Goal: Task Accomplishment & Management: Use online tool/utility

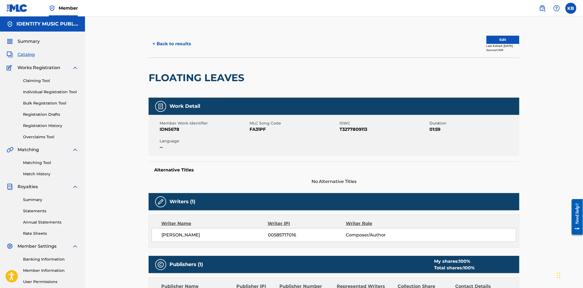
click at [102, 87] on div "< Back to results Edit Last Edited: September 20, 2024 Source: CWR FLOATING LEA…" at bounding box center [334, 198] width 498 height 365
click at [111, 171] on div "< Back to results Edit Last Edited: September 20, 2024 Source: CWR FLOATING LEA…" at bounding box center [334, 198] width 498 height 365
click at [236, 53] on div "< Back to results Edit Last Edited: [DATE] Source: CWR" at bounding box center [334, 43] width 371 height 27
click at [387, 89] on div "FLOATING LEAVES" at bounding box center [334, 78] width 371 height 40
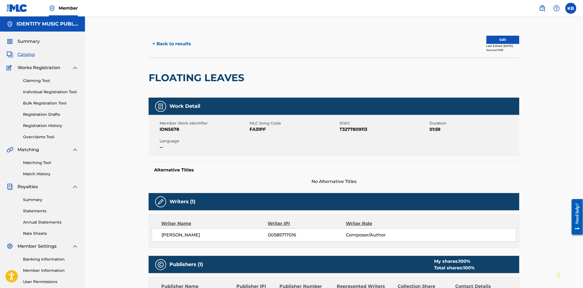
click at [165, 40] on button "< Back to results" at bounding box center [172, 44] width 46 height 14
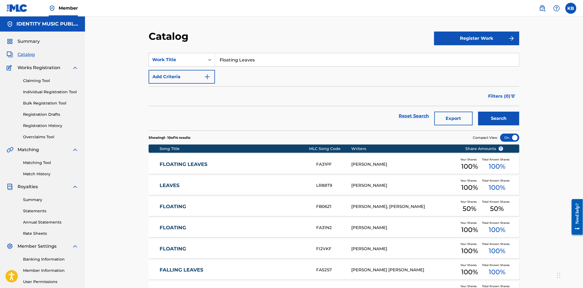
drag, startPoint x: 277, startPoint y: 58, endPoint x: 191, endPoint y: 69, distance: 87.6
click at [191, 69] on div "SearchWithCriteria5ca9b5f6-2097-43ed-a72c-2e9d4f043d58 Work Title Floating Leav…" at bounding box center [334, 68] width 371 height 31
paste input "ragments of Dream"
type input "Fragments of Dreams"
click at [478, 112] on button "Search" at bounding box center [498, 119] width 41 height 14
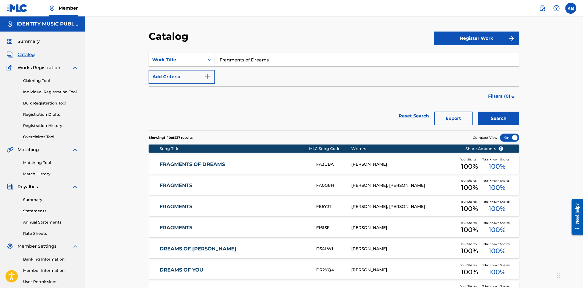
click at [242, 168] on div "FRAGMENTS OF DREAMS FA3UBA NERY BAUER Your Shares 100 % Total Known Shares 100 %" at bounding box center [334, 164] width 371 height 19
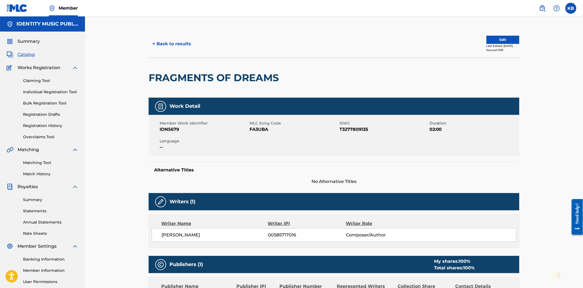
click at [539, 10] on img at bounding box center [542, 8] width 7 height 7
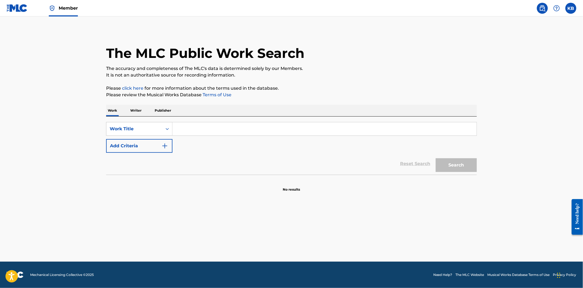
click at [247, 130] on input "Search Form" at bounding box center [324, 128] width 304 height 13
paste input "Fragments of Dreams"
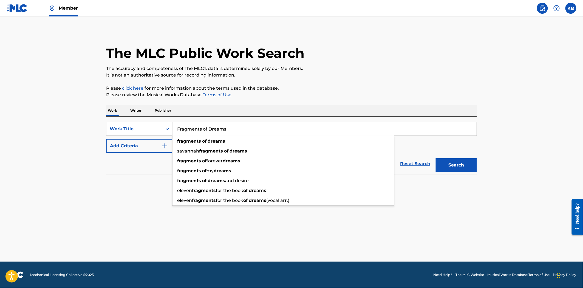
type input "Fragments of Dreams"
click at [473, 167] on button "Search" at bounding box center [456, 165] width 41 height 14
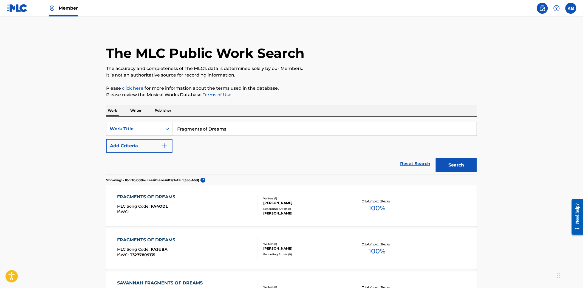
click at [185, 206] on div "FRAGMENTS OF DREAMS MLC Song Code : FA4ODL ISWC :" at bounding box center [187, 206] width 141 height 25
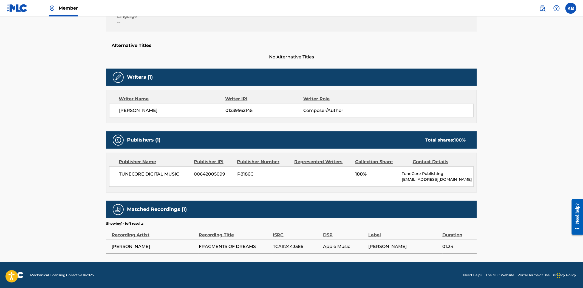
scroll to position [125, 0]
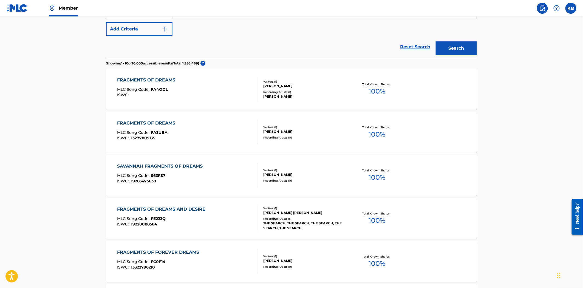
scroll to position [122, 0]
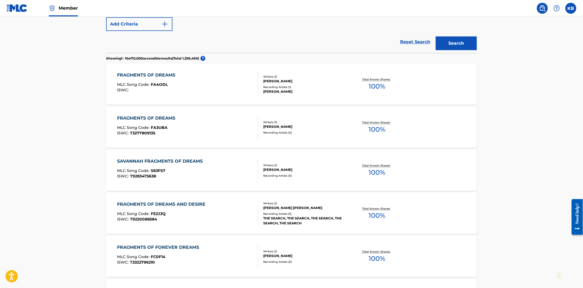
click at [326, 112] on div "FRAGMENTS OF DREAMS MLC Song Code : FA3UBA ISWC : T3277809135 Writers ( 1 ) NER…" at bounding box center [291, 127] width 371 height 41
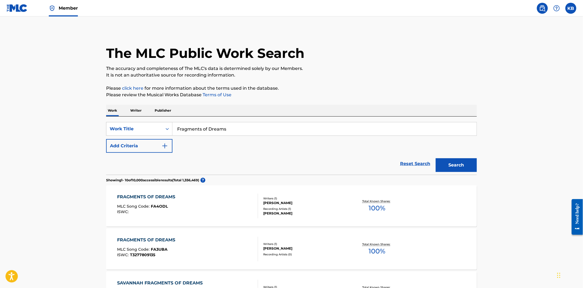
click at [64, 7] on span "Member" at bounding box center [68, 8] width 19 height 6
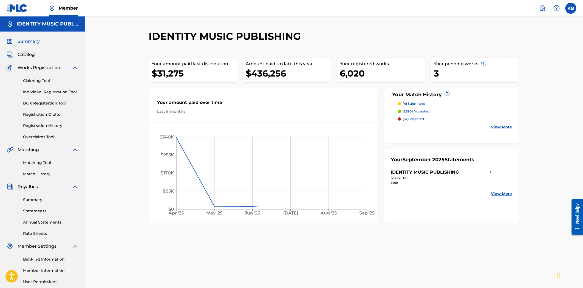
click at [26, 54] on span "Catalog" at bounding box center [26, 54] width 17 height 7
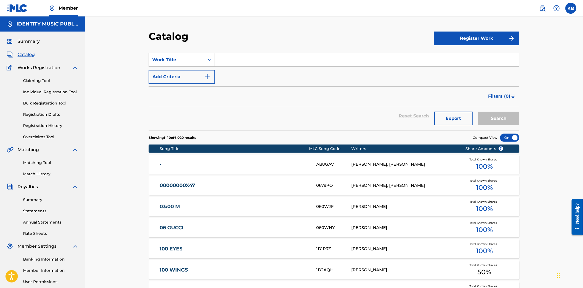
drag, startPoint x: 199, startPoint y: 52, endPoint x: 254, endPoint y: 62, distance: 55.4
click at [201, 53] on section "SearchWithCriteria5ca9b5f6-2097-43ed-a72c-2e9d4f043d58 Work Title Add Criteria …" at bounding box center [334, 88] width 371 height 84
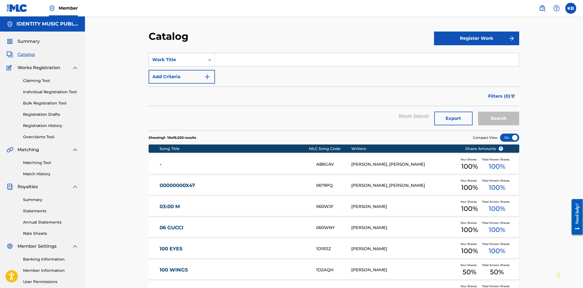
click at [258, 61] on input "Search Form" at bounding box center [367, 59] width 304 height 13
paste input "Good Girl (Slowed)"
drag, startPoint x: 245, startPoint y: 59, endPoint x: 387, endPoint y: 73, distance: 142.7
click at [387, 73] on div "SearchWithCriteria5ca9b5f6-2097-43ed-a72c-2e9d4f043d58 Work Title Good Girl (Sl…" at bounding box center [334, 68] width 371 height 31
type input "Good Girl"
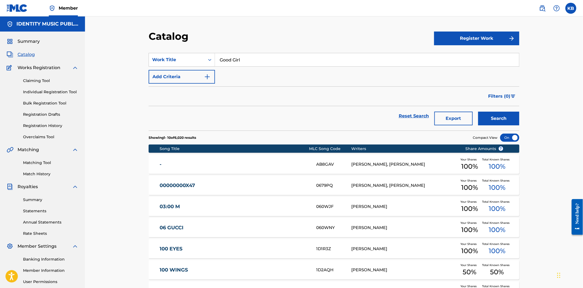
click at [478, 112] on button "Search" at bounding box center [498, 119] width 41 height 14
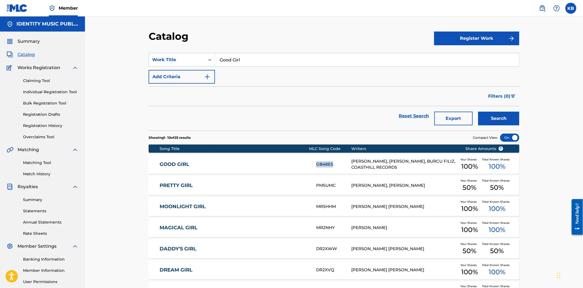
copy div "GB48E5"
drag, startPoint x: 312, startPoint y: 164, endPoint x: 54, endPoint y: 121, distance: 261.6
click at [331, 163] on div "GOOD GIRL GB48E5 JAN ENGELMAIER, ELPHY DE LEON FELIZ, BURCU FILIZ, COASTHILL RE…" at bounding box center [334, 164] width 371 height 19
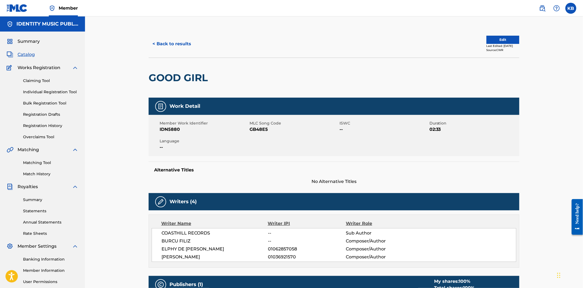
click at [29, 171] on link "Match History" at bounding box center [50, 174] width 55 height 6
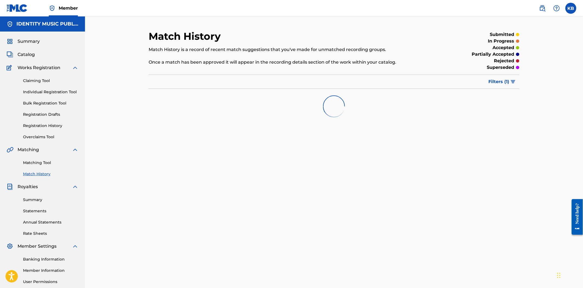
click at [271, 85] on div "Filter Submission Status Filter submitted accepted partially accepted rejected …" at bounding box center [334, 82] width 371 height 14
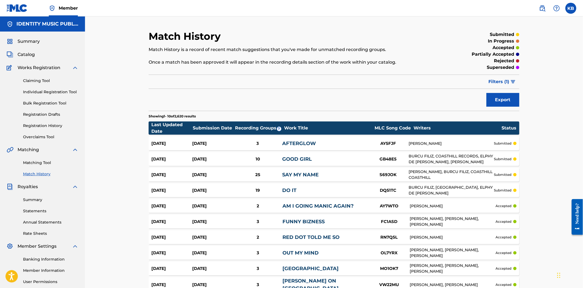
click at [32, 163] on link "Matching Tool" at bounding box center [50, 163] width 55 height 6
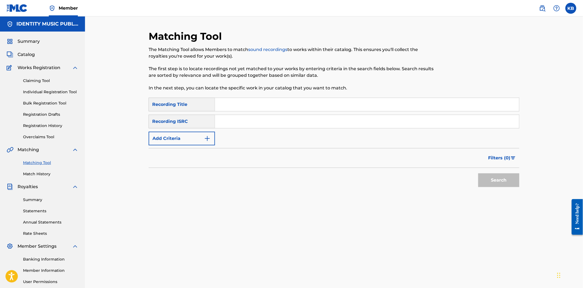
click at [280, 103] on input "Search Form" at bounding box center [367, 104] width 304 height 13
paste input "Healing Hope"
type input "Healing Hope"
click at [237, 114] on div "SearchWithCriteriaeb7cb812-c00c-43e9-991f-dd2a05361854 Recording Title Healing …" at bounding box center [334, 122] width 371 height 48
click at [238, 118] on input "Search Form" at bounding box center [367, 121] width 304 height 13
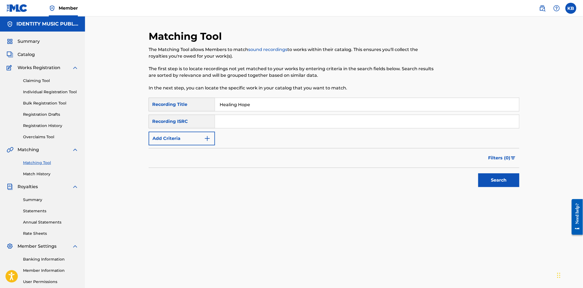
paste input "UKZGC2404915"
type input "UKZGC2404915"
click at [482, 176] on button "Search" at bounding box center [498, 180] width 41 height 14
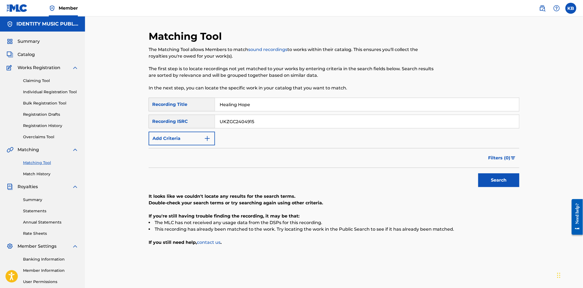
click at [219, 124] on input "UKZGC2404915" at bounding box center [367, 121] width 304 height 13
click at [221, 126] on input "UKZGC2404915" at bounding box center [367, 121] width 304 height 13
click at [222, 106] on input "Healing Hope" at bounding box center [367, 104] width 304 height 13
click at [221, 106] on input "Healing Hope" at bounding box center [367, 104] width 304 height 13
click at [388, 148] on div "Filters ( 0 )" at bounding box center [334, 158] width 371 height 20
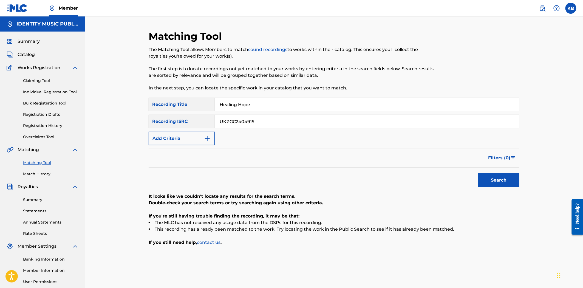
click at [388, 147] on form "SearchWithCriteriaeb7cb812-c00c-43e9-991f-dd2a05361854 Recording Title Healing …" at bounding box center [334, 144] width 371 height 92
drag, startPoint x: 283, startPoint y: 105, endPoint x: 193, endPoint y: 116, distance: 90.6
click at [193, 115] on div "SearchWithCriteriaeb7cb812-c00c-43e9-991f-dd2a05361854 Recording Title Healing …" at bounding box center [334, 122] width 371 height 48
click at [542, 12] on nav "Member KB KB Kirsten Bennett publishing@identitymusic.com Notification Preferen…" at bounding box center [291, 8] width 583 height 16
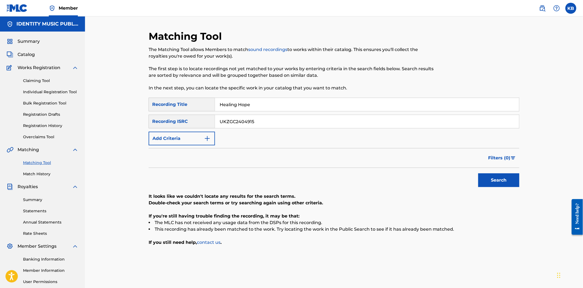
click at [544, 8] on img at bounding box center [542, 8] width 7 height 7
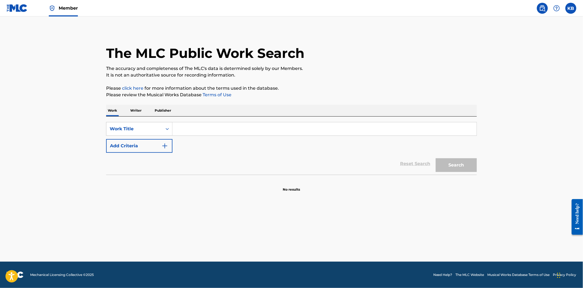
click at [245, 130] on input "Search Form" at bounding box center [324, 128] width 304 height 13
paste input "Healing Hope"
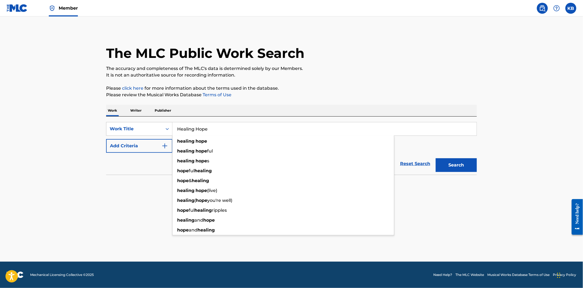
type input "Healing Hope"
click at [445, 162] on button "Search" at bounding box center [456, 165] width 41 height 14
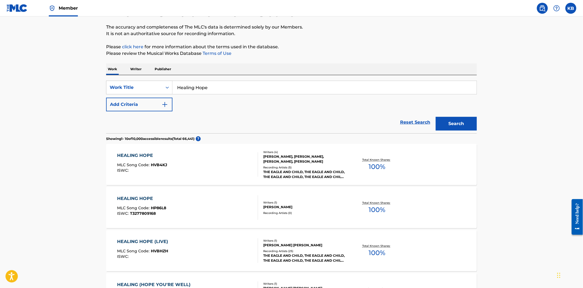
scroll to position [61, 0]
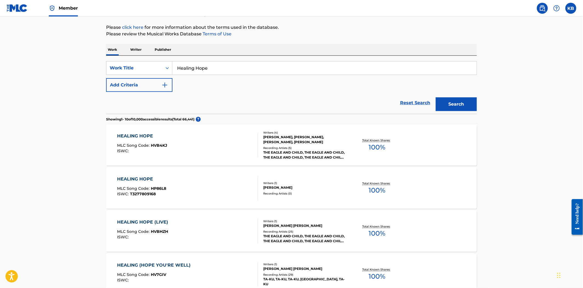
click at [207, 190] on div "HEALING HOPE MLC Song Code : HP86L8 ISWC : T3277809168" at bounding box center [187, 188] width 141 height 25
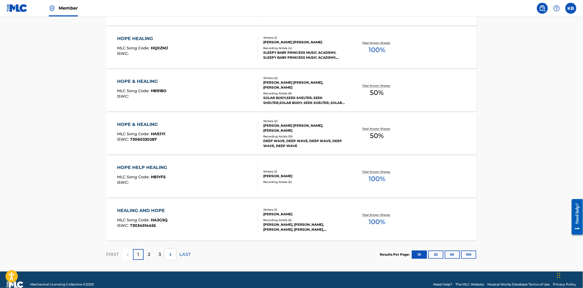
scroll to position [383, 0]
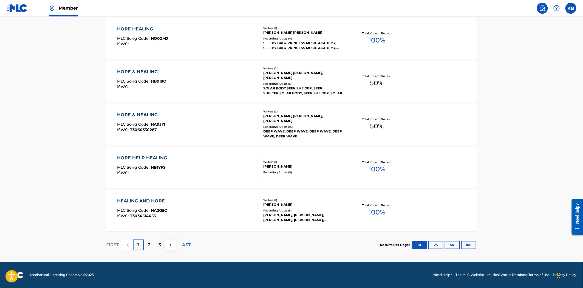
click at [148, 245] on p "2" at bounding box center [149, 245] width 2 height 7
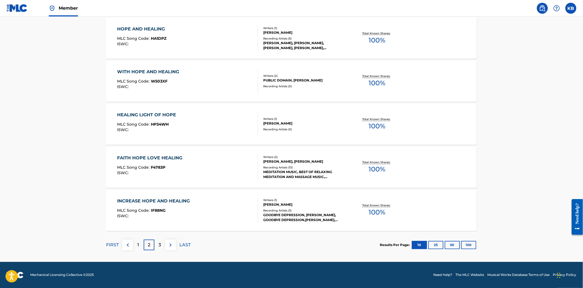
click at [164, 245] on div "3" at bounding box center [159, 245] width 11 height 11
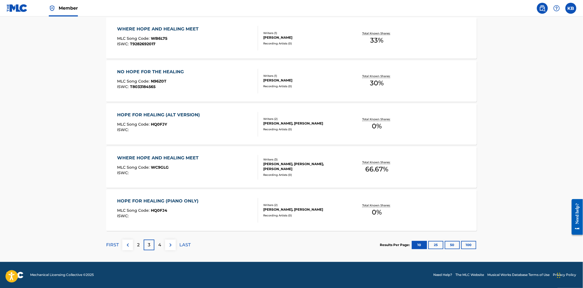
click at [163, 247] on div "4" at bounding box center [159, 245] width 11 height 11
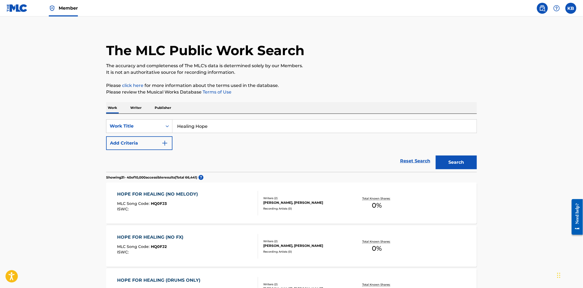
scroll to position [0, 0]
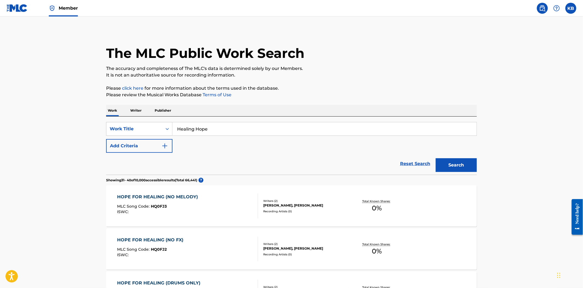
click at [141, 143] on button "Add Criteria" at bounding box center [139, 146] width 66 height 14
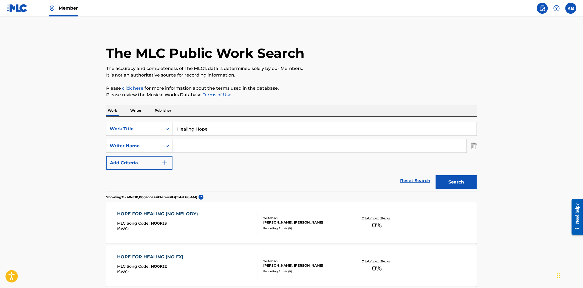
click at [204, 150] on input "Search Form" at bounding box center [319, 145] width 294 height 13
paste input "Nery Pedro Bauer Junior"
click at [448, 187] on button "Search" at bounding box center [456, 182] width 41 height 14
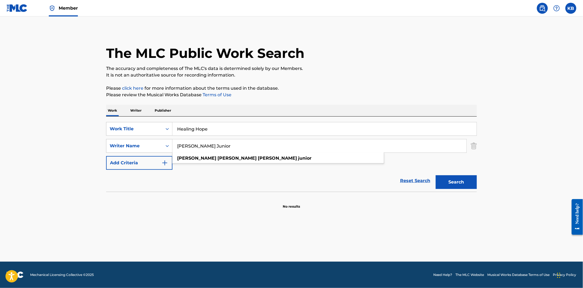
click at [192, 145] on input "Nery Pedro Bauer Junior" at bounding box center [319, 145] width 294 height 13
click at [211, 147] on input "Nery Bauer Junior" at bounding box center [319, 145] width 294 height 13
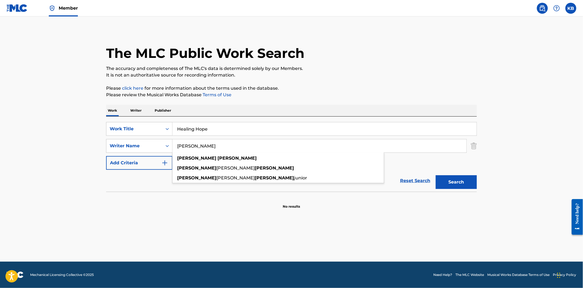
type input "Nery Bauer"
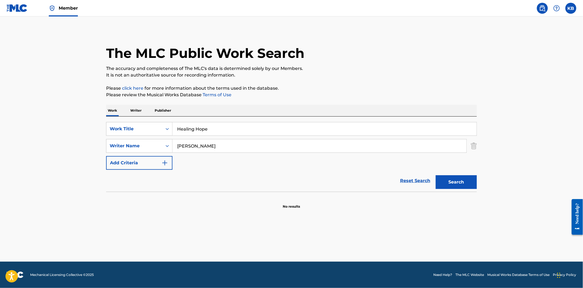
click at [449, 189] on button "Search" at bounding box center [456, 182] width 41 height 14
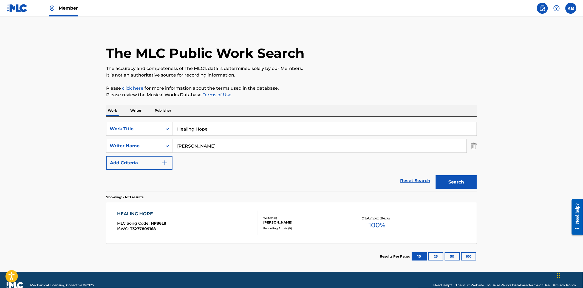
click at [204, 228] on div "HEALING HOPE MLC Song Code : HP86L8 ISWC : T3277809168" at bounding box center [187, 223] width 141 height 25
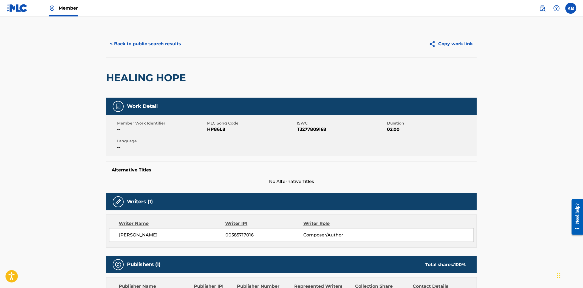
click at [144, 45] on button "< Back to public search results" at bounding box center [145, 44] width 79 height 14
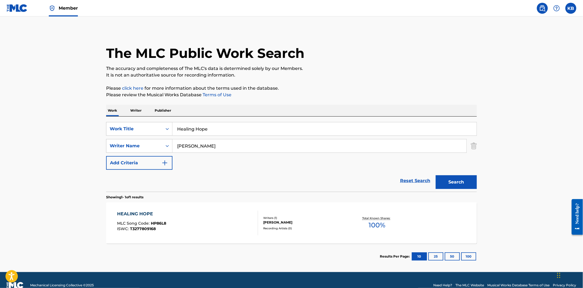
click at [67, 11] on span "Member" at bounding box center [68, 8] width 19 height 6
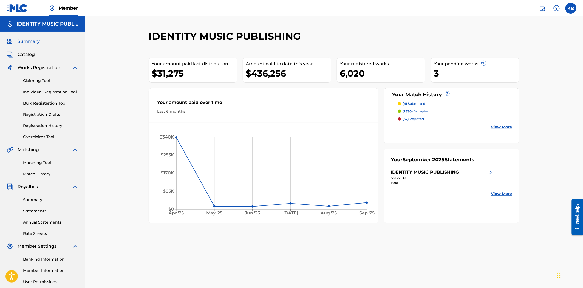
click at [41, 165] on link "Matching Tool" at bounding box center [50, 163] width 55 height 6
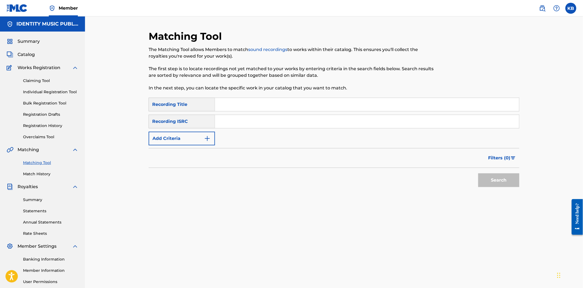
click at [245, 102] on input "Search Form" at bounding box center [367, 104] width 304 height 13
paste input "The Forever Inside You"
type input "The Forever Inside You"
click at [249, 117] on input "Search Form" at bounding box center [367, 121] width 304 height 13
paste input "UKZGC2404486"
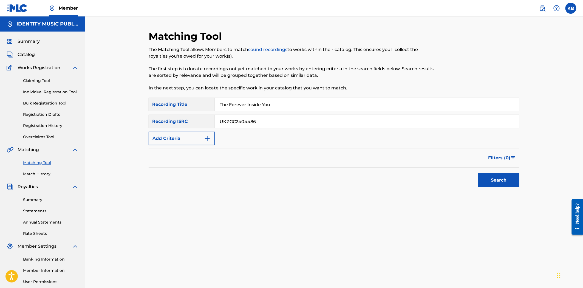
type input "UKZGC2404486"
click at [512, 180] on button "Search" at bounding box center [498, 180] width 41 height 14
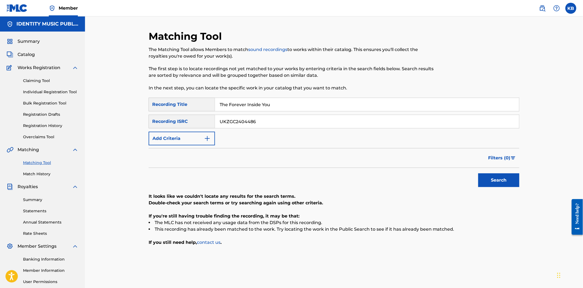
click at [219, 119] on input "UKZGC2404486" at bounding box center [367, 121] width 304 height 13
click at [220, 121] on input "UKZGC2404486" at bounding box center [367, 121] width 304 height 13
click at [478, 173] on button "Search" at bounding box center [498, 180] width 41 height 14
click at [284, 106] on input "The Forever Inside You" at bounding box center [367, 104] width 304 height 13
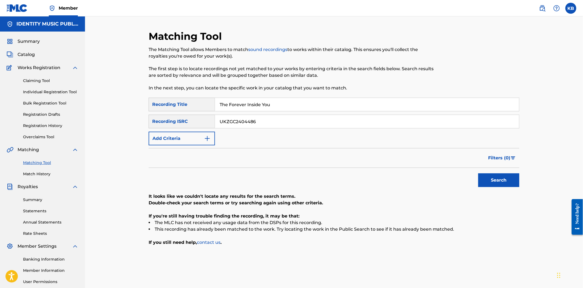
click at [284, 106] on input "The Forever Inside You" at bounding box center [367, 104] width 304 height 13
paste input "Undisturbed"
type input "Undisturbed"
click at [262, 120] on input "UKZGC2404486" at bounding box center [367, 121] width 304 height 13
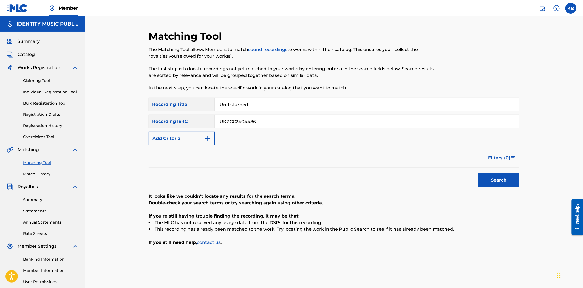
paste input "4"
type input "UKZGC2404484"
click at [496, 176] on button "Search" at bounding box center [498, 180] width 41 height 14
click at [498, 173] on div "Search" at bounding box center [497, 179] width 44 height 22
click at [498, 181] on button "Search" at bounding box center [498, 180] width 41 height 14
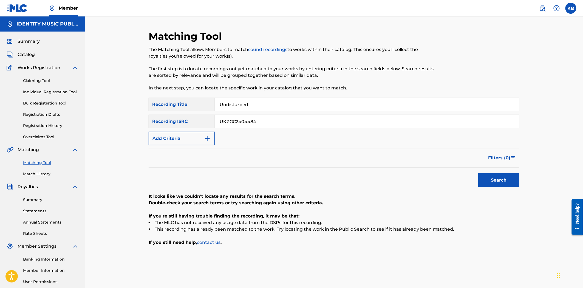
click at [267, 106] on input "Undisturbed" at bounding box center [367, 104] width 304 height 13
paste input "Very Slow"
type input "Very Slow"
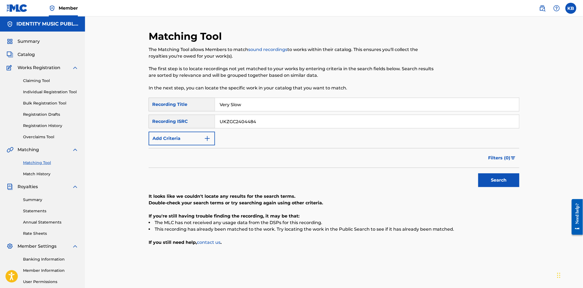
click at [246, 117] on input "UKZGC2404484" at bounding box center [367, 121] width 304 height 13
paste input "QM3DF2148645"
type input "QM3DF2148645"
click at [492, 185] on button "Search" at bounding box center [498, 180] width 41 height 14
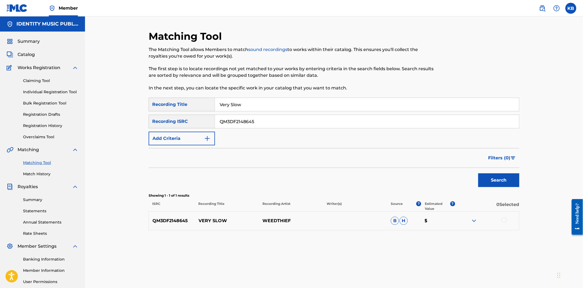
click at [506, 220] on div at bounding box center [503, 219] width 5 height 5
click at [395, 234] on div "Matching Tool The Matching Tool allows Members to match sound recordings to wor…" at bounding box center [334, 171] width 371 height 283
click at [380, 238] on button "Match 1 Group" at bounding box center [385, 243] width 61 height 14
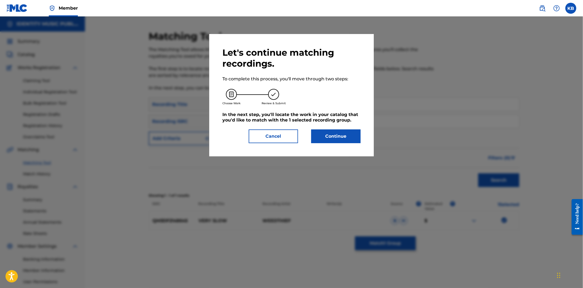
click at [324, 128] on div "Let's continue matching recordings. To complete this process, you'll move throu…" at bounding box center [291, 95] width 138 height 96
click at [325, 142] on button "Continue" at bounding box center [335, 136] width 49 height 14
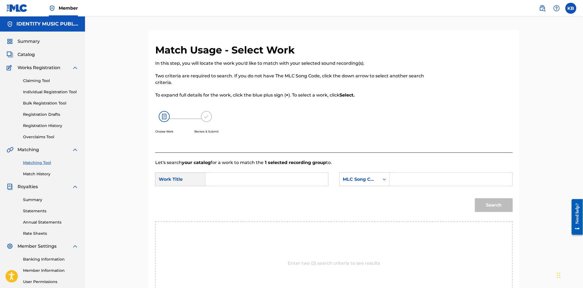
click at [238, 173] on input "Search Form" at bounding box center [266, 179] width 113 height 13
paste input "Very Slow"
type input "Very Slow"
click at [408, 184] on input "Search Form" at bounding box center [450, 179] width 113 height 13
paste input "VW5TFQ"
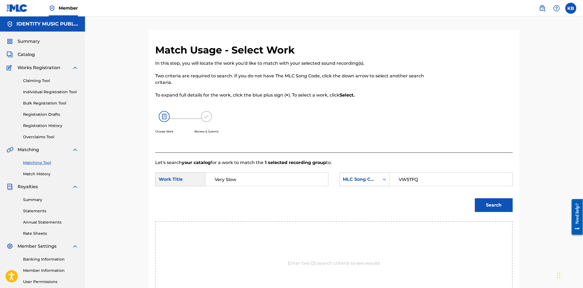
type input "VW5TFQ"
click at [481, 208] on button "Search" at bounding box center [494, 205] width 38 height 14
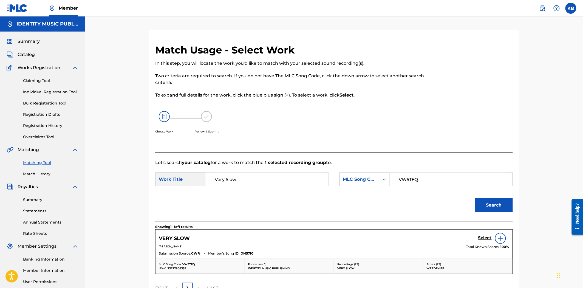
click at [489, 239] on h5 "Select" at bounding box center [484, 237] width 13 height 5
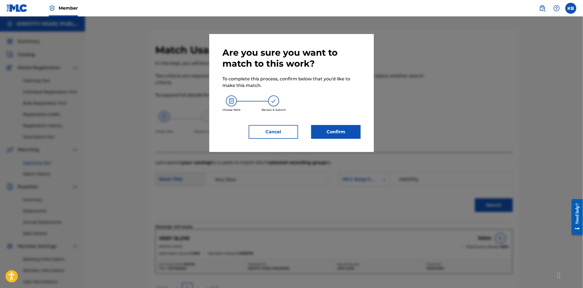
click at [348, 138] on button "Confirm" at bounding box center [335, 132] width 49 height 14
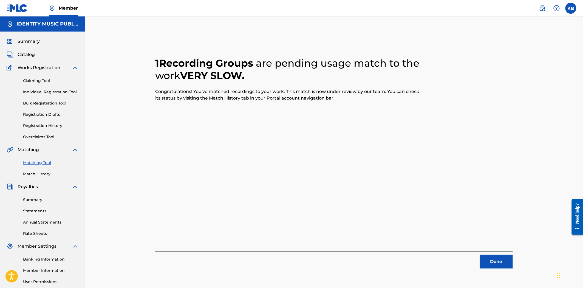
click at [503, 265] on button "Done" at bounding box center [496, 262] width 33 height 14
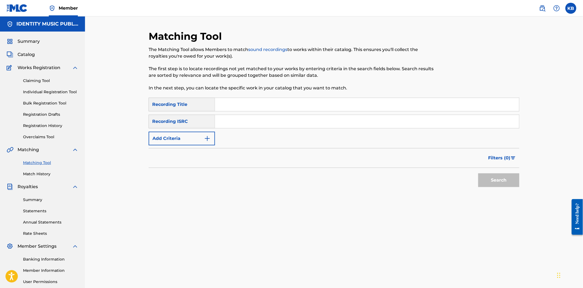
click at [281, 106] on input "Search Form" at bounding box center [367, 104] width 304 height 13
paste input "Wading"
type input "Wading"
click at [259, 124] on input "Search Form" at bounding box center [367, 121] width 304 height 13
paste input "US3DF2243244"
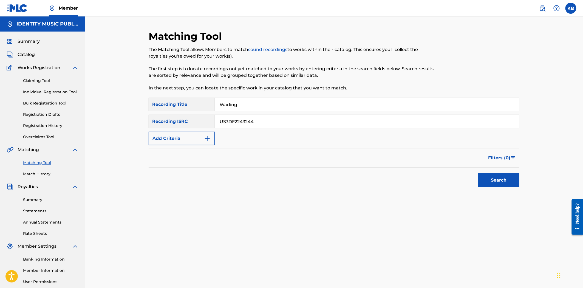
type input "US3DF2243244"
click at [476, 184] on div "Search" at bounding box center [497, 179] width 44 height 22
click at [485, 181] on button "Search" at bounding box center [498, 180] width 41 height 14
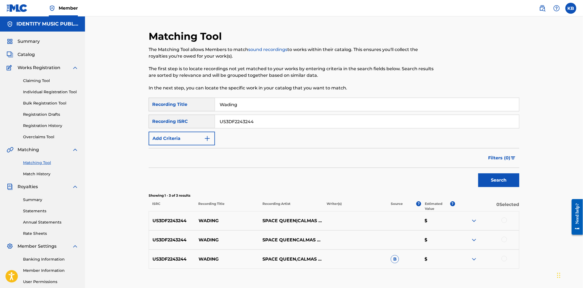
click at [507, 220] on div at bounding box center [487, 220] width 64 height 7
click at [506, 221] on div at bounding box center [503, 219] width 5 height 5
click at [504, 239] on div at bounding box center [503, 239] width 5 height 5
click at [505, 261] on div at bounding box center [503, 258] width 5 height 5
click at [391, 242] on button "Match 3 Groups" at bounding box center [385, 243] width 61 height 14
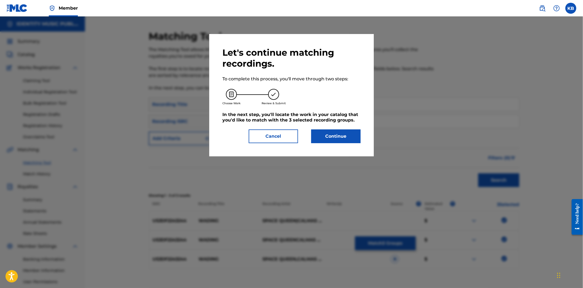
click at [331, 138] on button "Continue" at bounding box center [335, 136] width 49 height 14
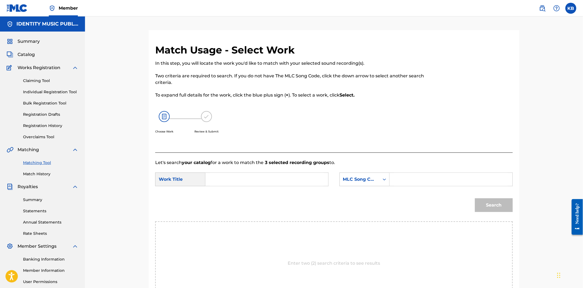
click at [250, 180] on input "Search Form" at bounding box center [266, 179] width 113 height 13
paste input "Wading"
type input "Wading"
click at [412, 179] on input "Search Form" at bounding box center [450, 179] width 113 height 13
paste input "W41E8M"
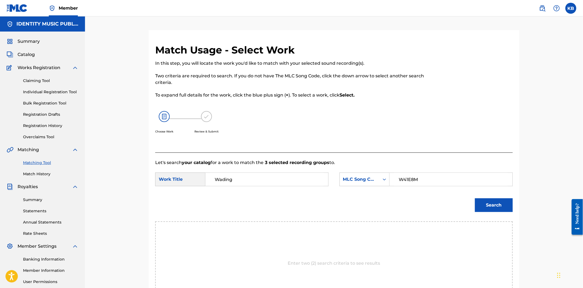
type input "W41E8M"
click at [478, 204] on button "Search" at bounding box center [494, 205] width 38 height 14
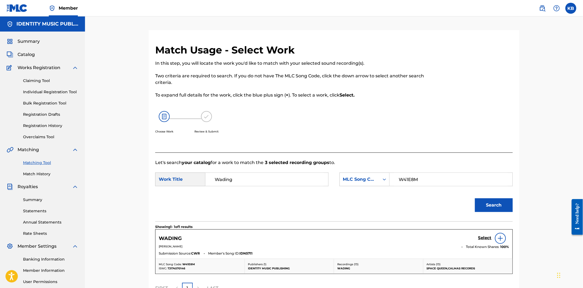
click at [488, 239] on h5 "Select" at bounding box center [484, 237] width 13 height 5
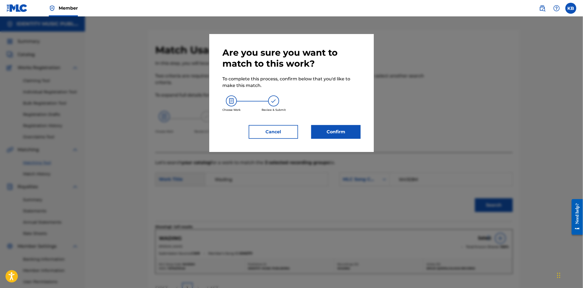
click at [356, 129] on button "Confirm" at bounding box center [335, 132] width 49 height 14
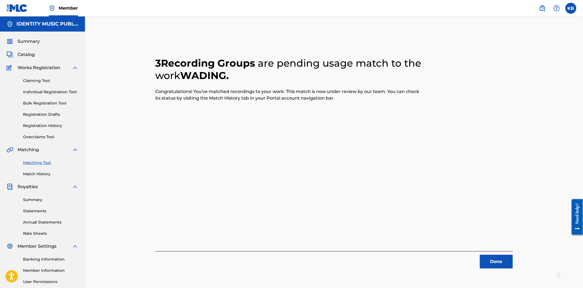
click at [494, 261] on button "Done" at bounding box center [496, 262] width 33 height 14
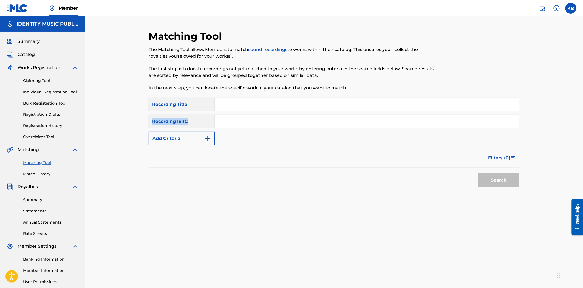
click at [249, 111] on div "SearchWithCriteriaeb7cb812-c00c-43e9-991f-dd2a05361854 Recording Title SearchWi…" at bounding box center [334, 122] width 371 height 48
click at [244, 102] on input "Search Form" at bounding box center [367, 104] width 304 height 13
paste input "Water Lilies"
type input "Water Lilies"
drag, startPoint x: 248, startPoint y: 124, endPoint x: 257, endPoint y: 127, distance: 9.6
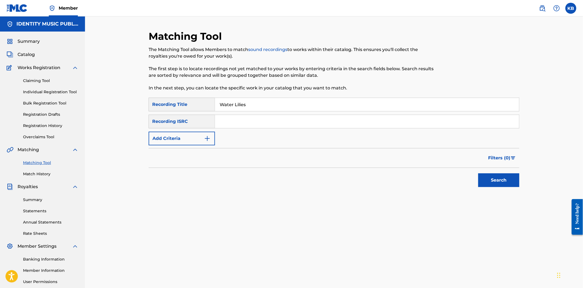
click at [248, 124] on input "Search Form" at bounding box center [367, 121] width 304 height 13
paste input "UKZGC2405219"
type input "UKZGC2405219"
click at [489, 177] on button "Search" at bounding box center [498, 180] width 41 height 14
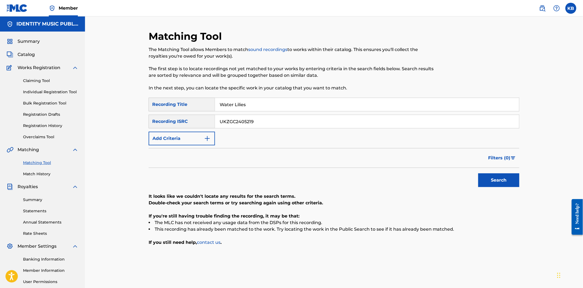
drag, startPoint x: 260, startPoint y: 100, endPoint x: 190, endPoint y: 119, distance: 73.0
click at [185, 113] on div "SearchWithCriteriaeb7cb812-c00c-43e9-991f-dd2a05361854 Recording Title Water Li…" at bounding box center [334, 122] width 371 height 48
paste input "SUMMER FRUITS"
type input "SUMMER FRUITS"
click at [245, 119] on input "UKZGC2405219" at bounding box center [367, 121] width 304 height 13
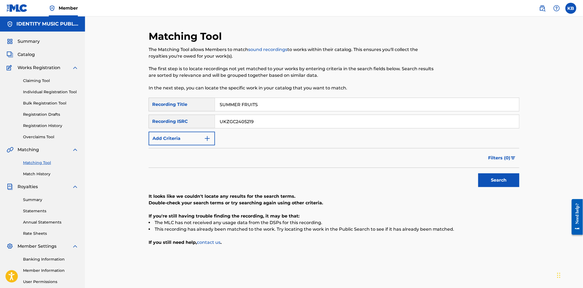
click at [245, 119] on input "UKZGC2405219" at bounding box center [367, 121] width 304 height 13
paste input "10042"
type input "UKZGC2410042"
click at [498, 182] on button "Search" at bounding box center [498, 180] width 41 height 14
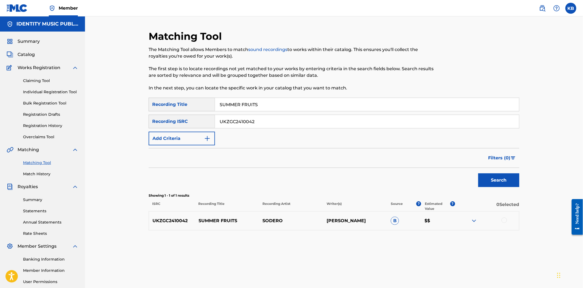
click at [506, 222] on div at bounding box center [487, 220] width 64 height 7
click at [505, 222] on div at bounding box center [503, 219] width 5 height 5
click at [365, 246] on button "Match 1 Group" at bounding box center [385, 243] width 61 height 14
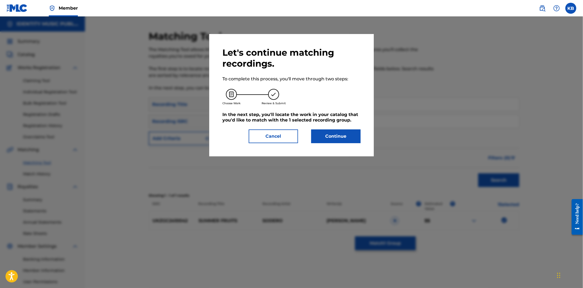
click at [339, 137] on button "Continue" at bounding box center [335, 136] width 49 height 14
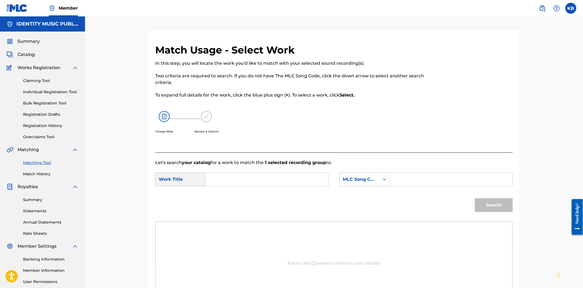
click at [243, 180] on input "Search Form" at bounding box center [266, 179] width 113 height 13
paste input "SUMMER FRUITS"
type input "SUMMER FRUITS"
click at [403, 174] on input "Search Form" at bounding box center [450, 179] width 113 height 13
paste input "S68BGC"
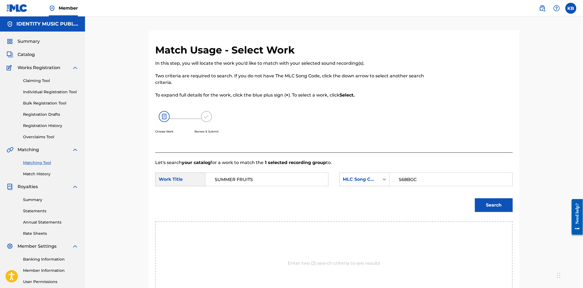
type input "S68BGC"
click at [491, 212] on button "Search" at bounding box center [494, 205] width 38 height 14
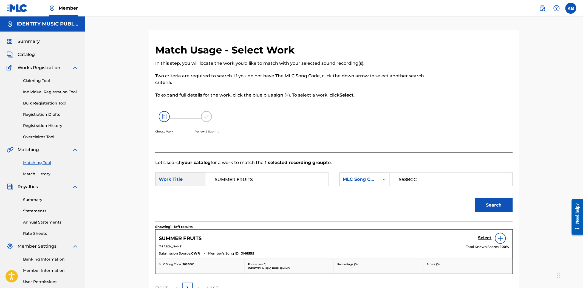
click at [483, 239] on h5 "Select" at bounding box center [484, 237] width 13 height 5
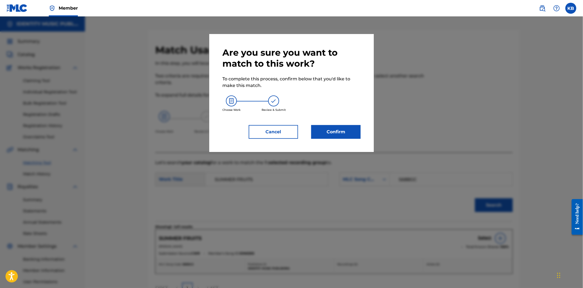
click at [325, 131] on button "Confirm" at bounding box center [335, 132] width 49 height 14
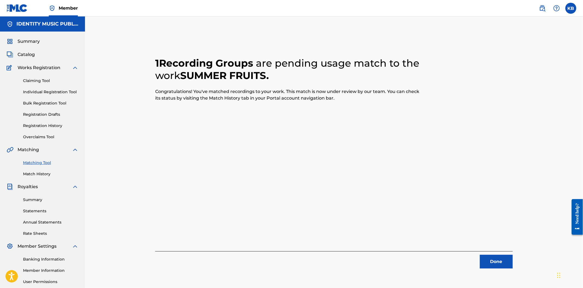
click at [492, 263] on button "Done" at bounding box center [496, 262] width 33 height 14
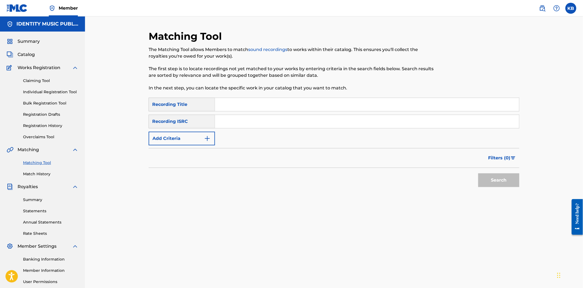
paste input "Levitation Tricks"
type input "Levitation Tricks"
paste input "UKZGC2409820"
type input "UKZGC2409820"
click at [498, 178] on button "Search" at bounding box center [498, 180] width 41 height 14
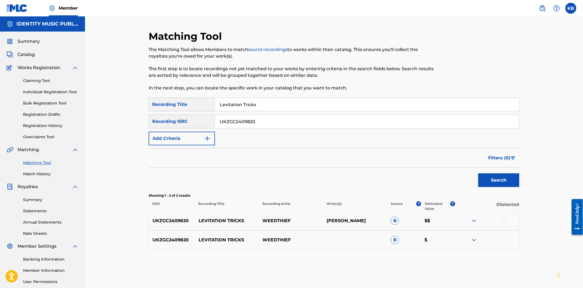
click at [502, 222] on div at bounding box center [487, 220] width 64 height 7
click at [503, 221] on div at bounding box center [503, 219] width 5 height 5
click at [503, 239] on div at bounding box center [503, 239] width 5 height 5
click at [385, 242] on button "Match 2 Groups" at bounding box center [385, 243] width 61 height 14
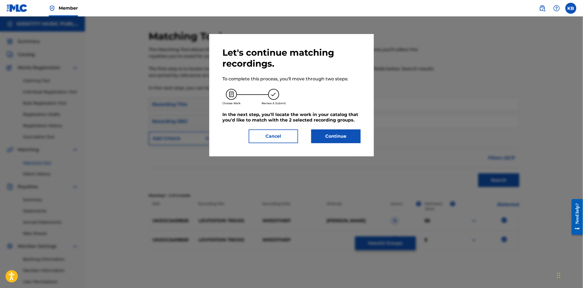
click at [334, 139] on button "Continue" at bounding box center [335, 136] width 49 height 14
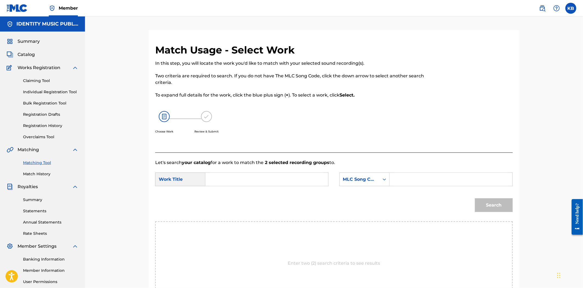
click at [240, 182] on input "Search Form" at bounding box center [266, 179] width 113 height 13
paste input "Levitation Tricks"
drag, startPoint x: 217, startPoint y: 180, endPoint x: 216, endPoint y: 183, distance: 3.2
click at [217, 181] on input "Levitation Tricks" at bounding box center [266, 179] width 113 height 13
click at [211, 179] on input "Levitation Tricks" at bounding box center [266, 179] width 113 height 13
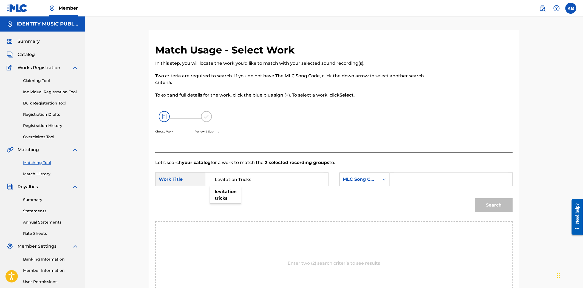
type input "Levitation Tricks"
drag, startPoint x: 388, startPoint y: 158, endPoint x: 403, endPoint y: 168, distance: 18.1
click at [391, 162] on div "Let's search your catalog for a work to match the 2 selected recording groups t…" at bounding box center [333, 235] width 357 height 166
click at [423, 174] on input "Search Form" at bounding box center [450, 179] width 113 height 13
paste input "LT2T7D"
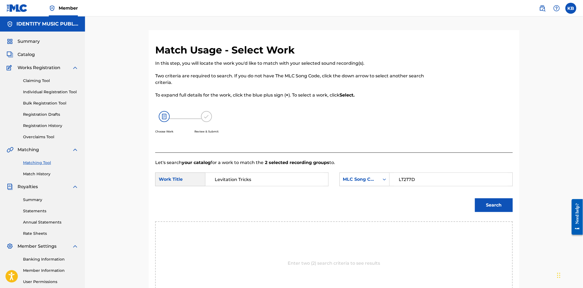
click at [484, 202] on button "Search" at bounding box center [494, 205] width 38 height 14
click at [398, 178] on input "LT2T7D" at bounding box center [450, 179] width 113 height 13
type input "LT2T7D"
click at [475, 198] on button "Search" at bounding box center [494, 205] width 38 height 14
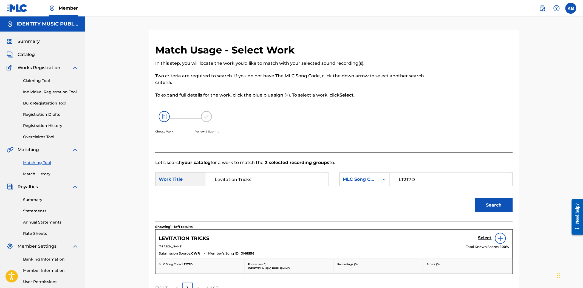
click at [482, 240] on h5 "Select" at bounding box center [484, 237] width 13 height 5
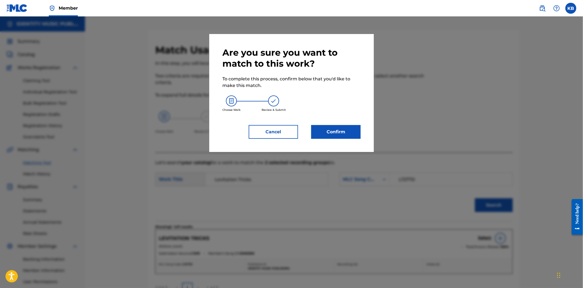
click at [342, 140] on div "Are you sure you want to match to this work? To complete this process, confirm …" at bounding box center [291, 93] width 164 height 118
click at [339, 132] on button "Confirm" at bounding box center [335, 132] width 49 height 14
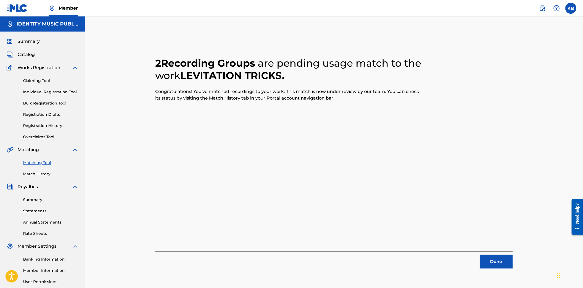
click at [487, 256] on button "Done" at bounding box center [496, 262] width 33 height 14
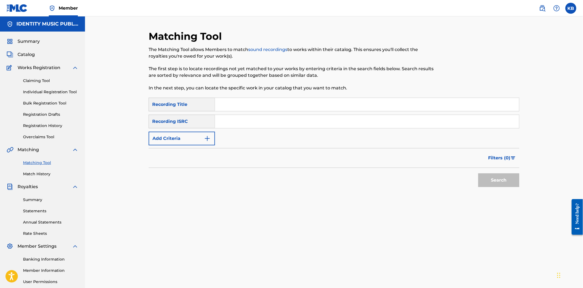
click at [229, 114] on div "SearchWithCriteriaeb7cb812-c00c-43e9-991f-dd2a05361854 Recording Title SearchWi…" at bounding box center [334, 122] width 371 height 48
click at [233, 107] on input "Search Form" at bounding box center [367, 104] width 304 height 13
paste input "Destination"
type input "Destination"
click at [241, 121] on input "Search Form" at bounding box center [367, 121] width 304 height 13
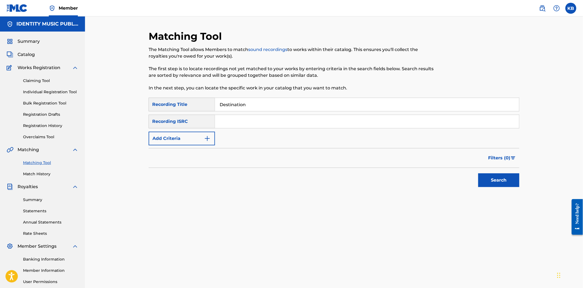
paste input "UKZGC2409377"
type input "UKZGC2409377"
click at [482, 189] on div "Search" at bounding box center [497, 179] width 44 height 22
click at [486, 186] on button "Search" at bounding box center [498, 180] width 41 height 14
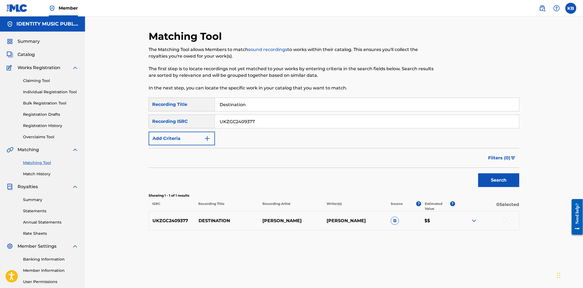
click at [503, 221] on div at bounding box center [503, 219] width 5 height 5
click at [367, 243] on button "Match 1 Group" at bounding box center [385, 243] width 61 height 14
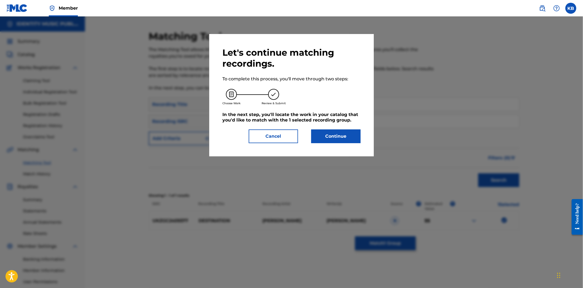
click at [337, 138] on button "Continue" at bounding box center [335, 136] width 49 height 14
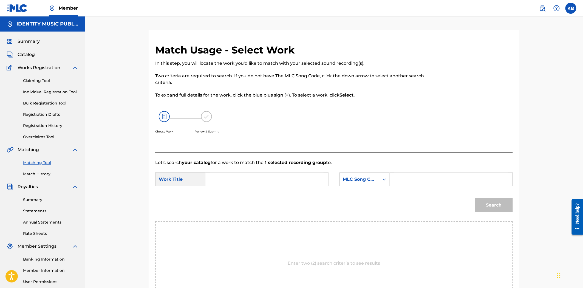
click at [260, 180] on input "Search Form" at bounding box center [266, 179] width 113 height 13
paste input "UKZGC2409377"
click at [238, 128] on div "Choose Work Review & Submit" at bounding box center [292, 125] width 275 height 42
click at [242, 178] on input "UKZGC2409377" at bounding box center [266, 179] width 113 height 13
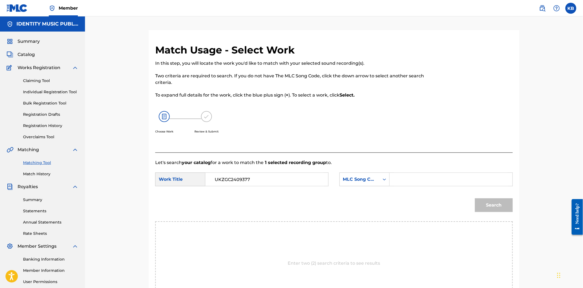
click at [242, 178] on input "UKZGC2409377" at bounding box center [266, 179] width 113 height 13
paste input "Destination"
type input "Destination"
click at [430, 178] on input "Search Form" at bounding box center [450, 179] width 113 height 13
paste input "DS4T97"
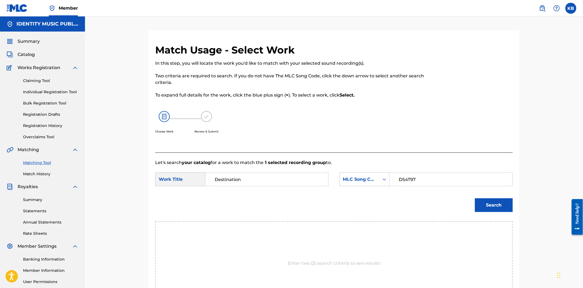
drag, startPoint x: 501, startPoint y: 220, endPoint x: 495, endPoint y: 207, distance: 14.3
click at [501, 220] on div "Search" at bounding box center [333, 207] width 357 height 29
click at [495, 207] on button "Search" at bounding box center [494, 205] width 38 height 14
drag, startPoint x: 399, startPoint y: 181, endPoint x: 382, endPoint y: 187, distance: 18.6
click at [382, 187] on div "SearchWithCriteria49893916-6d0c-4694-95d4-6962d8ce48d3 Work Title Destination S…" at bounding box center [333, 180] width 357 height 17
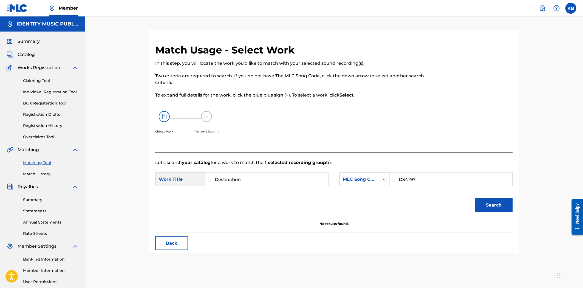
type input "DS4T97"
drag, startPoint x: 507, startPoint y: 197, endPoint x: 505, endPoint y: 205, distance: 7.5
click at [507, 198] on div "Search" at bounding box center [492, 204] width 41 height 22
click at [505, 205] on button "Search" at bounding box center [494, 205] width 38 height 14
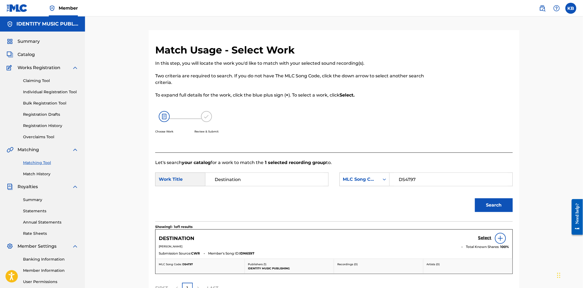
click at [488, 239] on h5 "Select" at bounding box center [484, 237] width 13 height 5
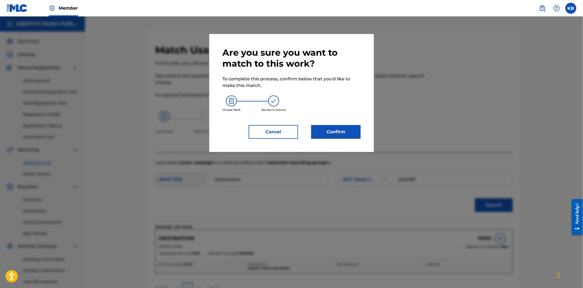
click at [349, 145] on div "Are you sure you want to match to this work? To complete this process, confirm …" at bounding box center [291, 93] width 164 height 118
click at [345, 138] on button "Confirm" at bounding box center [335, 132] width 49 height 14
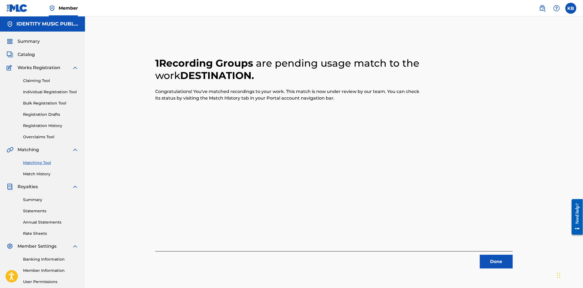
click at [496, 269] on div "1 Recording Groups are pending usage match to the work DESTINATION . Congratula…" at bounding box center [334, 171] width 384 height 283
click at [493, 265] on button "Done" at bounding box center [496, 262] width 33 height 14
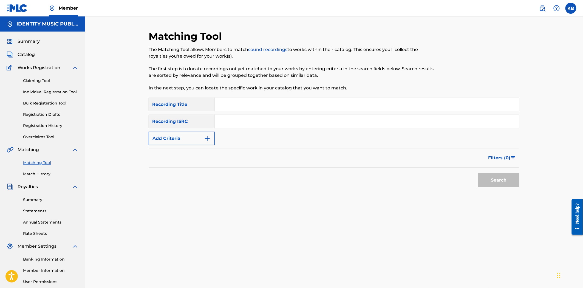
click at [260, 103] on input "Search Form" at bounding box center [367, 104] width 304 height 13
paste input "Tranquilizing"
type input "Tranquilizing"
click at [253, 119] on input "Search Form" at bounding box center [367, 121] width 304 height 13
paste input "UKZGC2409298"
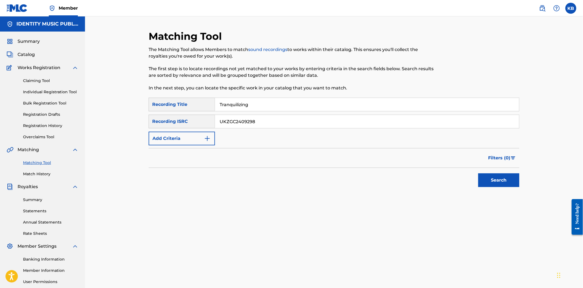
type input "UKZGC2409298"
click at [478, 173] on button "Search" at bounding box center [498, 180] width 41 height 14
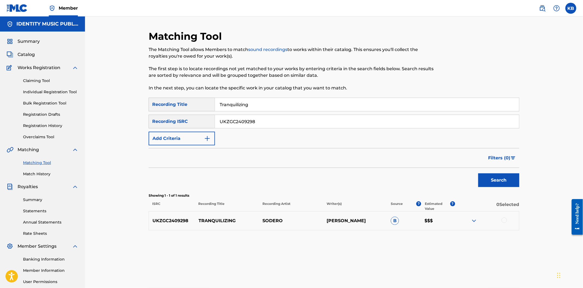
click at [506, 224] on div at bounding box center [487, 220] width 64 height 7
click at [503, 221] on div at bounding box center [503, 219] width 5 height 5
click at [390, 242] on button "Match 1 Group" at bounding box center [385, 243] width 61 height 14
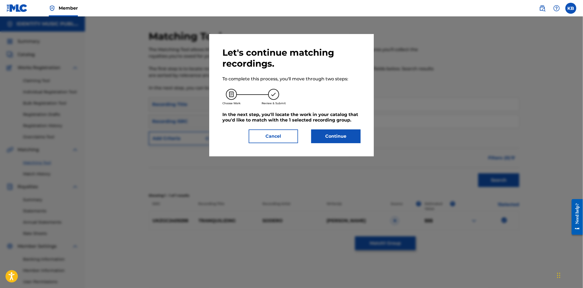
click at [327, 132] on button "Continue" at bounding box center [335, 136] width 49 height 14
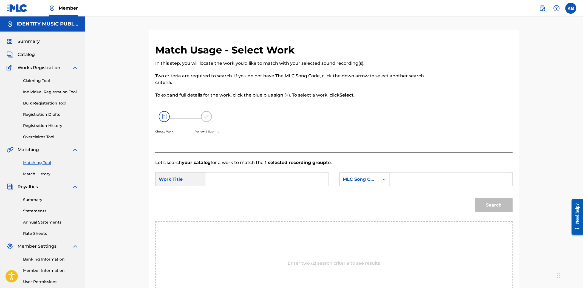
click at [284, 179] on input "Search Form" at bounding box center [266, 179] width 113 height 13
paste input "Tranquilizing"
type input "Tranquilizing"
click at [411, 181] on input "Search Form" at bounding box center [450, 179] width 113 height 13
paste input "Tranquilizing"
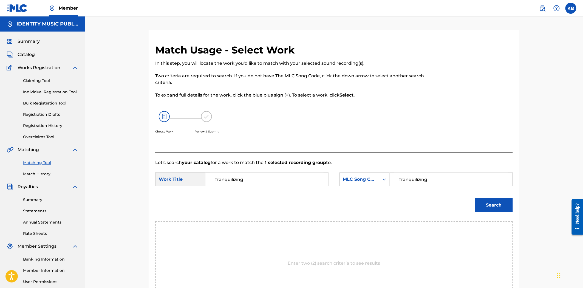
drag, startPoint x: 457, startPoint y: 180, endPoint x: 381, endPoint y: 189, distance: 76.0
click at [382, 188] on div "SearchWithCriteria49893916-6d0c-4694-95d4-6962d8ce48d3 Work Title Tranquilizing…" at bounding box center [333, 180] width 357 height 17
paste input "X6YSF"
drag, startPoint x: 399, startPoint y: 178, endPoint x: 393, endPoint y: 195, distance: 17.9
click at [393, 195] on form "SearchWithCriteria49893916-6d0c-4694-95d4-6962d8ce48d3 Work Title Tranquilizing…" at bounding box center [333, 193] width 357 height 55
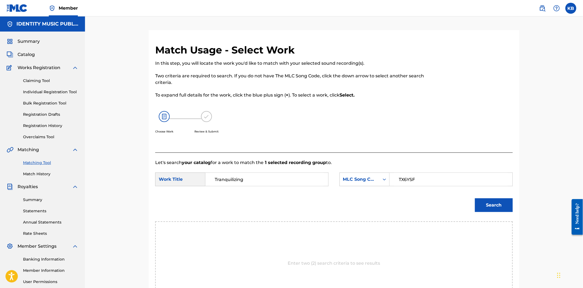
type input "TX6YSF"
click at [475, 198] on button "Search" at bounding box center [494, 205] width 38 height 14
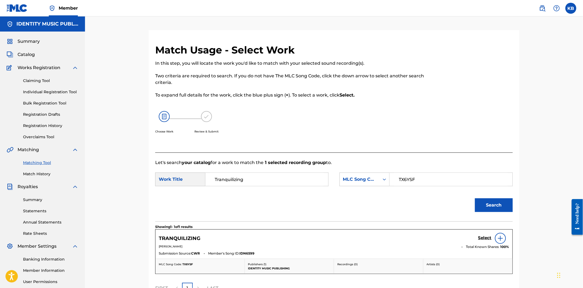
click at [486, 238] on h5 "Select" at bounding box center [484, 237] width 13 height 5
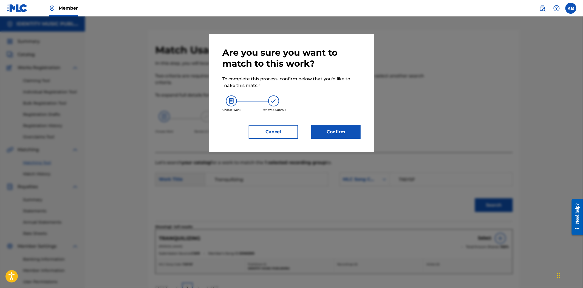
click at [334, 134] on button "Confirm" at bounding box center [335, 132] width 49 height 14
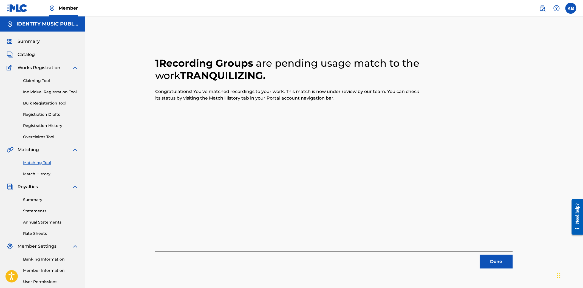
click at [508, 263] on button "Done" at bounding box center [496, 262] width 33 height 14
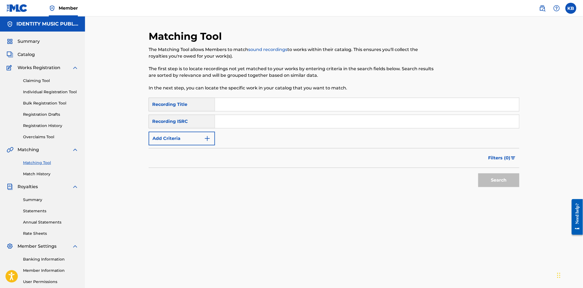
click at [255, 101] on input "Search Form" at bounding box center [367, 104] width 304 height 13
paste input "Moving"
type input "Moving"
click at [287, 121] on input "Search Form" at bounding box center [367, 121] width 304 height 13
paste input "UKZGC2409328"
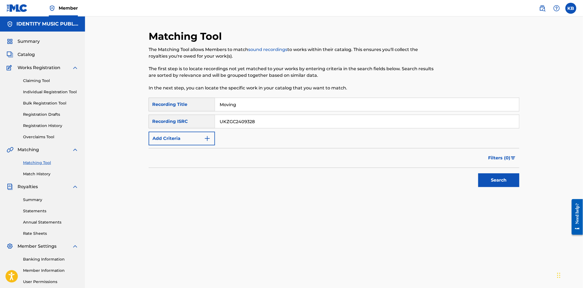
type input "UKZGC2409328"
click at [497, 183] on button "Search" at bounding box center [498, 180] width 41 height 14
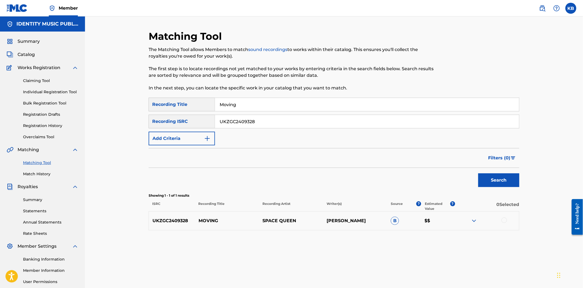
click at [503, 220] on div at bounding box center [503, 219] width 5 height 5
click at [399, 242] on button "Match 1 Group" at bounding box center [385, 243] width 61 height 14
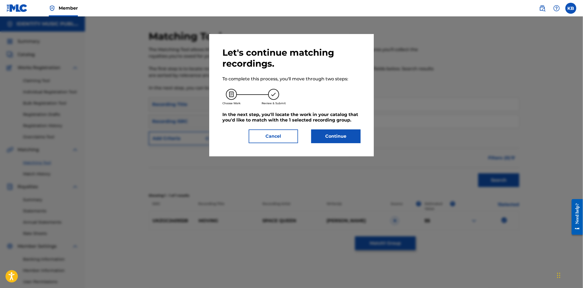
click at [338, 138] on button "Continue" at bounding box center [335, 136] width 49 height 14
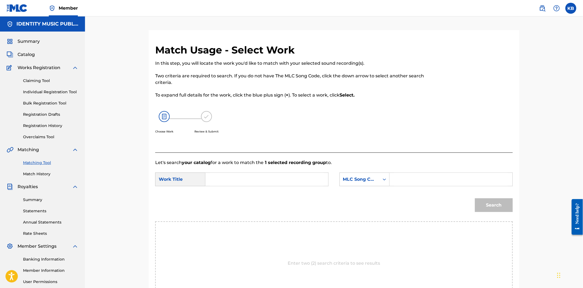
click at [231, 175] on input "Search Form" at bounding box center [266, 179] width 113 height 13
paste input "Moving"
type input "Moving"
click at [405, 184] on input "Search Form" at bounding box center [450, 179] width 113 height 13
paste input "MW19RK"
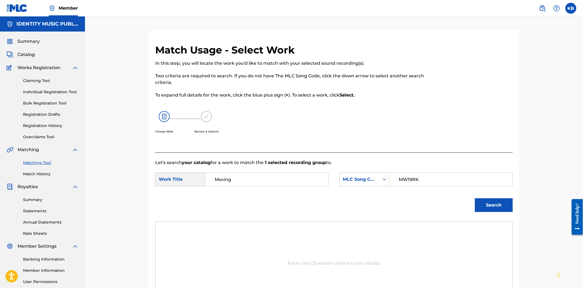
click at [455, 157] on div "Let's search your catalog for a work to match the 1 selected recording group to…" at bounding box center [333, 235] width 357 height 166
drag, startPoint x: 400, startPoint y: 179, endPoint x: 322, endPoint y: 205, distance: 81.4
click at [333, 201] on form "SearchWithCriteria49893916-6d0c-4694-95d4-6962d8ce48d3 Work Title Moving Search…" at bounding box center [333, 193] width 357 height 55
type input "MW19RK"
click at [493, 211] on button "Search" at bounding box center [494, 205] width 38 height 14
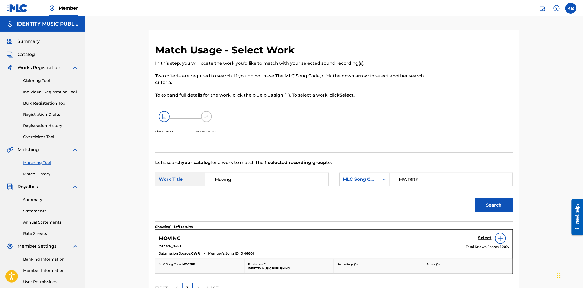
click at [481, 238] on h5 "Select" at bounding box center [484, 237] width 13 height 5
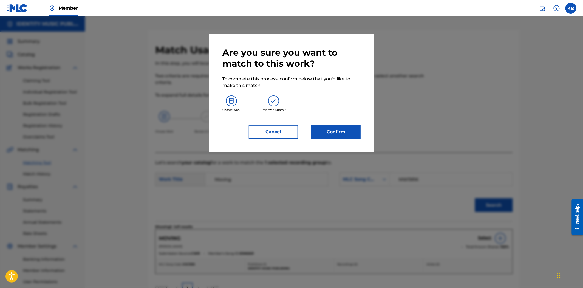
click at [339, 136] on button "Confirm" at bounding box center [335, 132] width 49 height 14
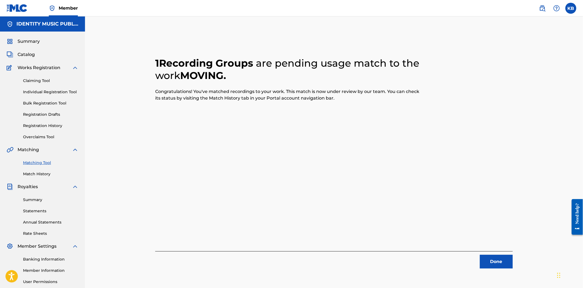
click at [492, 258] on button "Done" at bounding box center [496, 262] width 33 height 14
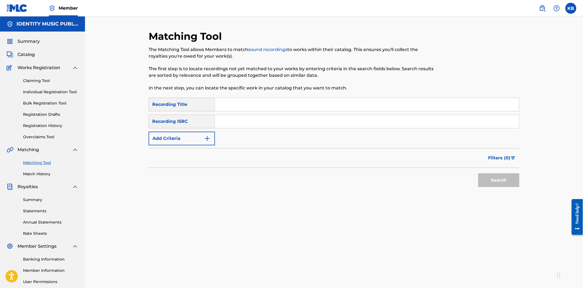
click at [236, 103] on input "Search Form" at bounding box center [367, 104] width 304 height 13
paste input "Thank You for the Socks"
type input "Thank You for the Socks"
click at [269, 127] on input "Search Form" at bounding box center [367, 121] width 304 height 13
paste input "TX6YID"
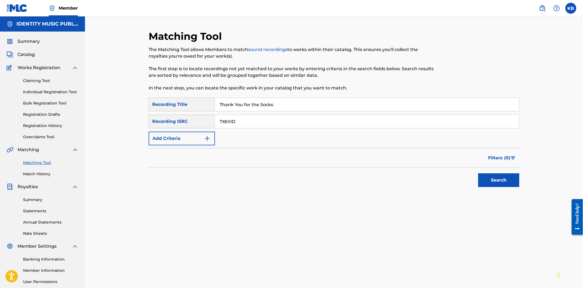
click at [497, 179] on button "Search" at bounding box center [498, 180] width 41 height 14
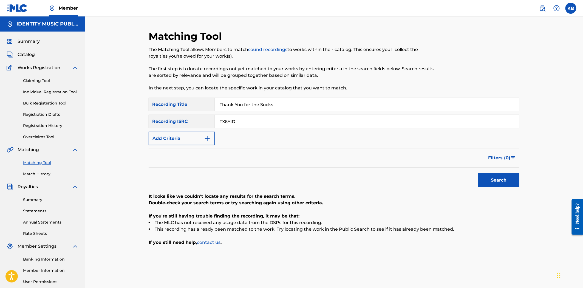
drag, startPoint x: 220, startPoint y: 103, endPoint x: 212, endPoint y: 105, distance: 8.1
click at [212, 105] on div "SearchWithCriteriaeb7cb812-c00c-43e9-991f-dd2a05361854 Recording Title Thank Yo…" at bounding box center [334, 105] width 371 height 14
click at [503, 179] on button "Search" at bounding box center [498, 180] width 41 height 14
drag, startPoint x: 242, startPoint y: 122, endPoint x: 209, endPoint y: 126, distance: 33.2
click at [209, 126] on div "SearchWithCriteriacfc7b408-ca25-4227-8b53-9fd2db8c891a Recording ISRC TX6YID" at bounding box center [334, 122] width 371 height 14
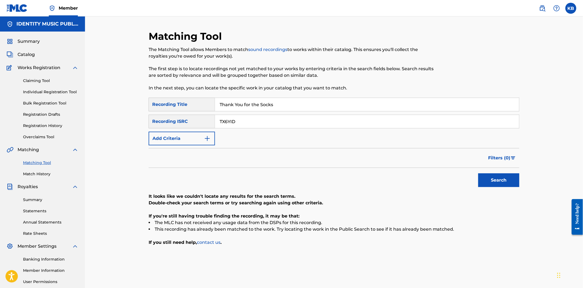
paste input "UKZGC2409065"
type input "UKZGC2409065"
click at [478, 173] on button "Search" at bounding box center [498, 180] width 41 height 14
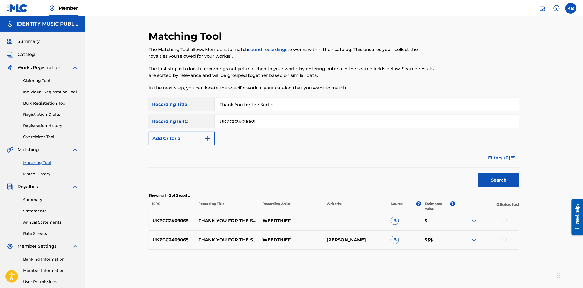
click at [504, 220] on div at bounding box center [503, 219] width 5 height 5
click at [504, 239] on div at bounding box center [503, 239] width 5 height 5
click at [405, 243] on button "Match 2 Groups" at bounding box center [385, 243] width 61 height 14
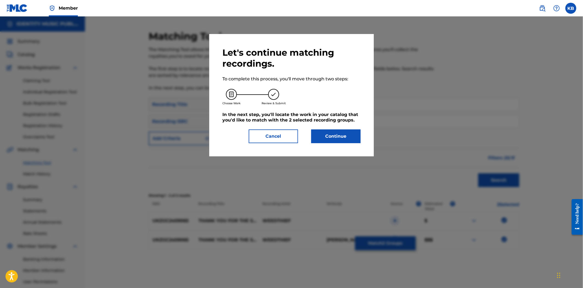
click at [345, 137] on button "Continue" at bounding box center [335, 136] width 49 height 14
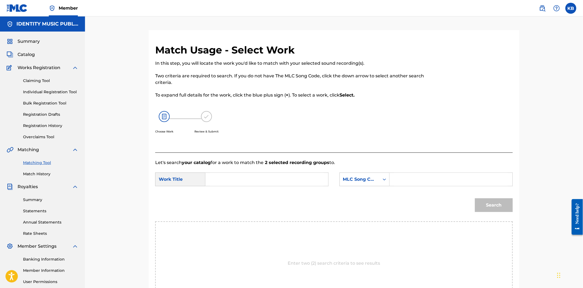
click at [232, 182] on input "Search Form" at bounding box center [266, 179] width 113 height 13
paste input "Thank You for the Socks"
type input "Thank You for the Socks"
click at [416, 180] on input "Search Form" at bounding box center [450, 179] width 113 height 13
click at [408, 180] on input "Search Form" at bounding box center [450, 179] width 113 height 13
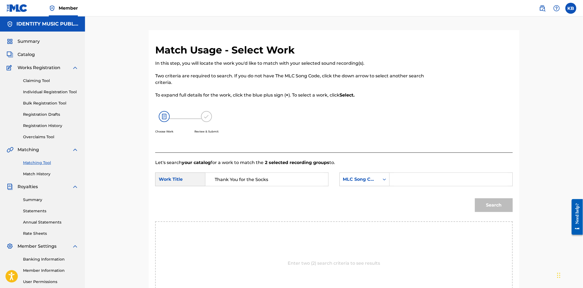
click at [408, 180] on input "Search Form" at bounding box center [450, 179] width 113 height 13
paste input "TX6YID"
type input "TX6YID"
click at [484, 210] on button "Search" at bounding box center [494, 205] width 38 height 14
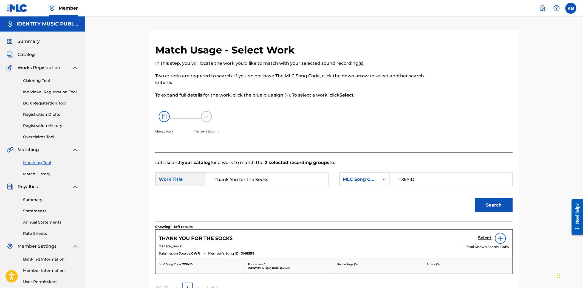
click at [483, 239] on h5 "Select" at bounding box center [484, 237] width 13 height 5
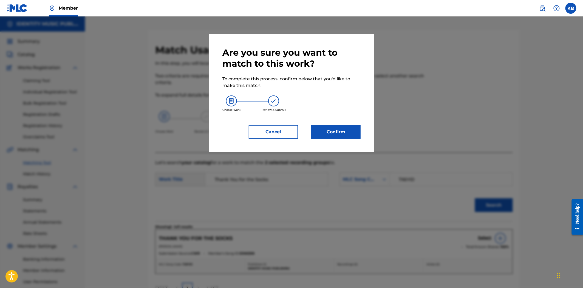
click at [336, 126] on button "Confirm" at bounding box center [335, 132] width 49 height 14
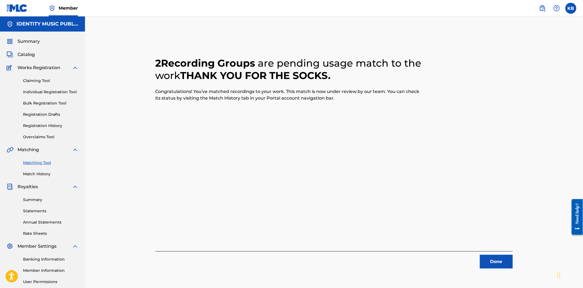
click at [485, 256] on button "Done" at bounding box center [496, 262] width 33 height 14
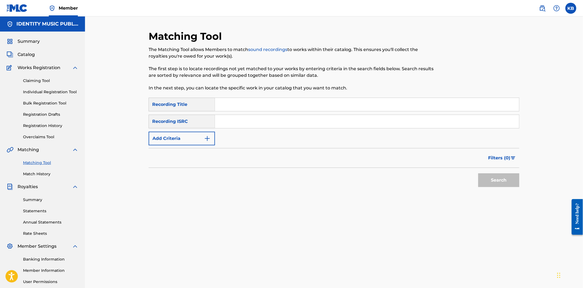
drag, startPoint x: 215, startPoint y: 112, endPoint x: 226, endPoint y: 108, distance: 11.9
click at [218, 111] on div "SearchWithCriteriaeb7cb812-c00c-43e9-991f-dd2a05361854 Recording Title SearchWi…" at bounding box center [334, 122] width 371 height 48
click at [226, 107] on input "Search Form" at bounding box center [367, 104] width 304 height 13
paste input "Palette"
type input "Palette"
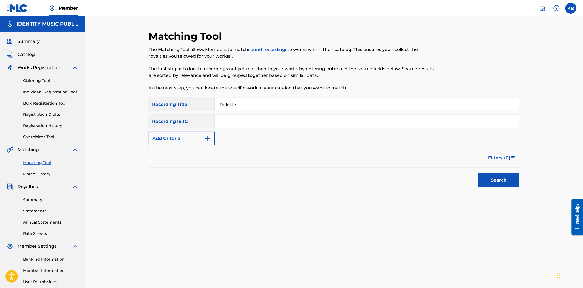
click at [270, 122] on input "Search Form" at bounding box center [367, 121] width 304 height 13
paste input "UKZGC2408237"
type input "UKZGC2408237"
click at [488, 178] on button "Search" at bounding box center [498, 180] width 41 height 14
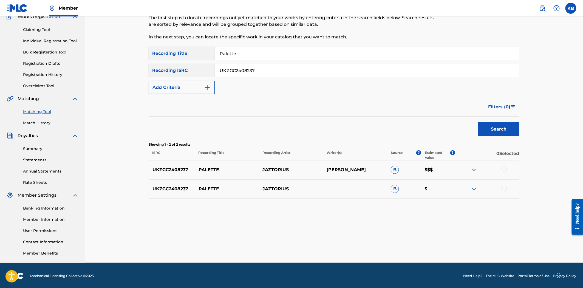
scroll to position [52, 0]
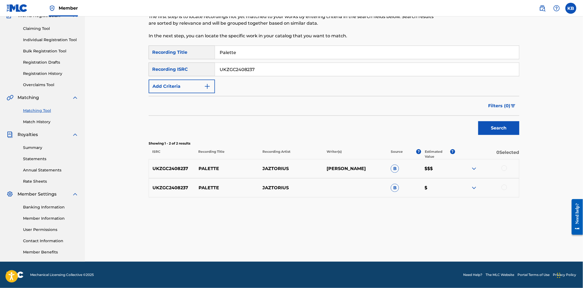
click at [500, 173] on div "UKZGC2408237 PALETTE JAZTORIUS NERY BAUER B $$$" at bounding box center [334, 168] width 371 height 19
click at [502, 171] on div at bounding box center [487, 168] width 64 height 7
drag, startPoint x: 504, startPoint y: 169, endPoint x: 509, endPoint y: 188, distance: 20.0
click at [505, 171] on div at bounding box center [487, 168] width 64 height 7
click at [509, 188] on div at bounding box center [487, 188] width 64 height 7
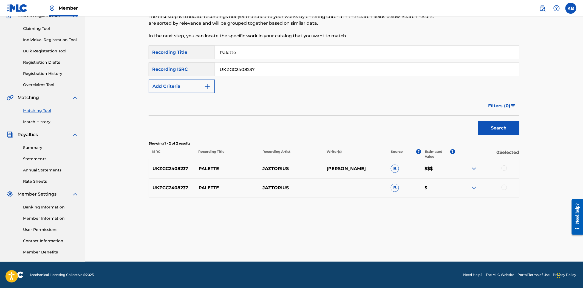
click at [506, 188] on div at bounding box center [503, 187] width 5 height 5
click at [500, 166] on div at bounding box center [487, 168] width 64 height 7
click at [501, 170] on div at bounding box center [487, 168] width 64 height 7
click at [503, 168] on div at bounding box center [503, 167] width 5 height 5
click at [398, 245] on button "Match 2 Groups" at bounding box center [385, 243] width 61 height 14
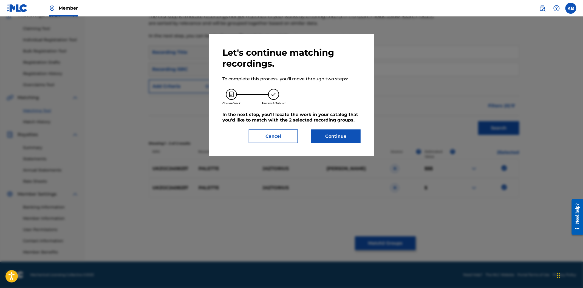
click at [336, 127] on div "Let's continue matching recordings. To complete this process, you'll move throu…" at bounding box center [291, 95] width 138 height 96
click at [336, 129] on div "Let's continue matching recordings. To complete this process, you'll move throu…" at bounding box center [291, 95] width 138 height 96
click at [338, 134] on button "Continue" at bounding box center [335, 136] width 49 height 14
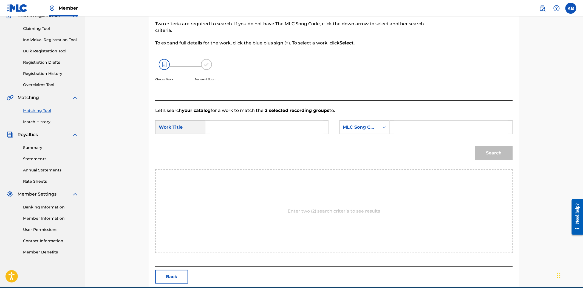
click at [235, 133] on input "Search Form" at bounding box center [266, 127] width 113 height 13
paste input "Palette"
type input "Palette"
click at [412, 124] on input "Search Form" at bounding box center [450, 127] width 113 height 13
paste input "PN4GK7"
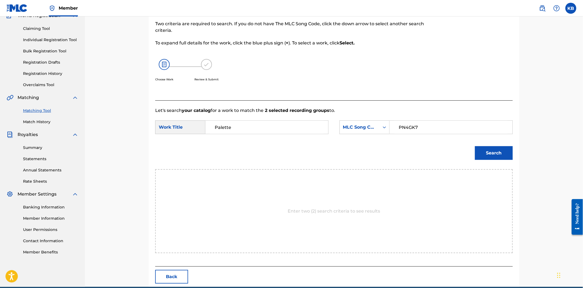
drag, startPoint x: 399, startPoint y: 127, endPoint x: 373, endPoint y: 179, distance: 58.5
click at [373, 179] on div "Let's search your catalog for a work to match the 2 selected recording groups t…" at bounding box center [333, 183] width 357 height 166
click at [371, 180] on div "Enter two (2) search criteria to see results" at bounding box center [333, 211] width 357 height 84
click at [493, 154] on button "Search" at bounding box center [494, 153] width 38 height 14
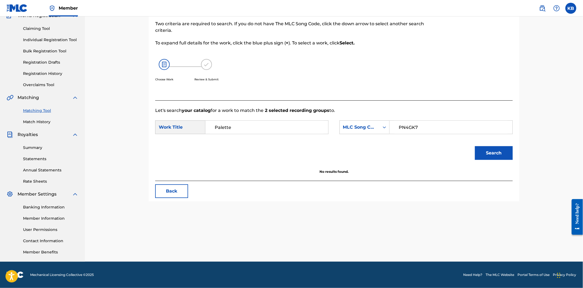
click at [405, 129] on input "PN4GK7" at bounding box center [450, 127] width 113 height 13
click at [399, 130] on input "PN4GK7" at bounding box center [450, 127] width 113 height 13
type input "PN4GK7"
click at [402, 137] on div "SearchWithCriteria49893916-6d0c-4694-95d4-6962d8ce48d3 Work Title Palette Searc…" at bounding box center [333, 128] width 357 height 17
click at [498, 152] on button "Search" at bounding box center [494, 153] width 38 height 14
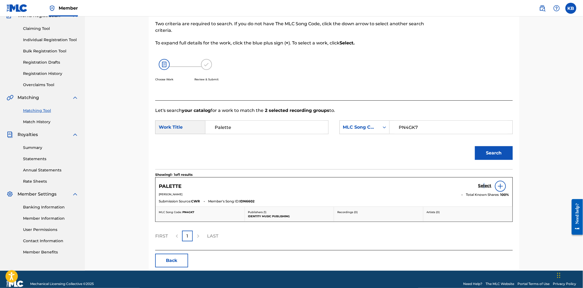
click at [484, 186] on h5 "Select" at bounding box center [484, 185] width 13 height 5
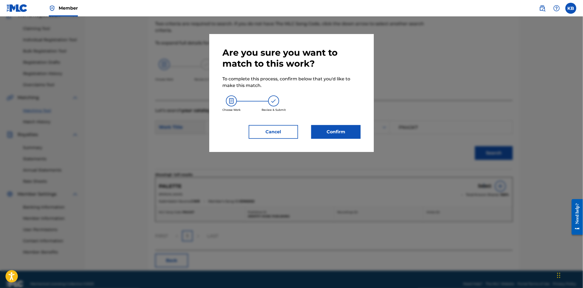
click at [354, 126] on button "Confirm" at bounding box center [335, 132] width 49 height 14
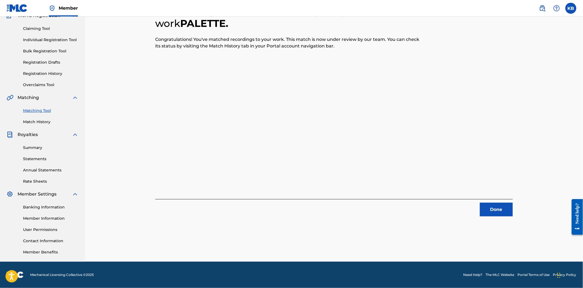
click at [490, 217] on div "2 Recording Groups are pending usage match to the work PALETTE . Congratulation…" at bounding box center [334, 119] width 384 height 283
click at [496, 211] on button "Done" at bounding box center [496, 210] width 33 height 14
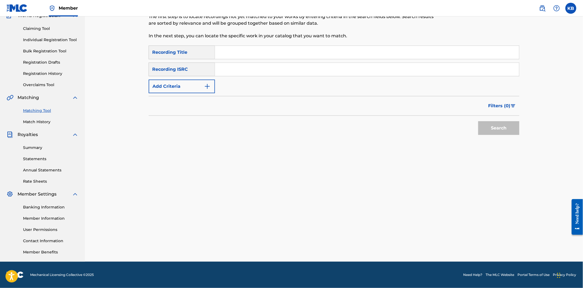
click at [254, 59] on div "SearchWithCriteriaeb7cb812-c00c-43e9-991f-dd2a05361854 Recording Title SearchWi…" at bounding box center [334, 70] width 371 height 48
paste input "Verbatim"
click at [246, 52] on input "Verbatim" at bounding box center [367, 52] width 304 height 13
type input "Verbatim"
click at [260, 72] on input "Search Form" at bounding box center [367, 69] width 304 height 13
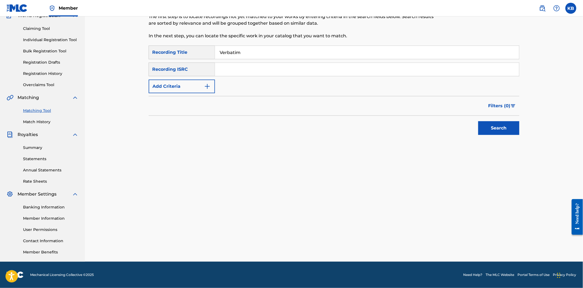
paste input "UKZGC2502130"
type input "UKZGC2502130"
click at [501, 132] on button "Search" at bounding box center [498, 128] width 41 height 14
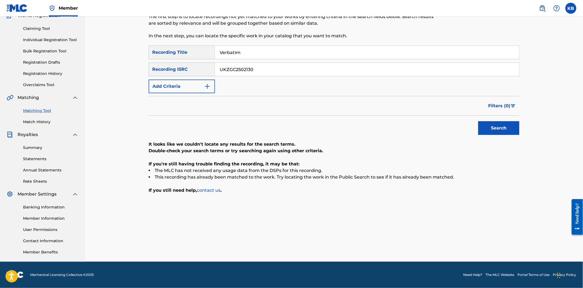
click at [218, 69] on input "UKZGC2502130" at bounding box center [367, 69] width 304 height 13
click at [244, 52] on input "Verbatim" at bounding box center [367, 52] width 304 height 13
click at [221, 54] on input "Verbatim" at bounding box center [367, 52] width 304 height 13
click at [219, 53] on input "Verbatim" at bounding box center [367, 52] width 304 height 13
click at [512, 135] on button "Search" at bounding box center [498, 128] width 41 height 14
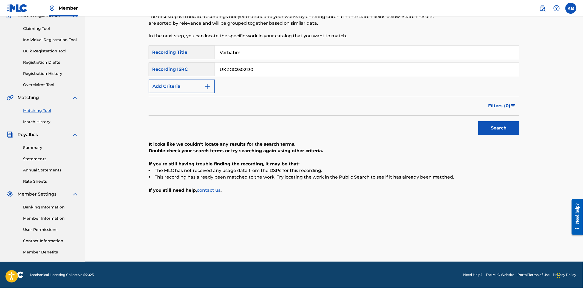
click at [254, 53] on input "Verbatim" at bounding box center [367, 52] width 304 height 13
click at [256, 53] on input "Verbatim" at bounding box center [367, 52] width 304 height 13
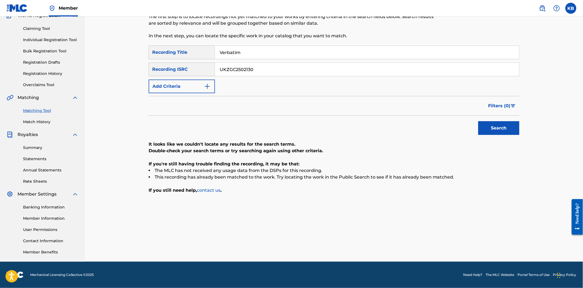
click at [256, 52] on input "Verbatim" at bounding box center [367, 52] width 304 height 13
paste input "This Expense of Sea Away"
click at [283, 53] on input "VerbatimThis Expense of Sea Away" at bounding box center [367, 52] width 304 height 13
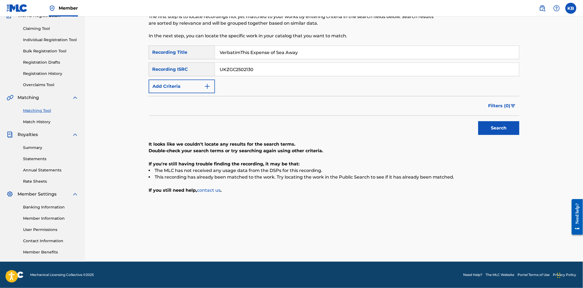
paste input "Search Form"
type input "This Expense of Sea Away"
click at [227, 65] on input "UKZGC2502130" at bounding box center [367, 69] width 304 height 13
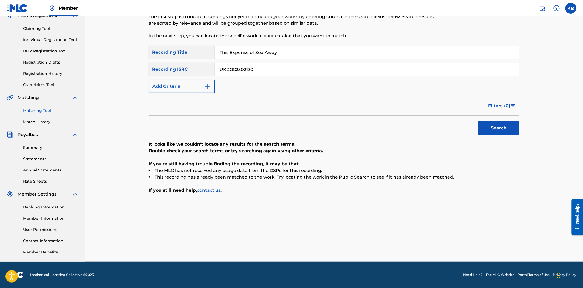
paste input "1263"
type input "UKZGC2501263"
click at [516, 128] on button "Search" at bounding box center [498, 128] width 41 height 14
drag, startPoint x: 280, startPoint y: 55, endPoint x: 167, endPoint y: 72, distance: 114.5
click at [169, 70] on div "SearchWithCriteriaeb7cb812-c00c-43e9-991f-dd2a05361854 Recording Title This Exp…" at bounding box center [334, 70] width 371 height 48
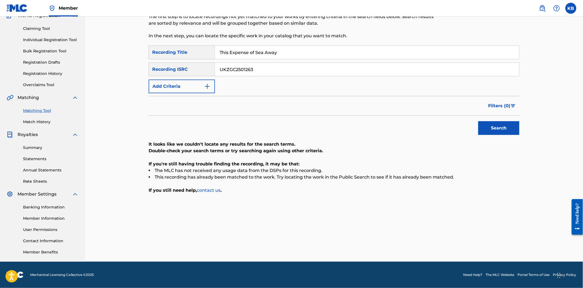
paste input "sem nome mais nova ainda 2"
type input "sem nome mais nova ainda 2"
click at [238, 73] on input "UKZGC2501263" at bounding box center [367, 69] width 304 height 13
paste input "2149"
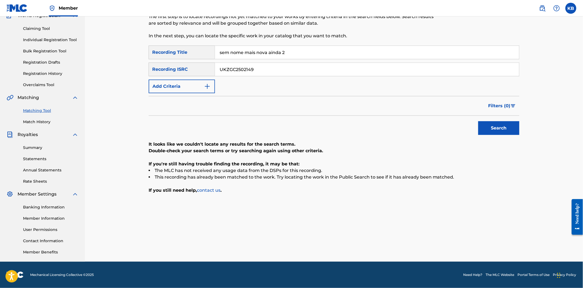
type input "UKZGC2502149"
click at [478, 121] on button "Search" at bounding box center [498, 128] width 41 height 14
drag, startPoint x: 296, startPoint y: 56, endPoint x: 180, endPoint y: 55, distance: 116.0
click at [186, 53] on div "SearchWithCriteriaeb7cb812-c00c-43e9-991f-dd2a05361854 Recording Title sem nome…" at bounding box center [334, 53] width 371 height 14
paste input "the warm blankets back home"
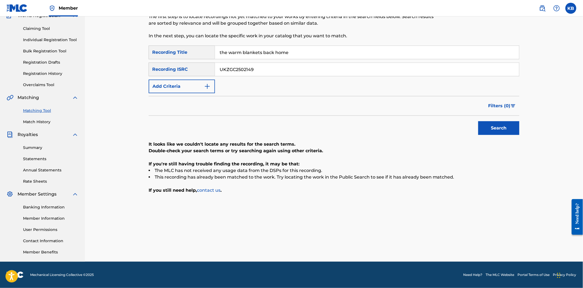
type input "the warm blankets back home"
drag, startPoint x: 236, startPoint y: 67, endPoint x: 183, endPoint y: 85, distance: 56.2
click at [187, 75] on div "SearchWithCriteriacfc7b408-ca25-4227-8b53-9fd2db8c891a Recording ISRC UKZGC2502…" at bounding box center [334, 70] width 371 height 14
paste input "1261"
type input "UKZGC2501261"
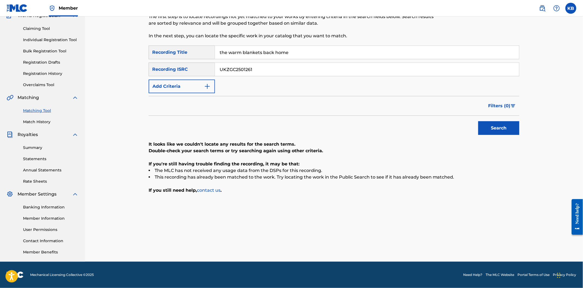
click at [493, 123] on button "Search" at bounding box center [498, 128] width 41 height 14
drag, startPoint x: 298, startPoint y: 57, endPoint x: 194, endPoint y: 57, distance: 104.5
click at [194, 57] on div "SearchWithCriteriaeb7cb812-c00c-43e9-991f-dd2a05361854 Recording Title the warm…" at bounding box center [334, 53] width 371 height 14
paste input "moments alon"
type input "moments alone"
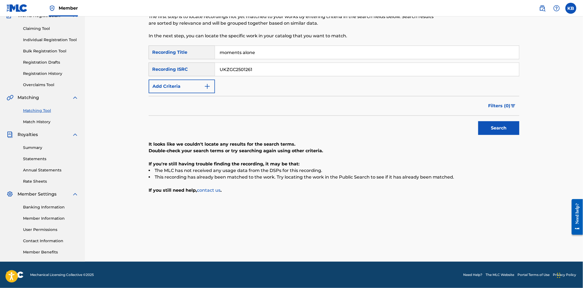
drag, startPoint x: 316, startPoint y: 70, endPoint x: 188, endPoint y: 76, distance: 128.2
click at [189, 76] on div "SearchWithCriteriaeb7cb812-c00c-43e9-991f-dd2a05361854 Recording Title moments …" at bounding box center [334, 70] width 371 height 48
paste input "3230"
type input "UKZGC2503230"
click at [478, 123] on div "Search" at bounding box center [497, 127] width 44 height 22
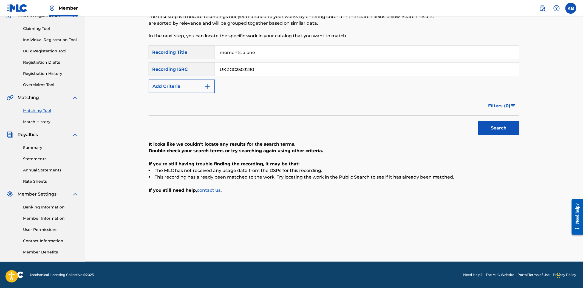
click at [489, 125] on button "Search" at bounding box center [498, 128] width 41 height 14
drag, startPoint x: 278, startPoint y: 59, endPoint x: 209, endPoint y: 60, distance: 69.4
click at [209, 60] on div "SearchWithCriteriaeb7cb812-c00c-43e9-991f-dd2a05361854 Recording Title moments …" at bounding box center [334, 70] width 371 height 48
click at [226, 50] on input "moments alone" at bounding box center [367, 52] width 304 height 13
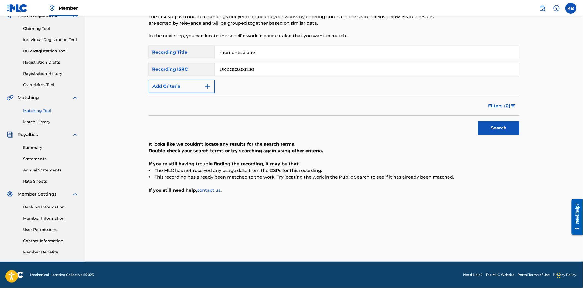
click at [226, 50] on input "moments alone" at bounding box center [367, 52] width 304 height 13
paste input "not the sam"
type input "not the same"
click at [254, 71] on input "UKZGC2503230" at bounding box center [367, 69] width 304 height 13
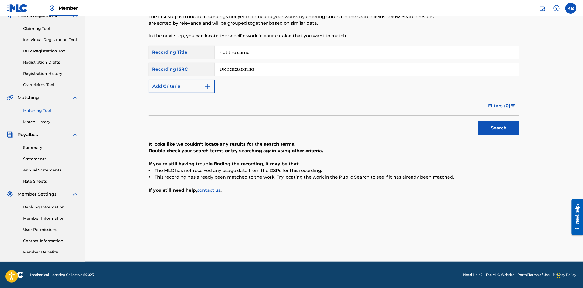
paste input "1"
type input "UKZGC2503231"
click at [516, 125] on button "Search" at bounding box center [498, 128] width 41 height 14
drag, startPoint x: 255, startPoint y: 56, endPoint x: 216, endPoint y: 64, distance: 40.3
click at [215, 61] on div "SearchWithCriteriaeb7cb812-c00c-43e9-991f-dd2a05361854 Recording Title not the …" at bounding box center [334, 70] width 371 height 48
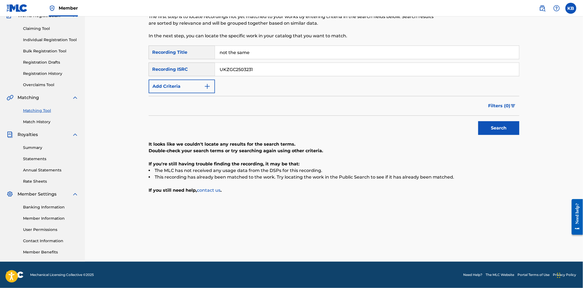
paste input "still trying"
type input "still trying"
click at [231, 72] on input "UKZGC2503231" at bounding box center [367, 69] width 304 height 13
paste input "2"
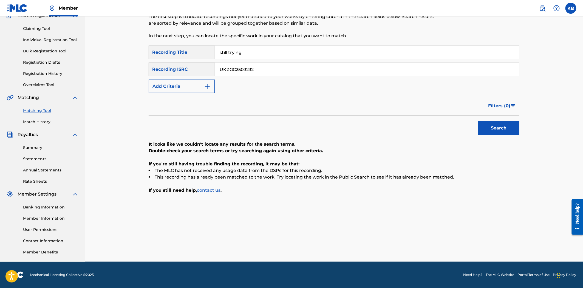
type input "UKZGC2503232"
click at [488, 126] on button "Search" at bounding box center [498, 128] width 41 height 14
drag, startPoint x: 258, startPoint y: 45, endPoint x: 248, endPoint y: 47, distance: 11.0
click at [248, 45] on div "Matching Tool The Matching Tool allows Members to match sound recordings to wor…" at bounding box center [291, 11] width 285 height 67
click at [248, 53] on input "still trying" at bounding box center [367, 52] width 304 height 13
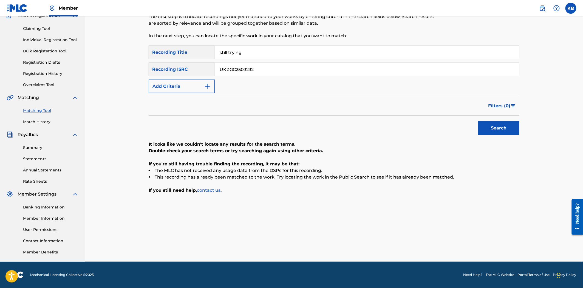
click at [248, 53] on input "still trying" at bounding box center [367, 52] width 304 height 13
paste input "thinking about the universe"
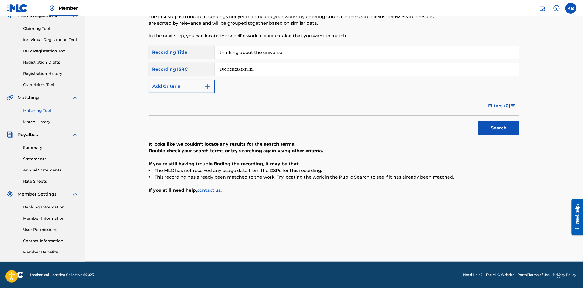
type input "thinking about the universe"
click at [254, 60] on div "SearchWithCriteriaeb7cb812-c00c-43e9-991f-dd2a05361854 Recording Title thinking…" at bounding box center [334, 70] width 371 height 48
click at [247, 69] on input "UKZGC2503232" at bounding box center [367, 69] width 304 height 13
paste input "3"
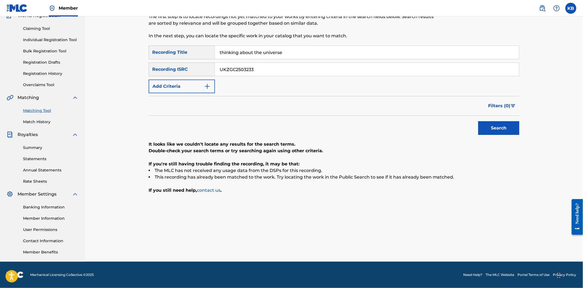
type input "UKZGC2503233"
click at [504, 127] on button "Search" at bounding box center [498, 128] width 41 height 14
click at [308, 54] on input "thinking about the universe" at bounding box center [367, 52] width 304 height 13
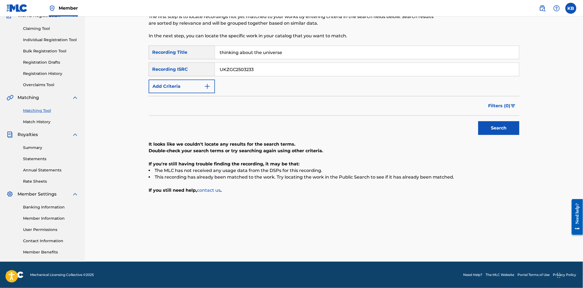
click at [308, 54] on input "thinking about the universe" at bounding box center [367, 52] width 304 height 13
paste input "a new lif"
type input "a new life"
click at [232, 75] on input "UKZGC2503233" at bounding box center [367, 69] width 304 height 13
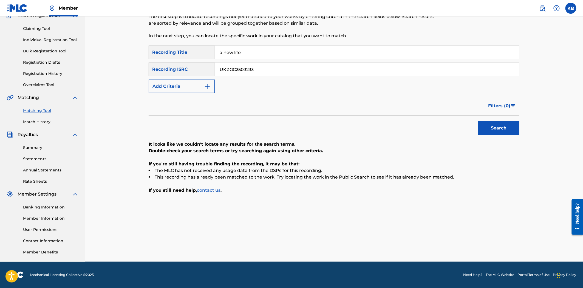
click at [232, 75] on input "UKZGC2503233" at bounding box center [367, 69] width 304 height 13
paste input "4"
type input "UKZGC2503234"
click at [484, 127] on button "Search" at bounding box center [498, 128] width 41 height 14
drag, startPoint x: 265, startPoint y: 54, endPoint x: 213, endPoint y: 54, distance: 51.8
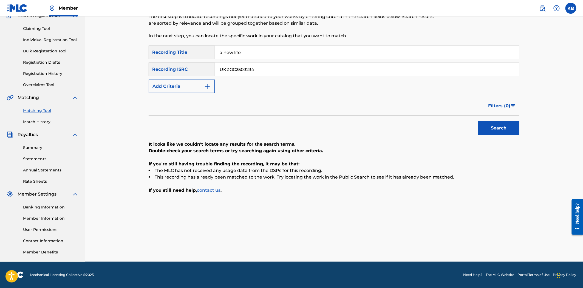
click at [213, 54] on div "SearchWithCriteriaeb7cb812-c00c-43e9-991f-dd2a05361854 Recording Title a new li…" at bounding box center [334, 53] width 371 height 14
paste input "je suis mort l'année dernièr"
type input "je suis mort l'année dernière"
click at [257, 70] on input "UKZGC2503234" at bounding box center [367, 69] width 304 height 13
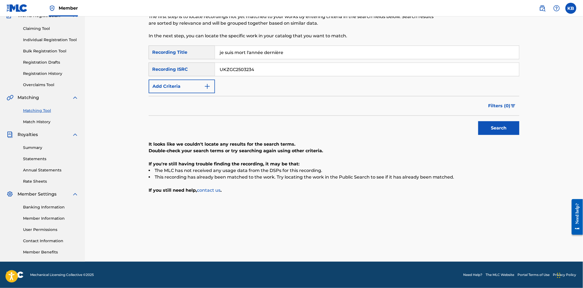
click at [257, 70] on input "UKZGC2503234" at bounding box center [367, 69] width 304 height 13
paste input "280"
type input "UKZGC2502804"
click at [478, 121] on button "Search" at bounding box center [498, 128] width 41 height 14
click at [277, 54] on input "je suis mort l'année dernière" at bounding box center [367, 52] width 304 height 13
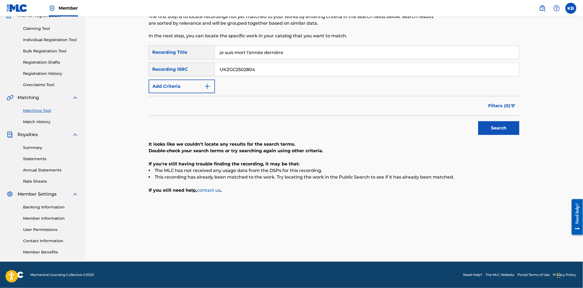
click at [277, 54] on input "je suis mort l'année dernière" at bounding box center [367, 52] width 304 height 13
paste input "leaving m"
type input "leaving me"
click at [235, 64] on input "UKZGC2502804" at bounding box center [367, 69] width 304 height 13
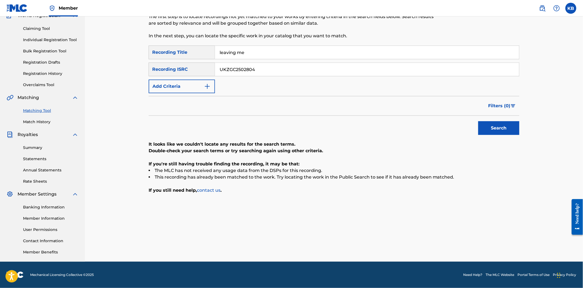
click at [235, 67] on input "UKZGC2502804" at bounding box center [367, 69] width 304 height 13
paste input "5"
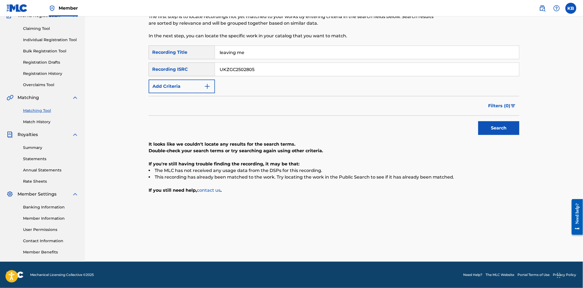
type input "UKZGC2502805"
click at [480, 126] on button "Search" at bounding box center [498, 128] width 41 height 14
drag, startPoint x: 275, startPoint y: 56, endPoint x: 209, endPoint y: 65, distance: 66.6
click at [210, 64] on div "SearchWithCriteriaeb7cb812-c00c-43e9-991f-dd2a05361854 Recording Title leaving …" at bounding box center [334, 70] width 371 height 48
paste input "tatoo removal"
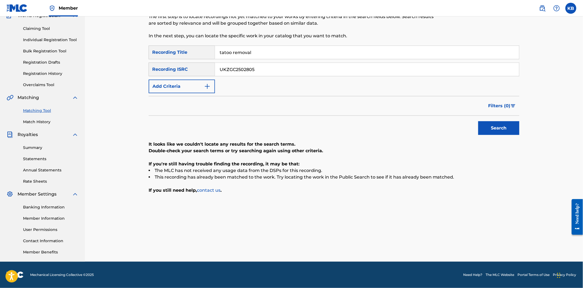
type input "tatoo removal"
drag, startPoint x: 278, startPoint y: 67, endPoint x: 217, endPoint y: 110, distance: 74.3
click at [186, 91] on div "SearchWithCriteriaeb7cb812-c00c-43e9-991f-dd2a05361854 Recording Title tatoo re…" at bounding box center [334, 70] width 371 height 48
paste input "6"
type input "UKZGC2502806"
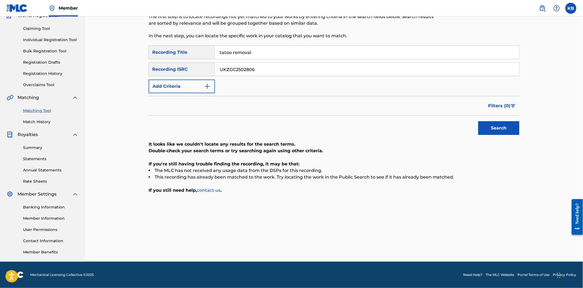
click at [492, 127] on button "Search" at bounding box center [498, 128] width 41 height 14
drag, startPoint x: 269, startPoint y: 58, endPoint x: 177, endPoint y: 72, distance: 92.7
click at [180, 70] on div "SearchWithCriteriaeb7cb812-c00c-43e9-991f-dd2a05361854 Recording Title tatoo re…" at bounding box center [334, 70] width 371 height 48
paste input "wet eyes"
type input "wet eyes"
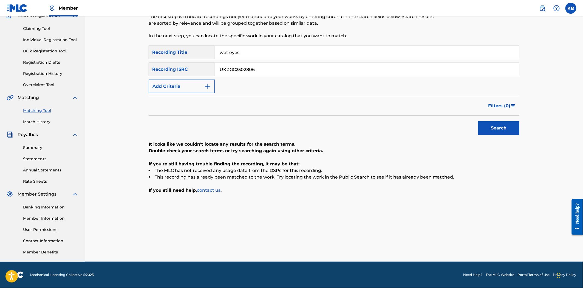
drag, startPoint x: 259, startPoint y: 74, endPoint x: 171, endPoint y: 92, distance: 88.9
click at [171, 92] on div "SearchWithCriteriaeb7cb812-c00c-43e9-991f-dd2a05361854 Recording Title wet eyes…" at bounding box center [334, 70] width 371 height 48
paste input "7"
type input "UKZGC2502807"
click at [480, 123] on button "Search" at bounding box center [498, 128] width 41 height 14
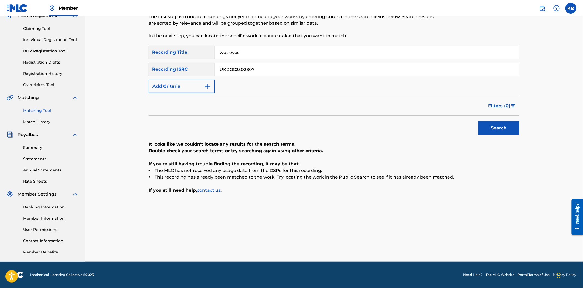
drag, startPoint x: 253, startPoint y: 51, endPoint x: 194, endPoint y: 66, distance: 61.3
click at [194, 64] on div "SearchWithCriteriaeb7cb812-c00c-43e9-991f-dd2a05361854 Recording Title wet eyes…" at bounding box center [334, 70] width 371 height 48
paste input "i wish i could"
type input "i wish i could"
click at [248, 67] on input "UKZGC2502807" at bounding box center [367, 69] width 304 height 13
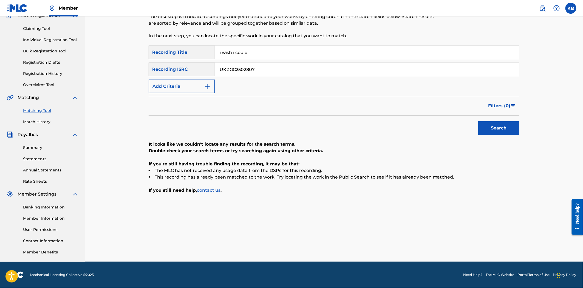
click at [248, 67] on input "UKZGC2502807" at bounding box center [367, 69] width 304 height 13
paste input "8"
type input "UKZGC2502808"
click at [492, 127] on button "Search" at bounding box center [498, 128] width 41 height 14
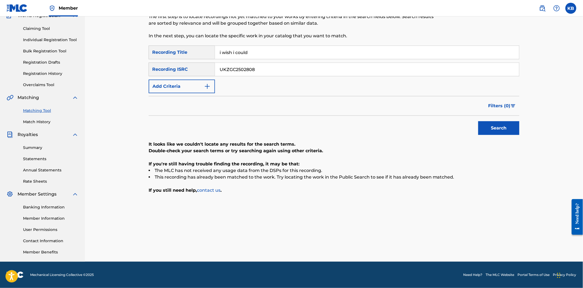
drag, startPoint x: 265, startPoint y: 47, endPoint x: 198, endPoint y: 61, distance: 68.0
click at [198, 61] on div "SearchWithCriteriaeb7cb812-c00c-43e9-991f-dd2a05361854 Recording Title i wish i…" at bounding box center [334, 70] width 371 height 48
paste input "just a mirror for"
type input "just a mirror for"
click at [245, 64] on input "UKZGC2502808" at bounding box center [367, 69] width 304 height 13
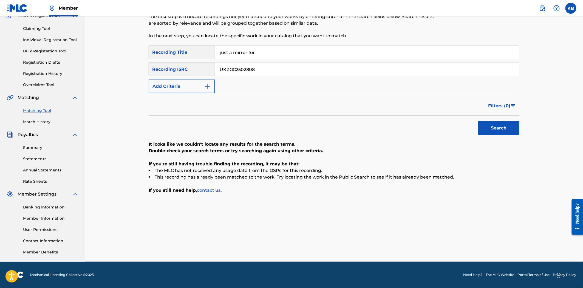
click at [243, 67] on input "UKZGC2502808" at bounding box center [367, 69] width 304 height 13
paste input "3235"
type input "UKZGC2503235"
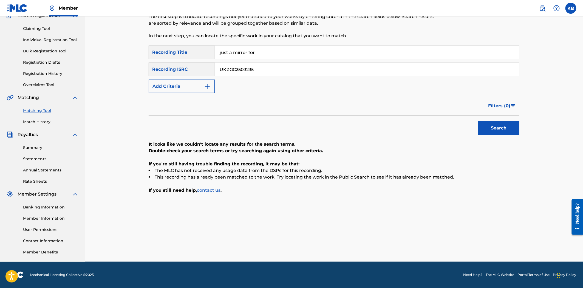
click at [516, 121] on button "Search" at bounding box center [498, 128] width 41 height 14
drag, startPoint x: 275, startPoint y: 43, endPoint x: 269, endPoint y: 51, distance: 9.4
click at [266, 47] on div "Matching Tool The Matching Tool allows Members to match sound recordings to wor…" at bounding box center [334, 119] width 371 height 283
drag, startPoint x: 269, startPoint y: 51, endPoint x: 185, endPoint y: 78, distance: 87.7
click at [186, 74] on div "SearchWithCriteriaeb7cb812-c00c-43e9-991f-dd2a05361854 Recording Title just a m…" at bounding box center [334, 70] width 371 height 48
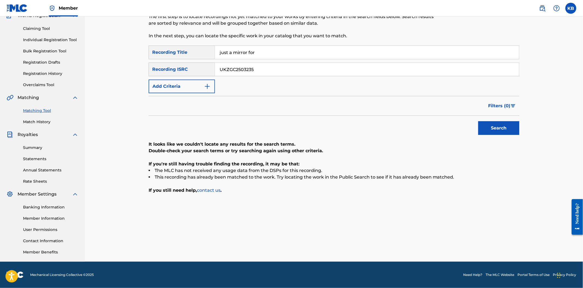
paste input "essencia"
type input "essencia"
drag, startPoint x: 277, startPoint y: 67, endPoint x: 198, endPoint y: 83, distance: 80.3
click at [198, 82] on div "SearchWithCriteriaeb7cb812-c00c-43e9-991f-dd2a05361854 Recording Title essencia…" at bounding box center [334, 70] width 371 height 48
paste input "6"
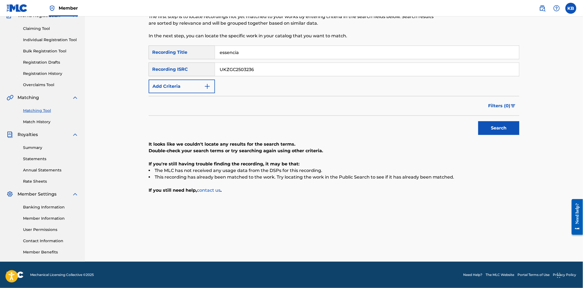
type input "UKZGC2503236"
click at [489, 123] on button "Search" at bounding box center [498, 128] width 41 height 14
click at [245, 59] on input "essencia" at bounding box center [367, 52] width 304 height 13
click at [245, 58] on input "essencia" at bounding box center [367, 52] width 304 height 13
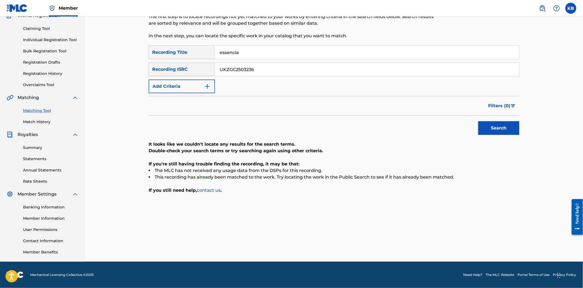
paste input "our peace"
click at [239, 54] on input "essenciaour peace" at bounding box center [367, 52] width 304 height 13
paste input "Search Form"
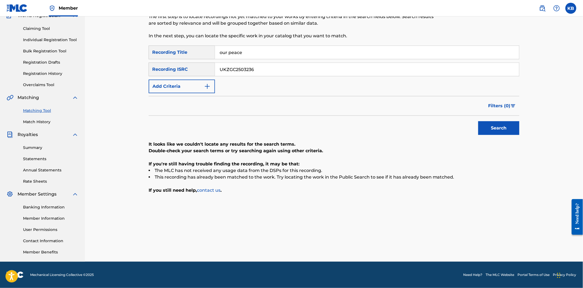
type input "our peace"
click at [265, 67] on input "UKZGC2503236" at bounding box center [367, 69] width 304 height 13
paste input "7"
type input "UKZGC2503237"
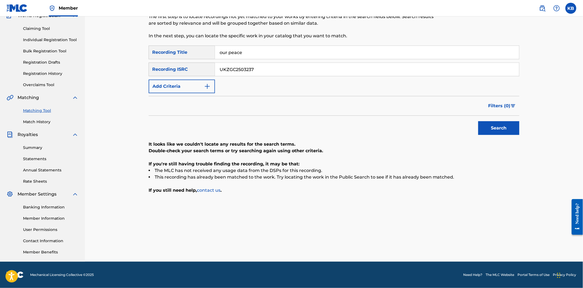
click at [510, 129] on button "Search" at bounding box center [498, 128] width 41 height 14
drag, startPoint x: 253, startPoint y: 53, endPoint x: 202, endPoint y: 56, distance: 50.8
click at [202, 56] on div "SearchWithCriteriaeb7cb812-c00c-43e9-991f-dd2a05361854 Recording Title our peace" at bounding box center [334, 53] width 371 height 14
click at [245, 53] on input "our peace" at bounding box center [367, 52] width 304 height 13
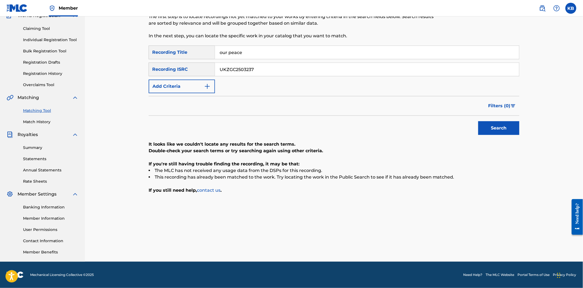
click at [245, 53] on input "our peace" at bounding box center [367, 52] width 304 height 13
paste input "pakóy"
type input "pakóy"
click at [245, 66] on input "UKZGC2503237" at bounding box center [367, 69] width 304 height 13
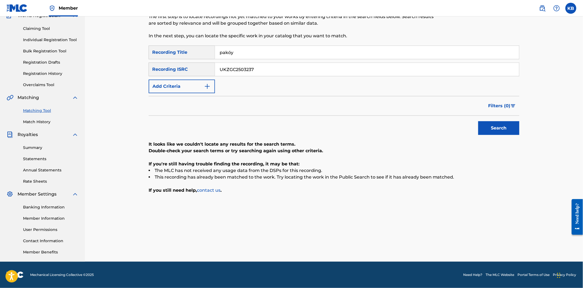
click at [245, 66] on input "UKZGC2503237" at bounding box center [367, 69] width 304 height 13
paste input "8"
type input "UKZGC2503238"
click at [481, 128] on button "Search" at bounding box center [498, 128] width 41 height 14
drag, startPoint x: 239, startPoint y: 49, endPoint x: 186, endPoint y: 53, distance: 52.3
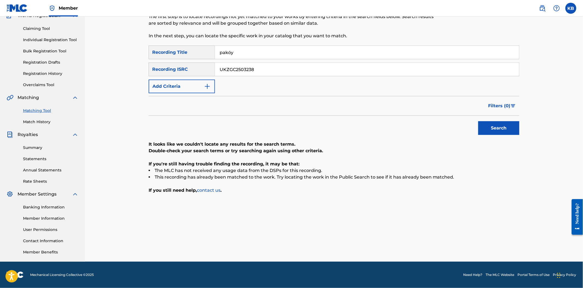
click at [187, 53] on div "SearchWithCriteriaeb7cb812-c00c-43e9-991f-dd2a05361854 Recording Title pakóy" at bounding box center [334, 53] width 371 height 14
paste input "April 8, 2025"
type input "April 8, 2025"
click at [245, 69] on input "UKZGC2503238" at bounding box center [367, 69] width 304 height 13
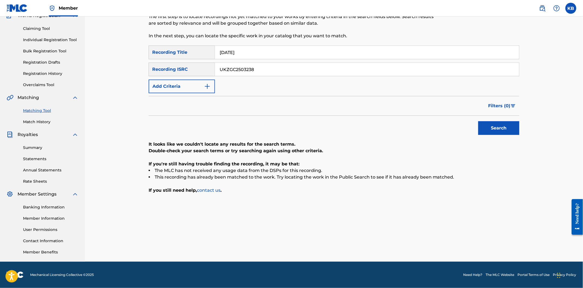
paste input "9"
type input "UKZGC2503239"
click at [505, 133] on button "Search" at bounding box center [498, 128] width 41 height 14
drag, startPoint x: 279, startPoint y: 47, endPoint x: 136, endPoint y: 75, distance: 145.9
click at [136, 75] on div "Matching Tool The Matching Tool allows Members to match sound recordings to wor…" at bounding box center [334, 112] width 498 height 297
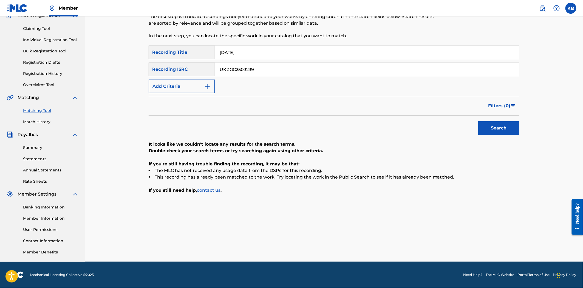
paste input "sun after rain"
type input "sun after rain"
drag, startPoint x: 272, startPoint y: 70, endPoint x: 197, endPoint y: 89, distance: 77.1
click at [198, 85] on div "SearchWithCriteriaeb7cb812-c00c-43e9-991f-dd2a05361854 Recording Title sun afte…" at bounding box center [334, 70] width 371 height 48
paste input "40"
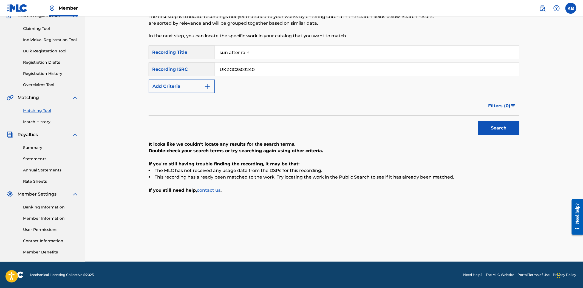
type input "UKZGC2503240"
click at [490, 134] on button "Search" at bounding box center [498, 128] width 41 height 14
drag, startPoint x: 261, startPoint y: 49, endPoint x: 168, endPoint y: 69, distance: 95.2
click at [169, 56] on div "SearchWithCriteriaeb7cb812-c00c-43e9-991f-dd2a05361854 Recording Title sun afte…" at bounding box center [334, 53] width 371 height 14
paste input "By the Hills"
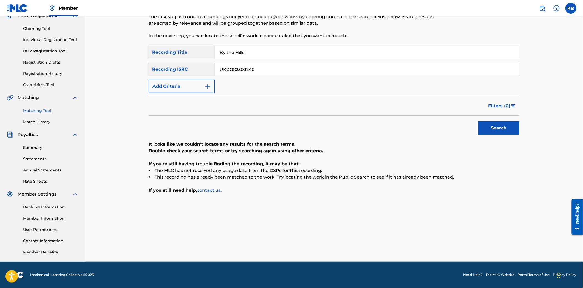
type input "By the Hills"
drag, startPoint x: 244, startPoint y: 68, endPoint x: 207, endPoint y: 105, distance: 52.7
click at [173, 88] on div "SearchWithCriteriaeb7cb812-c00c-43e9-991f-dd2a05361854 Recording Title By the H…" at bounding box center [334, 70] width 371 height 48
paste input "1262"
type input "UKZGC2501262"
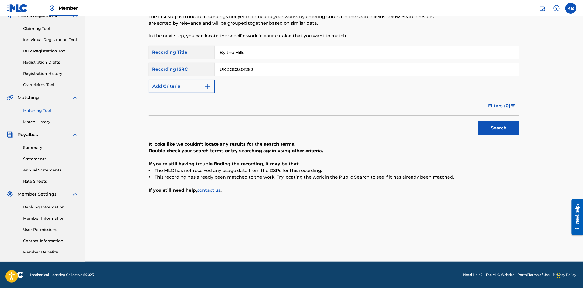
click at [495, 128] on button "Search" at bounding box center [498, 128] width 41 height 14
drag, startPoint x: 268, startPoint y: 50, endPoint x: 201, endPoint y: 55, distance: 67.1
click at [203, 53] on div "SearchWithCriteriaeb7cb812-c00c-43e9-991f-dd2a05361854 Recording Title By the H…" at bounding box center [334, 53] width 371 height 14
paste input "Meaning"
type input "Meaning"
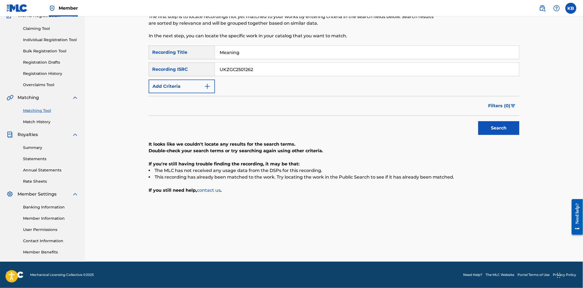
drag, startPoint x: 238, startPoint y: 66, endPoint x: 207, endPoint y: 73, distance: 31.3
click at [207, 73] on div "SearchWithCriteriacfc7b408-ca25-4227-8b53-9fd2db8c891a Recording ISRC UKZGC2501…" at bounding box center [334, 70] width 371 height 14
paste input "7456"
type input "UKZGC2507456"
click at [484, 127] on button "Search" at bounding box center [498, 128] width 41 height 14
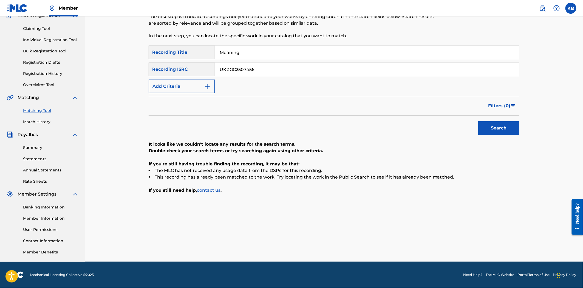
drag, startPoint x: 245, startPoint y: 47, endPoint x: 175, endPoint y: 52, distance: 70.6
click at [176, 52] on div "SearchWithCriteriaeb7cb812-c00c-43e9-991f-dd2a05361854 Recording Title Meaning" at bounding box center [334, 53] width 371 height 14
paste input "Bonita"
type input "Bonita"
click at [273, 66] on div "SearchWithCriteriaeb7cb812-c00c-43e9-991f-dd2a05361854 Recording Title Bonita S…" at bounding box center [334, 70] width 371 height 48
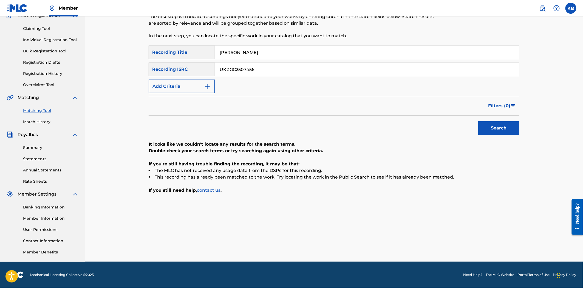
drag, startPoint x: 261, startPoint y: 71, endPoint x: 180, endPoint y: 91, distance: 83.6
click at [180, 89] on div "SearchWithCriteriaeb7cb812-c00c-43e9-991f-dd2a05361854 Recording Title Bonita S…" at bounding box center [334, 70] width 371 height 48
paste input "32"
type input "UKZGC2507432"
click at [478, 121] on button "Search" at bounding box center [498, 128] width 41 height 14
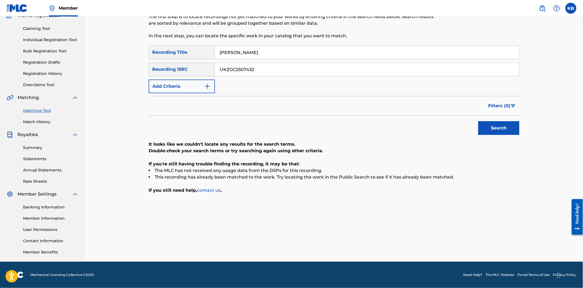
click at [500, 134] on button "Search" at bounding box center [498, 128] width 41 height 14
drag, startPoint x: 253, startPoint y: 50, endPoint x: 200, endPoint y: 59, distance: 53.9
click at [201, 58] on div "SearchWithCriteriaeb7cb812-c00c-43e9-991f-dd2a05361854 Recording Title Bonita" at bounding box center [334, 53] width 371 height 14
paste
type input "Morning Routine"
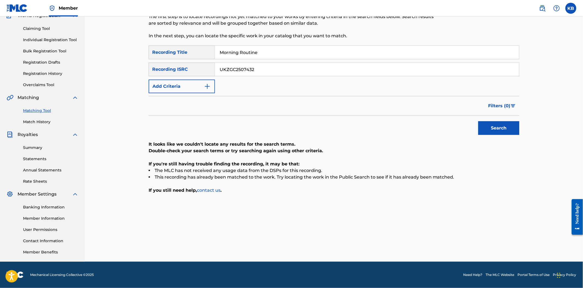
click at [260, 87] on div "SearchWithCriteriaeb7cb812-c00c-43e9-991f-dd2a05361854 Recording Title Morning …" at bounding box center [334, 70] width 371 height 48
click at [260, 78] on div "SearchWithCriteriaeb7cb812-c00c-43e9-991f-dd2a05361854 Recording Title Morning …" at bounding box center [334, 70] width 371 height 48
click at [263, 72] on input "UKZGC2507432" at bounding box center [367, 69] width 304 height 13
type input "UKZGC2506511"
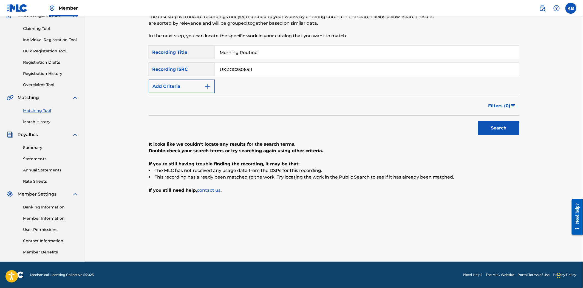
click at [503, 128] on button "Search" at bounding box center [498, 128] width 41 height 14
drag, startPoint x: 298, startPoint y: 51, endPoint x: 214, endPoint y: 61, distance: 84.2
click at [215, 60] on div "SearchWithCriteriaeb7cb812-c00c-43e9-991f-dd2a05361854 Recording Title Morning …" at bounding box center [334, 70] width 371 height 48
type input "Woad"
drag, startPoint x: 262, startPoint y: 67, endPoint x: 179, endPoint y: 91, distance: 86.6
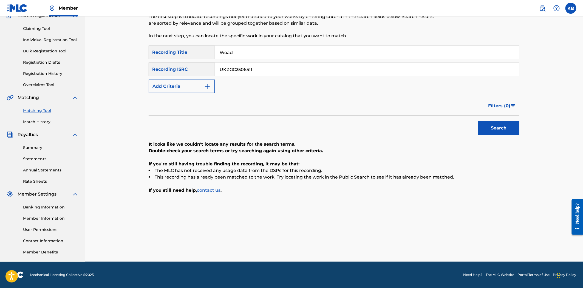
click at [177, 86] on div "SearchWithCriteriaeb7cb812-c00c-43e9-991f-dd2a05361854 Recording Title Woad Sea…" at bounding box center [334, 70] width 371 height 48
type input "UKZGC2506353"
click at [489, 120] on div "Search" at bounding box center [497, 127] width 44 height 22
click at [488, 127] on button "Search" at bounding box center [498, 128] width 41 height 14
drag, startPoint x: 247, startPoint y: 47, endPoint x: 202, endPoint y: 59, distance: 47.1
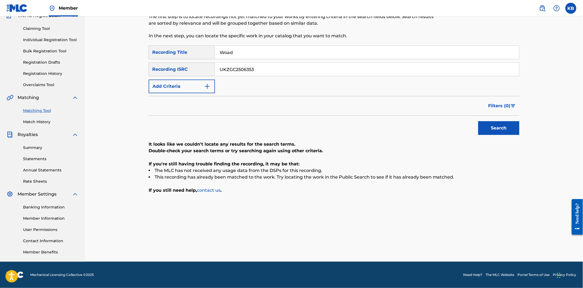
click at [202, 59] on div "SearchWithCriteriaeb7cb812-c00c-43e9-991f-dd2a05361854 Recording Title Woad" at bounding box center [334, 53] width 371 height 14
type input "Afternoon Groove"
drag, startPoint x: 287, startPoint y: 62, endPoint x: 176, endPoint y: 78, distance: 111.9
click at [174, 76] on div "SearchWithCriteriaeb7cb812-c00c-43e9-991f-dd2a05361854 Recording Title Afternoo…" at bounding box center [334, 70] width 371 height 48
click at [282, 70] on input "UKZGC2506353" at bounding box center [367, 69] width 304 height 13
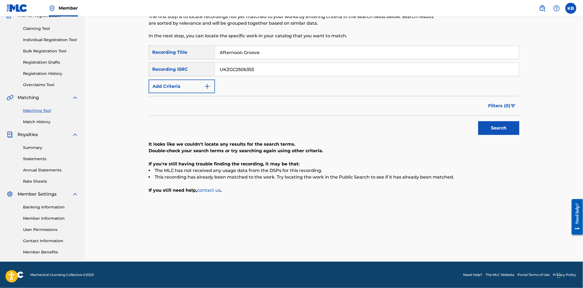
click at [282, 70] on input "UKZGC2506353" at bounding box center [367, 69] width 304 height 13
type input "UKZGC2506169"
click at [520, 131] on div "Matching Tool The Matching Tool allows Members to match sound recordings to wor…" at bounding box center [334, 119] width 384 height 283
click at [516, 128] on button "Search" at bounding box center [498, 128] width 41 height 14
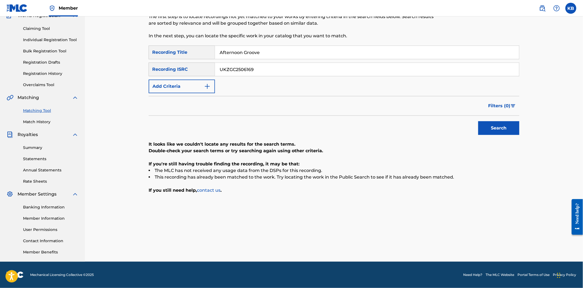
click at [503, 134] on button "Search" at bounding box center [498, 128] width 41 height 14
drag, startPoint x: 278, startPoint y: 51, endPoint x: 186, endPoint y: 68, distance: 93.7
click at [182, 64] on div "SearchWithCriteriaeb7cb812-c00c-43e9-991f-dd2a05361854 Recording Title Afternoo…" at bounding box center [334, 70] width 371 height 48
type input "Remodeling"
drag, startPoint x: 262, startPoint y: 73, endPoint x: 201, endPoint y: 78, distance: 60.2
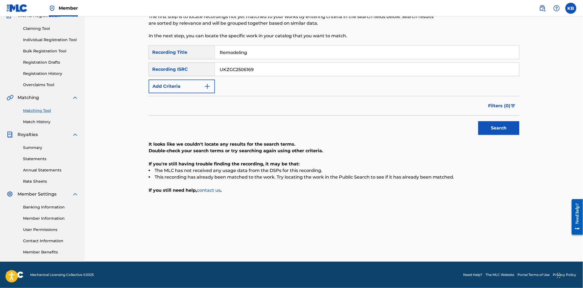
click at [201, 78] on div "SearchWithCriteriaeb7cb812-c00c-43e9-991f-dd2a05361854 Recording Title Remodeli…" at bounding box center [334, 70] width 371 height 48
type input "UKZGC2507097"
click at [501, 123] on button "Search" at bounding box center [498, 128] width 41 height 14
drag, startPoint x: 282, startPoint y: 47, endPoint x: 171, endPoint y: 69, distance: 112.9
click at [177, 64] on div "SearchWithCriteriaeb7cb812-c00c-43e9-991f-dd2a05361854 Recording Title Remodeli…" at bounding box center [334, 70] width 371 height 48
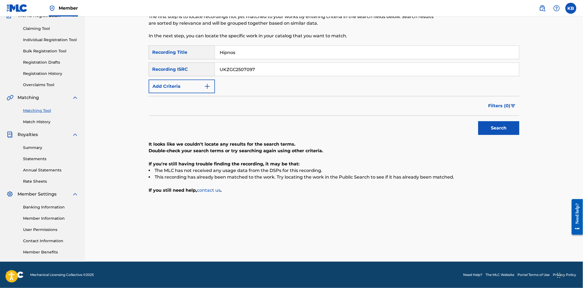
type input "Hipnos"
drag, startPoint x: 262, startPoint y: 70, endPoint x: 242, endPoint y: 89, distance: 27.3
click at [191, 83] on div "SearchWithCriteriaeb7cb812-c00c-43e9-991f-dd2a05361854 Recording Title Hipnos S…" at bounding box center [334, 70] width 371 height 48
type input "UKZGC2505506"
click at [484, 126] on button "Search" at bounding box center [498, 128] width 41 height 14
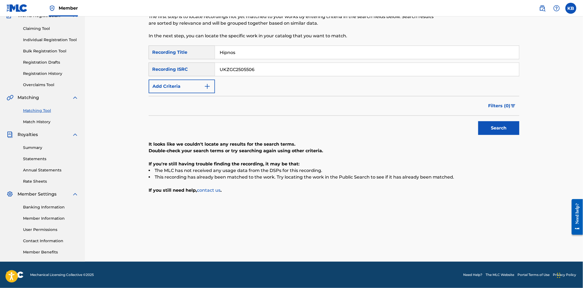
click at [500, 133] on button "Search" at bounding box center [498, 128] width 41 height 14
drag, startPoint x: 262, startPoint y: 50, endPoint x: 166, endPoint y: 66, distance: 98.1
click at [166, 66] on div "SearchWithCriteriaeb7cb812-c00c-43e9-991f-dd2a05361854 Recording Title Hipnos S…" at bounding box center [334, 70] width 371 height 48
type input "Ocean View"
drag, startPoint x: 267, startPoint y: 65, endPoint x: 192, endPoint y: 80, distance: 75.7
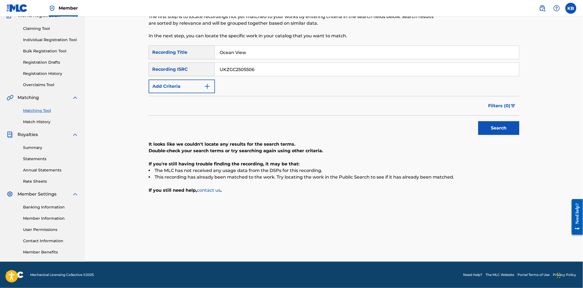
click at [192, 78] on div "SearchWithCriteriaeb7cb812-c00c-43e9-991f-dd2a05361854 Recording Title Ocean Vi…" at bounding box center [334, 70] width 371 height 48
type input "UKZGC2505827"
drag, startPoint x: 522, startPoint y: 127, endPoint x: 498, endPoint y: 128, distance: 23.6
click at [521, 127] on div "Matching Tool The Matching Tool allows Members to match sound recordings to wor…" at bounding box center [334, 119] width 384 height 283
click at [497, 128] on button "Search" at bounding box center [498, 128] width 41 height 14
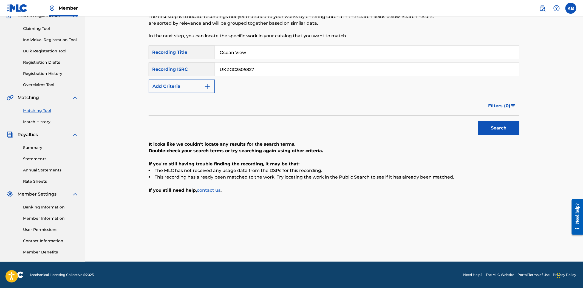
drag, startPoint x: 210, startPoint y: 56, endPoint x: 167, endPoint y: 62, distance: 43.5
click at [167, 62] on div "SearchWithCriteriaeb7cb812-c00c-43e9-991f-dd2a05361854 Recording Title Ocean Vi…" at bounding box center [334, 70] width 371 height 48
type input "On the Roof"
drag, startPoint x: 256, startPoint y: 67, endPoint x: 192, endPoint y: 79, distance: 65.4
click at [188, 75] on div "SearchWithCriteriacfc7b408-ca25-4227-8b53-9fd2db8c891a Recording ISRC UKZGC2505…" at bounding box center [334, 70] width 371 height 14
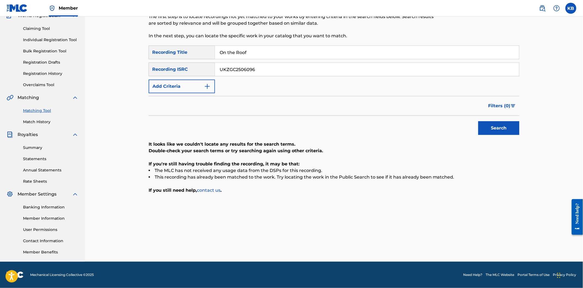
type input "UKZGC2506096"
click at [518, 122] on button "Search" at bounding box center [498, 128] width 41 height 14
click at [327, 183] on div "It looks like we couldn't locate any results for the search terms. Double-check…" at bounding box center [334, 167] width 371 height 53
click at [334, 150] on p "Double-check your search terms or try searching again using other criteria." at bounding box center [334, 150] width 371 height 7
drag, startPoint x: 226, startPoint y: 56, endPoint x: 192, endPoint y: 62, distance: 33.9
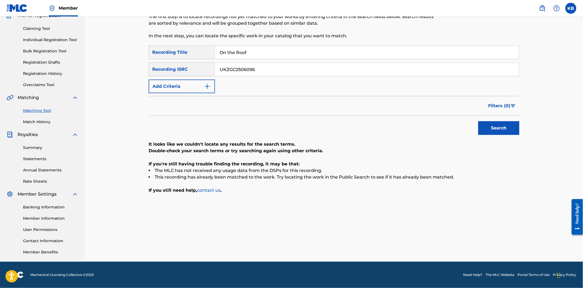
click at [193, 60] on div "SearchWithCriteriaeb7cb812-c00c-43e9-991f-dd2a05361854 Recording Title On the R…" at bounding box center [334, 70] width 371 height 48
type input "in-between"
drag, startPoint x: 280, startPoint y: 71, endPoint x: 187, endPoint y: 84, distance: 93.8
click at [187, 81] on div "SearchWithCriteriaeb7cb812-c00c-43e9-991f-dd2a05361854 Recording Title in-betwe…" at bounding box center [334, 70] width 371 height 48
type input "UKZGC2505131"
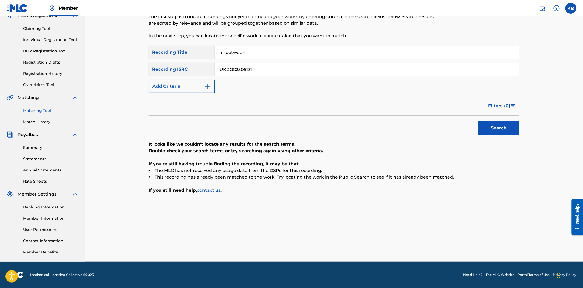
click at [489, 135] on button "Search" at bounding box center [498, 128] width 41 height 14
drag, startPoint x: 271, startPoint y: 50, endPoint x: 180, endPoint y: 69, distance: 92.7
click at [181, 63] on div "SearchWithCriteriaeb7cb812-c00c-43e9-991f-dd2a05361854 Recording Title in-betwe…" at bounding box center [334, 70] width 371 height 48
type input "Rare Moonglow"
drag, startPoint x: 243, startPoint y: 69, endPoint x: 183, endPoint y: 88, distance: 63.4
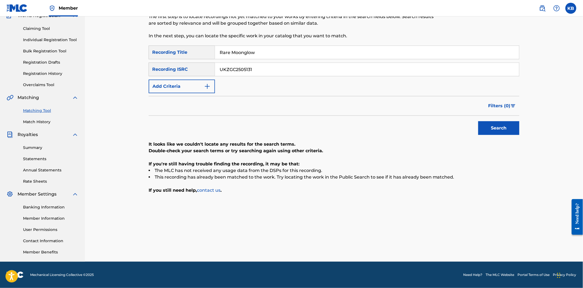
click at [183, 88] on div "SearchWithCriteriaeb7cb812-c00c-43e9-991f-dd2a05361854 Recording Title Rare Moo…" at bounding box center [334, 70] width 371 height 48
type input "UKZGC2505526"
click at [498, 126] on button "Search" at bounding box center [498, 128] width 41 height 14
drag, startPoint x: 276, startPoint y: 56, endPoint x: 183, endPoint y: 70, distance: 93.6
click at [183, 70] on div "SearchWithCriteriaeb7cb812-c00c-43e9-991f-dd2a05361854 Recording Title Rare Moo…" at bounding box center [334, 70] width 371 height 48
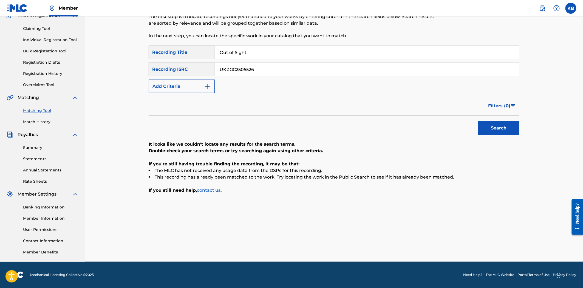
type input "Out of Sight"
drag, startPoint x: 268, startPoint y: 69, endPoint x: 206, endPoint y: 98, distance: 67.7
click at [193, 85] on div "SearchWithCriteriaeb7cb812-c00c-43e9-991f-dd2a05361854 Recording Title Out of S…" at bounding box center [334, 70] width 371 height 48
type input "UKZGC2505091"
click at [484, 129] on button "Search" at bounding box center [498, 128] width 41 height 14
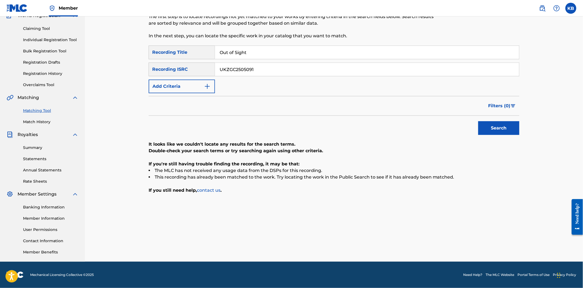
click at [366, 195] on div "Matching Tool The Matching Tool allows Members to match sound recordings to wor…" at bounding box center [334, 119] width 371 height 283
drag, startPoint x: 262, startPoint y: 55, endPoint x: 204, endPoint y: 66, distance: 58.9
click at [205, 65] on div "SearchWithCriteriaeb7cb812-c00c-43e9-991f-dd2a05361854 Recording Title Out of S…" at bounding box center [334, 70] width 371 height 48
type input "Abyssal"
drag, startPoint x: 261, startPoint y: 70, endPoint x: 215, endPoint y: 75, distance: 46.0
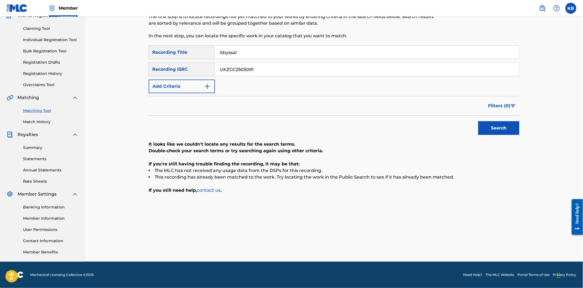
click at [215, 75] on input "UKZGC2505091" at bounding box center [367, 69] width 304 height 13
type input "UKZGC2504732"
click at [496, 129] on button "Search" at bounding box center [498, 128] width 41 height 14
drag, startPoint x: 270, startPoint y: 50, endPoint x: 183, endPoint y: 63, distance: 88.4
click at [184, 62] on div "SearchWithCriteriaeb7cb812-c00c-43e9-991f-dd2a05361854 Recording Title Abyssal …" at bounding box center [334, 70] width 371 height 48
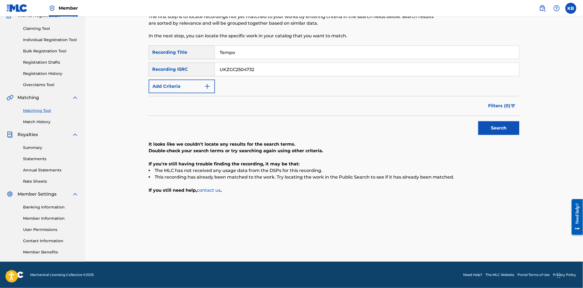
type input "Tempo"
drag, startPoint x: 276, startPoint y: 73, endPoint x: 177, endPoint y: 106, distance: 104.3
click at [166, 93] on div "SearchWithCriteriaeb7cb812-c00c-43e9-991f-dd2a05361854 Recording Title Tempo Se…" at bounding box center [334, 70] width 371 height 48
type input "UKZGC2505077"
click at [481, 135] on button "Search" at bounding box center [498, 128] width 41 height 14
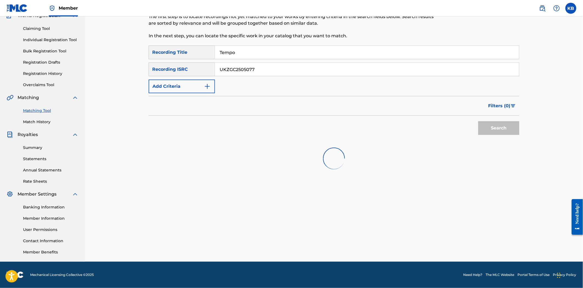
click at [491, 125] on div "Search" at bounding box center [497, 127] width 44 height 22
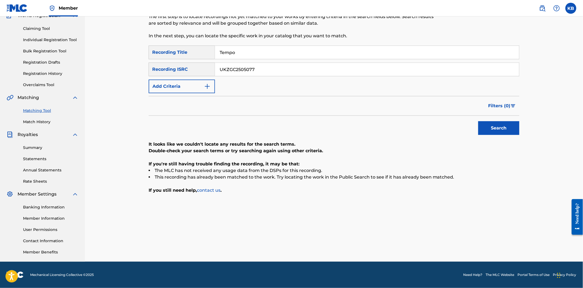
click at [22, 124] on div "Matching Tool Match History" at bounding box center [43, 113] width 72 height 24
drag, startPoint x: 263, startPoint y: 54, endPoint x: 178, endPoint y: 64, distance: 86.1
click at [178, 64] on div "SearchWithCriteriaeb7cb812-c00c-43e9-991f-dd2a05361854 Recording Title Tempo Se…" at bounding box center [334, 70] width 371 height 48
type input "Peace"
drag, startPoint x: 311, startPoint y: 69, endPoint x: 157, endPoint y: 86, distance: 154.7
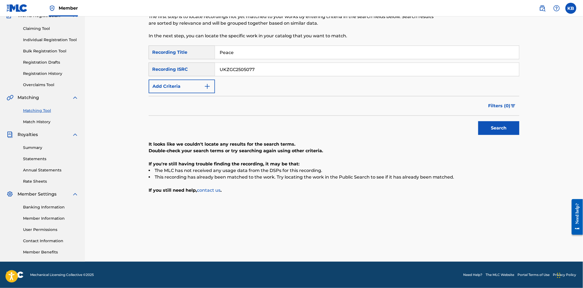
click at [157, 85] on div "SearchWithCriteriaeb7cb812-c00c-43e9-991f-dd2a05361854 Recording Title Peace Se…" at bounding box center [334, 70] width 371 height 48
type input "UKZGC2504652"
click at [504, 126] on button "Search" at bounding box center [498, 128] width 41 height 14
drag, startPoint x: 246, startPoint y: 58, endPoint x: 210, endPoint y: 58, distance: 35.4
click at [210, 58] on div "SearchWithCriteriaeb7cb812-c00c-43e9-991f-dd2a05361854 Recording Title Peace Se…" at bounding box center [334, 70] width 371 height 48
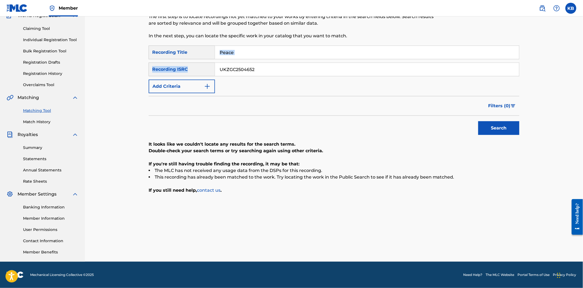
click at [233, 50] on input "Peace" at bounding box center [367, 52] width 304 height 13
type input "Liquid"
drag, startPoint x: 259, startPoint y: 70, endPoint x: 228, endPoint y: 100, distance: 44.0
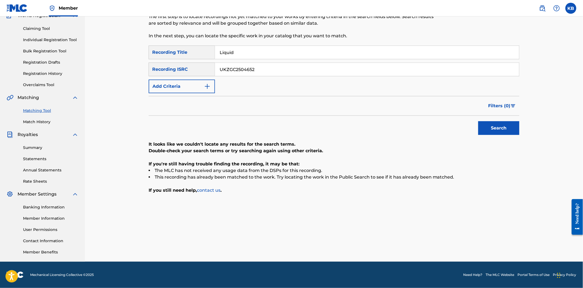
click at [210, 87] on div "SearchWithCriteriaeb7cb812-c00c-43e9-991f-dd2a05361854 Recording Title Liquid S…" at bounding box center [334, 70] width 371 height 48
type input "UKZGC2504065"
click at [508, 131] on button "Search" at bounding box center [498, 128] width 41 height 14
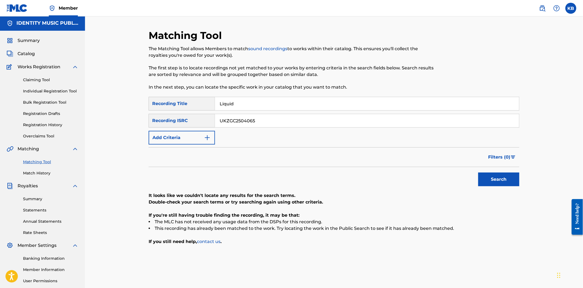
scroll to position [0, 0]
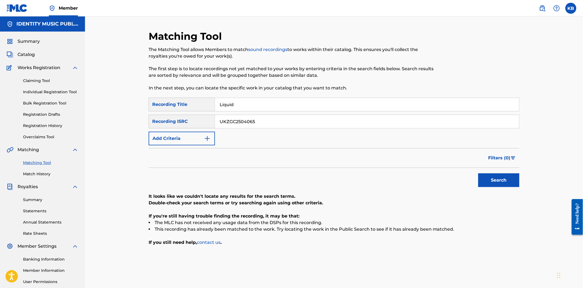
drag, startPoint x: 40, startPoint y: 42, endPoint x: 25, endPoint y: 58, distance: 21.3
click at [40, 43] on div "Summary" at bounding box center [43, 41] width 72 height 7
click at [27, 55] on span "Catalog" at bounding box center [26, 54] width 17 height 7
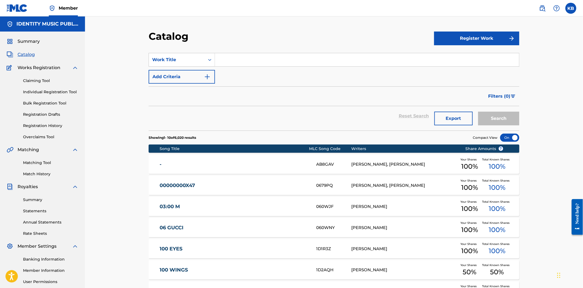
click at [250, 84] on form "SearchWithCriteria5ca9b5f6-2097-43ed-a72c-2e9d4f043d58 Work Title Add Criteria …" at bounding box center [334, 92] width 371 height 78
click at [256, 58] on input "Search Form" at bounding box center [367, 59] width 304 height 13
type input "ruído-z"
click at [502, 121] on button "Search" at bounding box center [498, 119] width 41 height 14
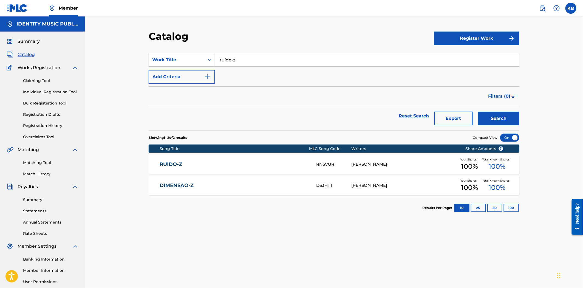
click at [230, 157] on div "RUIDO-Z RN6VUR GEROME LEON SCHOTTE Your Shares 100 % Total Known Shares 100 %" at bounding box center [334, 164] width 371 height 19
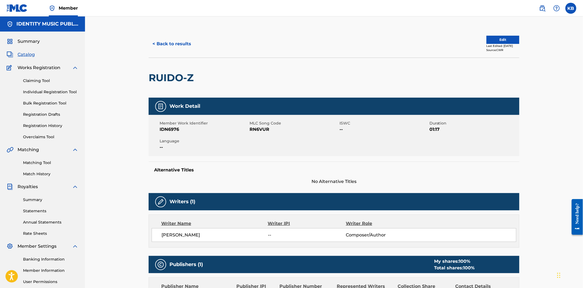
click at [163, 33] on div "< Back to results Edit Last Edited: March 12, 2025 Source: CWR" at bounding box center [334, 43] width 371 height 27
click at [169, 42] on button "< Back to results" at bounding box center [172, 44] width 46 height 14
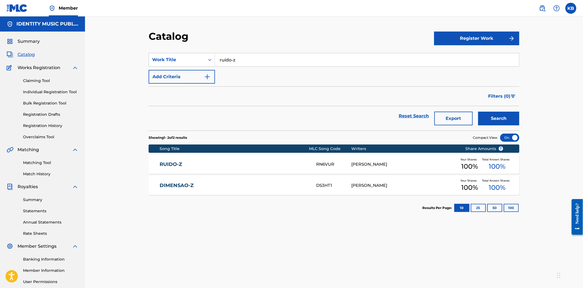
click at [241, 185] on link "DIMENSAO-Z" at bounding box center [234, 185] width 149 height 6
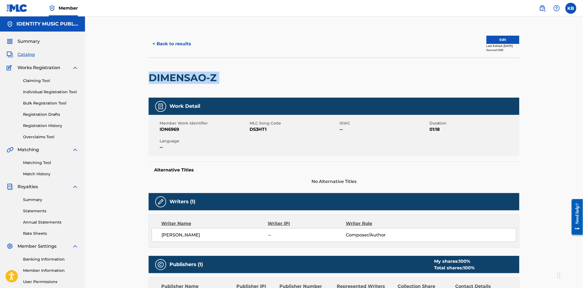
drag, startPoint x: 218, startPoint y: 77, endPoint x: 144, endPoint y: 75, distance: 74.3
click at [144, 75] on div "< Back to results Edit Last Edited: July 29, 2025 Source: CWR DIMENSAO-Z Work D…" at bounding box center [334, 206] width 384 height 352
copy div "DIMENSAO-Z"
click at [260, 129] on span "DS3HT1" at bounding box center [293, 129] width 89 height 7
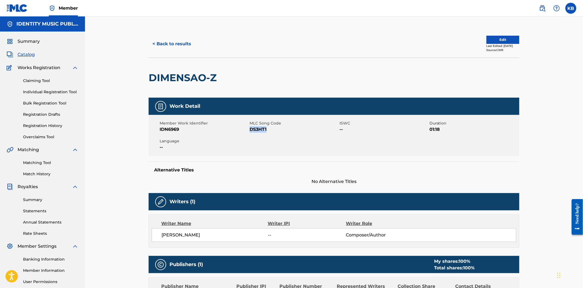
copy span "DS3HT1"
click at [181, 47] on button "< Back to results" at bounding box center [172, 44] width 46 height 14
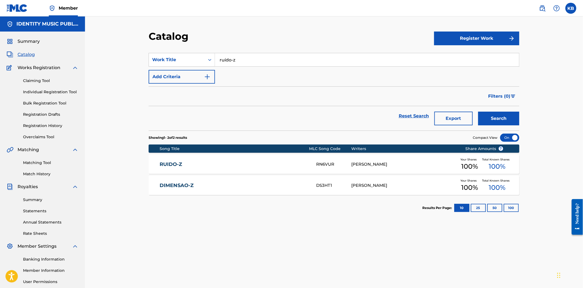
drag, startPoint x: 272, startPoint y: 58, endPoint x: 184, endPoint y: 77, distance: 90.0
click at [166, 65] on div "SearchWithCriteria5ca9b5f6-2097-43ed-a72c-2e9d4f043d58 Work Title ruído-z" at bounding box center [334, 60] width 371 height 14
click at [511, 119] on button "Search" at bounding box center [498, 119] width 41 height 14
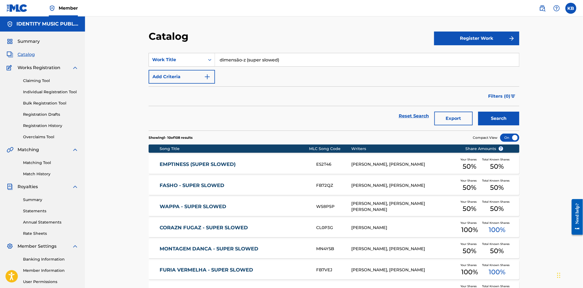
click at [283, 56] on input "dimensão-z (super slowed)" at bounding box center [367, 59] width 304 height 13
click at [259, 61] on input "dimensão-z (super slowed)" at bounding box center [367, 59] width 304 height 13
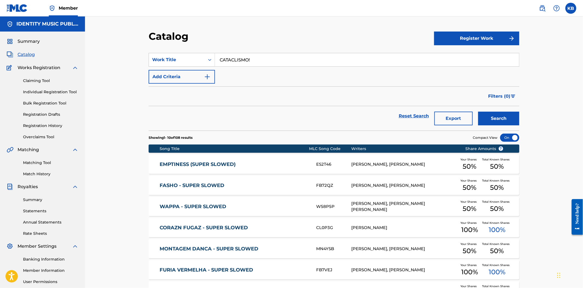
type input "CATACLISMO!"
click at [492, 113] on button "Search" at bounding box center [498, 119] width 41 height 14
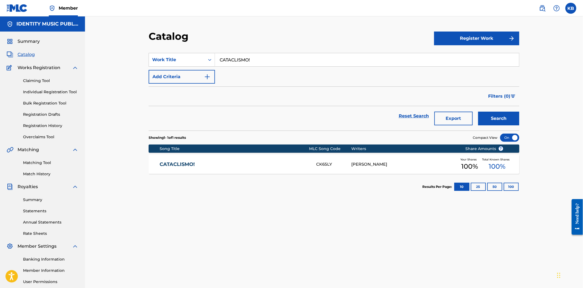
drag, startPoint x: 257, startPoint y: 161, endPoint x: 308, endPoint y: 163, distance: 51.6
click at [311, 162] on div "CATACLISMO! CK65LY GEROME LEON SCHOTTE Your Shares 100 % Total Known Shares 100…" at bounding box center [334, 164] width 371 height 19
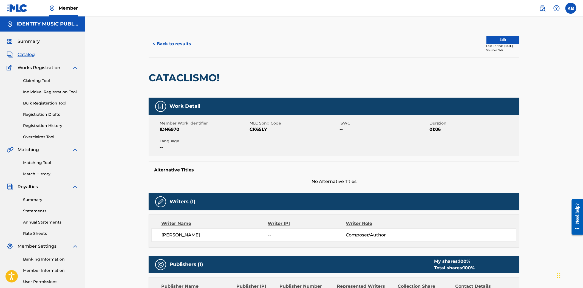
click at [256, 128] on span "CK65LY" at bounding box center [293, 129] width 89 height 7
copy span "CK65LY"
click at [261, 127] on span "CK65LY" at bounding box center [293, 129] width 89 height 7
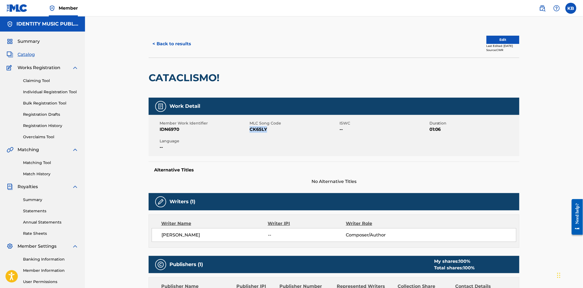
click at [260, 130] on span "CK65LY" at bounding box center [293, 129] width 89 height 7
click at [160, 33] on div "< Back to results Edit Last Edited: March 12, 2025 Source: CWR" at bounding box center [334, 43] width 371 height 27
click at [171, 40] on button "< Back to results" at bounding box center [172, 44] width 46 height 14
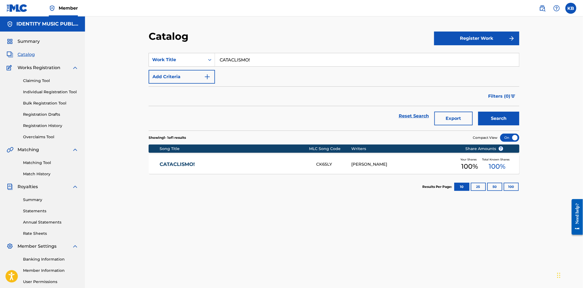
drag, startPoint x: 265, startPoint y: 58, endPoint x: 204, endPoint y: 67, distance: 61.3
click at [205, 65] on div "SearchWithCriteria5ca9b5f6-2097-43ed-a72c-2e9d4f043d58 Work Title CATACLISMO!" at bounding box center [334, 60] width 371 height 14
type input "vingativo"
click at [516, 119] on button "Search" at bounding box center [498, 119] width 41 height 14
click at [258, 159] on div "VINGATIVO VW87DJ GEROME LEON SCHOTTE Your Shares 100 % Total Known Shares 100 %" at bounding box center [334, 164] width 371 height 19
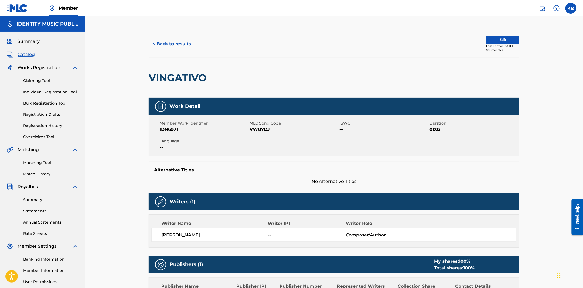
click at [254, 128] on span "VW87DJ" at bounding box center [293, 129] width 89 height 7
copy span "VW87DJ"
click at [261, 129] on span "VW87DJ" at bounding box center [293, 129] width 89 height 7
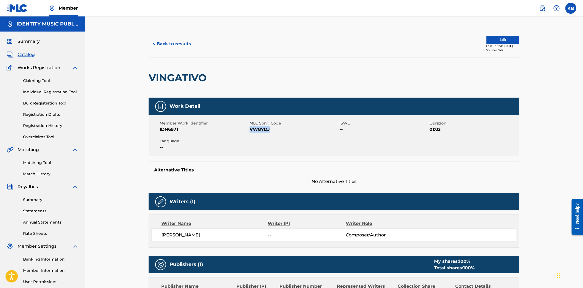
click at [264, 127] on span "VW87DJ" at bounding box center [293, 129] width 89 height 7
click at [262, 129] on span "VW87DJ" at bounding box center [293, 129] width 89 height 7
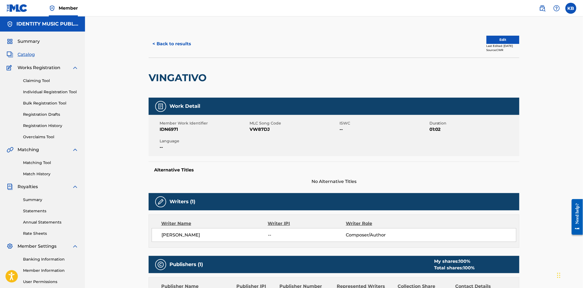
click at [189, 51] on div "< Back to results Edit Last Edited: March 12, 2025 Source: CWR" at bounding box center [334, 43] width 371 height 27
click at [182, 44] on button "< Back to results" at bounding box center [172, 44] width 46 height 14
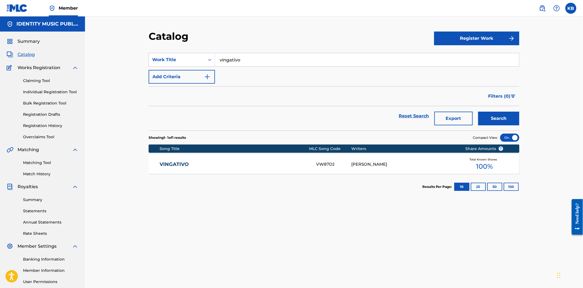
click at [241, 61] on input "vingativo" at bounding box center [367, 59] width 304 height 13
type input "xyron"
click at [498, 113] on button "Search" at bounding box center [498, 119] width 41 height 14
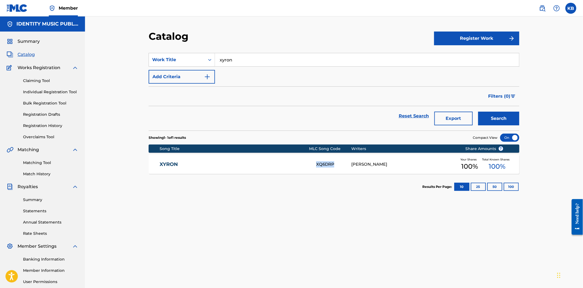
copy div "XQ6DRP"
drag, startPoint x: 317, startPoint y: 161, endPoint x: 337, endPoint y: 165, distance: 21.2
click at [337, 165] on div "XQ6DRP" at bounding box center [333, 164] width 35 height 6
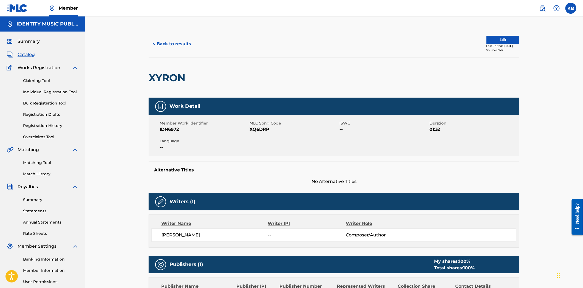
click at [259, 130] on span "XQ6DRP" at bounding box center [293, 129] width 89 height 7
copy span "XQ6DRP"
click at [257, 129] on span "XQ6DRP" at bounding box center [293, 129] width 89 height 7
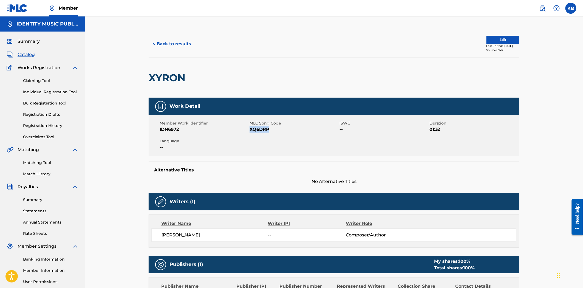
copy span "XQ6DRP"
drag, startPoint x: 186, startPoint y: 45, endPoint x: 278, endPoint y: 157, distance: 144.7
click at [283, 161] on div "< Back to results Edit Last Edited: March 12, 2025 Source: CWR XYRON Work Detai…" at bounding box center [334, 256] width 371 height 452
click at [262, 127] on span "XQ6DRP" at bounding box center [293, 129] width 89 height 7
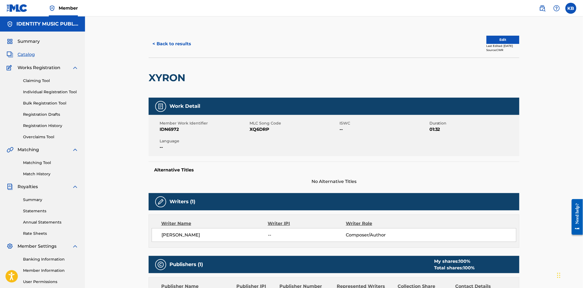
click at [257, 193] on div "Writers (1)" at bounding box center [334, 201] width 371 height 17
click at [498, 42] on button "Edit" at bounding box center [502, 40] width 33 height 8
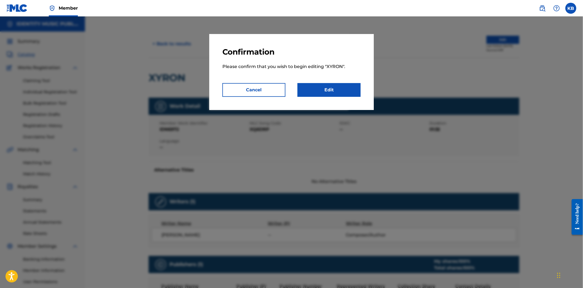
click at [343, 80] on p "Please confirm that you wish to begin editing " XYRON "." at bounding box center [291, 70] width 138 height 26
click at [342, 83] on p "Please confirm that you wish to begin editing " XYRON "." at bounding box center [291, 70] width 138 height 26
click at [342, 86] on link "Edit" at bounding box center [328, 90] width 63 height 14
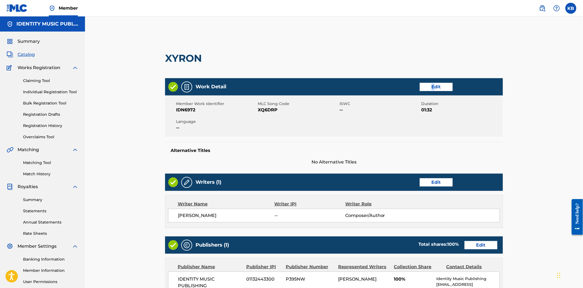
drag, startPoint x: 432, startPoint y: 78, endPoint x: 437, endPoint y: 87, distance: 10.5
click at [435, 81] on div "Work Detail Edit" at bounding box center [334, 86] width 338 height 17
click at [437, 87] on link "Edit" at bounding box center [436, 87] width 33 height 8
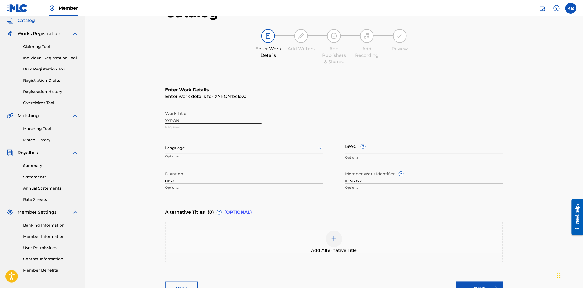
scroll to position [75, 0]
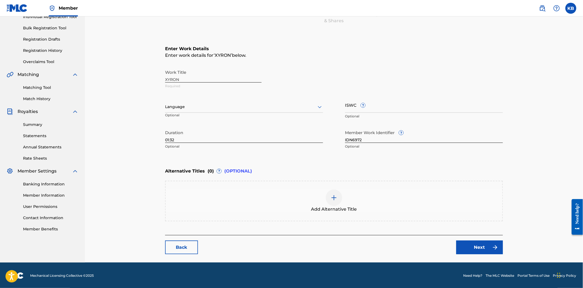
click at [331, 196] on img at bounding box center [334, 197] width 7 height 7
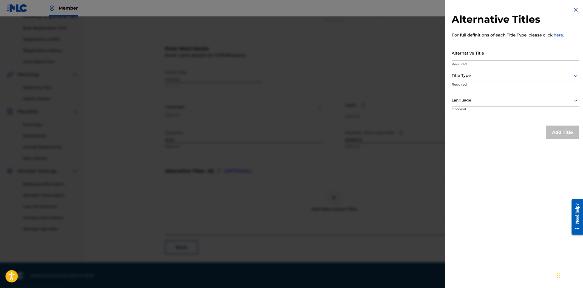
click at [473, 55] on input "Alternative Title" at bounding box center [515, 53] width 127 height 16
type input "xyron (slowed)"
drag, startPoint x: 451, startPoint y: 61, endPoint x: 467, endPoint y: 71, distance: 19.2
click at [453, 63] on div "Alternative Titles For full definitions of each Title Type, please click here. …" at bounding box center [515, 73] width 140 height 146
click at [468, 72] on div "Title Type" at bounding box center [515, 76] width 127 height 12
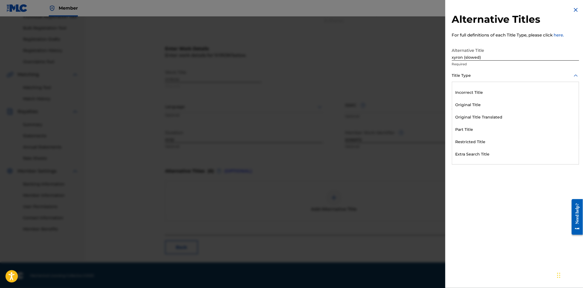
scroll to position [53, 0]
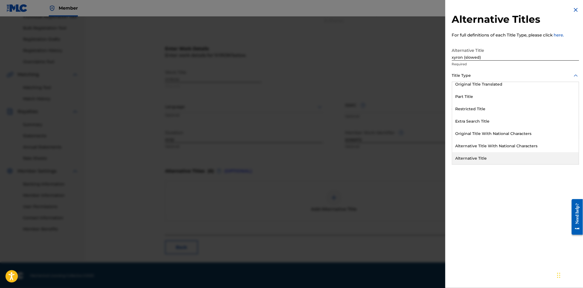
click at [493, 154] on div "Alternative Title" at bounding box center [515, 158] width 127 height 12
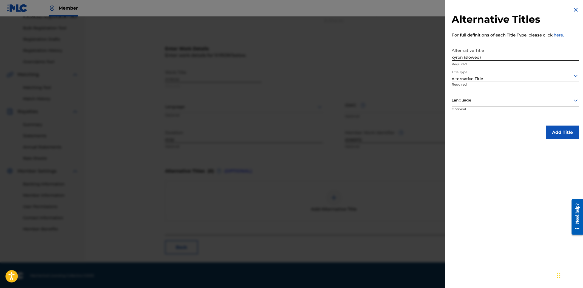
click at [555, 127] on button "Add Title" at bounding box center [562, 133] width 33 height 14
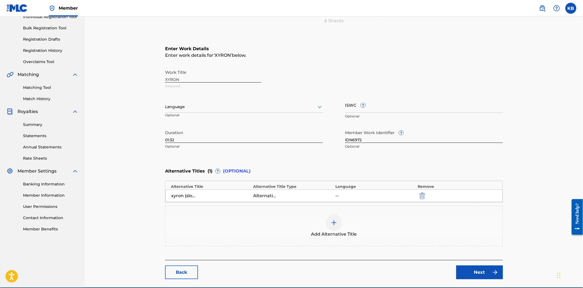
click at [331, 220] on img at bounding box center [334, 222] width 7 height 7
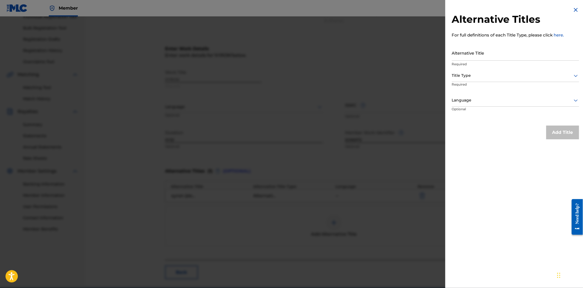
click at [513, 52] on input "Alternative Title" at bounding box center [515, 53] width 127 height 16
type input "xyron (super slowed)"
click at [500, 74] on div at bounding box center [515, 75] width 127 height 7
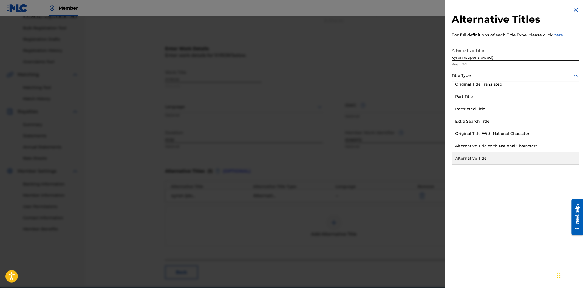
click at [499, 153] on div "Alternative Title" at bounding box center [515, 158] width 127 height 12
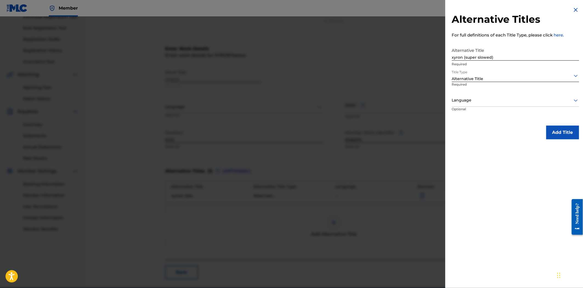
click at [555, 123] on div "Alternative Titles For full definitions of each Title Type, please click here. …" at bounding box center [515, 73] width 140 height 146
click at [560, 135] on button "Add Title" at bounding box center [562, 133] width 33 height 14
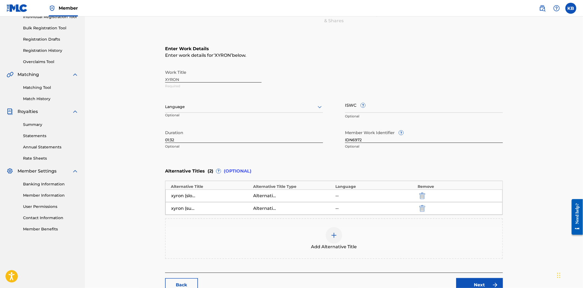
click at [332, 241] on div at bounding box center [334, 235] width 16 height 16
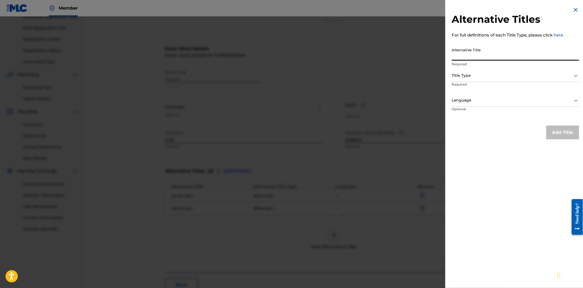
click at [472, 53] on input "Alternative Title" at bounding box center [515, 53] width 127 height 16
type input "xyron (ultra slowed)"
click at [468, 77] on div at bounding box center [515, 75] width 127 height 7
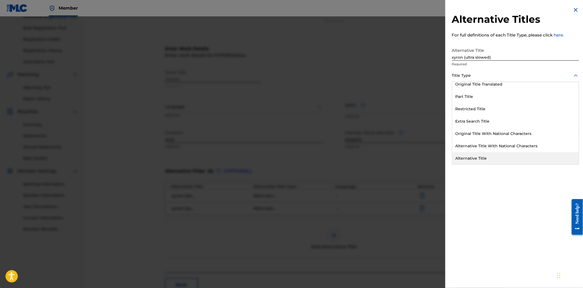
click at [484, 157] on div "Alternative Title" at bounding box center [515, 158] width 127 height 12
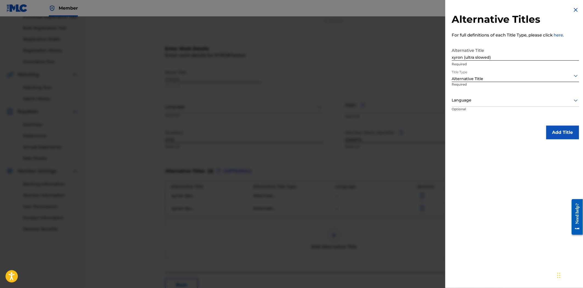
drag, startPoint x: 543, startPoint y: 129, endPoint x: 550, endPoint y: 132, distance: 7.8
click at [543, 129] on div "Add Title" at bounding box center [515, 133] width 127 height 14
click at [551, 132] on button "Add Title" at bounding box center [562, 133] width 33 height 14
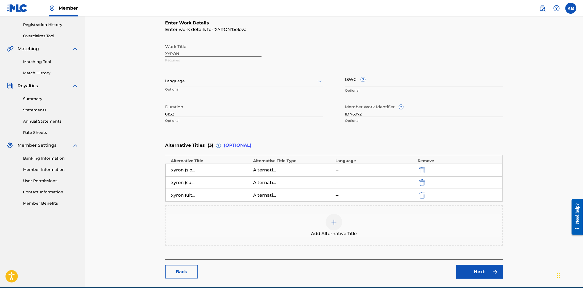
scroll to position [126, 0]
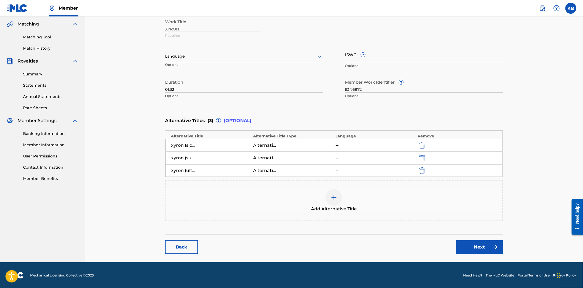
click at [470, 246] on link "Next" at bounding box center [479, 247] width 47 height 14
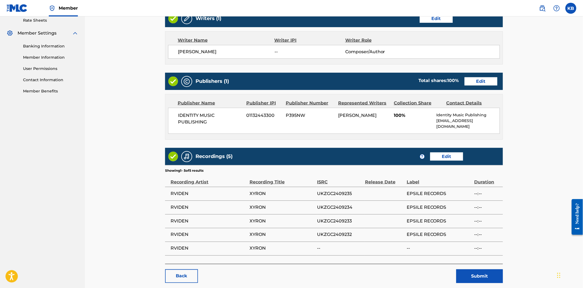
scroll to position [239, 0]
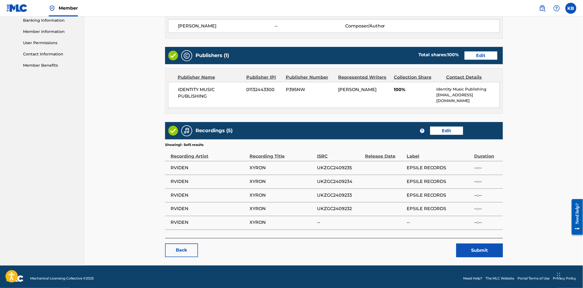
click at [470, 246] on button "Submit" at bounding box center [479, 250] width 47 height 14
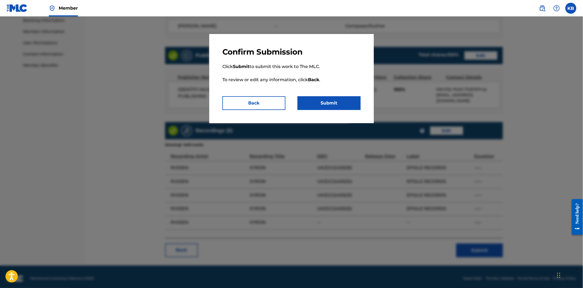
click at [317, 100] on button "Submit" at bounding box center [328, 103] width 63 height 14
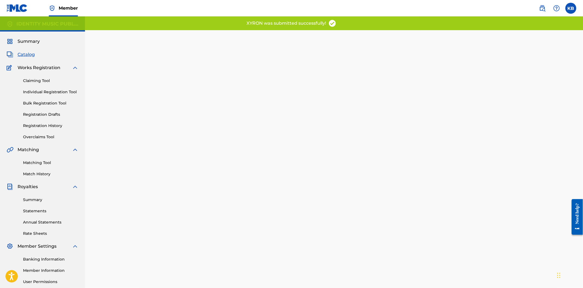
drag, startPoint x: 26, startPoint y: 53, endPoint x: 132, endPoint y: 73, distance: 107.3
click at [27, 53] on span "Catalog" at bounding box center [26, 54] width 17 height 7
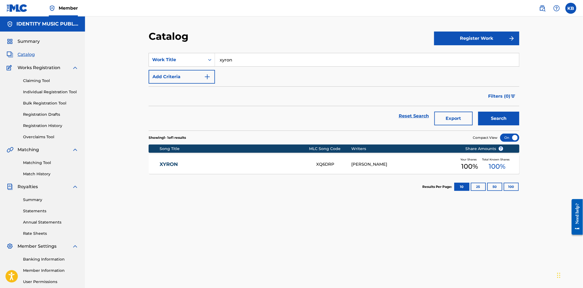
click at [234, 64] on input "xyron" at bounding box center [367, 59] width 304 height 13
click at [234, 62] on input "xyron" at bounding box center [367, 59] width 304 height 13
type input "zangão"
click at [495, 121] on button "Search" at bounding box center [498, 119] width 41 height 14
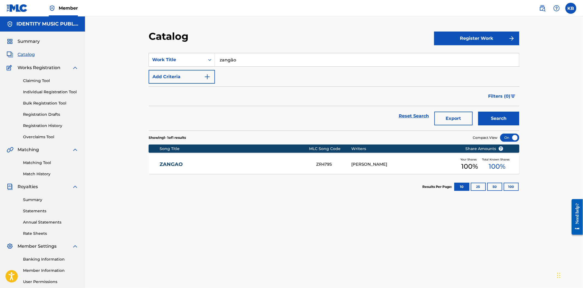
click at [220, 165] on link "ZANGAO" at bounding box center [234, 164] width 149 height 6
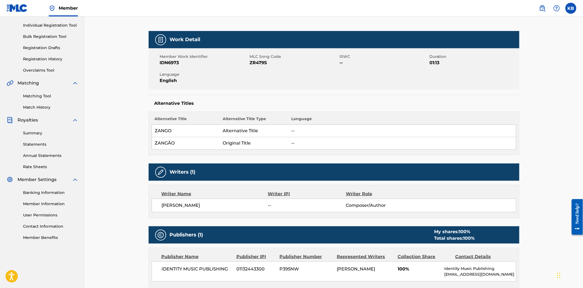
scroll to position [11, 0]
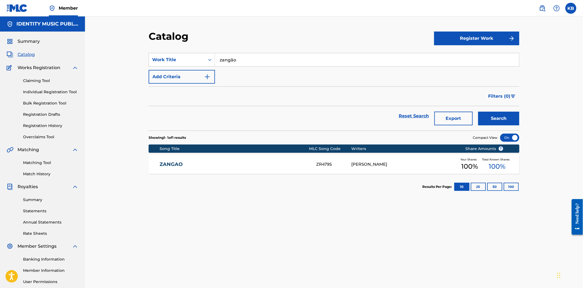
click at [284, 56] on input "zangão" at bounding box center [367, 59] width 304 height 13
type input "A-What"
click at [486, 114] on button "Search" at bounding box center [498, 119] width 41 height 14
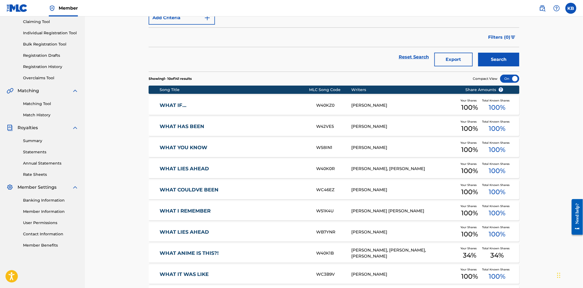
scroll to position [39, 0]
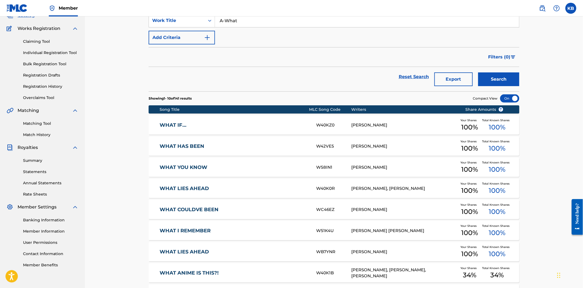
click at [38, 98] on link "Overclaims Tool" at bounding box center [50, 98] width 55 height 6
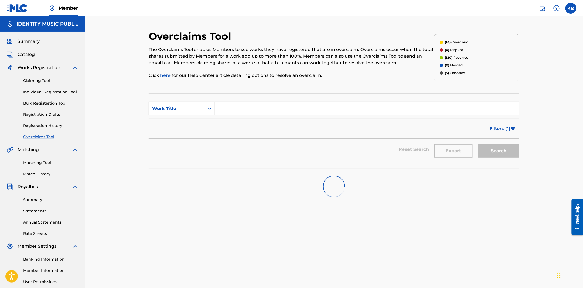
click at [270, 108] on input "Search Form" at bounding box center [367, 108] width 304 height 13
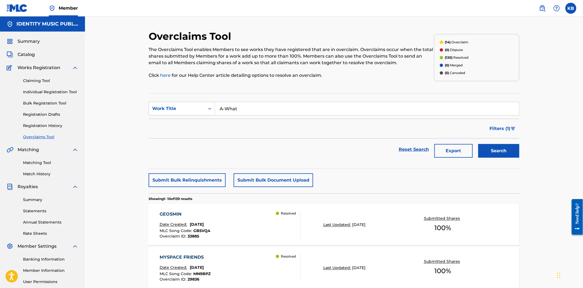
click at [284, 114] on input "A-What" at bounding box center [367, 108] width 304 height 13
click at [478, 144] on button "Search" at bounding box center [498, 151] width 41 height 14
click at [224, 110] on input "A-What" at bounding box center [367, 108] width 304 height 13
type input "A What"
click at [478, 144] on button "Search" at bounding box center [498, 151] width 41 height 14
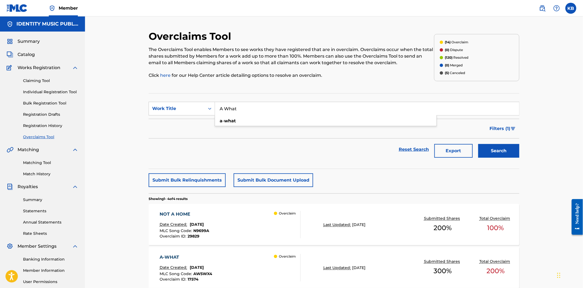
click at [304, 144] on div "Reset Search Export Search" at bounding box center [334, 149] width 371 height 22
click at [484, 151] on button "Search" at bounding box center [498, 151] width 41 height 14
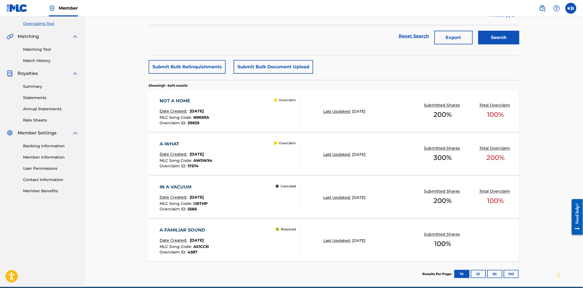
scroll to position [138, 0]
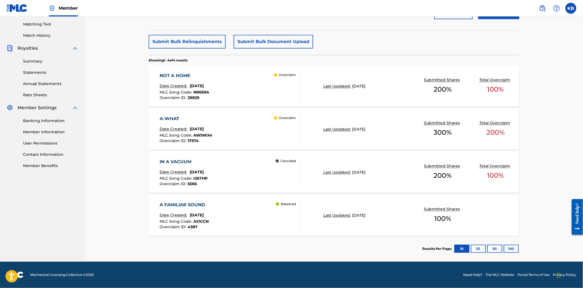
click at [247, 133] on div "A-WHAT Date Created: February 05, 2025 MLC Song Code : AW5WX4 Overclaim ID : 17…" at bounding box center [230, 128] width 141 height 27
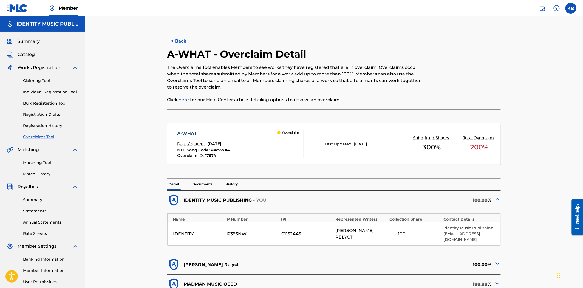
click at [204, 184] on p "Documents" at bounding box center [202, 184] width 23 height 12
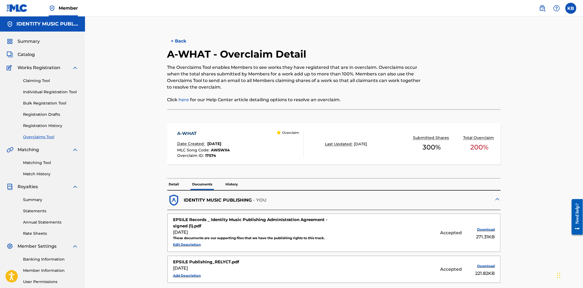
click at [171, 183] on p "Detail" at bounding box center [174, 184] width 14 height 12
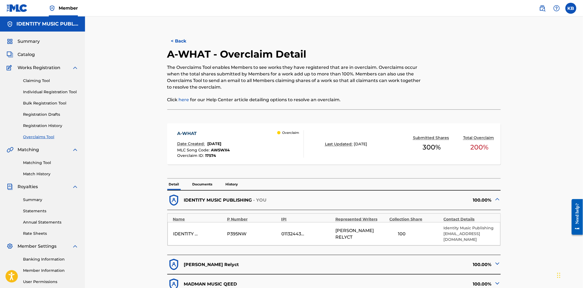
click at [176, 37] on button "< Back" at bounding box center [183, 41] width 33 height 14
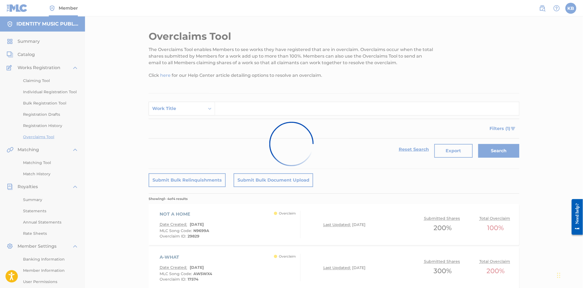
scroll to position [124, 0]
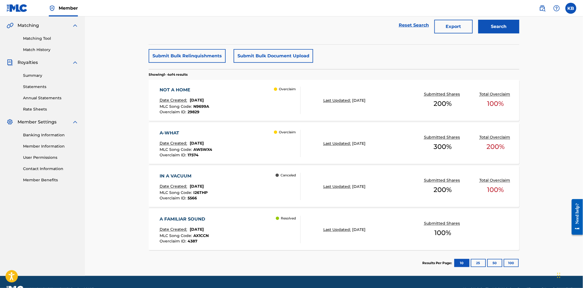
click at [241, 150] on div "A-WHAT Date Created: February 05, 2025 MLC Song Code : AW5WX4 Overclaim ID : 17…" at bounding box center [230, 143] width 141 height 27
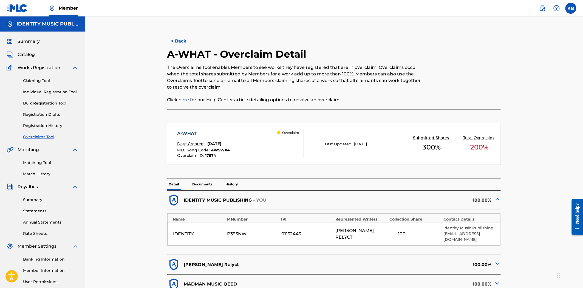
click at [235, 186] on p "History" at bounding box center [232, 184] width 16 height 12
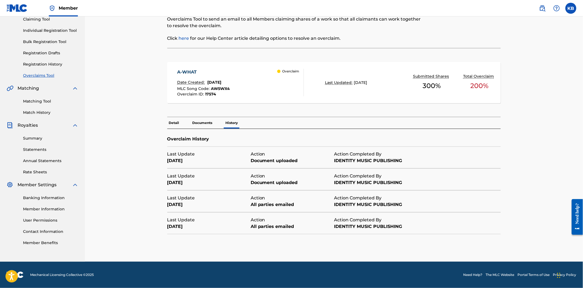
scroll to position [62, 0]
click at [171, 121] on p "Detail" at bounding box center [174, 123] width 14 height 12
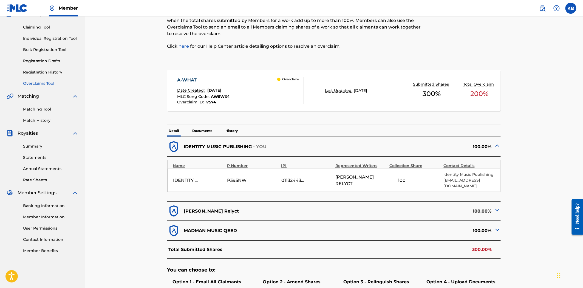
scroll to position [91, 0]
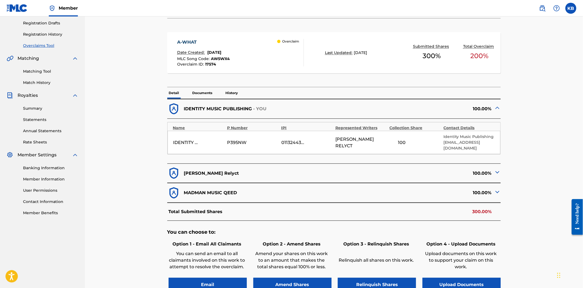
click at [497, 191] on img at bounding box center [497, 192] width 7 height 7
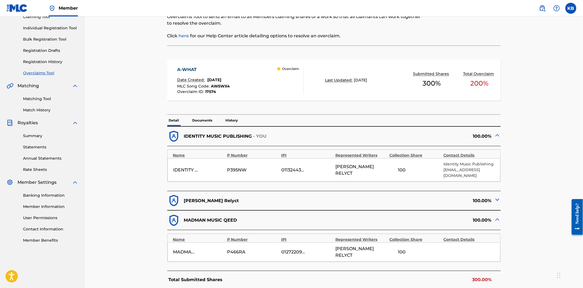
scroll to position [0, 0]
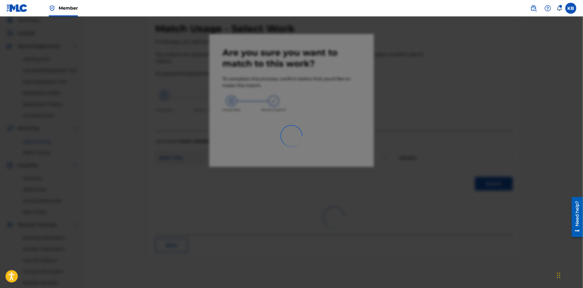
drag, startPoint x: 95, startPoint y: 56, endPoint x: 92, endPoint y: 53, distance: 3.5
click at [95, 56] on div at bounding box center [291, 160] width 583 height 288
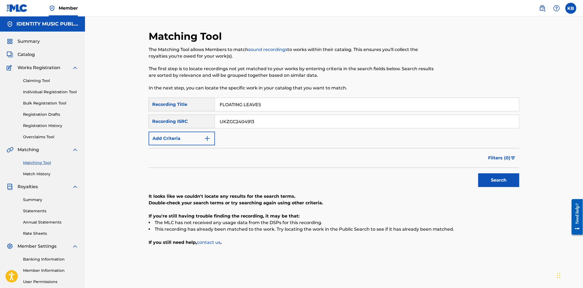
drag, startPoint x: 285, startPoint y: 105, endPoint x: 147, endPoint y: 122, distance: 138.2
click at [147, 122] on div "Matching Tool The Matching Tool allows Members to match sound recordings to wor…" at bounding box center [334, 171] width 384 height 283
type input "Fragments of Dreams"
drag, startPoint x: 271, startPoint y: 124, endPoint x: 207, endPoint y: 124, distance: 64.4
click at [209, 122] on div "SearchWithCriteria8bb84f6e-71d8-4d49-b018-3ed00c42fd7d Recording ISRC UKZGC2404…" at bounding box center [334, 122] width 371 height 14
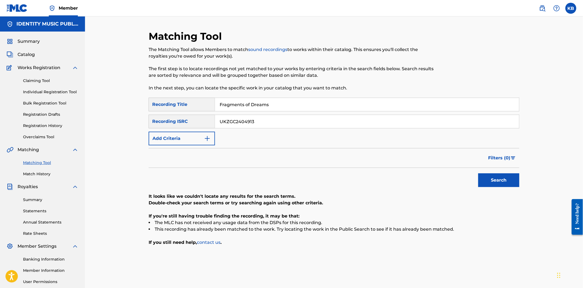
paste input "4"
type input "UKZGC2404914"
click at [492, 184] on button "Search" at bounding box center [498, 180] width 41 height 14
click at [217, 125] on input "UKZGC2404914" at bounding box center [367, 121] width 304 height 13
click at [478, 173] on button "Search" at bounding box center [498, 180] width 41 height 14
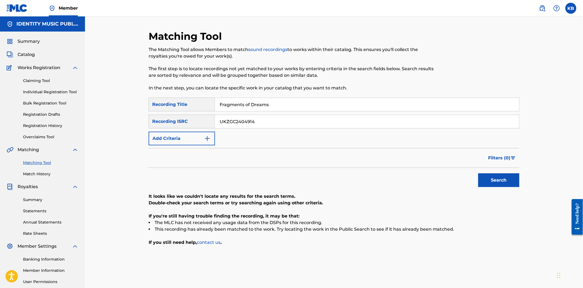
click at [499, 183] on button "Search" at bounding box center [498, 180] width 41 height 14
click at [338, 157] on div "Filters ( 0 )" at bounding box center [334, 158] width 371 height 20
click at [477, 185] on div "Search" at bounding box center [497, 179] width 44 height 22
click at [481, 184] on button "Search" at bounding box center [498, 180] width 41 height 14
click at [316, 105] on input "Fragments of Dreams" at bounding box center [367, 104] width 304 height 13
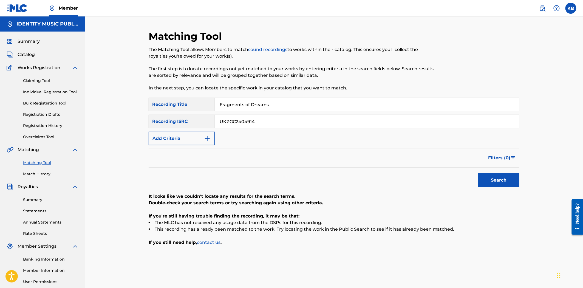
click at [316, 105] on input "Fragments of Dreams" at bounding box center [367, 104] width 304 height 13
click at [28, 51] on span "Catalog" at bounding box center [26, 54] width 17 height 7
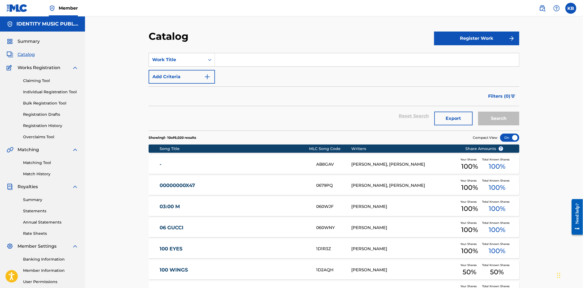
click at [275, 69] on div "SearchWithCriteria82d7a067-046f-4080-8ed0-b4ef81a644c3 Work Title Add Criteria" at bounding box center [334, 68] width 371 height 31
click at [260, 57] on input "Search Form" at bounding box center [367, 59] width 304 height 13
paste input "Generations"
type input "Generations"
click at [494, 118] on button "Search" at bounding box center [498, 119] width 41 height 14
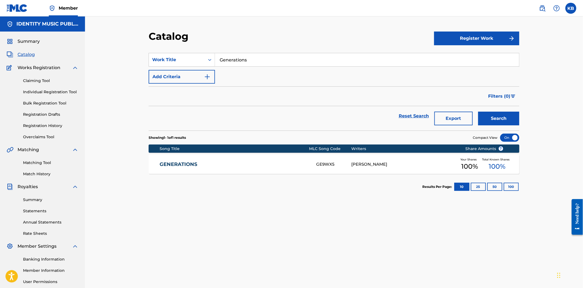
click at [191, 171] on div "GENERATIONS GE9WX5 NERY BAUER Your Shares 100 % Total Known Shares 100 %" at bounding box center [334, 164] width 371 height 19
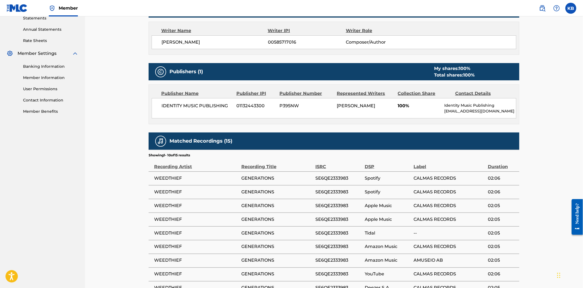
scroll to position [255, 0]
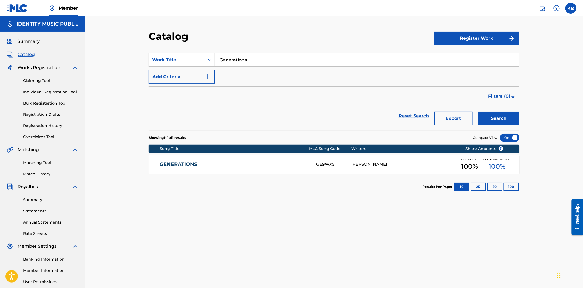
drag, startPoint x: 270, startPoint y: 69, endPoint x: 248, endPoint y: 70, distance: 22.3
click at [248, 70] on div "SearchWithCriteria82d7a067-046f-4080-8ed0-b4ef81a644c3 Work Title Generations A…" at bounding box center [334, 68] width 371 height 31
click at [260, 62] on input "Generations" at bounding box center [367, 59] width 304 height 13
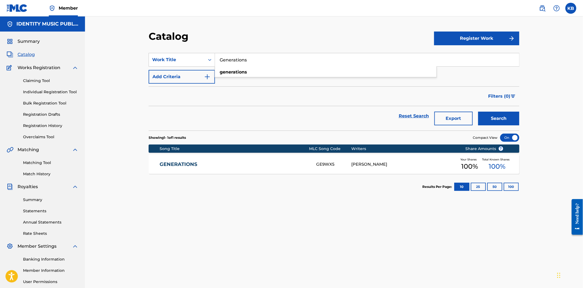
paste input "lassbound"
type input "Glassbound"
click at [503, 121] on button "Search" at bounding box center [498, 119] width 41 height 14
click at [201, 170] on div "GLASSBOUND GE938N NERY BAUER Your Shares 100 % Total Known Shares 100 %" at bounding box center [334, 164] width 371 height 19
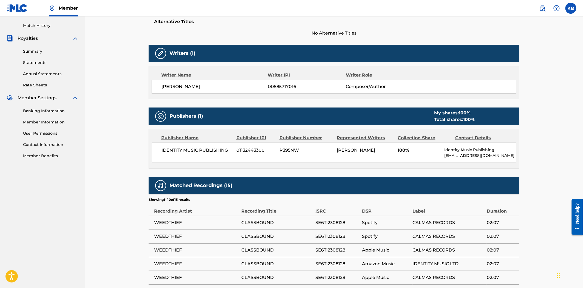
scroll to position [235, 0]
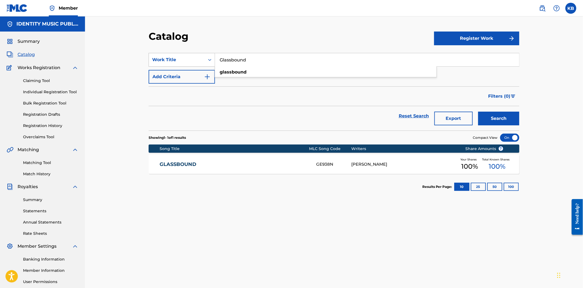
drag, startPoint x: 261, startPoint y: 58, endPoint x: 244, endPoint y: 88, distance: 34.1
click at [212, 64] on div "SearchWithCriteria82d7a067-046f-4080-8ed0-b4ef81a644c3 Work Title Glassbound gl…" at bounding box center [334, 60] width 371 height 14
paste input "Healing Hope"
type input "Healing Hope"
click at [504, 114] on button "Search" at bounding box center [498, 119] width 41 height 14
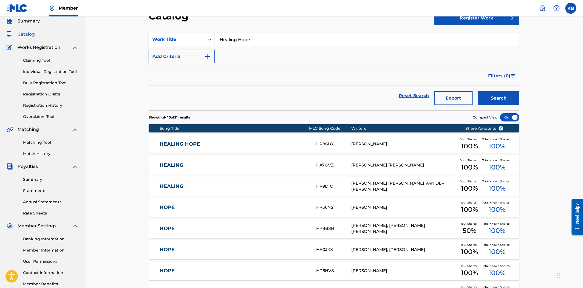
scroll to position [30, 0]
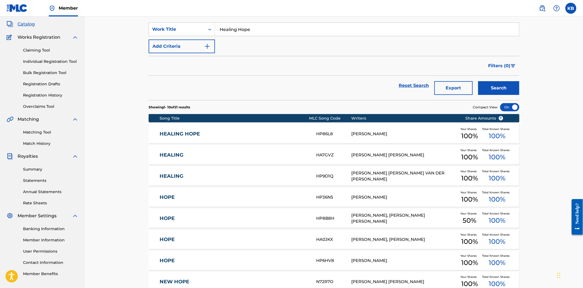
click at [264, 136] on link "HEALING HOPE" at bounding box center [234, 134] width 149 height 6
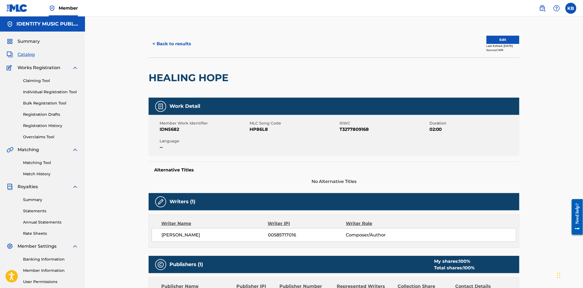
click at [179, 45] on button "< Back to results" at bounding box center [172, 44] width 46 height 14
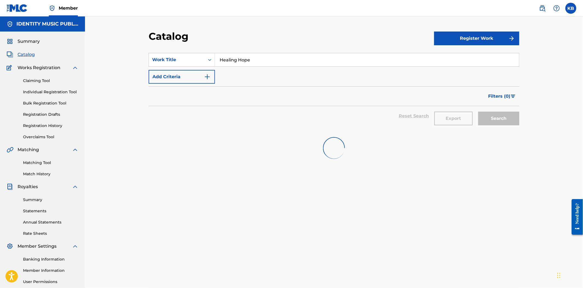
scroll to position [30, 0]
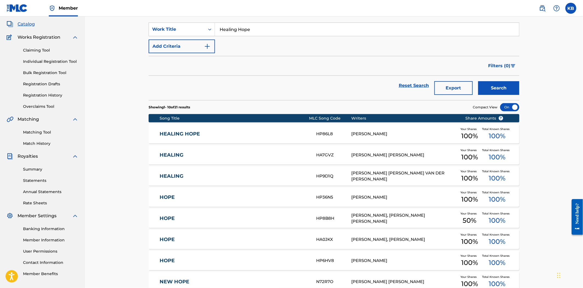
drag, startPoint x: 265, startPoint y: 32, endPoint x: 193, endPoint y: 61, distance: 77.8
click at [179, 49] on div "SearchWithCriteria82d7a067-046f-4080-8ed0-b4ef81a644c3 Work Title Healing Hope …" at bounding box center [334, 37] width 371 height 31
paste input "igher Than the Treetops We Grow"
type input "Higher Than the Treetops We Grow"
click at [509, 84] on button "Search" at bounding box center [498, 88] width 41 height 14
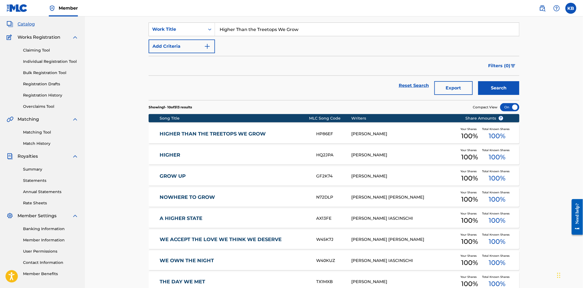
click at [246, 102] on section "Showing 1 - 10 of 513 results Compact View" at bounding box center [334, 105] width 371 height 11
click at [274, 137] on div "HIGHER THAN THE TREETOPS WE GROW HP86EF NERY BAUER Your Shares 100 % Total Know…" at bounding box center [334, 133] width 371 height 19
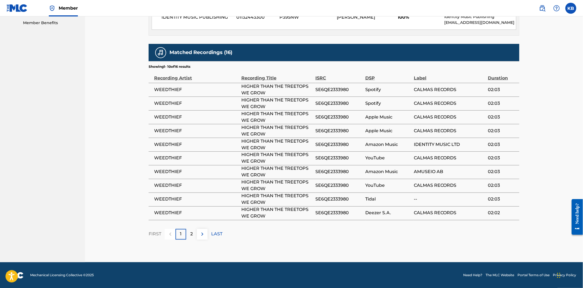
scroll to position [282, 0]
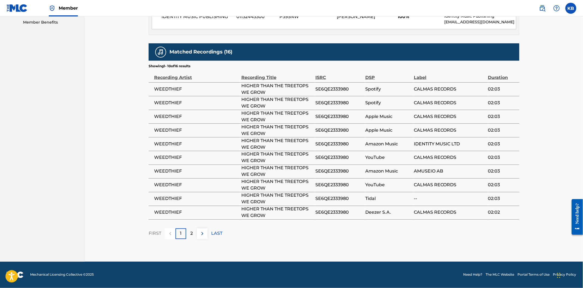
scroll to position [30, 0]
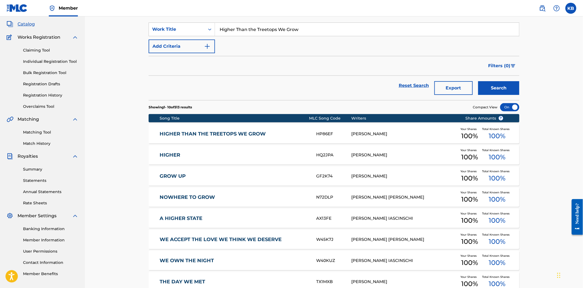
click at [269, 30] on input "Higher Than the Treetops We Grow" at bounding box center [367, 29] width 304 height 13
paste input "Indica"
type input "Indica"
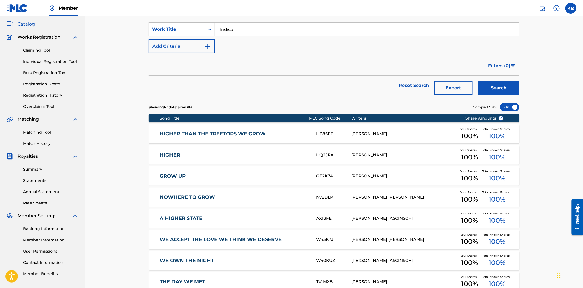
click at [510, 93] on button "Search" at bounding box center [498, 88] width 41 height 14
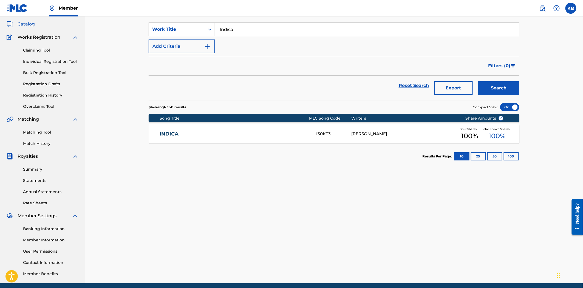
click at [208, 136] on link "INDICA" at bounding box center [234, 134] width 149 height 6
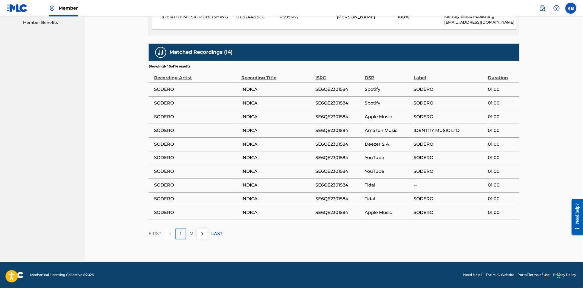
scroll to position [282, 0]
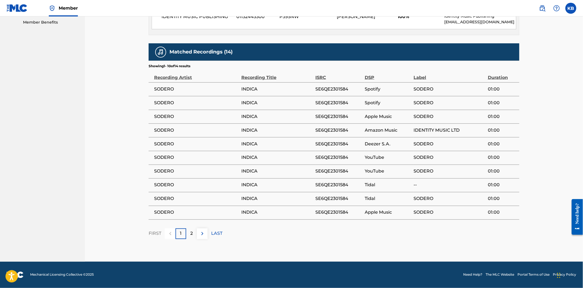
scroll to position [30, 0]
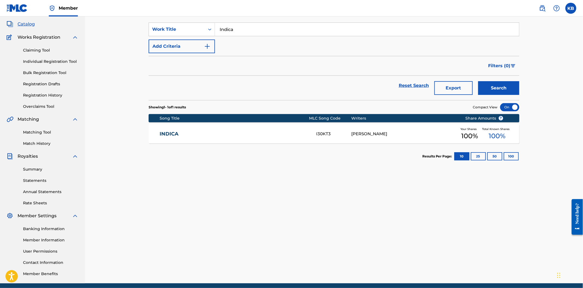
click at [236, 30] on input "Indica" at bounding box center [367, 29] width 304 height 13
paste input "vory Shadows"
type input "Ivory Shadows"
click at [496, 92] on button "Search" at bounding box center [498, 88] width 41 height 14
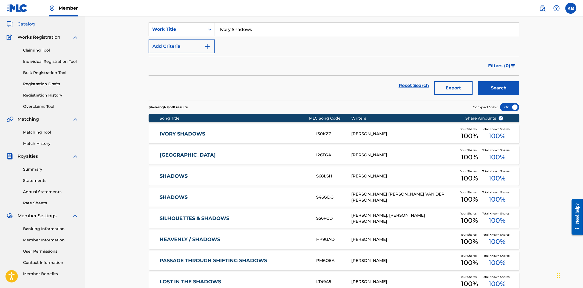
click at [249, 135] on link "IVORY SHADOWS" at bounding box center [234, 134] width 149 height 6
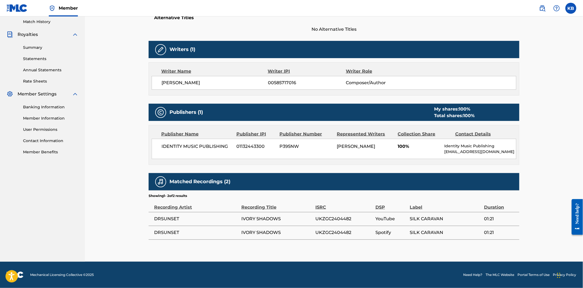
scroll to position [30, 0]
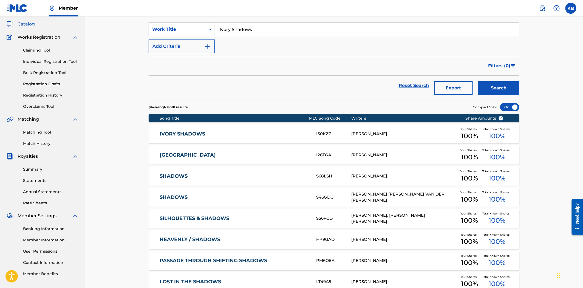
click at [245, 31] on input "Ivory Shadows" at bounding box center [367, 29] width 304 height 13
paste input "Kaleidoscope Coast"
type input "Kaleidoscope Coast"
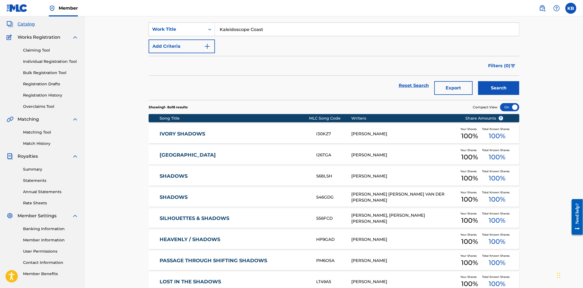
click at [493, 88] on button "Search" at bounding box center [498, 88] width 41 height 14
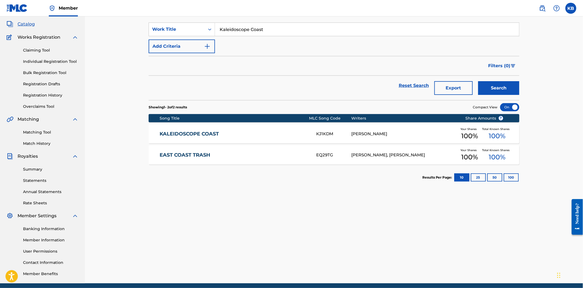
click at [230, 135] on link "KALEIDOSCOPE COAST" at bounding box center [234, 134] width 149 height 6
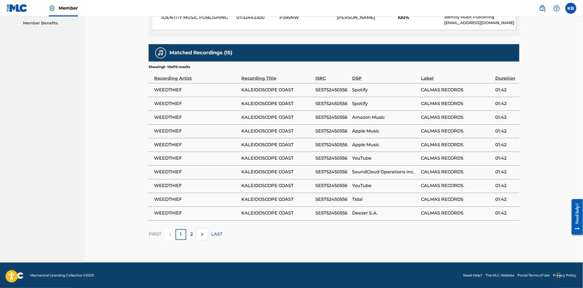
scroll to position [282, 0]
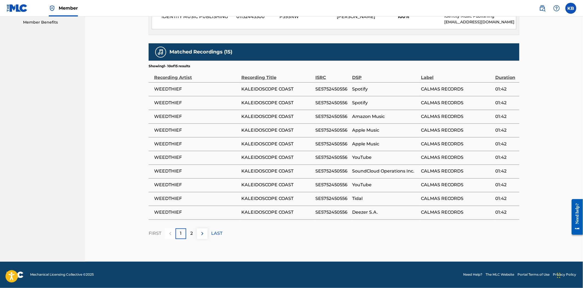
scroll to position [30, 0]
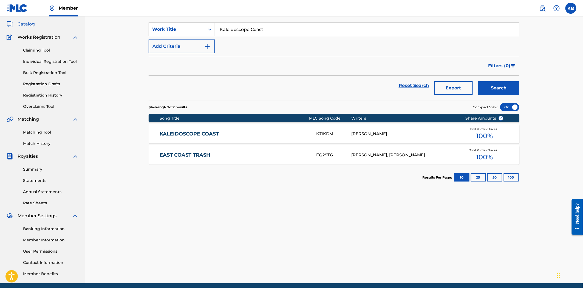
click at [254, 30] on input "Kaleidoscope Coast" at bounding box center [367, 29] width 304 height 13
paste input "ind of Together"
type input "Kind of Together"
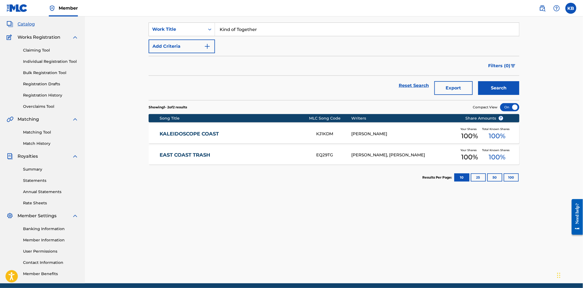
click at [498, 78] on div "Search" at bounding box center [497, 86] width 44 height 20
click at [495, 92] on button "Search" at bounding box center [498, 88] width 41 height 14
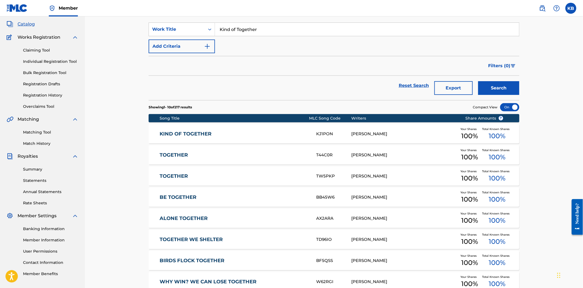
click at [228, 143] on div "KIND OF TOGETHER KJ1PON NERY BAUER Your Shares 100 % Total Known Shares 100 %" at bounding box center [334, 133] width 371 height 19
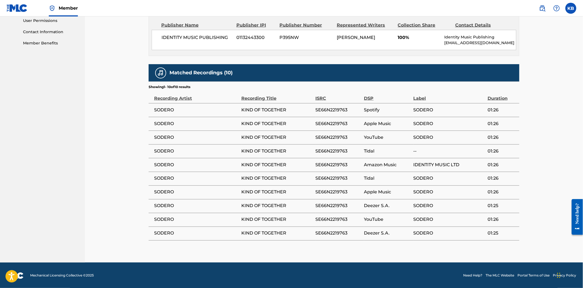
scroll to position [262, 0]
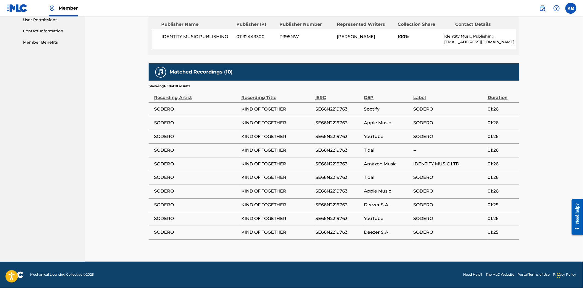
scroll to position [30, 0]
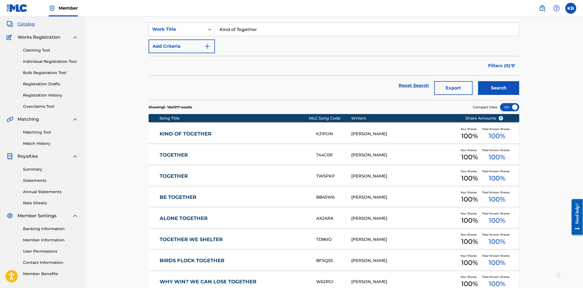
click at [253, 26] on input "Kind of Together" at bounding box center [367, 29] width 304 height 13
paste input "La Soda"
type input "La Soda"
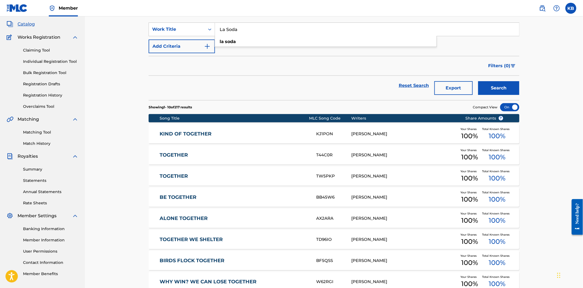
click at [512, 83] on button "Search" at bounding box center [498, 88] width 41 height 14
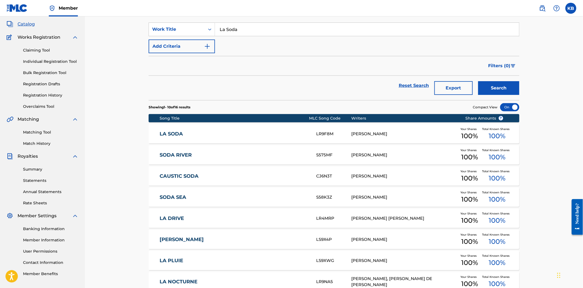
click at [243, 129] on div "LA SODA LR9F8M NERY BAUER Your Shares 100 % Total Known Shares 100 %" at bounding box center [334, 133] width 371 height 19
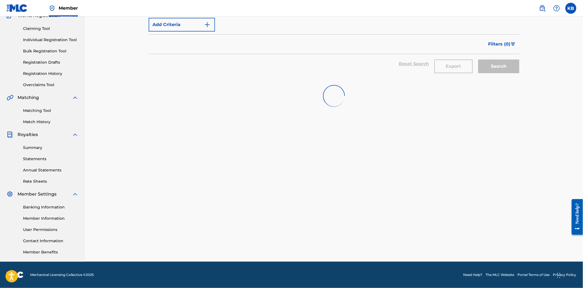
scroll to position [30, 0]
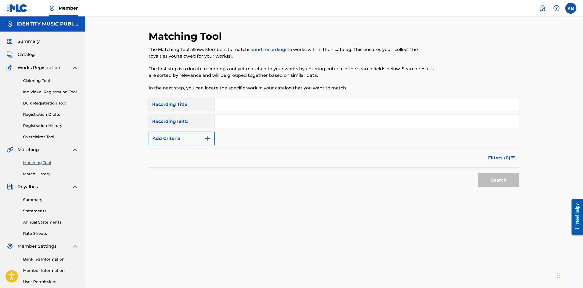
scroll to position [30, 0]
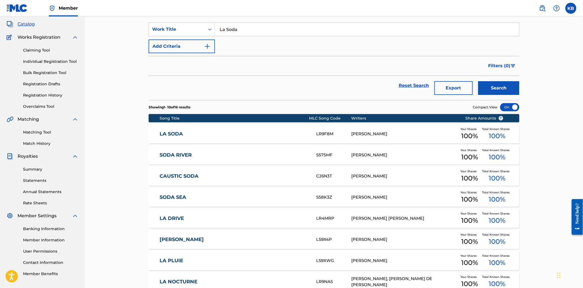
click at [242, 39] on div "SearchWithCriteria82d7a067-046f-4080-8ed0-b4ef81a644c3 Work Title La Soda Add C…" at bounding box center [334, 37] width 371 height 31
click at [243, 29] on input "La Soda" at bounding box center [367, 29] width 304 height 13
paste input "emon"
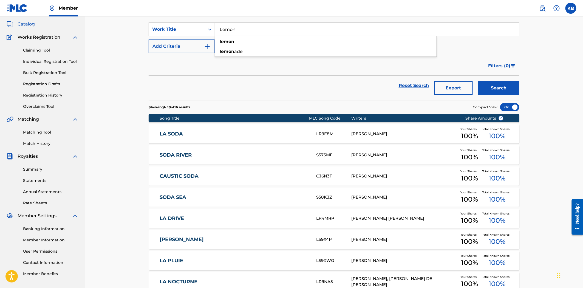
type input "Lemon"
click at [503, 86] on button "Search" at bounding box center [498, 88] width 41 height 14
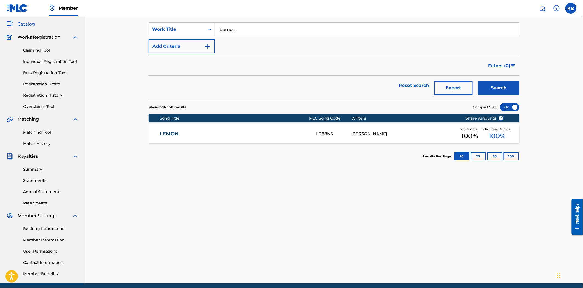
click at [253, 135] on link "LEMON" at bounding box center [234, 134] width 149 height 6
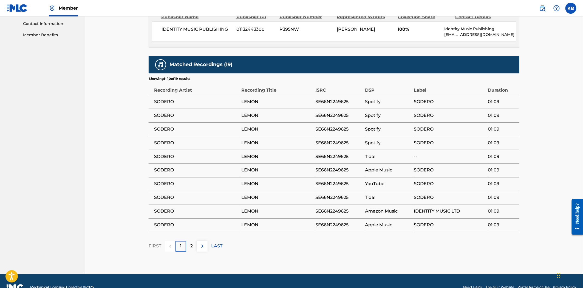
scroll to position [274, 0]
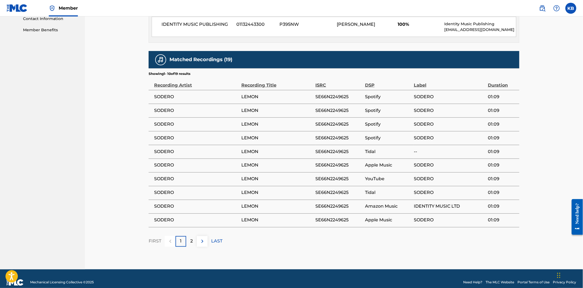
scroll to position [30, 0]
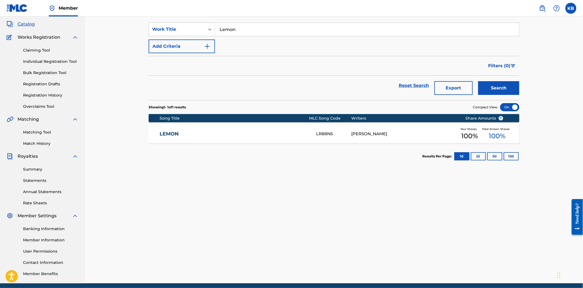
click at [250, 29] on input "Lemon" at bounding box center [367, 29] width 304 height 13
click at [250, 28] on input "Lemon" at bounding box center [367, 29] width 304 height 13
paste input "aves"
type input "Leaves"
click at [513, 83] on button "Search" at bounding box center [498, 88] width 41 height 14
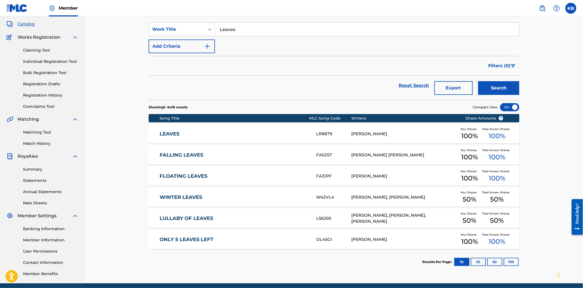
click at [273, 133] on link "LEAVES" at bounding box center [234, 134] width 149 height 6
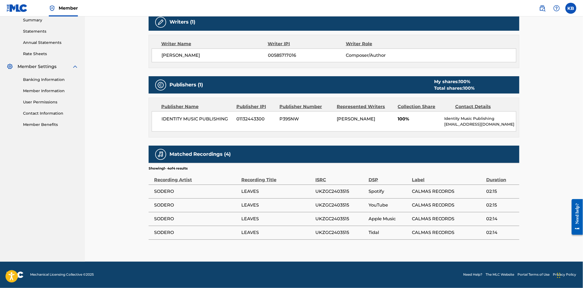
scroll to position [30, 0]
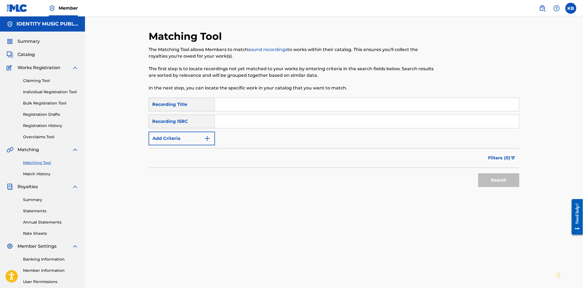
scroll to position [30, 0]
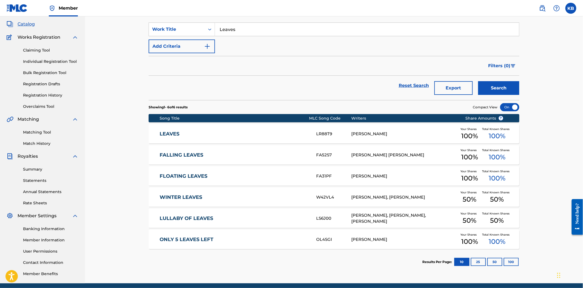
click at [242, 33] on input "Leaves" at bounding box center [367, 29] width 304 height 13
click at [241, 32] on input "Leaves" at bounding box center [367, 29] width 304 height 13
paste input "ife's a Beach"
type input "Life's a Beach"
click at [507, 89] on button "Search" at bounding box center [498, 88] width 41 height 14
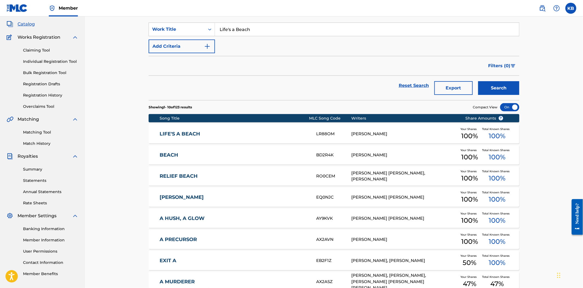
click at [273, 138] on div "LIFE'S A BEACH LR88OM NERY BAUER Your Shares 100 % Total Known Shares 100 %" at bounding box center [334, 133] width 371 height 19
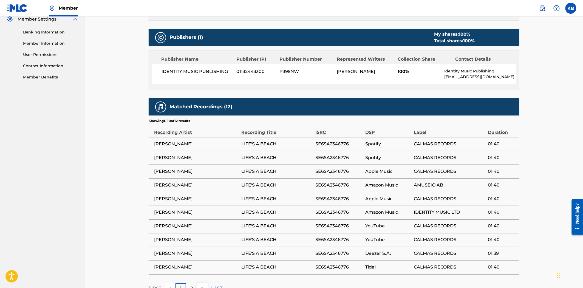
scroll to position [235, 0]
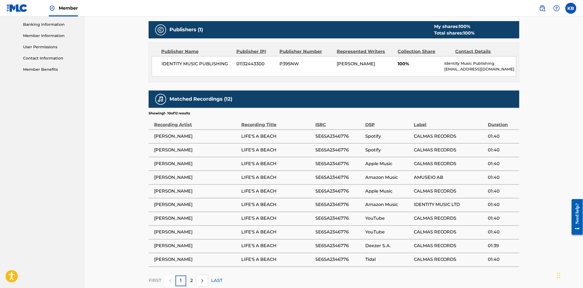
scroll to position [30, 0]
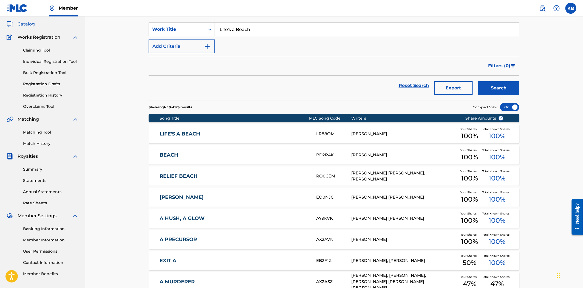
click at [268, 28] on input "Life's a Beach" at bounding box center [367, 29] width 304 height 13
paste input "Maresia"
type input "Maresia"
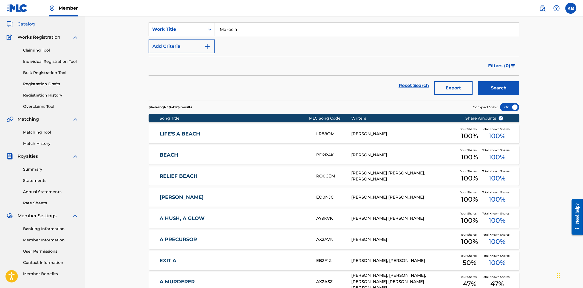
click at [515, 86] on button "Search" at bounding box center [498, 88] width 41 height 14
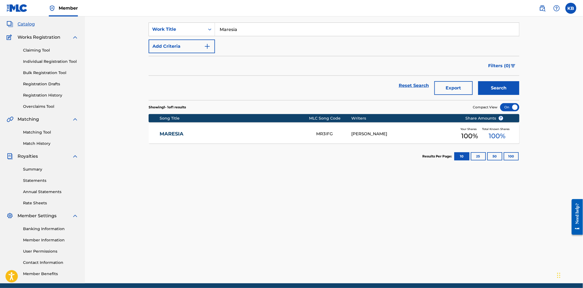
click at [259, 135] on link "MARESIA" at bounding box center [234, 134] width 149 height 6
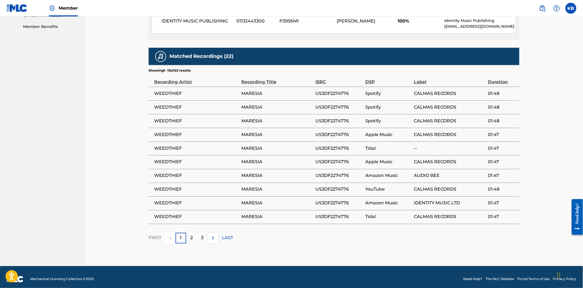
scroll to position [282, 0]
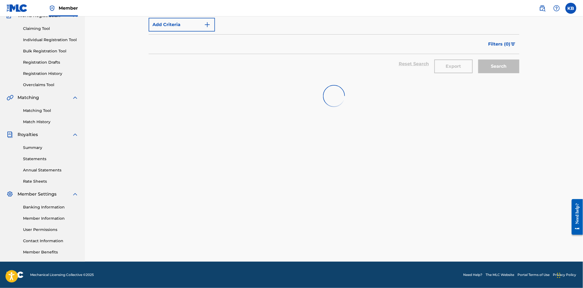
scroll to position [30, 0]
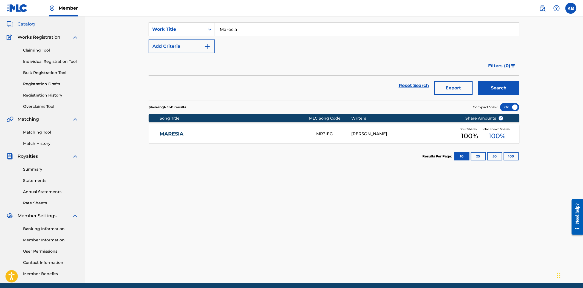
click at [255, 30] on input "Maresia" at bounding box center [367, 29] width 304 height 13
paste input "onet"
type input "Monet"
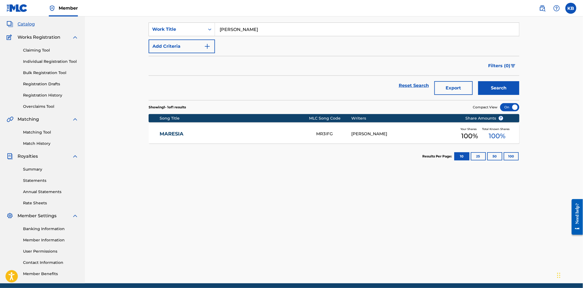
click at [511, 87] on button "Search" at bounding box center [498, 88] width 41 height 14
click at [267, 135] on link "MONET" at bounding box center [234, 134] width 149 height 6
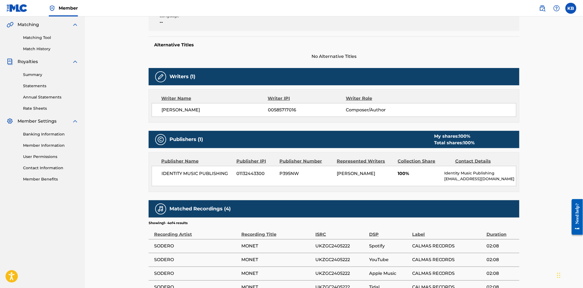
scroll to position [180, 0]
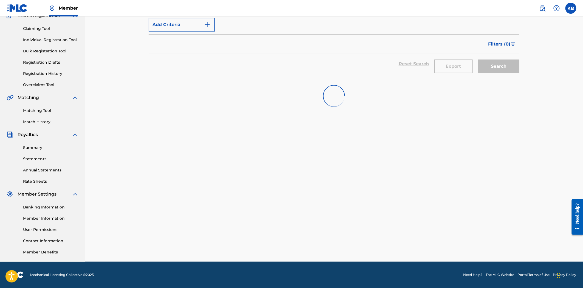
scroll to position [30, 0]
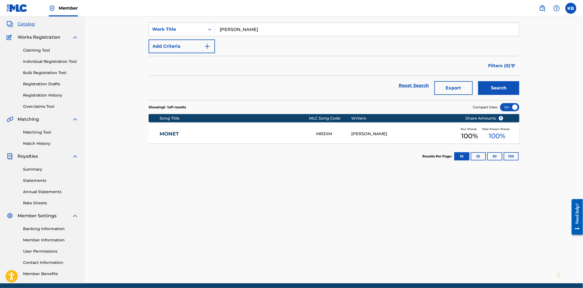
click at [241, 32] on input "Monet" at bounding box center [367, 29] width 304 height 13
paste input "Only 5 Leaves Lef"
type input "Only 5 Leaves Left"
click at [489, 92] on button "Search" at bounding box center [498, 88] width 41 height 14
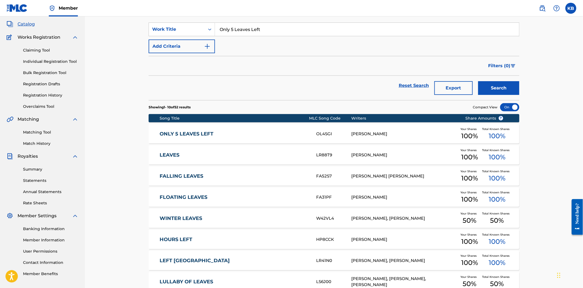
click at [237, 136] on link "ONLY 5 LEAVES LEFT" at bounding box center [234, 134] width 149 height 6
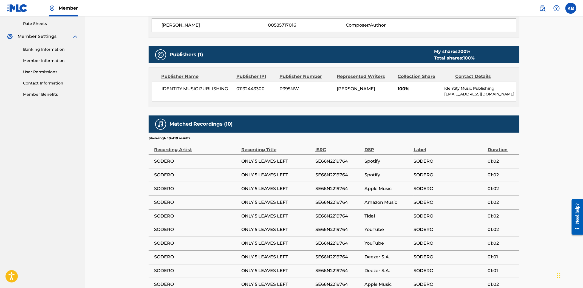
scroll to position [262, 0]
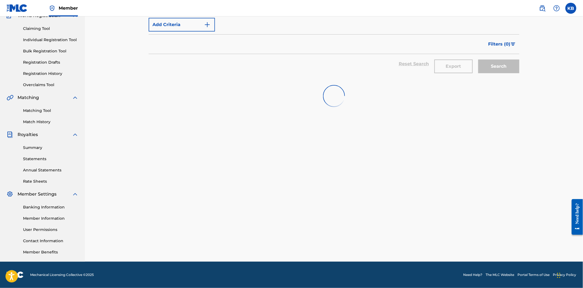
scroll to position [30, 0]
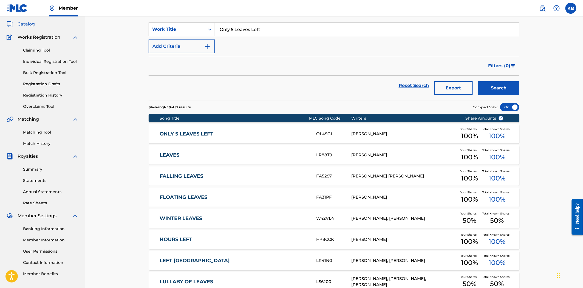
click at [262, 25] on input "Only 5 Leaves Left" at bounding box center [367, 29] width 304 height 13
click at [259, 28] on input "Only 5 Leaves Left" at bounding box center [367, 29] width 304 height 13
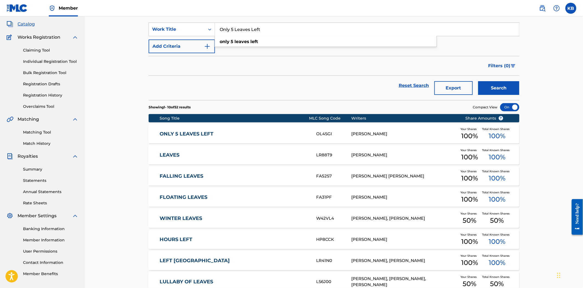
paste input "utros Tempos"
type input "Outros Tempos"
click at [481, 88] on button "Search" at bounding box center [498, 88] width 41 height 14
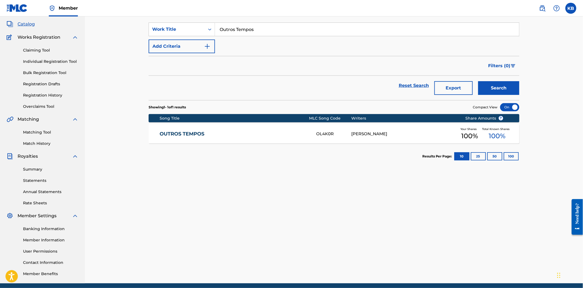
click at [192, 135] on link "OUTROS TEMPOS" at bounding box center [234, 134] width 149 height 6
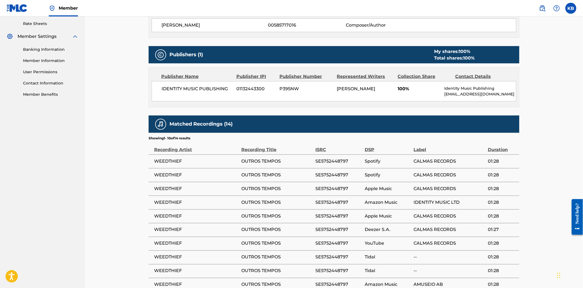
scroll to position [274, 0]
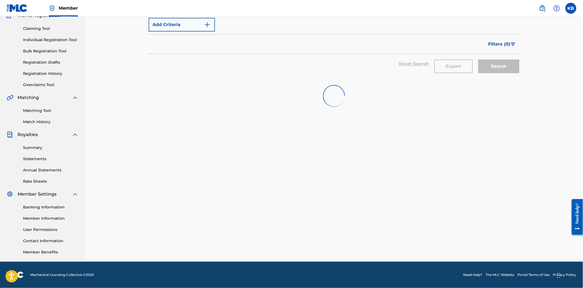
scroll to position [30, 0]
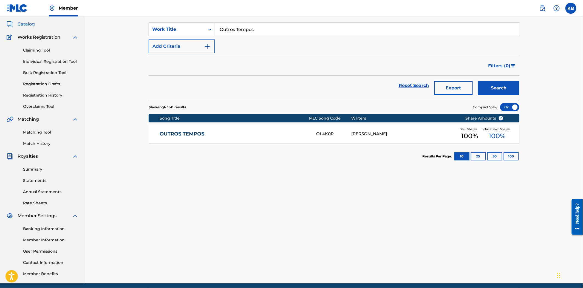
click at [246, 28] on input "Outros Tempos" at bounding box center [367, 29] width 304 height 13
paste input "Relaxa, baby"
type input "Relaxa, baby"
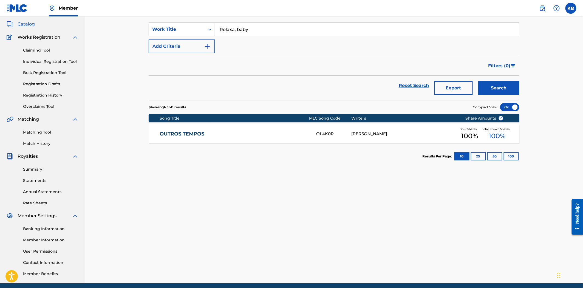
click at [494, 93] on button "Search" at bounding box center [498, 88] width 41 height 14
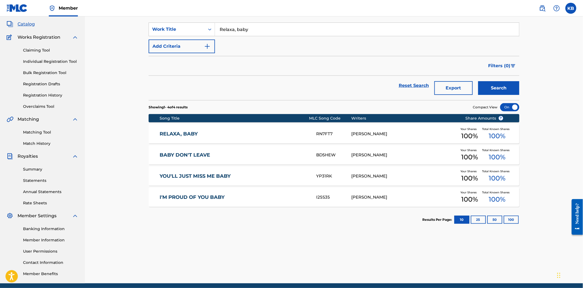
click at [253, 137] on div "RELAXA, BABY RN7FT7 NERY BAUER Your Shares 100 % Total Known Shares 100 %" at bounding box center [334, 133] width 371 height 19
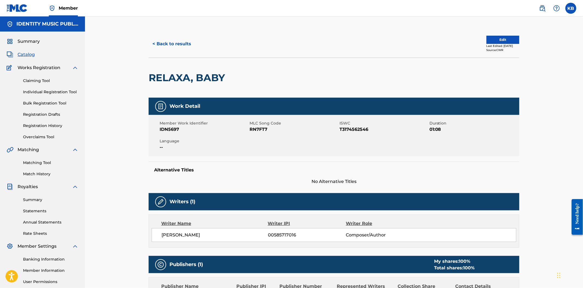
click at [253, 137] on div "Member Work Identifier IDN5697 MLC Song Code RN7FT7 ISWC T3174562546 Duration 0…" at bounding box center [334, 135] width 371 height 41
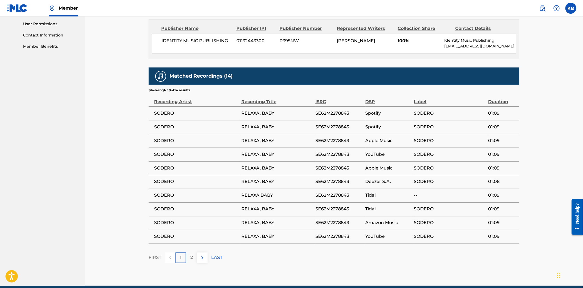
scroll to position [282, 0]
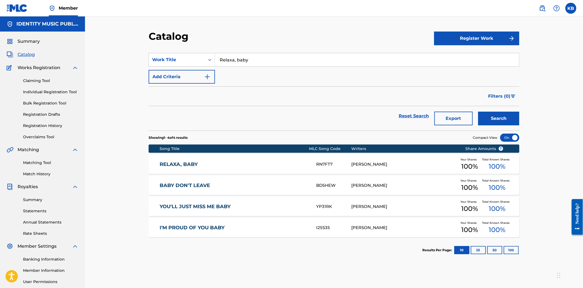
click at [263, 62] on input "Relaxa, baby" at bounding box center [367, 59] width 304 height 13
paste input "seda"
type input "seda"
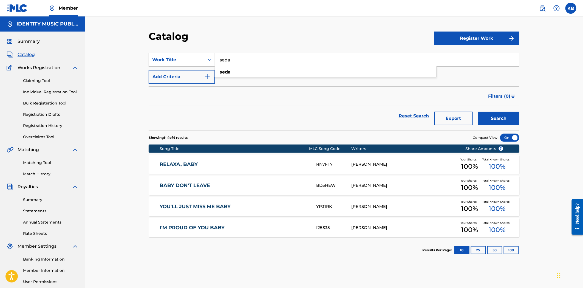
click at [493, 125] on button "Search" at bounding box center [498, 119] width 41 height 14
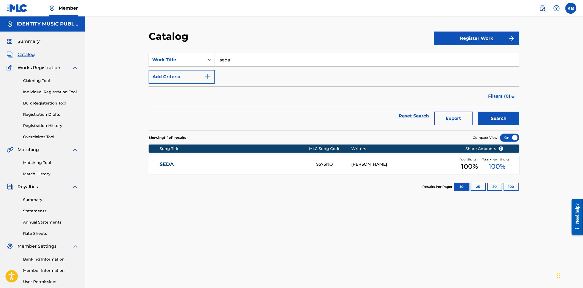
click at [235, 166] on link "SEDA" at bounding box center [234, 164] width 149 height 6
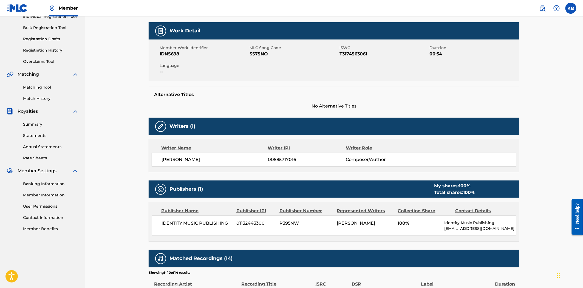
scroll to position [69, 0]
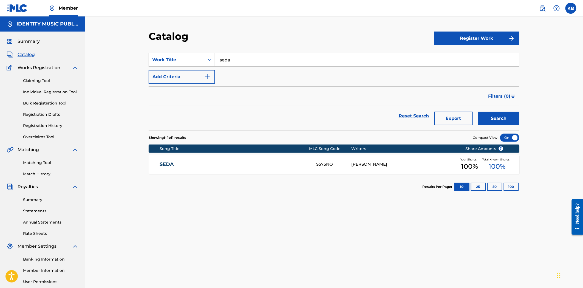
drag, startPoint x: 249, startPoint y: 72, endPoint x: 247, endPoint y: 63, distance: 8.4
click at [249, 71] on div "SearchWithCriteria82d7a067-046f-4080-8ed0-b4ef81a644c3 Work Title seda Add Crit…" at bounding box center [334, 68] width 371 height 31
click at [247, 63] on input "seda" at bounding box center [367, 59] width 304 height 13
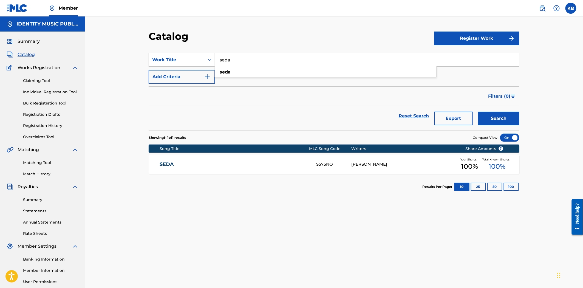
paste input "Since I Was 20"
type input "Since I Was 20"
click at [509, 126] on div "Search" at bounding box center [497, 116] width 44 height 20
click at [505, 122] on button "Search" at bounding box center [498, 119] width 41 height 14
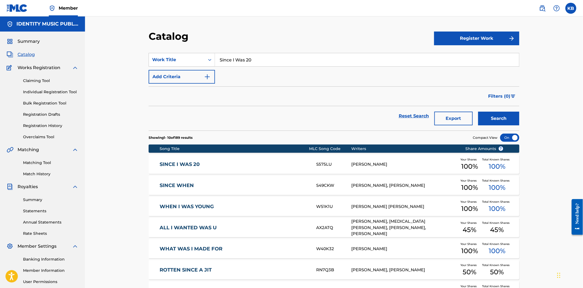
click at [242, 166] on link "SINCE I WAS 20" at bounding box center [234, 164] width 149 height 6
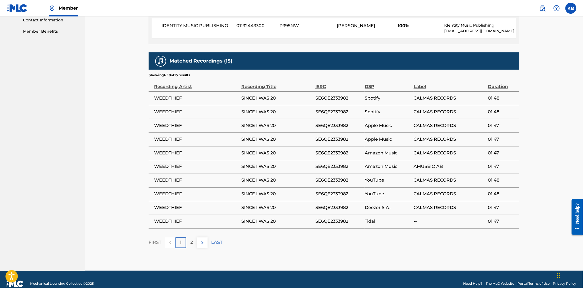
scroll to position [282, 0]
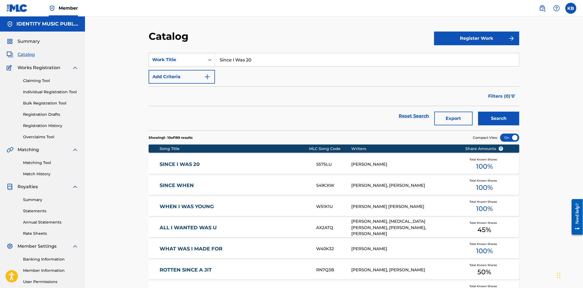
click at [242, 57] on input "Since I Was 20" at bounding box center [367, 59] width 304 height 13
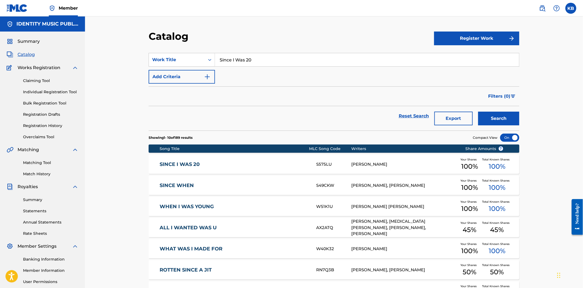
click at [242, 57] on input "Since I Was 20" at bounding box center [367, 59] width 304 height 13
paste input "tting Home Alone"
type input "Sitting Home Alone"
click at [502, 117] on button "Search" at bounding box center [498, 119] width 41 height 14
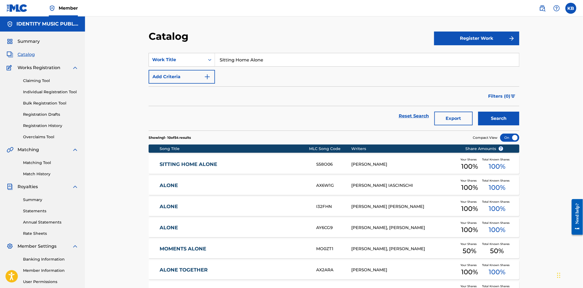
click at [242, 160] on div "SITTING HOME ALONE S58O06 NERY BAUER Your Shares 100 % Total Known Shares 100 %" at bounding box center [334, 164] width 371 height 19
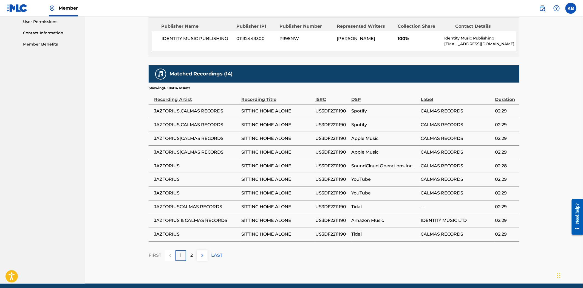
scroll to position [274, 0]
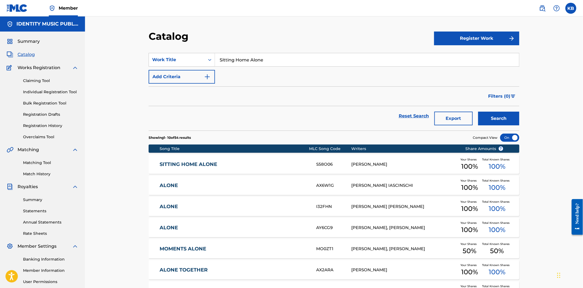
click at [228, 63] on input "Sitting Home Alone" at bounding box center [367, 59] width 304 height 13
paste input "oda River"
type input "Soda River"
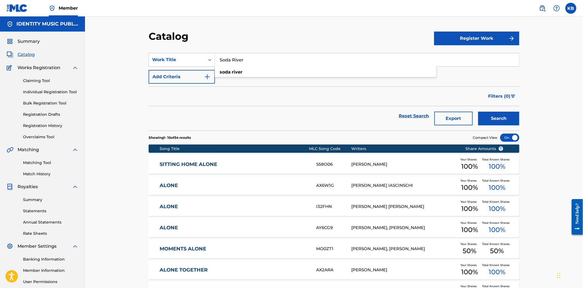
click at [508, 120] on button "Search" at bounding box center [498, 119] width 41 height 14
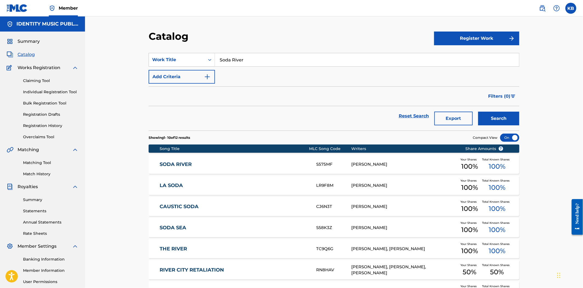
click at [244, 165] on link "SODA RIVER" at bounding box center [234, 164] width 149 height 6
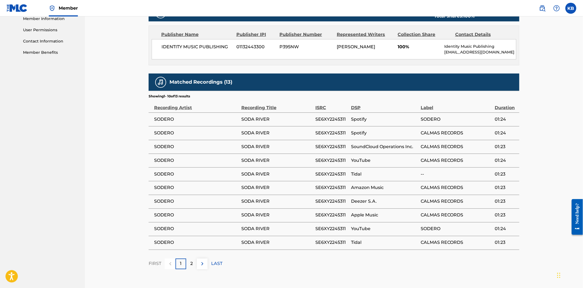
scroll to position [274, 0]
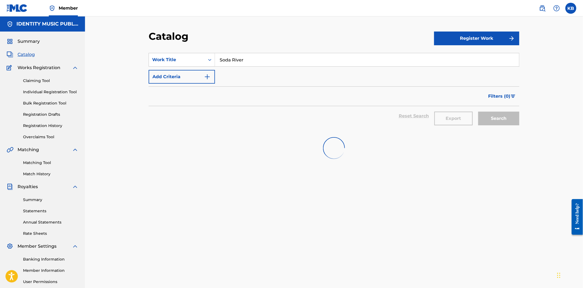
click at [252, 60] on input "Soda River" at bounding box center [367, 59] width 304 height 13
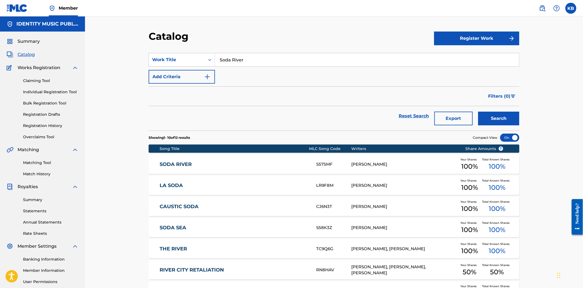
click at [252, 59] on input "Soda River" at bounding box center [367, 59] width 304 height 13
paste input "Sea"
type input "Soda Sea"
click at [512, 120] on button "Search" at bounding box center [498, 119] width 41 height 14
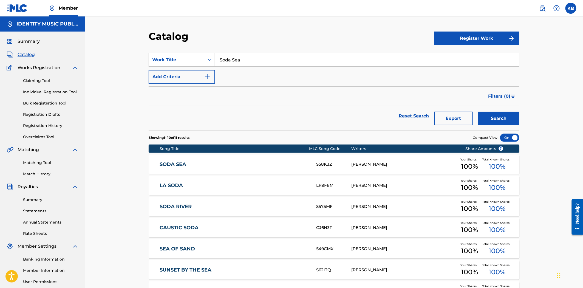
click at [249, 168] on div "SODA SEA S58K3Z NERY BAUER Your Shares 100 % Total Known Shares 100 %" at bounding box center [334, 164] width 371 height 19
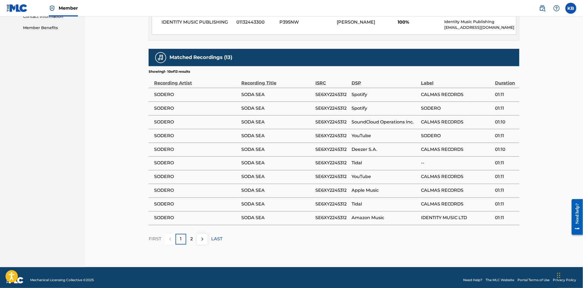
scroll to position [282, 0]
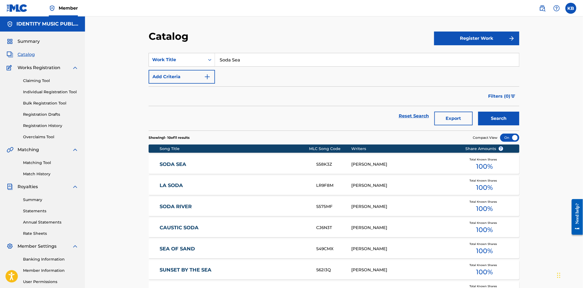
click at [234, 62] on input "Soda Sea" at bounding box center [367, 59] width 304 height 13
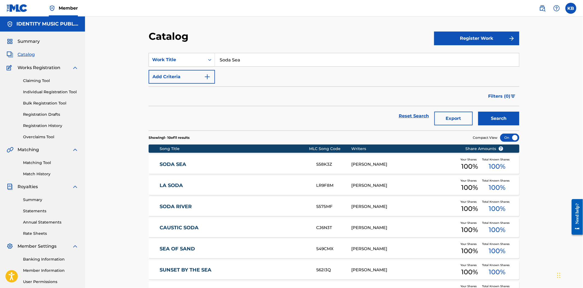
click at [234, 62] on input "Soda Sea" at bounding box center [367, 59] width 304 height 13
paste input "till Incense"
type input "Still Incense"
click at [506, 121] on button "Search" at bounding box center [498, 119] width 41 height 14
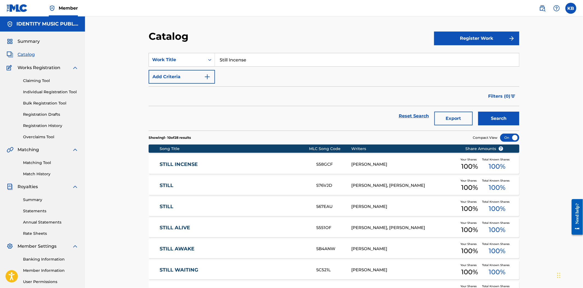
click at [262, 165] on link "STILL INCENSE" at bounding box center [234, 164] width 149 height 6
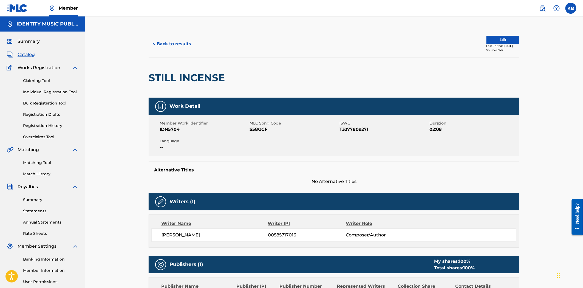
click at [179, 47] on button "< Back to results" at bounding box center [172, 44] width 46 height 14
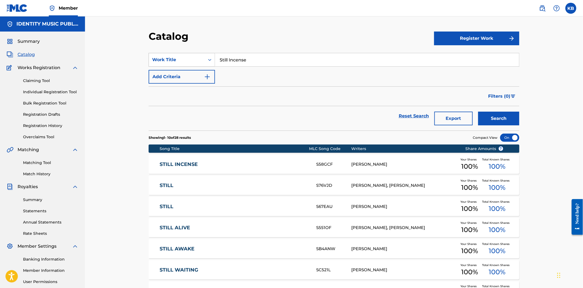
drag, startPoint x: 252, startPoint y: 61, endPoint x: 211, endPoint y: 65, distance: 41.4
click at [211, 64] on div "SearchWithCriteria82d7a067-046f-4080-8ed0-b4ef81a644c3 Work Title Still Incense" at bounding box center [334, 60] width 371 height 14
paste input "ubmerged"
type input "Submerged"
click at [512, 114] on button "Search" at bounding box center [498, 119] width 41 height 14
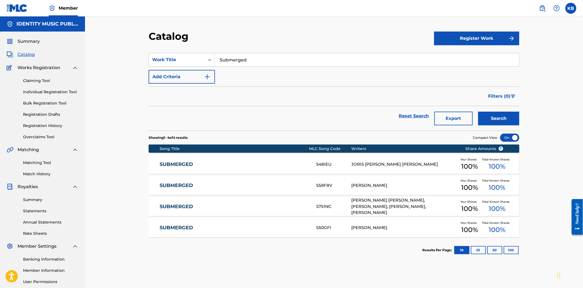
click at [234, 186] on link "SUBMERGED" at bounding box center [234, 185] width 149 height 6
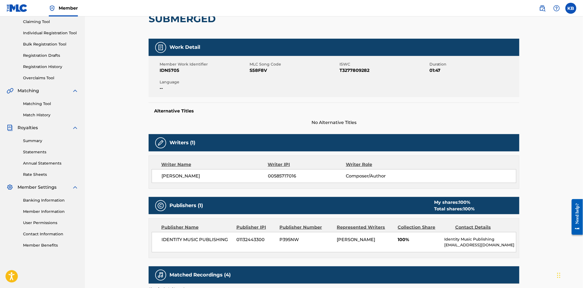
scroll to position [27, 0]
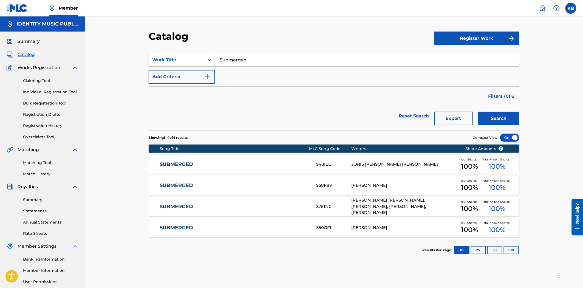
drag, startPoint x: 275, startPoint y: 64, endPoint x: 178, endPoint y: 73, distance: 97.0
click at [178, 73] on div "SearchWithCriteria82d7a067-046f-4080-8ed0-b4ef81a644c3 Work Title Submerged Add…" at bounding box center [334, 68] width 371 height 31
paste input "ndown"
type input "Sundown"
click at [499, 115] on button "Search" at bounding box center [498, 119] width 41 height 14
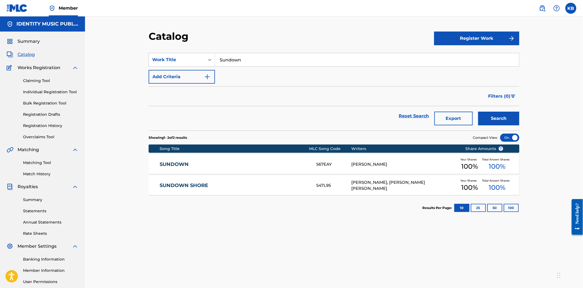
click at [223, 161] on div "SUNDOWN S67EAY NERY BAUER Your Shares 100 % Total Known Shares 100 %" at bounding box center [334, 164] width 371 height 19
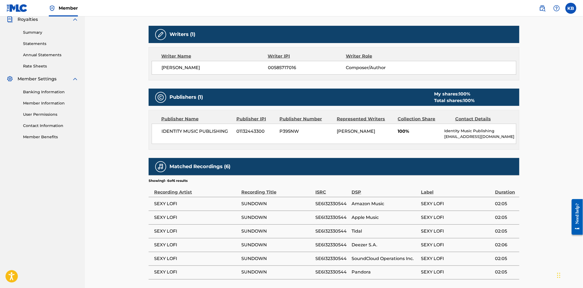
scroll to position [207, 0]
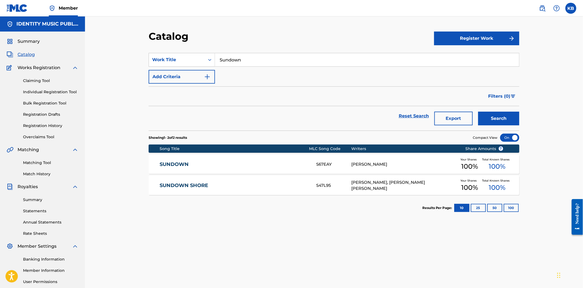
click at [286, 48] on div "Catalog Register Work SearchWithCriteria82d7a067-046f-4080-8ed0-b4ef81a644c3 Wo…" at bounding box center [334, 171] width 384 height 283
click at [253, 57] on input "Sundown" at bounding box center [367, 59] width 304 height 13
paste input "The Forever Inside You"
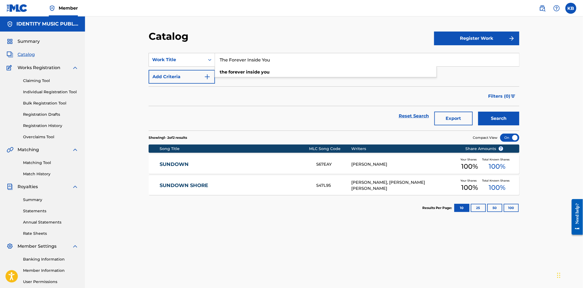
type input "The Forever Inside You"
click at [503, 111] on div "Search" at bounding box center [497, 116] width 44 height 20
click at [502, 113] on button "Search" at bounding box center [498, 119] width 41 height 14
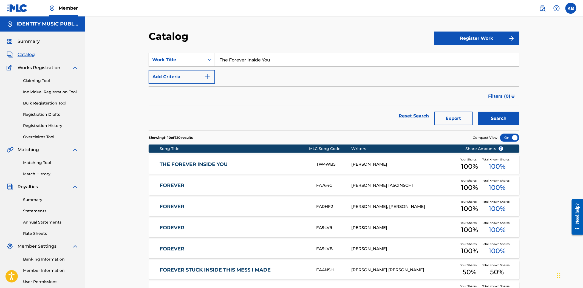
click at [234, 162] on link "THE FOREVER INSIDE YOU" at bounding box center [234, 164] width 149 height 6
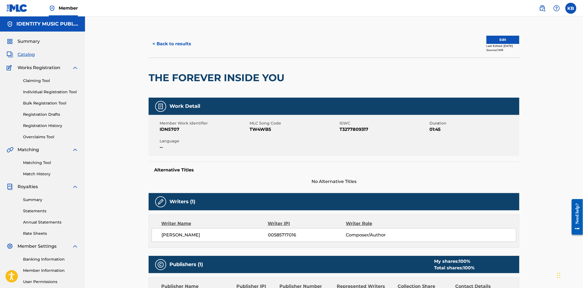
click at [160, 48] on button "< Back to results" at bounding box center [172, 44] width 46 height 14
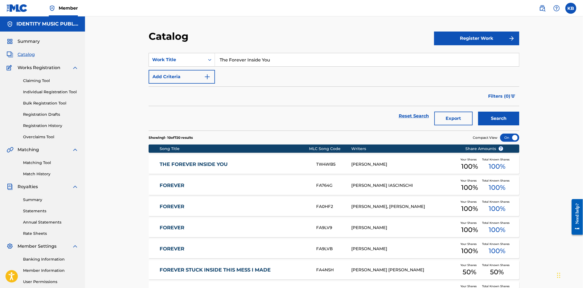
drag, startPoint x: 280, startPoint y: 61, endPoint x: 209, endPoint y: 78, distance: 72.9
click at [209, 78] on div "SearchWithCriteria82d7a067-046f-4080-8ed0-b4ef81a644c3 Work Title The Forever I…" at bounding box center [334, 68] width 371 height 31
paste input "incture"
type input "Tincture"
click at [492, 124] on button "Search" at bounding box center [498, 119] width 41 height 14
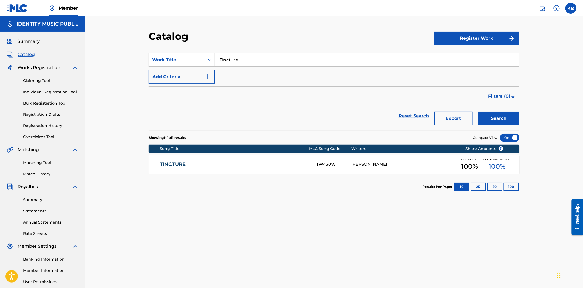
click at [257, 163] on link "TINCTURE" at bounding box center [234, 164] width 149 height 6
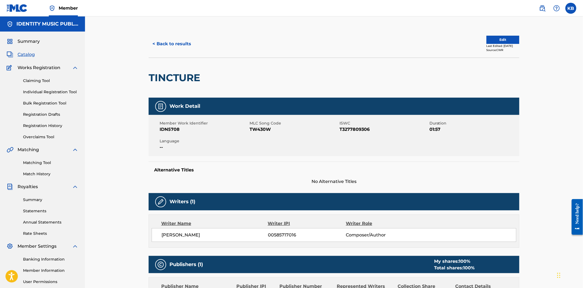
click at [172, 37] on button "< Back to results" at bounding box center [172, 44] width 46 height 14
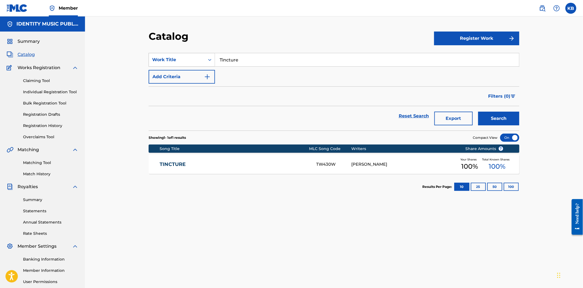
drag, startPoint x: 310, startPoint y: 58, endPoint x: 204, endPoint y: 66, distance: 106.1
click at [205, 65] on div "SearchWithCriteria82d7a067-046f-4080-8ed0-b4ef81a644c3 Work Title Tincture" at bounding box center [334, 60] width 371 height 14
paste input "Undisturbed"
type input "Undisturbed"
click at [486, 124] on button "Search" at bounding box center [498, 119] width 41 height 14
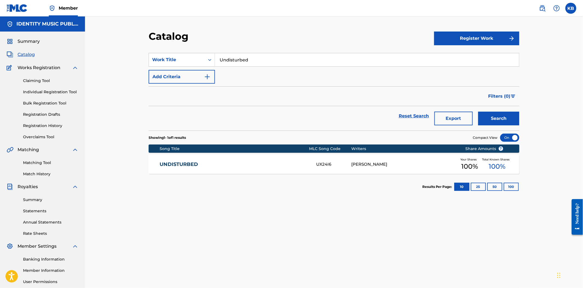
click at [158, 173] on div "UNDISTURBED UX24I6 NERY BAUER Your Shares 100 % Total Known Shares 100 %" at bounding box center [334, 164] width 371 height 19
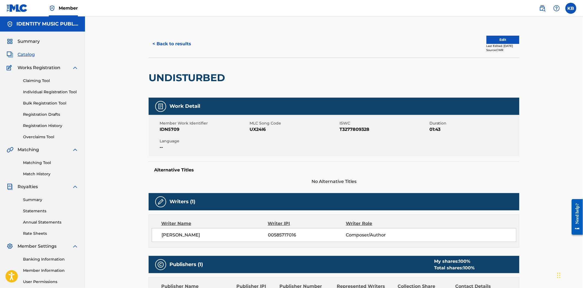
click at [182, 39] on button "< Back to results" at bounding box center [172, 44] width 46 height 14
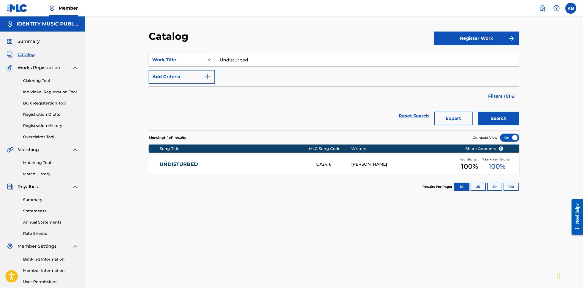
drag, startPoint x: 237, startPoint y: 62, endPoint x: 212, endPoint y: 72, distance: 26.3
click at [212, 71] on div "SearchWithCriteria82d7a067-046f-4080-8ed0-b4ef81a644c3 Work Title Undisturbed A…" at bounding box center [334, 68] width 371 height 31
paste input "Very Slow"
type input "Very Slow"
click at [520, 120] on div "Catalog Register Work SearchWithCriteria82d7a067-046f-4080-8ed0-b4ef81a644c3 Wo…" at bounding box center [334, 171] width 384 height 283
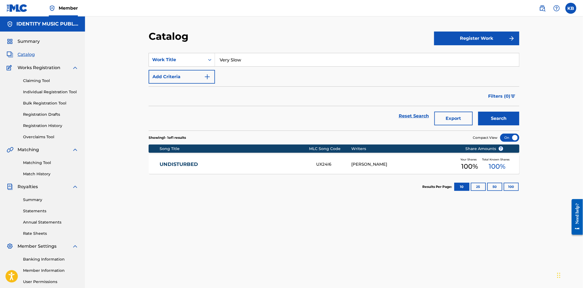
click at [504, 118] on button "Search" at bounding box center [498, 119] width 41 height 14
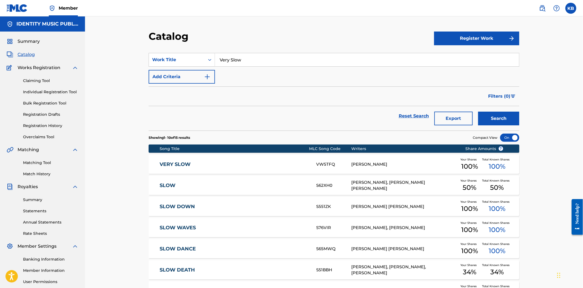
click at [231, 164] on link "VERY SLOW" at bounding box center [234, 164] width 149 height 6
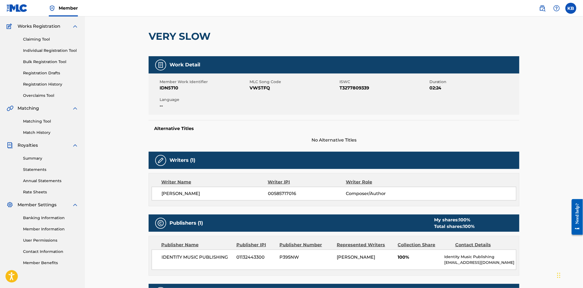
scroll to position [30, 0]
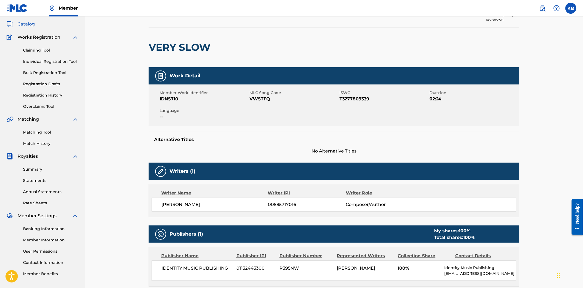
click at [265, 100] on span "VW5TFQ" at bounding box center [293, 99] width 89 height 7
copy span "VW5TFQ"
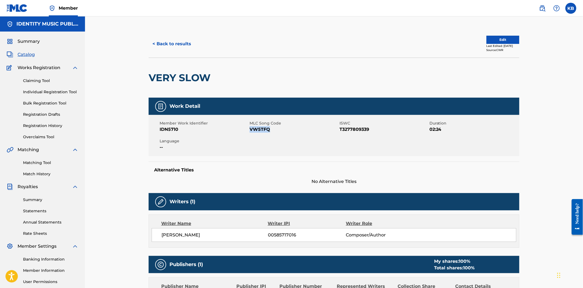
click at [178, 47] on button "< Back to results" at bounding box center [172, 44] width 46 height 14
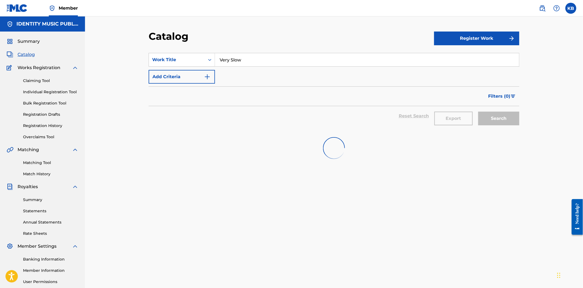
click at [254, 59] on input "Very Slow" at bounding box center [367, 59] width 304 height 13
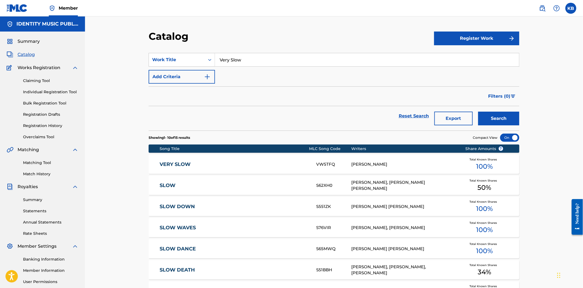
click at [254, 59] on input "Very Slow" at bounding box center [367, 59] width 304 height 13
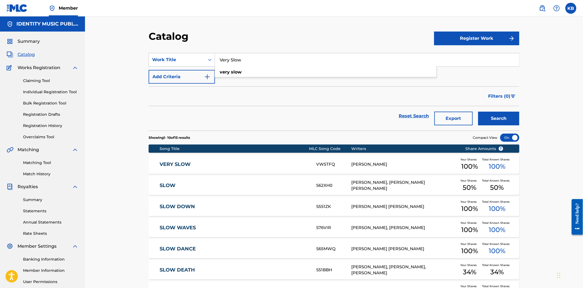
paste input "Wading"
click at [258, 59] on input "Very Wading" at bounding box center [367, 59] width 304 height 13
paste input "Search Form"
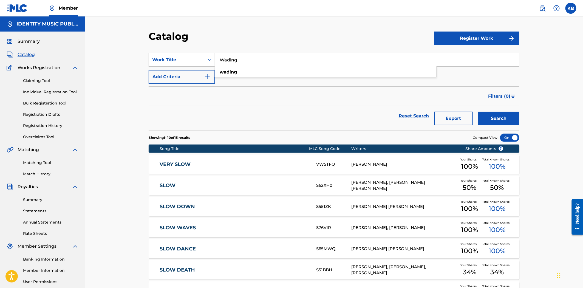
type input "Wading"
click at [504, 119] on button "Search" at bounding box center [498, 119] width 41 height 14
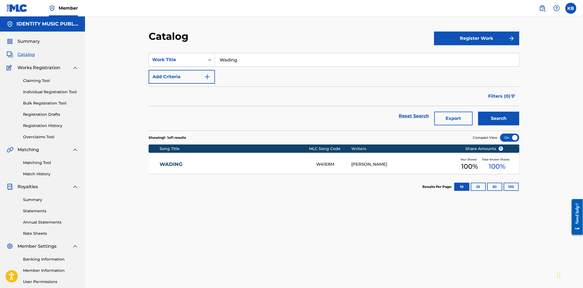
click at [295, 160] on div "WADING W41E8M NERY BAUER Your Shares 100 % Total Known Shares 100 %" at bounding box center [334, 164] width 371 height 19
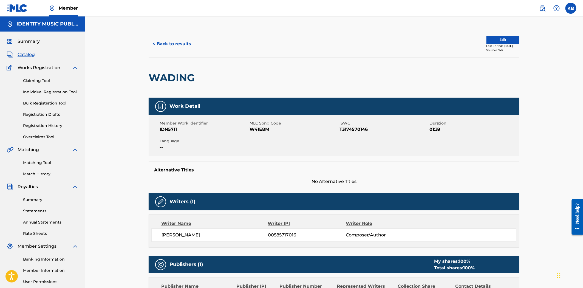
click at [259, 125] on span "MLC Song Code" at bounding box center [293, 123] width 89 height 6
click at [259, 127] on span "W41E8M" at bounding box center [293, 129] width 89 height 7
click at [258, 131] on span "W41E8M" at bounding box center [293, 129] width 89 height 7
copy span "W41E8M"
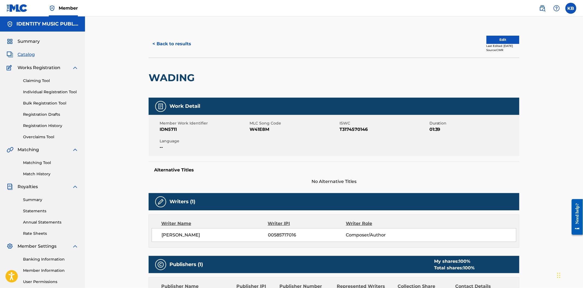
click at [171, 55] on div "< Back to results Edit Last Edited: September 20, 2024 Source: CWR" at bounding box center [334, 43] width 371 height 27
click at [173, 51] on div "< Back to results Edit Last Edited: September 20, 2024 Source: CWR" at bounding box center [334, 43] width 371 height 27
click at [177, 49] on button "< Back to results" at bounding box center [172, 44] width 46 height 14
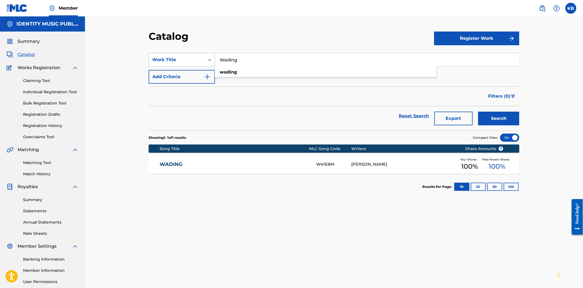
drag, startPoint x: 251, startPoint y: 59, endPoint x: 209, endPoint y: 62, distance: 42.0
click at [209, 62] on div "SearchWithCriteria82d7a067-046f-4080-8ed0-b4ef81a644c3 Work Title Wading wading" at bounding box center [334, 60] width 371 height 14
paste input "ter Lilies"
type input "Water Lilies"
click at [508, 117] on button "Search" at bounding box center [498, 119] width 41 height 14
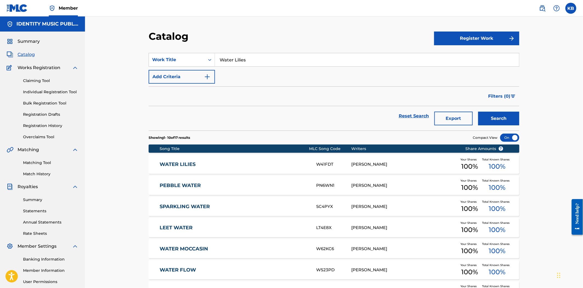
click at [276, 157] on div "WATER LILIES W41FDT NERY BAUER Your Shares 100 % Total Known Shares 100 %" at bounding box center [334, 164] width 371 height 19
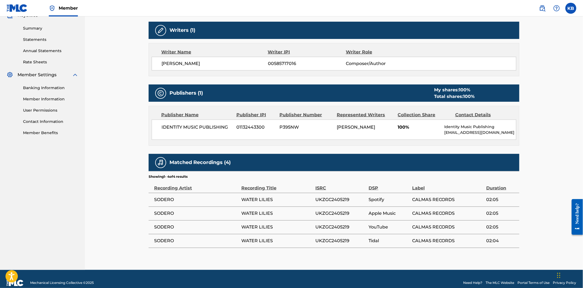
scroll to position [180, 0]
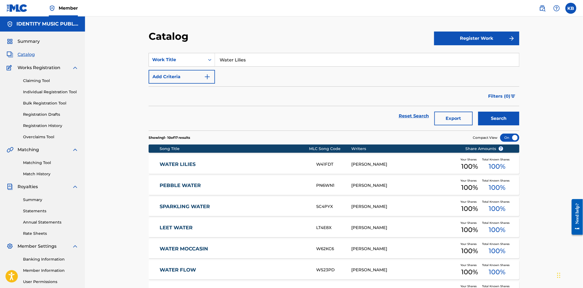
drag, startPoint x: 256, startPoint y: 58, endPoint x: 172, endPoint y: 92, distance: 90.5
click at [172, 83] on div "SearchWithCriteria82d7a067-046f-4080-8ed0-b4ef81a644c3 Work Title Water Lilies …" at bounding box center [334, 68] width 371 height 31
paste input "hat Life Was Like"
type input "What Life Was Like"
click at [512, 113] on button "Search" at bounding box center [498, 119] width 41 height 14
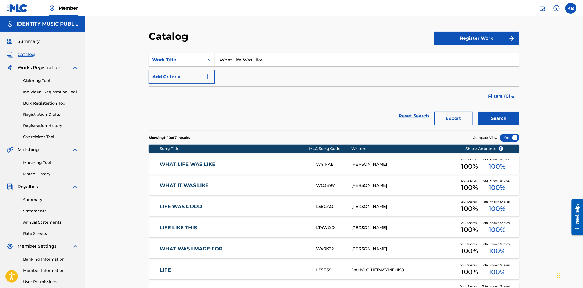
click at [201, 163] on link "WHAT LIFE WAS LIKE" at bounding box center [234, 164] width 149 height 6
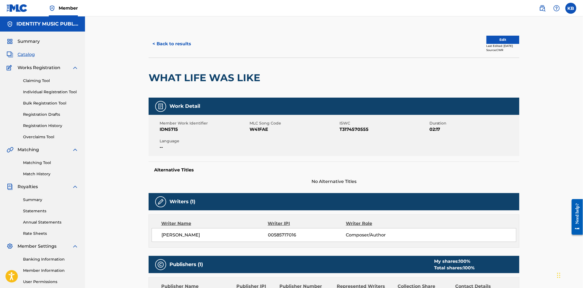
click at [188, 47] on button "< Back to results" at bounding box center [172, 44] width 46 height 14
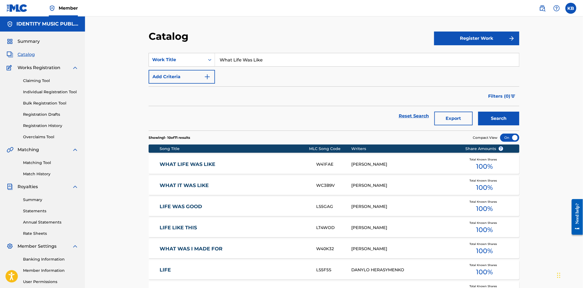
click at [257, 62] on input "What Life Was Like" at bounding box center [367, 59] width 304 height 13
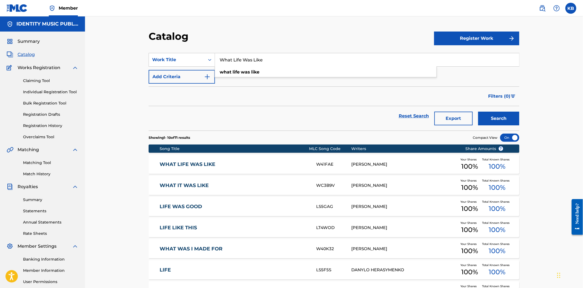
click at [257, 62] on input "What Life Was Like" at bounding box center [367, 59] width 304 height 13
paste input "Summer Fruits"
type input "Summer Fruits"
click at [499, 121] on button "Search" at bounding box center [498, 119] width 41 height 14
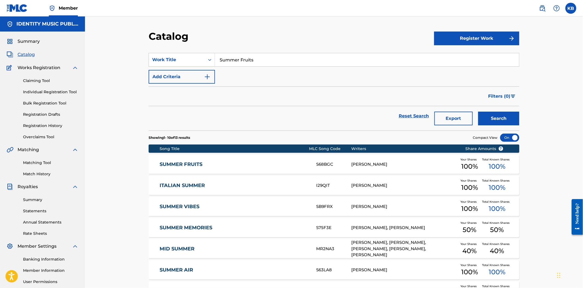
click at [283, 123] on div "Reset Search Export Search" at bounding box center [334, 116] width 371 height 20
click at [224, 168] on div "SUMMER FRUITS S68BGC NERY BAUER Your Shares 100 % Total Known Shares 100 %" at bounding box center [334, 164] width 371 height 19
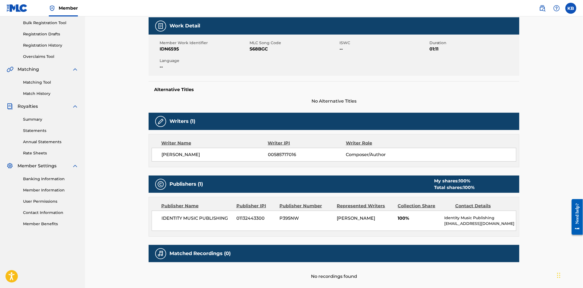
scroll to position [29, 0]
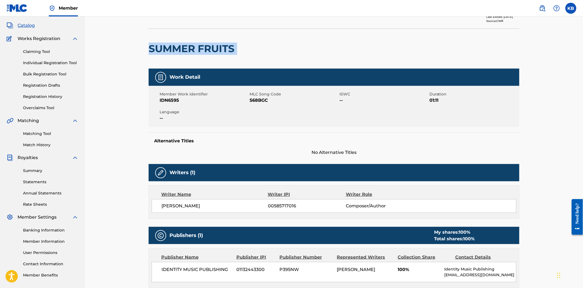
drag, startPoint x: 146, startPoint y: 43, endPoint x: 242, endPoint y: 49, distance: 95.3
click at [242, 49] on div "< Back to results Edit Last Edited: May 27, 2025 Source: CWR SUMMER FRUITS Work…" at bounding box center [334, 177] width 384 height 352
copy div "SUMMER FRUITS"
click at [256, 103] on span "S68BGC" at bounding box center [293, 100] width 89 height 7
click at [256, 102] on span "S68BGC" at bounding box center [293, 100] width 89 height 7
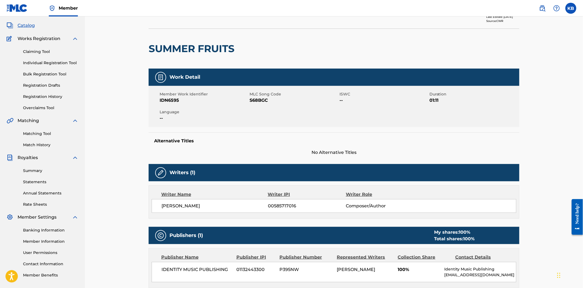
click at [257, 101] on span "S68BGC" at bounding box center [293, 100] width 89 height 7
copy span "S68BGC"
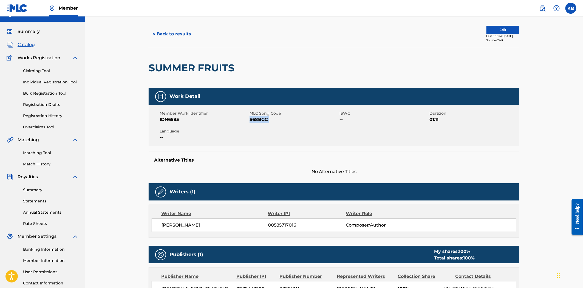
scroll to position [0, 0]
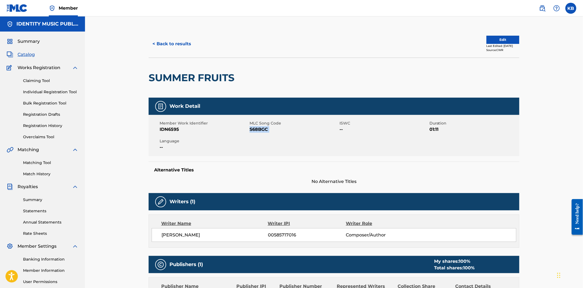
click at [178, 43] on button "< Back to results" at bounding box center [172, 44] width 46 height 14
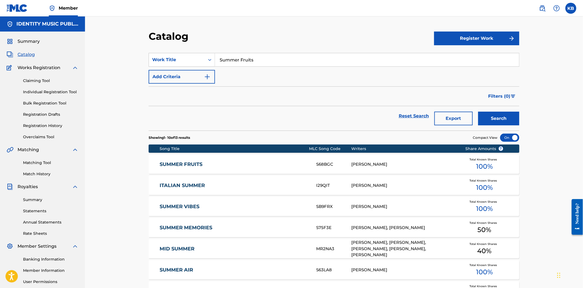
drag, startPoint x: 259, startPoint y: 59, endPoint x: 211, endPoint y: 72, distance: 49.1
click at [209, 69] on div "SearchWithCriteria82d7a067-046f-4080-8ed0-b4ef81a644c3 Work Title Summer Fruits…" at bounding box center [334, 68] width 371 height 31
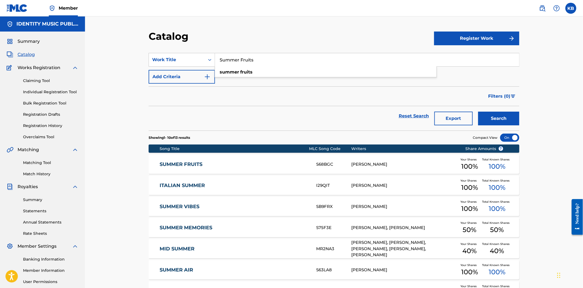
paste input "Levitation Trick"
type input "Levitation Tricks"
click at [491, 119] on button "Search" at bounding box center [498, 119] width 41 height 14
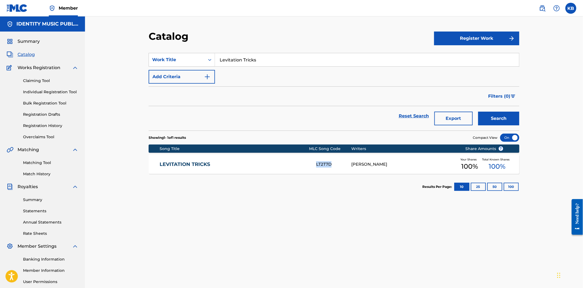
copy div "LT2T7D"
drag, startPoint x: 313, startPoint y: 161, endPoint x: 231, endPoint y: 101, distance: 101.9
click at [333, 165] on div "LEVITATION TRICKS LT2T7D NERY BAUER Your Shares 100 % Total Known Shares 100 %" at bounding box center [334, 164] width 371 height 19
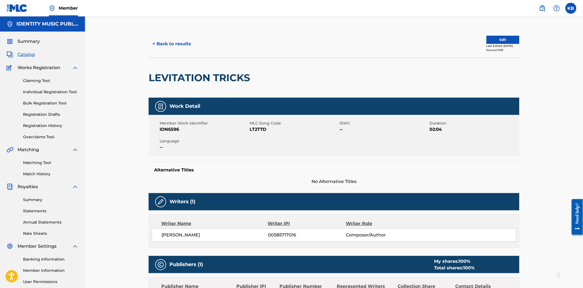
click at [155, 41] on button "< Back to results" at bounding box center [172, 44] width 46 height 14
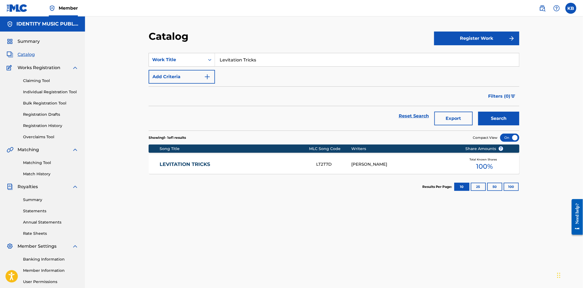
click at [223, 59] on input "Levitation Tricks" at bounding box center [367, 59] width 304 height 13
paste input "Destination"
type input "Destination"
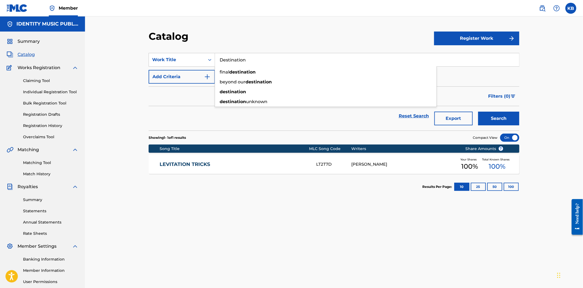
click at [478, 112] on button "Search" at bounding box center [498, 119] width 41 height 14
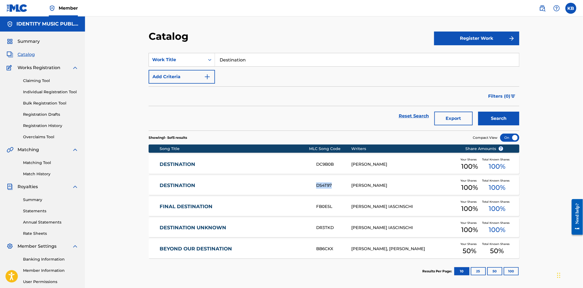
copy div "DS4T97"
drag, startPoint x: 316, startPoint y: 183, endPoint x: 203, endPoint y: 6, distance: 208.9
click at [333, 184] on div "DESTINATION DS4T97 NERY BAUER Your Shares 100 % Total Known Shares 100 %" at bounding box center [334, 185] width 371 height 19
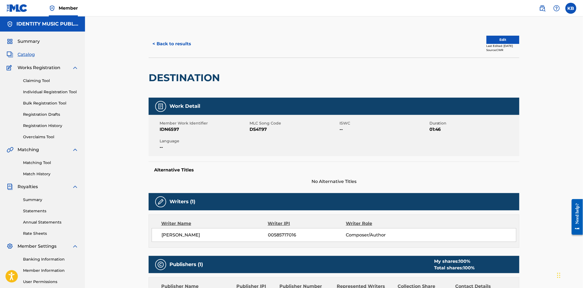
click at [175, 47] on button "< Back to results" at bounding box center [172, 44] width 46 height 14
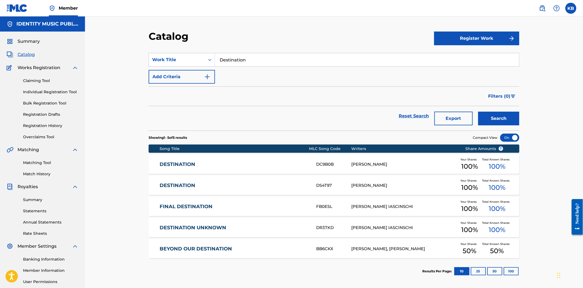
drag, startPoint x: 258, startPoint y: 58, endPoint x: 212, endPoint y: 84, distance: 52.4
click at [197, 72] on div "SearchWithCriteria82d7a067-046f-4080-8ed0-b4ef81a644c3 Work Title Destination A…" at bounding box center [334, 68] width 371 height 31
paste input "Tranquilizing"
type input "Tranquilizing"
click at [506, 119] on button "Search" at bounding box center [498, 119] width 41 height 14
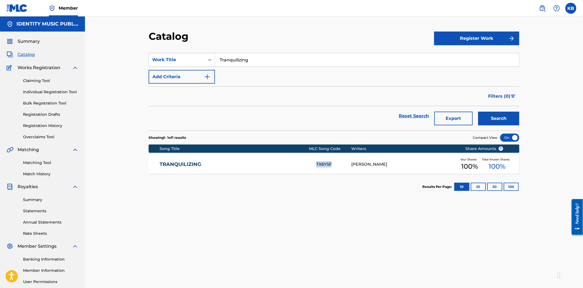
drag, startPoint x: 310, startPoint y: 163, endPoint x: 337, endPoint y: 166, distance: 27.6
click at [337, 166] on div "TRANQUILIZING TX6YSF NERY BAUER Your Shares 100 % Total Known Shares 100 %" at bounding box center [334, 164] width 371 height 19
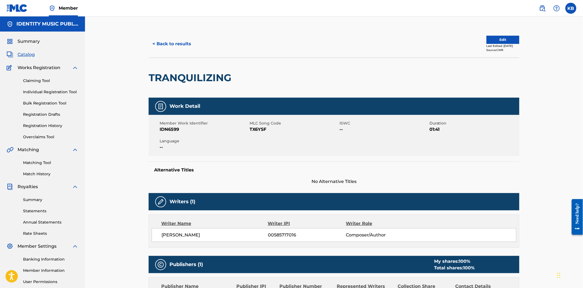
click at [260, 127] on span "TX6YSF" at bounding box center [293, 129] width 89 height 7
copy span "TX6YSF"
click at [178, 50] on button "< Back to results" at bounding box center [172, 44] width 46 height 14
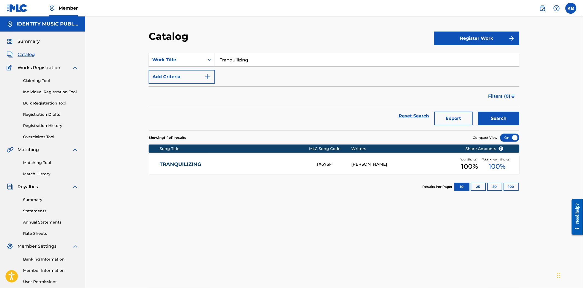
drag, startPoint x: 273, startPoint y: 59, endPoint x: 232, endPoint y: 110, distance: 65.8
click at [203, 80] on div "SearchWithCriteria82d7a067-046f-4080-8ed0-b4ef81a644c3 Work Title Tranquilizing…" at bounding box center [334, 68] width 371 height 31
paste input "Mov"
click at [283, 70] on div "moving" at bounding box center [326, 72] width 222 height 10
type input "moving"
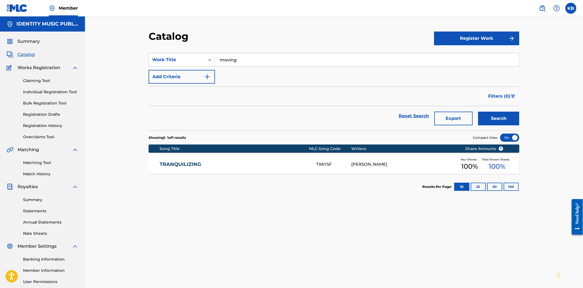
click at [527, 119] on div "Catalog Register Work SearchWithCriteria82d7a067-046f-4080-8ed0-b4ef81a644c3 Wo…" at bounding box center [334, 164] width 498 height 297
click at [518, 115] on button "Search" at bounding box center [498, 119] width 41 height 14
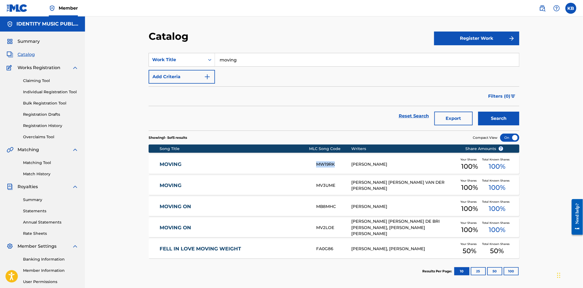
copy div "MW19RK"
drag, startPoint x: 313, startPoint y: 163, endPoint x: 338, endPoint y: 166, distance: 24.9
click at [338, 166] on div "MOVING MW19RK NERY BAUER Your Shares 100 % Total Known Shares 100 %" at bounding box center [334, 164] width 371 height 19
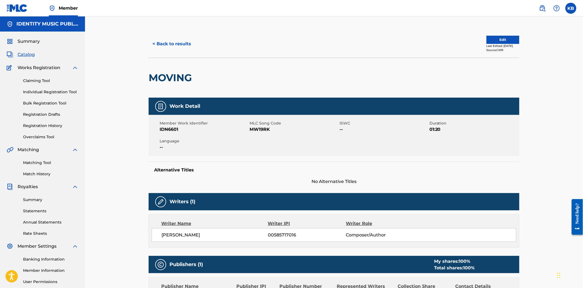
click at [173, 38] on button "< Back to results" at bounding box center [172, 44] width 46 height 14
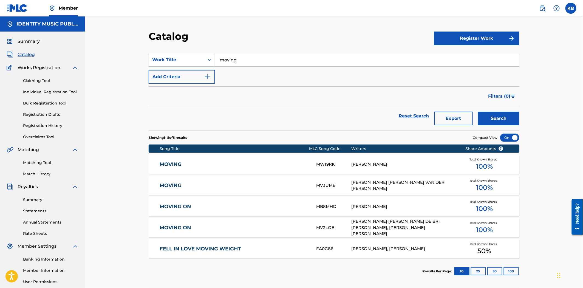
drag, startPoint x: 272, startPoint y: 63, endPoint x: 185, endPoint y: 72, distance: 87.6
click at [185, 71] on div "SearchWithCriteria82d7a067-046f-4080-8ed0-b4ef81a644c3 Work Title moving Add Cr…" at bounding box center [334, 68] width 371 height 31
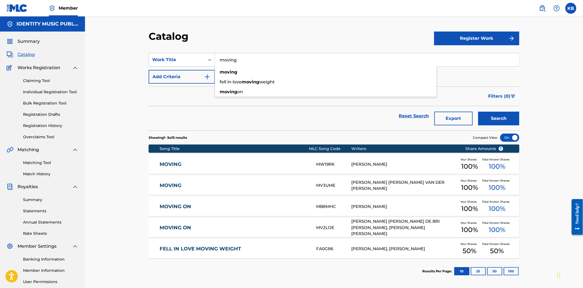
paste input "Thank You for the Socks"
type input "Thank You for the Socks"
click at [497, 124] on button "Search" at bounding box center [498, 119] width 41 height 14
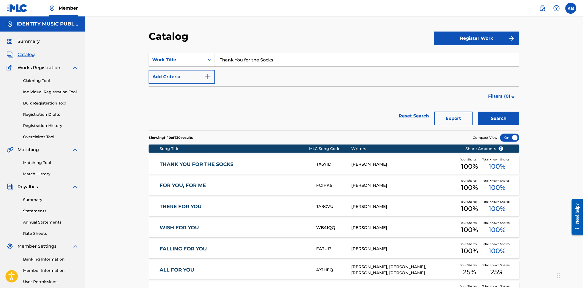
click at [260, 165] on link "THANK YOU FOR THE SOCKS" at bounding box center [234, 164] width 149 height 6
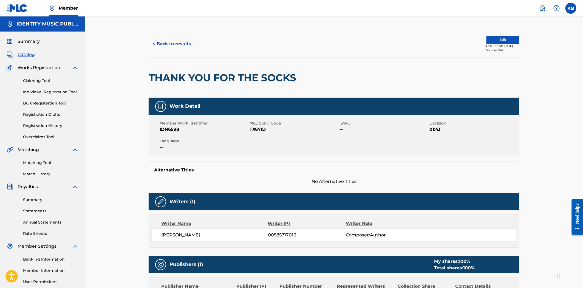
click at [253, 124] on span "MLC Song Code" at bounding box center [293, 123] width 89 height 6
click at [258, 127] on span "TX6YID" at bounding box center [293, 129] width 89 height 7
copy span "TX6YID"
click at [169, 47] on button "< Back to results" at bounding box center [172, 44] width 46 height 14
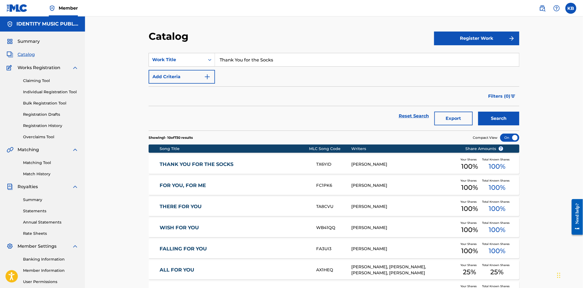
drag, startPoint x: 280, startPoint y: 62, endPoint x: 177, endPoint y: 76, distance: 103.2
click at [179, 75] on div "SearchWithCriteria82d7a067-046f-4080-8ed0-b4ef81a644c3 Work Title Thank You for…" at bounding box center [334, 68] width 371 height 31
paste input "Palette"
type input "Palette"
click at [499, 116] on button "Search" at bounding box center [498, 119] width 41 height 14
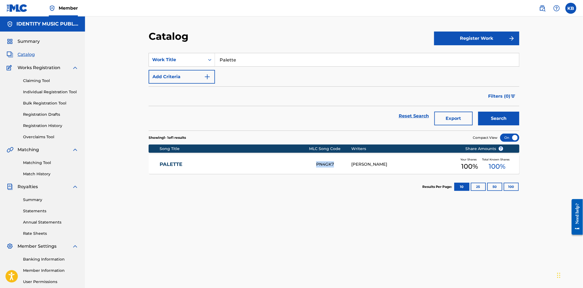
copy div "PN4GK7"
drag, startPoint x: 316, startPoint y: 160, endPoint x: 334, endPoint y: 166, distance: 19.3
click at [334, 166] on div "PALETTE PN4GK7 NERY BAUER Your Shares 100 % Total Known Shares 100 %" at bounding box center [334, 164] width 371 height 19
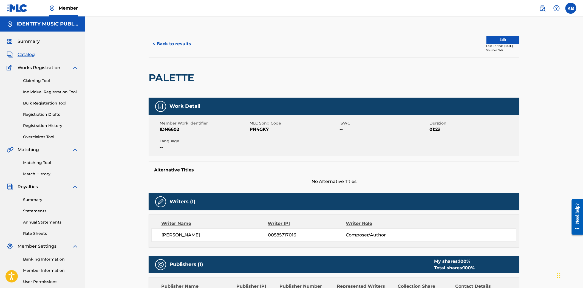
click at [182, 47] on button "< Back to results" at bounding box center [172, 44] width 46 height 14
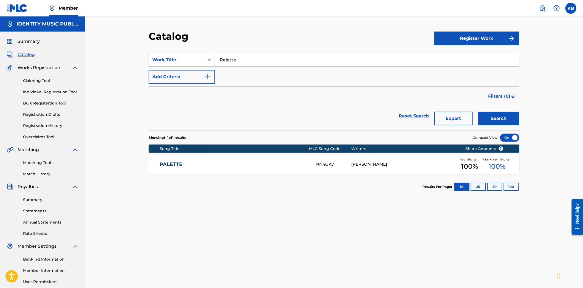
drag, startPoint x: 242, startPoint y: 64, endPoint x: 192, endPoint y: 75, distance: 50.8
click at [192, 74] on div "SearchWithCriteria82d7a067-046f-4080-8ed0-b4ef81a644c3 Work Title Palette Add C…" at bounding box center [334, 68] width 371 height 31
paste input "Verbatim"
type input "Verbatim"
click at [509, 109] on div "Search" at bounding box center [497, 116] width 44 height 20
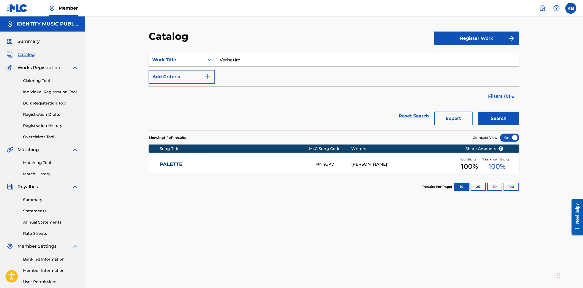
click at [499, 122] on button "Search" at bounding box center [498, 119] width 41 height 14
click at [166, 180] on section "Results Per Page: 10 25 50 100" at bounding box center [334, 187] width 371 height 26
click at [177, 170] on div "VERBATIM VW06QT NERY BAUER Your Shares 100 % Total Known Shares 100 %" at bounding box center [334, 164] width 371 height 19
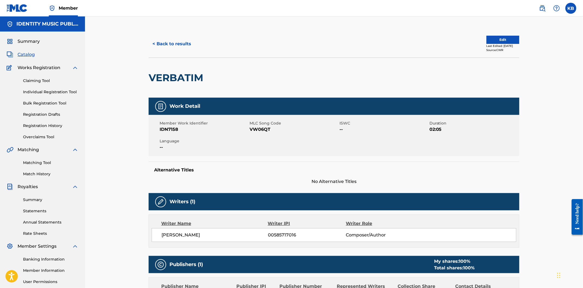
click at [166, 52] on div "< Back to results Edit Last Edited: April 16, 2025 Source: CWR" at bounding box center [334, 43] width 371 height 27
click at [166, 48] on button "< Back to results" at bounding box center [172, 44] width 46 height 14
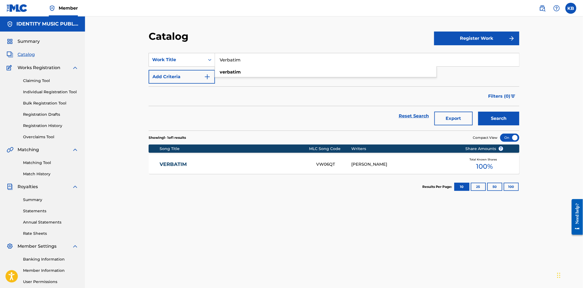
drag, startPoint x: 282, startPoint y: 65, endPoint x: 191, endPoint y: 73, distance: 91.7
click at [189, 72] on div "SearchWithCriteria82d7a067-046f-4080-8ed0-b4ef81a644c3 Work Title Verbatim verb…" at bounding box center [334, 68] width 371 height 31
paste input "Afternoon Groove"
type input "Afternoon Groove"
click at [499, 119] on button "Search" at bounding box center [498, 119] width 41 height 14
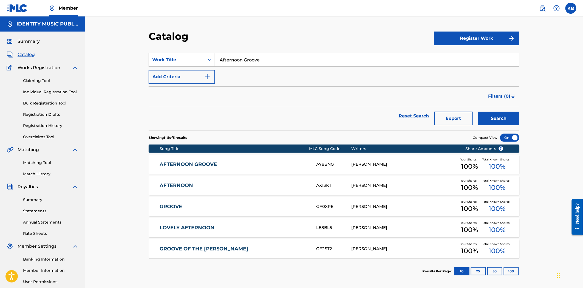
click at [242, 162] on link "AFTERNOON GROOVE" at bounding box center [234, 164] width 149 height 6
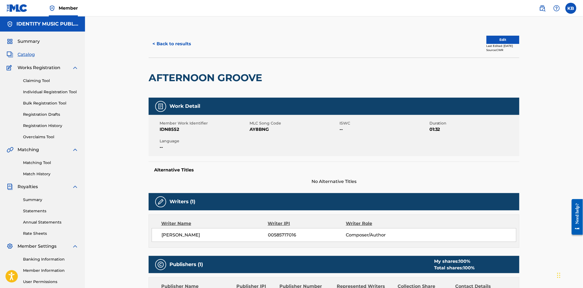
click at [42, 174] on link "Match History" at bounding box center [50, 174] width 55 height 6
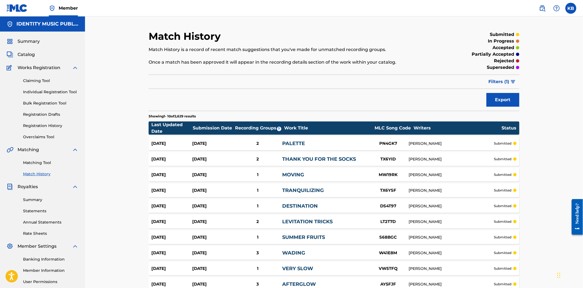
click at [35, 162] on link "Matching Tool" at bounding box center [50, 163] width 55 height 6
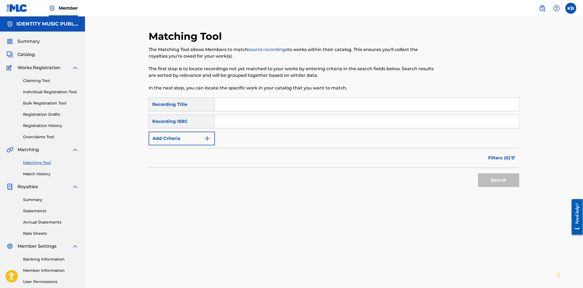
click at [251, 108] on input "Search Form" at bounding box center [367, 104] width 304 height 13
paste input "DIMENSAO-Z"
drag, startPoint x: 252, startPoint y: 108, endPoint x: 209, endPoint y: 114, distance: 43.4
click at [209, 113] on div "SearchWithCriteria2b11eb8a-b413-493c-967d-ebe9ae60f55b Recording Title DIMENSAO…" at bounding box center [334, 122] width 371 height 48
paste input "dimensão-z"
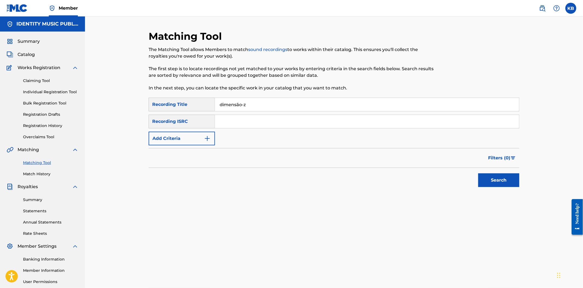
type input "dimensão-z"
drag, startPoint x: 231, startPoint y: 122, endPoint x: 214, endPoint y: 125, distance: 17.8
click at [231, 122] on input "Search Form" at bounding box center [367, 121] width 304 height 13
click at [251, 121] on input "Search Form" at bounding box center [367, 121] width 304 height 13
paste input "UKZGC2404499"
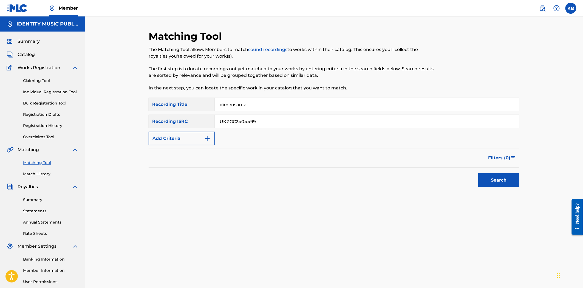
type input "UKZGC2404499"
click at [505, 178] on button "Search" at bounding box center [498, 180] width 41 height 14
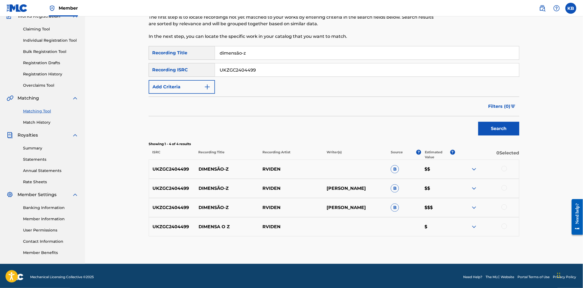
scroll to position [54, 0]
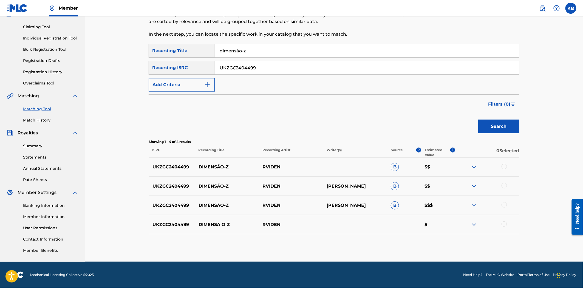
click at [503, 165] on div at bounding box center [503, 166] width 5 height 5
click at [503, 182] on div "UKZGC2404499 DIMENSÃO-Z RVIDEN GEROME LEON SCHOTTE B $$" at bounding box center [334, 186] width 371 height 19
click at [505, 186] on div at bounding box center [503, 185] width 5 height 5
click at [505, 204] on div at bounding box center [503, 204] width 5 height 5
click at [506, 223] on div at bounding box center [503, 223] width 5 height 5
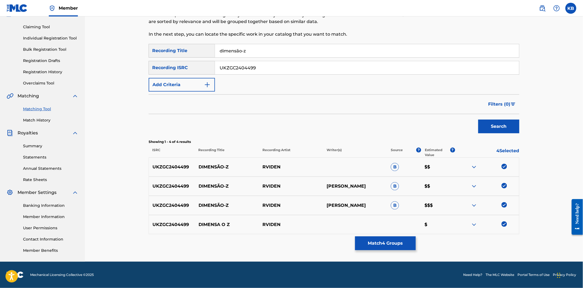
click at [385, 245] on button "Match 4 Groups" at bounding box center [385, 243] width 61 height 14
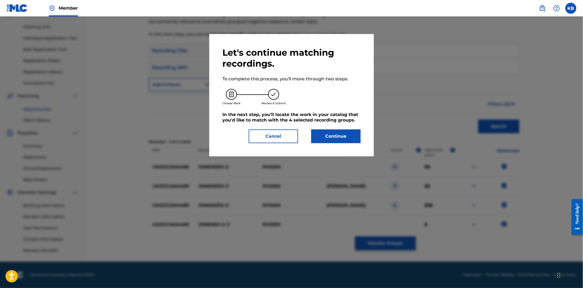
click at [327, 140] on button "Continue" at bounding box center [335, 136] width 49 height 14
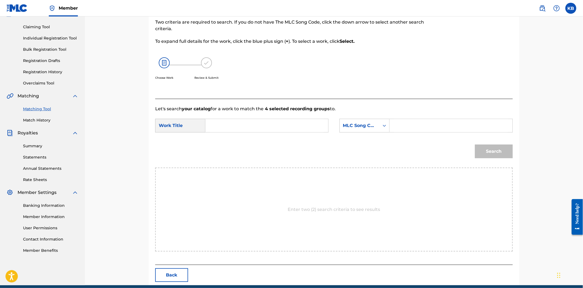
click at [239, 125] on input "Search Form" at bounding box center [266, 125] width 113 height 13
paste input "DIMENSAO-Z"
drag, startPoint x: 282, startPoint y: 125, endPoint x: 174, endPoint y: 130, distance: 107.8
click at [174, 129] on div "SearchWithCriteria934083a5-eff8-4ce2-ba9a-b04b40d91bc9 Work Title DIMENSAO-ZDIM…" at bounding box center [241, 126] width 173 height 14
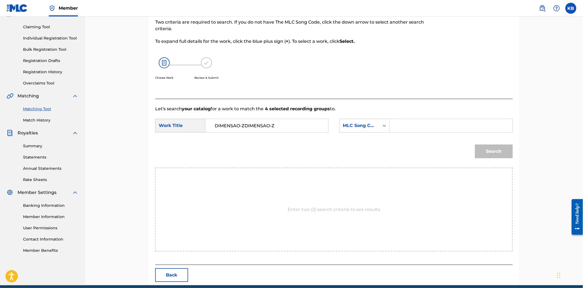
paste input "dimensão-z"
type input "dimensão-z"
drag, startPoint x: 404, startPoint y: 127, endPoint x: 399, endPoint y: 127, distance: 4.7
click at [404, 127] on input "Search Form" at bounding box center [450, 125] width 113 height 13
paste input "DQ7QUC"
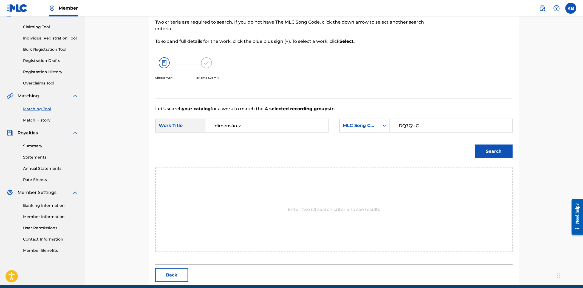
click at [482, 156] on button "Search" at bounding box center [494, 151] width 38 height 14
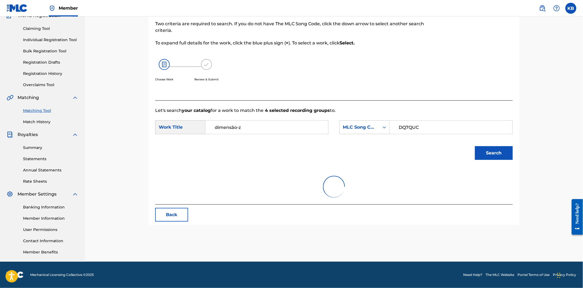
scroll to position [52, 0]
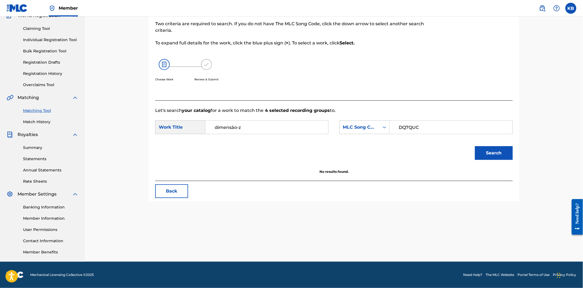
click at [398, 128] on input "DQ7QUC" at bounding box center [450, 127] width 113 height 13
click at [475, 146] on button "Search" at bounding box center [494, 153] width 38 height 14
click at [502, 153] on button "Search" at bounding box center [494, 153] width 38 height 14
click at [276, 127] on input "dimensão-z" at bounding box center [266, 127] width 113 height 13
drag, startPoint x: 215, startPoint y: 127, endPoint x: 181, endPoint y: 144, distance: 37.4
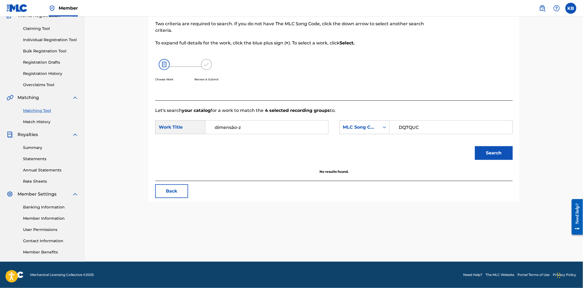
click at [179, 141] on form "SearchWithCriteria934083a5-eff8-4ce2-ba9a-b04b40d91bc9 Work Title dimensão-z S…" at bounding box center [333, 141] width 357 height 55
click at [481, 152] on button "Search" at bounding box center [494, 153] width 38 height 14
drag, startPoint x: 267, startPoint y: 127, endPoint x: 204, endPoint y: 127, distance: 62.5
click at [204, 127] on div "SearchWithCriteria934083a5-eff8-4ce2-ba9a-b04b40d91bc9 Work Title dimensão-z" at bounding box center [241, 127] width 173 height 14
drag, startPoint x: 418, startPoint y: 122, endPoint x: 382, endPoint y: 131, distance: 37.2
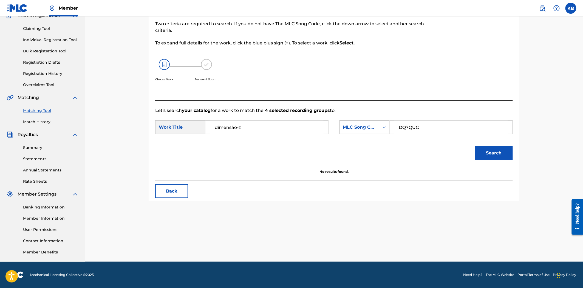
click at [382, 130] on div "SearchWithCriteriaca9ce0f1-1d59-4d89-bb16-e2e2c9cddba0 MLC Song Code DQ7QUC" at bounding box center [425, 127] width 173 height 14
paste input "S3HT1"
type input "DS3HT1"
click at [492, 152] on button "Search" at bounding box center [494, 153] width 38 height 14
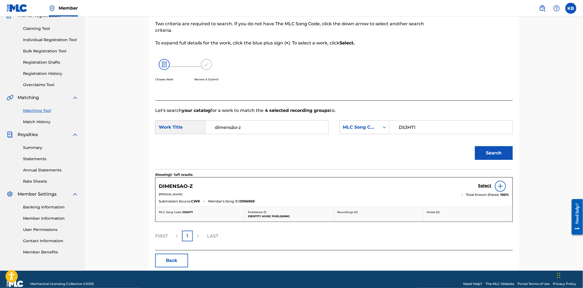
click at [481, 188] on h5 "Select" at bounding box center [484, 185] width 13 height 5
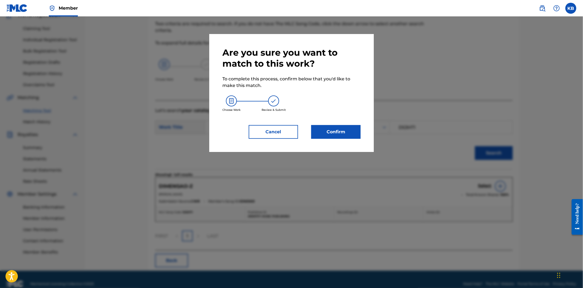
click at [353, 127] on button "Confirm" at bounding box center [335, 132] width 49 height 14
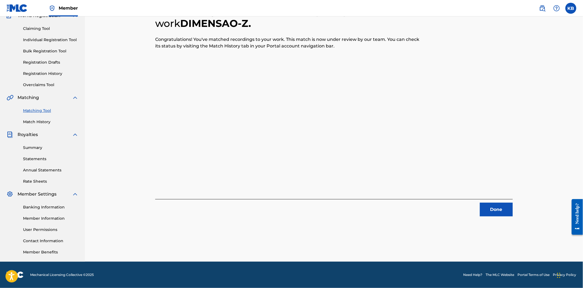
click at [499, 213] on button "Done" at bounding box center [496, 210] width 33 height 14
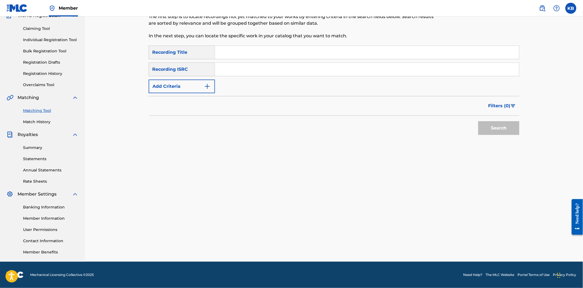
click at [243, 53] on input "Search Form" at bounding box center [367, 52] width 304 height 13
paste input "dimensão-z (sped up)"
type input "dimensão-z (sped up)"
click at [255, 73] on input "Search Form" at bounding box center [367, 69] width 304 height 13
paste input "UKZGC2404500"
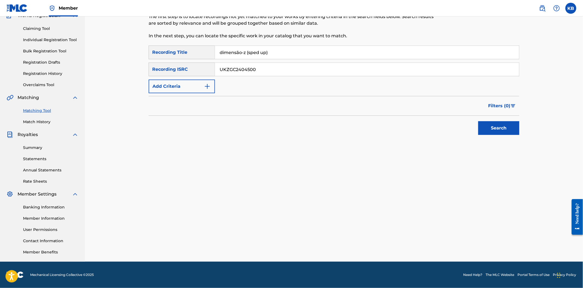
type input "UKZGC2404500"
click at [498, 127] on button "Search" at bounding box center [498, 128] width 41 height 14
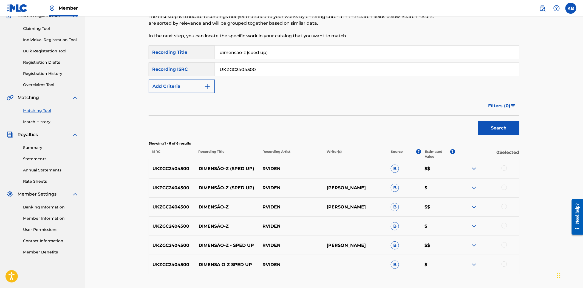
drag, startPoint x: 503, startPoint y: 166, endPoint x: 503, endPoint y: 171, distance: 4.4
click at [503, 166] on div at bounding box center [503, 167] width 5 height 5
click at [506, 188] on div at bounding box center [503, 187] width 5 height 5
click at [506, 207] on div at bounding box center [503, 206] width 5 height 5
click at [503, 229] on div at bounding box center [487, 226] width 64 height 7
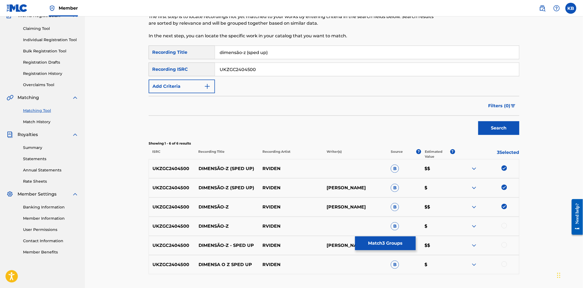
click at [504, 225] on div at bounding box center [503, 225] width 5 height 5
click at [504, 249] on div "UKZGC2404500 DIMENSÃO-Z - SPED UP RVIDEN GEROME LEON SCHOTTE B $$" at bounding box center [334, 245] width 371 height 19
drag, startPoint x: 505, startPoint y: 245, endPoint x: 505, endPoint y: 262, distance: 16.7
click at [505, 246] on div at bounding box center [503, 244] width 5 height 5
click at [505, 262] on div at bounding box center [503, 263] width 5 height 5
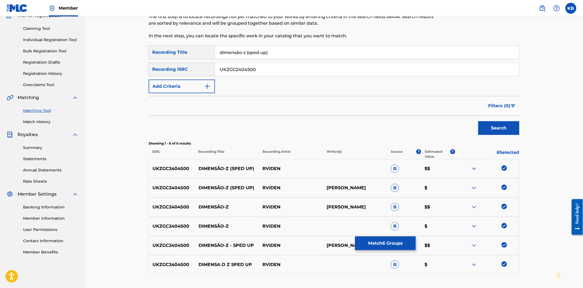
click at [415, 248] on button "Match 6 Groups" at bounding box center [385, 243] width 61 height 14
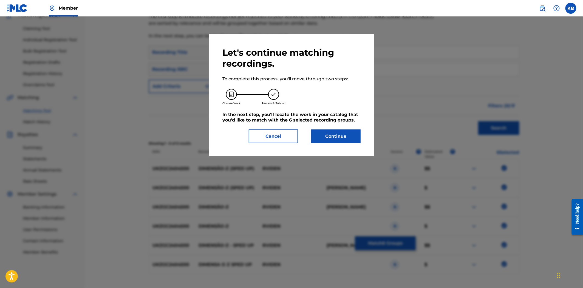
click at [321, 138] on button "Continue" at bounding box center [335, 136] width 49 height 14
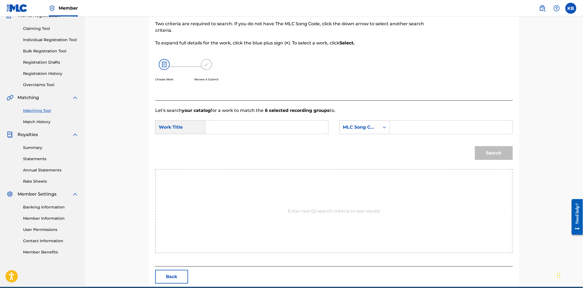
click at [227, 126] on input "Search Form" at bounding box center [266, 127] width 113 height 13
paste input "dimensão-z"
type input "dimensão-z"
click at [418, 127] on input "Search Form" at bounding box center [450, 127] width 113 height 13
paste input "DS3HT1"
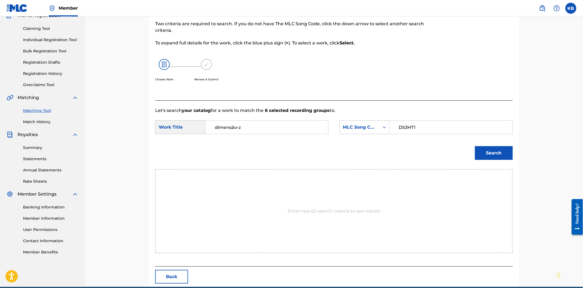
type input "DS3HT1"
click at [491, 155] on button "Search" at bounding box center [494, 153] width 38 height 14
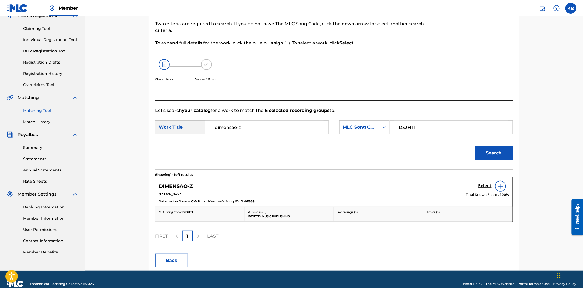
click at [486, 186] on h5 "Select" at bounding box center [484, 185] width 13 height 5
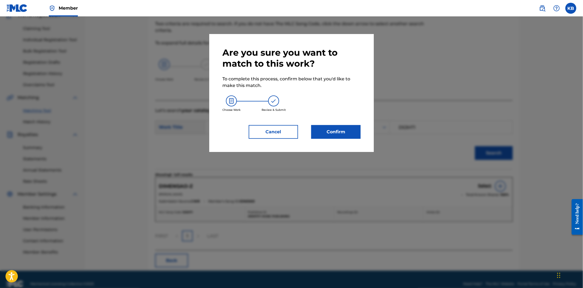
click at [310, 128] on div "Confirm" at bounding box center [333, 132] width 56 height 14
click at [323, 130] on button "Confirm" at bounding box center [335, 132] width 49 height 14
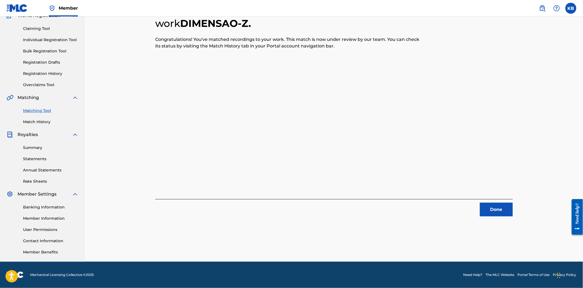
click at [501, 209] on button "Done" at bounding box center [496, 210] width 33 height 14
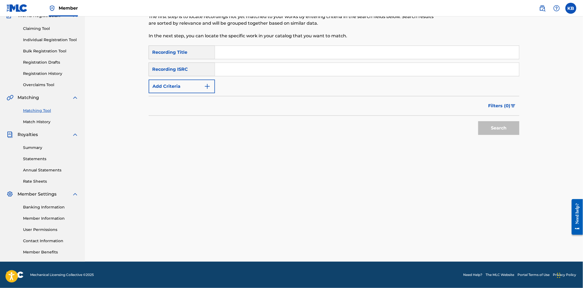
click at [233, 52] on input "Search Form" at bounding box center [367, 52] width 304 height 13
paste input "dimensão-z (slowed)"
type input "dimensão-z (slowed)"
click at [249, 73] on input "Search Form" at bounding box center [367, 69] width 304 height 13
paste input "UKZGC2404501"
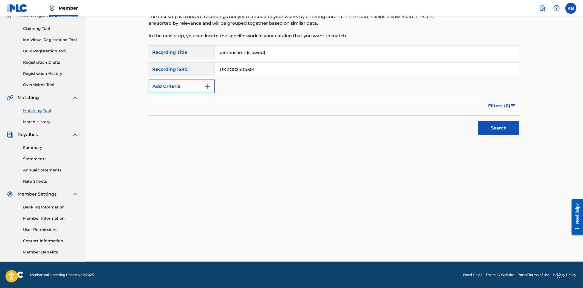
type input "UKZGC2404501"
click at [489, 125] on button "Search" at bounding box center [498, 128] width 41 height 14
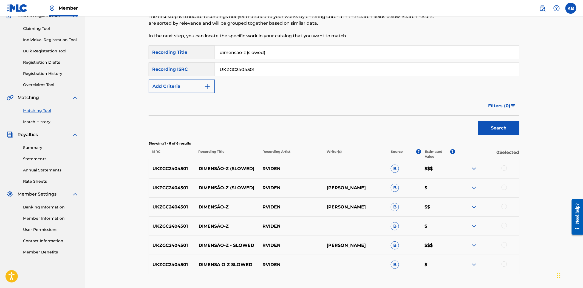
click at [504, 166] on div at bounding box center [503, 167] width 5 height 5
click at [503, 188] on div at bounding box center [503, 187] width 5 height 5
drag, startPoint x: 504, startPoint y: 206, endPoint x: 504, endPoint y: 213, distance: 7.4
click at [504, 209] on div at bounding box center [487, 207] width 64 height 7
click at [504, 227] on div at bounding box center [503, 225] width 5 height 5
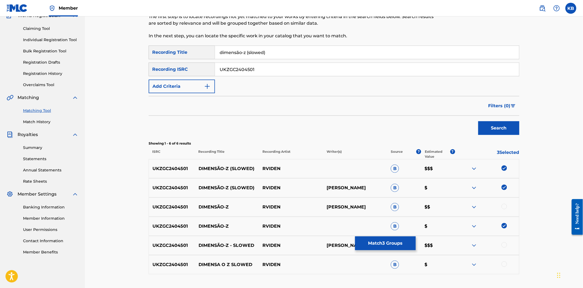
drag, startPoint x: 504, startPoint y: 241, endPoint x: 505, endPoint y: 245, distance: 3.8
click at [504, 244] on div "UKZGC2404501 DIMENSÃO-Z - SLOWED RVIDEN GEROME LEON SCHOTTE B $$$" at bounding box center [334, 245] width 371 height 19
drag, startPoint x: 505, startPoint y: 245, endPoint x: 504, endPoint y: 249, distance: 4.2
click at [504, 248] on div at bounding box center [487, 245] width 64 height 7
click at [502, 208] on div at bounding box center [503, 206] width 5 height 5
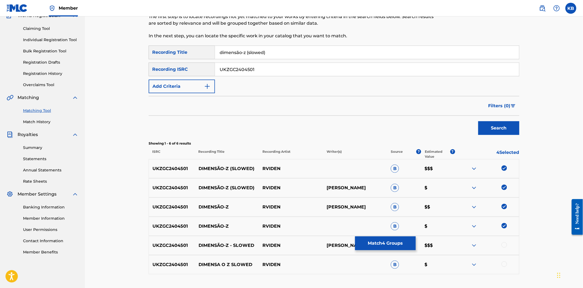
scroll to position [92, 0]
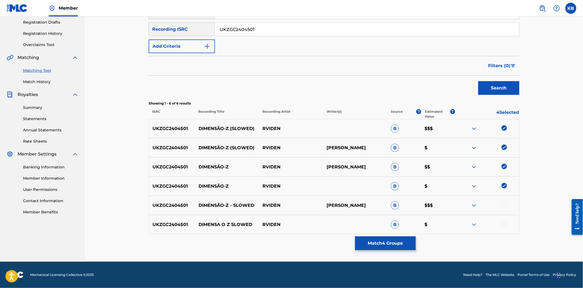
click at [503, 205] on div at bounding box center [503, 204] width 5 height 5
click at [504, 224] on div at bounding box center [503, 223] width 5 height 5
click at [399, 243] on button "Match 6 Groups" at bounding box center [385, 243] width 61 height 14
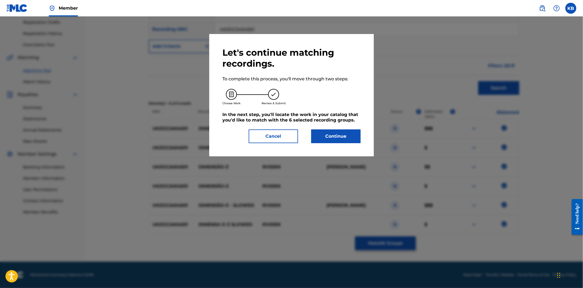
click at [333, 143] on div "Let's continue matching recordings. To complete this process, you'll move throu…" at bounding box center [291, 95] width 164 height 122
click at [332, 137] on button "Continue" at bounding box center [335, 136] width 49 height 14
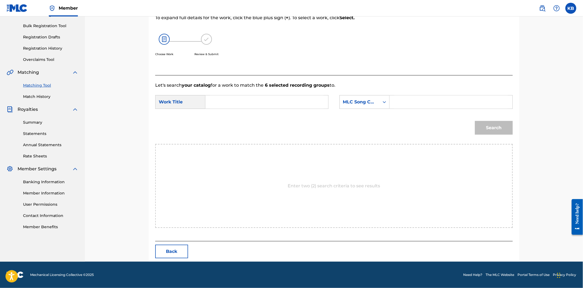
click at [219, 102] on input "Search Form" at bounding box center [266, 101] width 113 height 13
paste input "dimensão-z (slowed)"
type input "dimensão-z (slowed)"
click at [411, 104] on input "Search Form" at bounding box center [450, 101] width 113 height 13
paste input "DS3HT1"
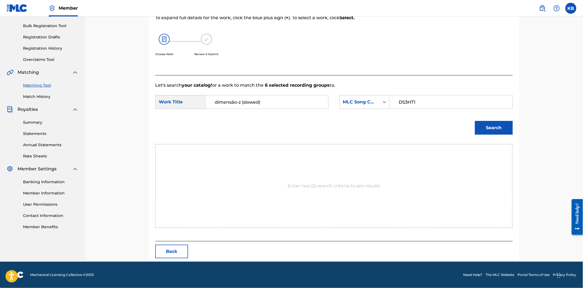
type input "DS3HT1"
click at [492, 131] on button "Search" at bounding box center [494, 128] width 38 height 14
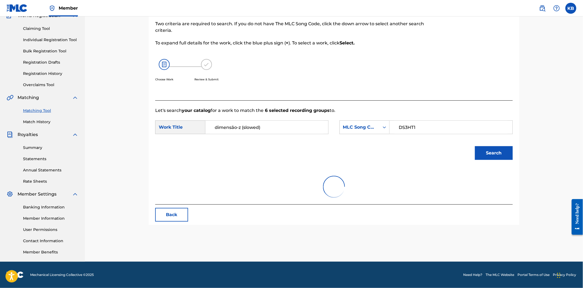
scroll to position [61, 0]
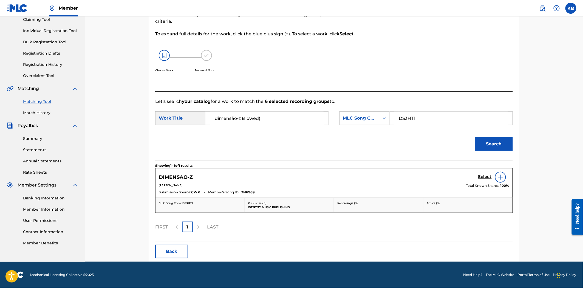
click at [475, 177] on div "DIMENSAO-Z Select" at bounding box center [334, 177] width 350 height 11
click at [483, 176] on h5 "Select" at bounding box center [484, 176] width 13 height 5
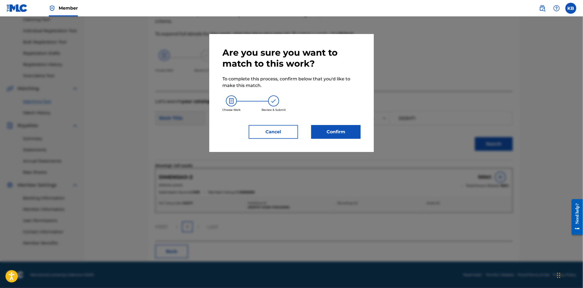
click at [349, 131] on button "Confirm" at bounding box center [335, 132] width 49 height 14
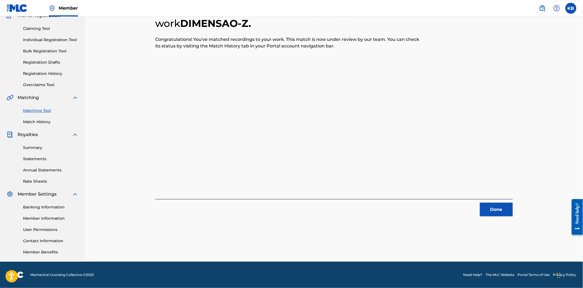
click at [492, 200] on div "Done" at bounding box center [333, 207] width 357 height 17
click at [496, 202] on div "Done" at bounding box center [333, 207] width 357 height 17
click at [498, 205] on button "Done" at bounding box center [496, 210] width 33 height 14
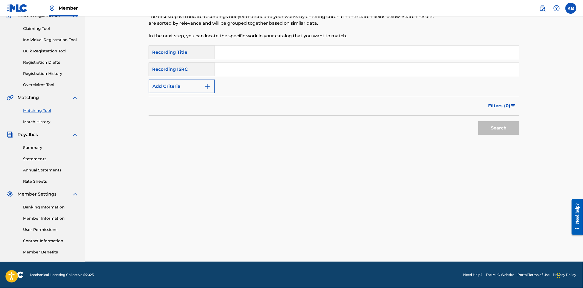
click at [248, 53] on input "Search Form" at bounding box center [367, 52] width 304 height 13
paste input "dimensão-z (super slowed)"
type input "dimensão-z (super slowed)"
drag, startPoint x: 271, startPoint y: 73, endPoint x: 266, endPoint y: 72, distance: 4.1
click at [271, 73] on input "Search Form" at bounding box center [367, 69] width 304 height 13
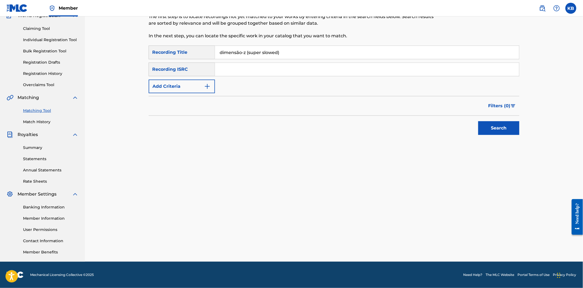
paste input "UKZGC2404502"
type input "UKZGC2404502"
click at [496, 129] on button "Search" at bounding box center [498, 128] width 41 height 14
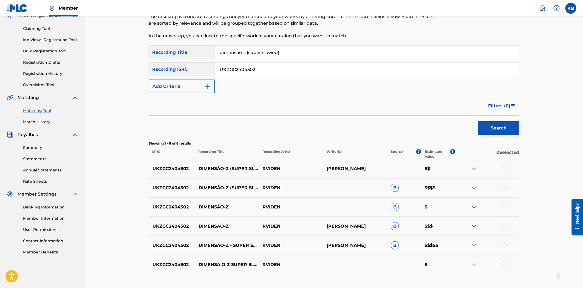
click at [504, 170] on div at bounding box center [503, 167] width 5 height 5
click at [504, 188] on div at bounding box center [503, 187] width 5 height 5
click at [502, 207] on div at bounding box center [503, 206] width 5 height 5
click at [504, 225] on div at bounding box center [503, 225] width 5 height 5
click at [502, 243] on div at bounding box center [503, 244] width 5 height 5
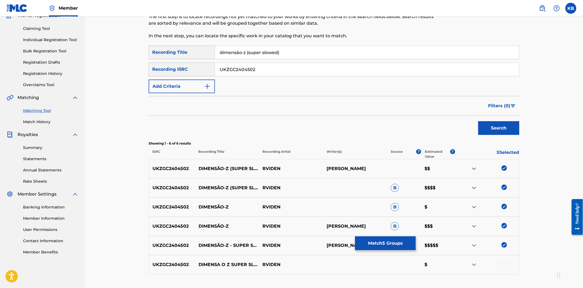
click at [503, 265] on div at bounding box center [503, 263] width 5 height 5
click at [392, 250] on button "Match 6 Groups" at bounding box center [385, 243] width 61 height 14
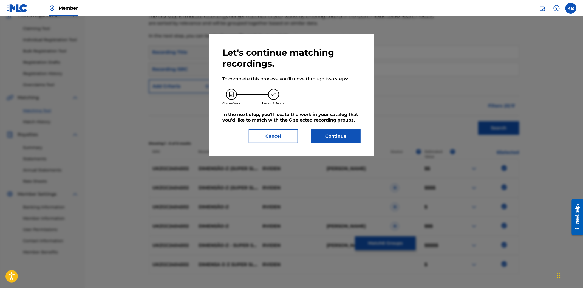
click at [349, 134] on button "Continue" at bounding box center [335, 136] width 49 height 14
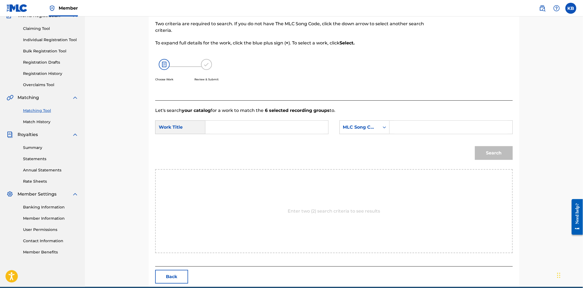
drag, startPoint x: 230, startPoint y: 119, endPoint x: 233, endPoint y: 124, distance: 5.8
click at [230, 119] on form "SearchWithCriteria934083a5-eff8-4ce2-ba9a-b04b40d91bc9 Work Title SearchWithCri…" at bounding box center [333, 141] width 357 height 55
click at [234, 124] on input "Search Form" at bounding box center [266, 127] width 113 height 13
paste input "dimensão-z (super slowed)"
type input "dimensão-z (super slowed)"
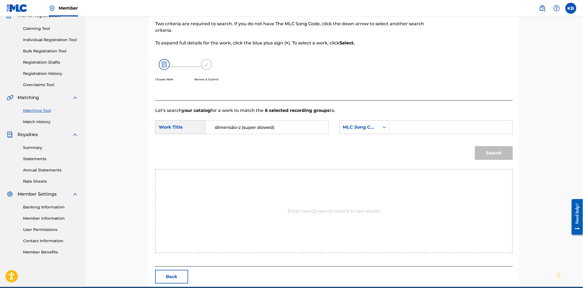
click at [434, 132] on input "Search Form" at bounding box center [450, 127] width 113 height 13
paste input "DS3HT1"
type input "DS3HT1"
click at [484, 156] on button "Search" at bounding box center [494, 153] width 38 height 14
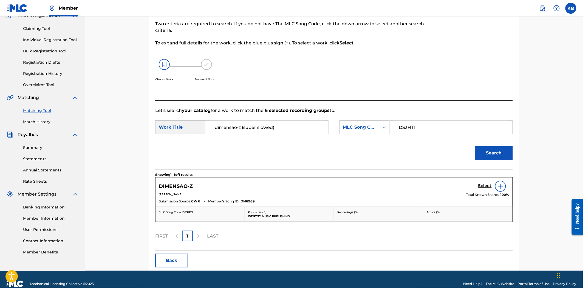
click at [489, 183] on h5 "Select" at bounding box center [484, 185] width 13 height 5
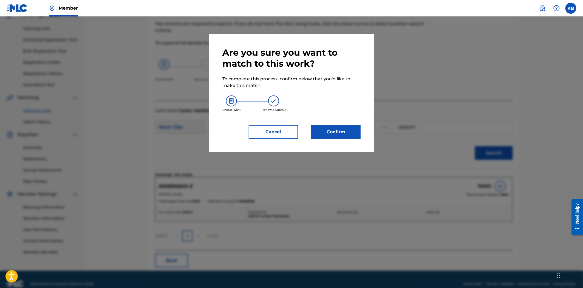
click at [356, 137] on button "Confirm" at bounding box center [335, 132] width 49 height 14
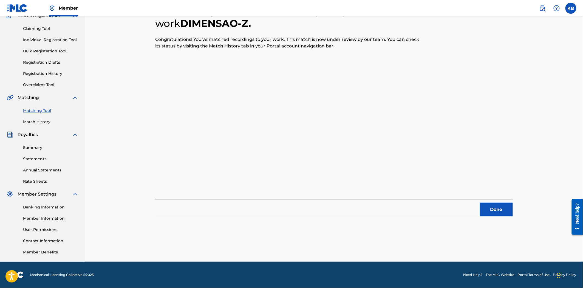
click at [490, 210] on button "Done" at bounding box center [496, 210] width 33 height 14
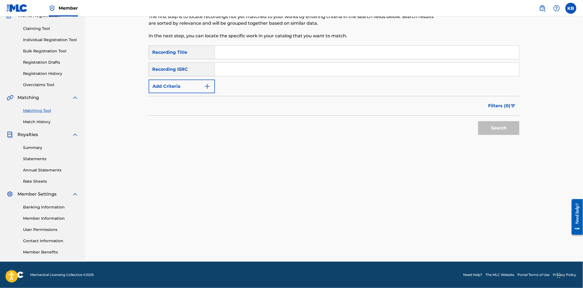
click at [237, 50] on input "Search Form" at bounding box center [367, 52] width 304 height 13
drag, startPoint x: 237, startPoint y: 50, endPoint x: 229, endPoint y: 50, distance: 7.7
paste input "CATACLISMO!"
type input "CATACLISMO!"
paste input "UKZGC2402413"
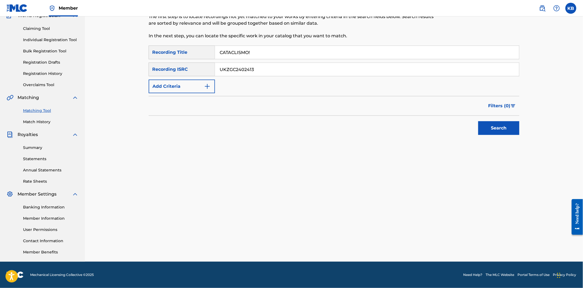
type input "UKZGC2402413"
click at [487, 130] on button "Search" at bounding box center [498, 128] width 41 height 14
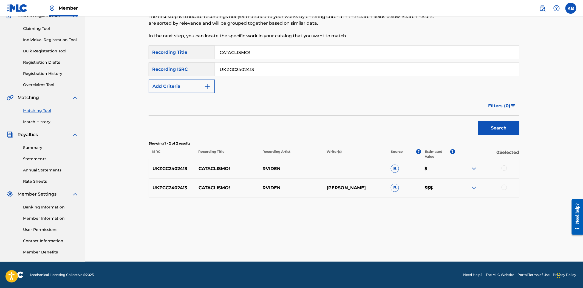
click at [501, 170] on div at bounding box center [487, 168] width 64 height 7
click at [506, 166] on div at bounding box center [503, 167] width 5 height 5
click at [505, 187] on div at bounding box center [503, 187] width 5 height 5
click at [409, 243] on button "Match 2 Groups" at bounding box center [385, 243] width 61 height 14
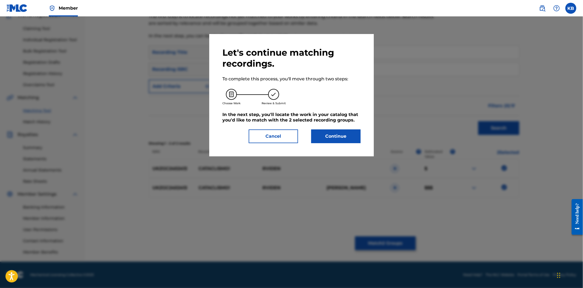
click at [337, 135] on button "Continue" at bounding box center [335, 136] width 49 height 14
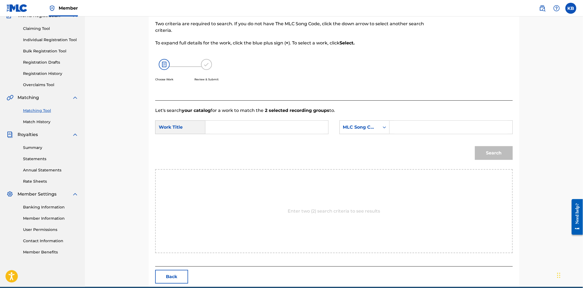
click at [231, 130] on input "Search Form" at bounding box center [266, 127] width 113 height 13
paste input "CATACLISMO!"
type input "CATACLISMO!"
click at [402, 131] on input "Search Form" at bounding box center [450, 127] width 113 height 13
paste input "CK65LY"
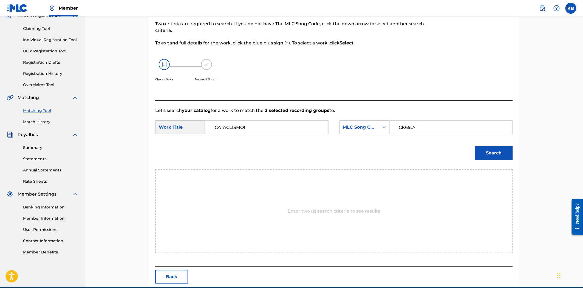
type input "CK65LY"
click at [500, 152] on button "Search" at bounding box center [494, 153] width 38 height 14
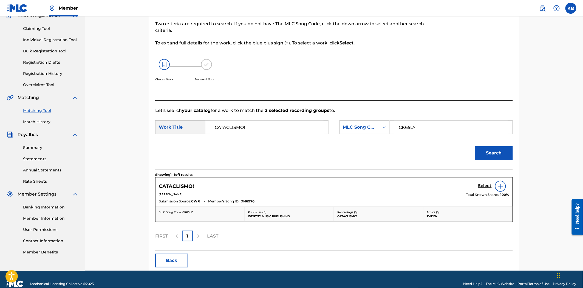
click at [484, 186] on h5 "Select" at bounding box center [484, 185] width 13 height 5
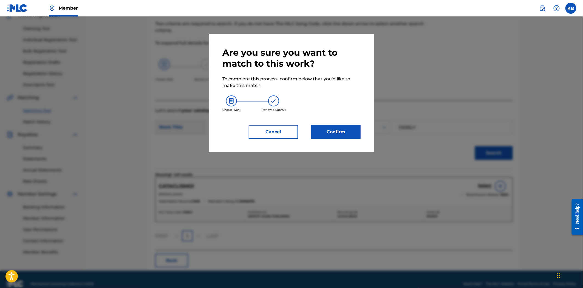
click at [330, 138] on button "Confirm" at bounding box center [335, 132] width 49 height 14
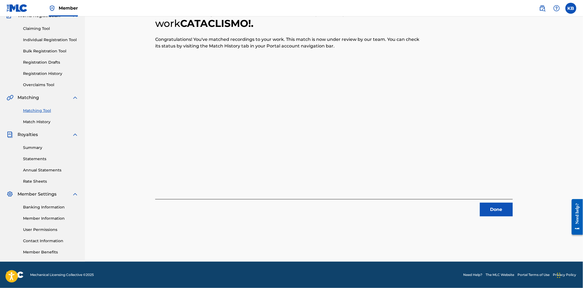
click at [492, 214] on button "Done" at bounding box center [496, 210] width 33 height 14
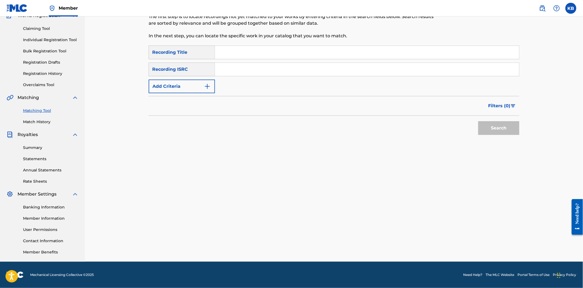
click at [246, 54] on input "Search Form" at bounding box center [367, 52] width 304 height 13
paste input "CATACLISMO! (Sped Up)"
type input "CATACLISMO! (Sped Up)"
click at [256, 73] on input "Search Form" at bounding box center [367, 69] width 304 height 13
paste input "UKZGC2402414"
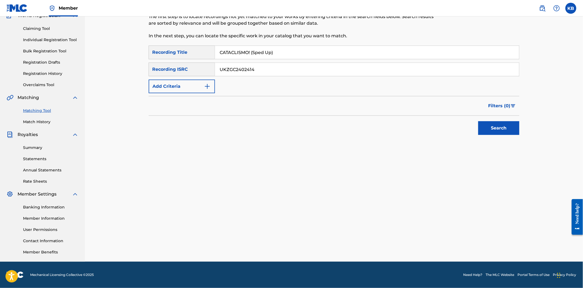
type input "UKZGC2402414"
click at [489, 127] on button "Search" at bounding box center [498, 128] width 41 height 14
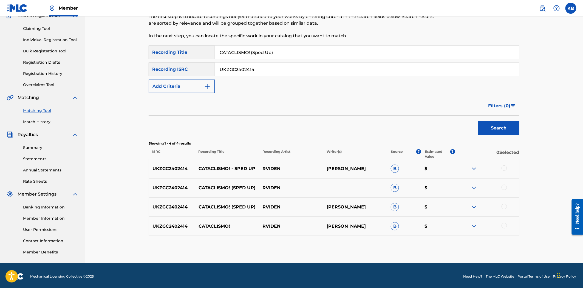
click at [503, 168] on div at bounding box center [503, 167] width 5 height 5
drag, startPoint x: 503, startPoint y: 187, endPoint x: 503, endPoint y: 193, distance: 5.8
click at [503, 188] on div at bounding box center [503, 187] width 5 height 5
drag, startPoint x: 501, startPoint y: 207, endPoint x: 503, endPoint y: 215, distance: 8.1
click at [501, 208] on div at bounding box center [503, 206] width 5 height 5
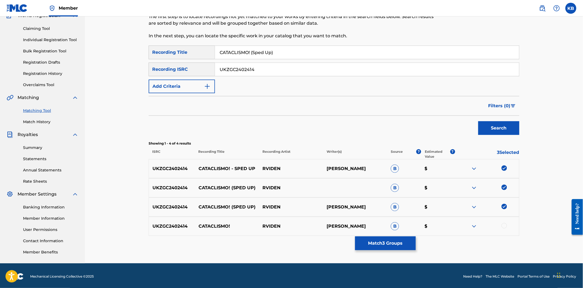
click at [504, 226] on div at bounding box center [503, 225] width 5 height 5
click at [410, 244] on button "Match 4 Groups" at bounding box center [385, 243] width 61 height 14
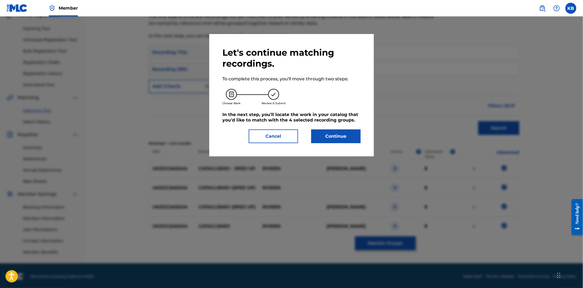
click at [336, 141] on button "Continue" at bounding box center [335, 136] width 49 height 14
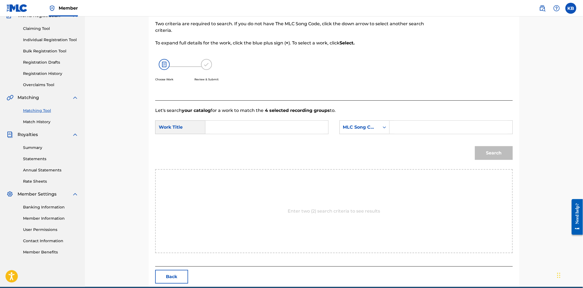
click at [259, 129] on input "Search Form" at bounding box center [266, 127] width 113 height 13
paste input "CATACLISMO! (Sped Up)"
type input "CATACLISMO! (Sped Up)"
click at [398, 130] on input "Search Form" at bounding box center [450, 127] width 113 height 13
paste input "CK65LY"
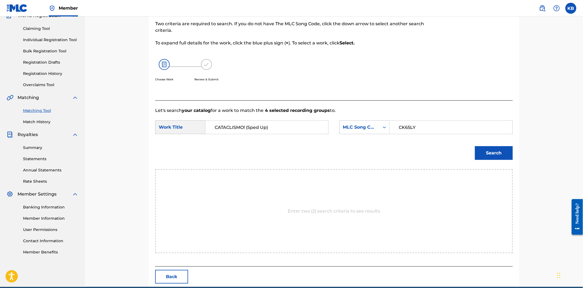
type input "CK65LY"
click at [487, 157] on button "Search" at bounding box center [494, 153] width 38 height 14
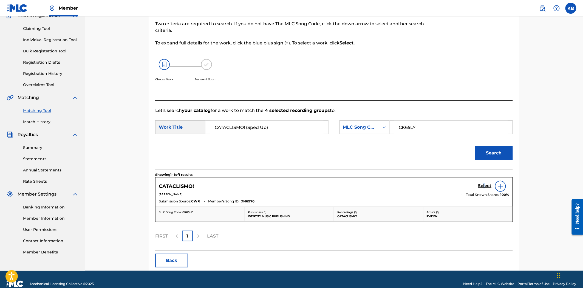
click at [484, 186] on h5 "Select" at bounding box center [484, 185] width 13 height 5
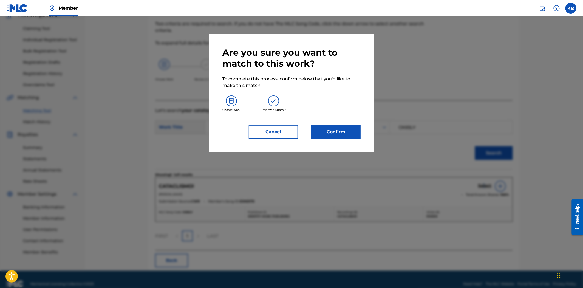
click at [344, 131] on button "Confirm" at bounding box center [335, 132] width 49 height 14
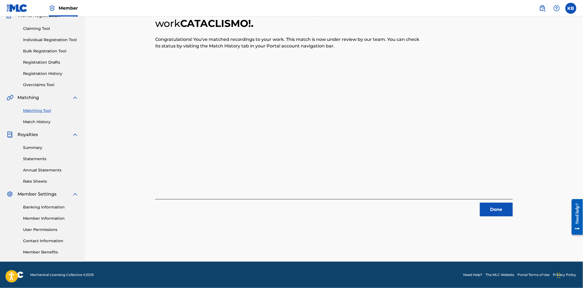
click at [489, 210] on button "Done" at bounding box center [496, 210] width 33 height 14
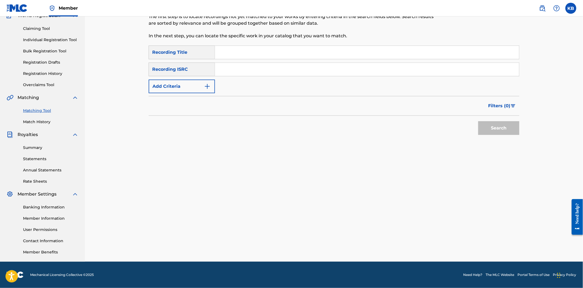
click at [231, 51] on input "Search Form" at bounding box center [367, 52] width 304 height 13
paste input "CATACLISMO! (Super Slowed)"
type input "CATACLISMO! (Super Slowed)"
click at [270, 71] on input "Search Form" at bounding box center [367, 69] width 304 height 13
paste input "UKZGC2402415"
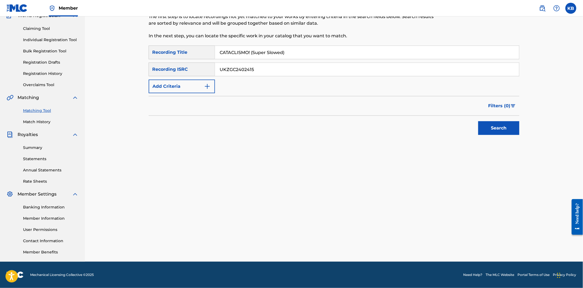
type input "UKZGC2402415"
click at [492, 128] on button "Search" at bounding box center [498, 128] width 41 height 14
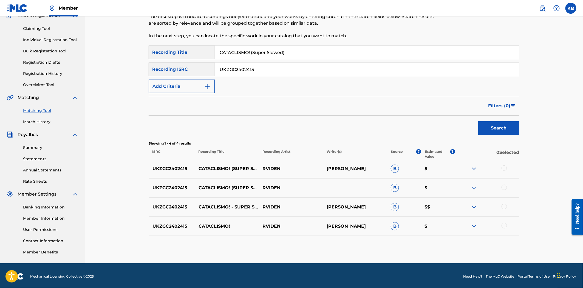
click at [503, 167] on div at bounding box center [503, 167] width 5 height 5
click at [502, 187] on div at bounding box center [503, 187] width 5 height 5
click at [503, 205] on div at bounding box center [503, 206] width 5 height 5
drag, startPoint x: 503, startPoint y: 223, endPoint x: 499, endPoint y: 234, distance: 11.4
click at [503, 225] on div at bounding box center [503, 225] width 5 height 5
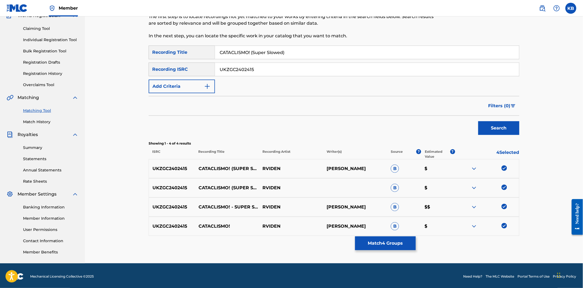
click at [395, 242] on button "Match 4 Groups" at bounding box center [385, 243] width 61 height 14
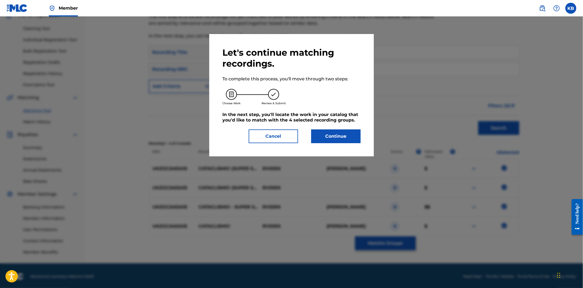
click at [330, 143] on button "Continue" at bounding box center [335, 136] width 49 height 14
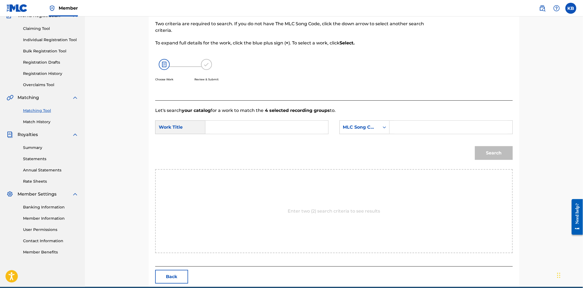
click at [233, 121] on input "Search Form" at bounding box center [266, 127] width 113 height 13
paste input "CATACLISMO! (Super Slowed)"
drag, startPoint x: 215, startPoint y: 126, endPoint x: 169, endPoint y: 132, distance: 46.7
click at [169, 132] on div "SearchWithCriteria934083a5-eff8-4ce2-ba9a-b04b40d91bc9 Work Title CATACLISMO! (…" at bounding box center [241, 127] width 173 height 14
type input "CATACLISMO! (Super Slowed)"
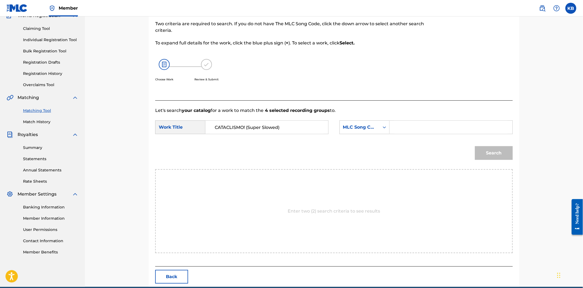
click at [279, 152] on div "Search" at bounding box center [333, 155] width 357 height 29
click at [413, 127] on input "Search Form" at bounding box center [450, 127] width 113 height 13
paste input "CK65LY"
type input "CK65LY"
click at [489, 161] on div "Search" at bounding box center [492, 152] width 41 height 22
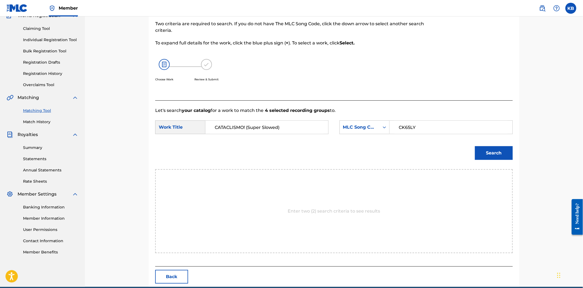
click at [491, 157] on button "Search" at bounding box center [494, 153] width 38 height 14
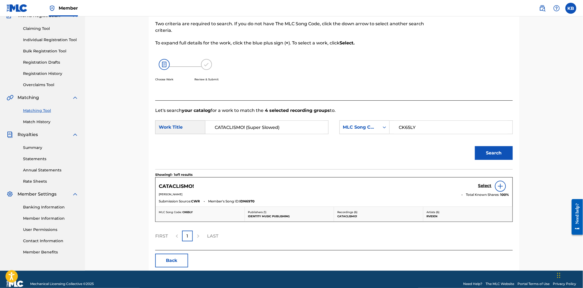
click at [486, 185] on h5 "Select" at bounding box center [484, 185] width 13 height 5
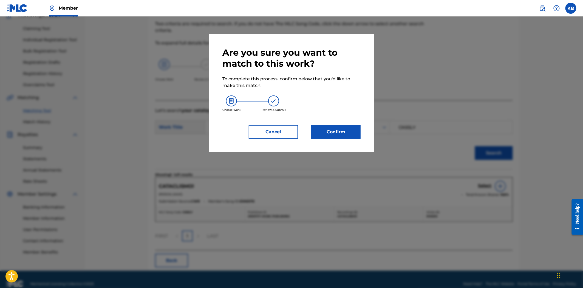
click at [351, 137] on button "Confirm" at bounding box center [335, 132] width 49 height 14
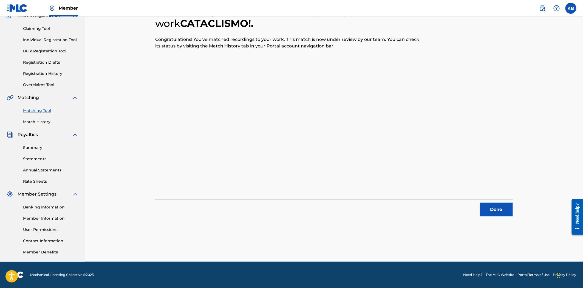
click at [510, 207] on button "Done" at bounding box center [496, 210] width 33 height 14
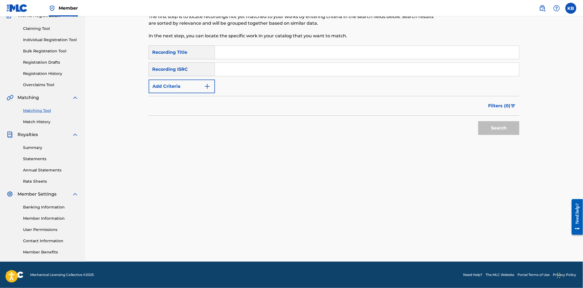
click at [227, 54] on input "Search Form" at bounding box center [367, 52] width 304 height 13
paste input "vingativo"
type input "vingativo"
drag, startPoint x: 215, startPoint y: 61, endPoint x: 223, endPoint y: 65, distance: 8.8
click at [216, 61] on div "SearchWithCriteria2b11eb8a-b413-493c-967d-ebe9ae60f55b Recording Title vingativ…" at bounding box center [334, 70] width 371 height 48
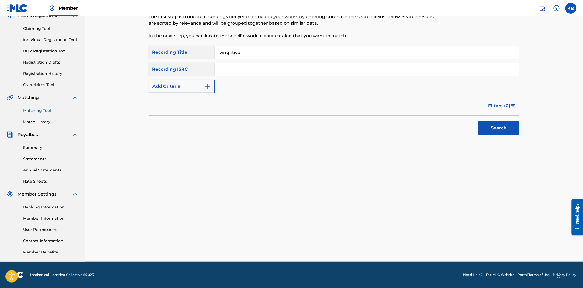
click at [229, 67] on input "Search Form" at bounding box center [367, 69] width 304 height 13
paste input "UKZGC2407113"
type input "UKZGC2407113"
click at [495, 127] on button "Search" at bounding box center [498, 128] width 41 height 14
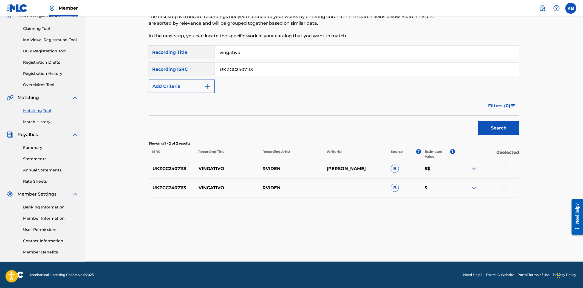
click at [502, 168] on div at bounding box center [503, 167] width 5 height 5
click at [504, 186] on div at bounding box center [503, 187] width 5 height 5
click at [393, 244] on button "Match 2 Groups" at bounding box center [385, 243] width 61 height 14
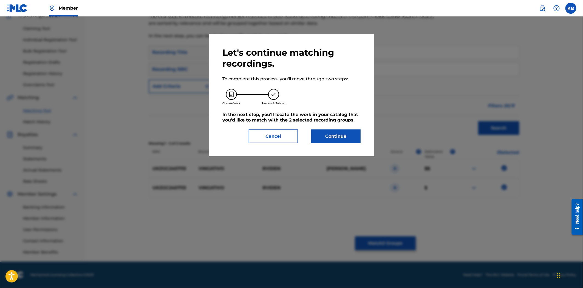
click at [331, 131] on button "Continue" at bounding box center [335, 136] width 49 height 14
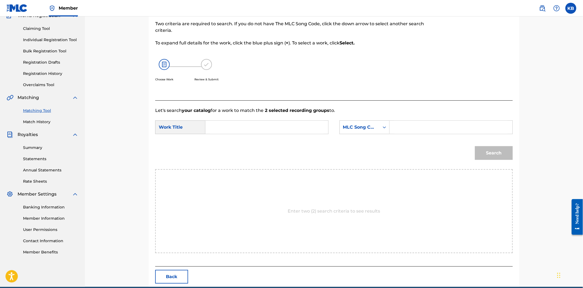
click at [256, 124] on input "Search Form" at bounding box center [266, 127] width 113 height 13
paste input "UKZGC2407113"
click at [236, 130] on input "UKZGC2407113" at bounding box center [266, 127] width 113 height 13
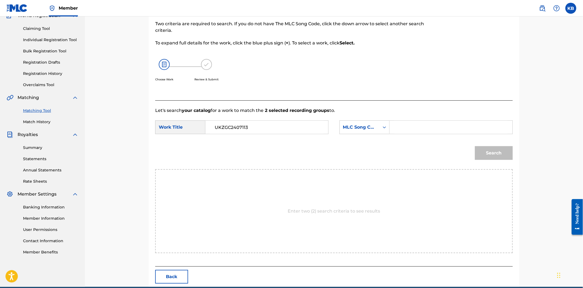
click at [228, 127] on input "UKZGC2407113" at bounding box center [266, 127] width 113 height 13
paste input "vingativo"
type input "vingativo"
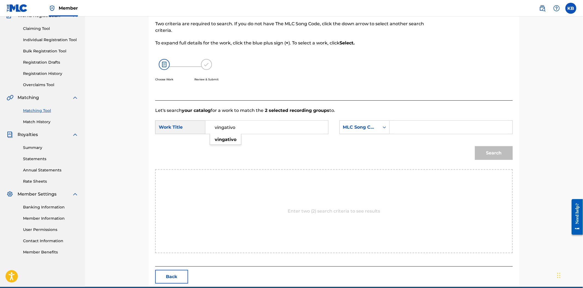
click at [401, 132] on input "Search Form" at bounding box center [450, 127] width 113 height 13
paste input "VW87DJ"
type input "VW87DJ"
click at [501, 169] on div "Enter two (2) search criteria to see results" at bounding box center [333, 211] width 357 height 84
click at [494, 157] on button "Search" at bounding box center [494, 153] width 38 height 14
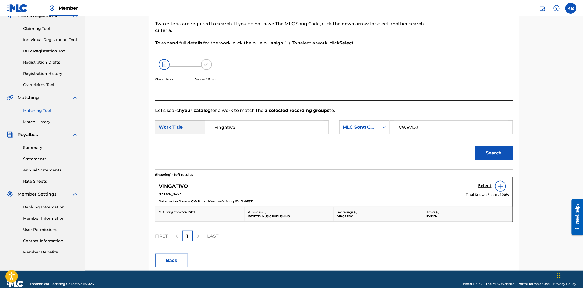
click at [487, 186] on h5 "Select" at bounding box center [484, 185] width 13 height 5
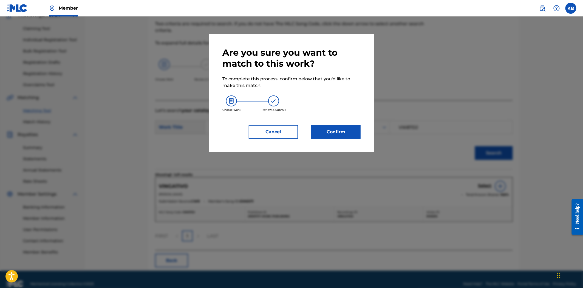
click at [355, 130] on button "Confirm" at bounding box center [335, 132] width 49 height 14
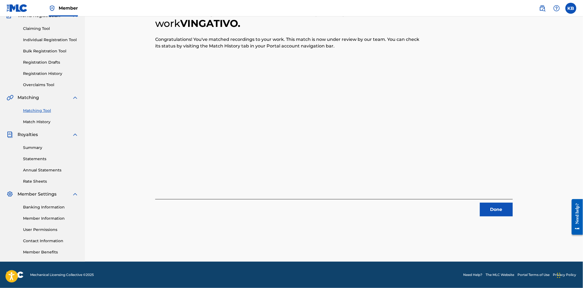
click at [499, 214] on button "Done" at bounding box center [496, 210] width 33 height 14
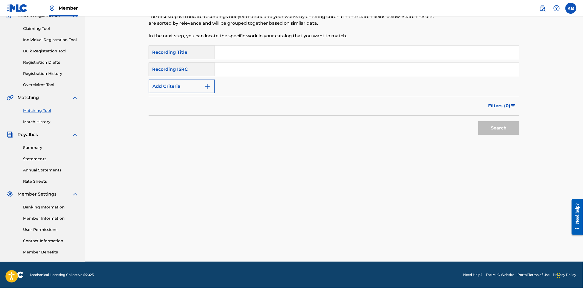
click at [236, 50] on input "Search Form" at bounding box center [367, 52] width 304 height 13
paste input "vingativo (super slowed)"
type input "vingativo (super slowed)"
click at [233, 71] on input "Search Form" at bounding box center [367, 69] width 304 height 13
paste input "UKZGC2407114"
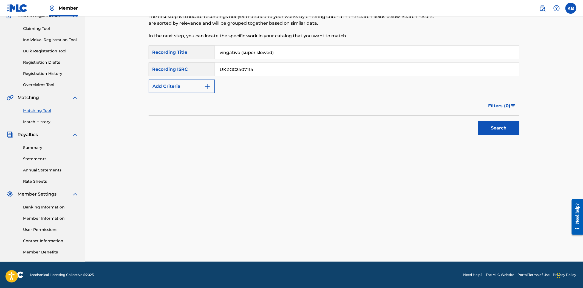
type input "UKZGC2407114"
click at [496, 129] on button "Search" at bounding box center [498, 128] width 41 height 14
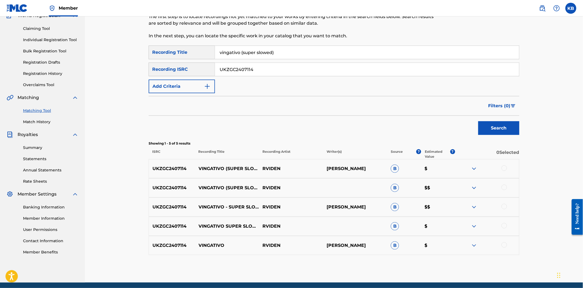
click at [505, 165] on div at bounding box center [503, 167] width 5 height 5
click at [505, 186] on div at bounding box center [503, 187] width 5 height 5
drag, startPoint x: 500, startPoint y: 204, endPoint x: 504, endPoint y: 209, distance: 6.0
click at [500, 205] on div at bounding box center [487, 207] width 64 height 7
click at [502, 207] on div at bounding box center [503, 206] width 5 height 5
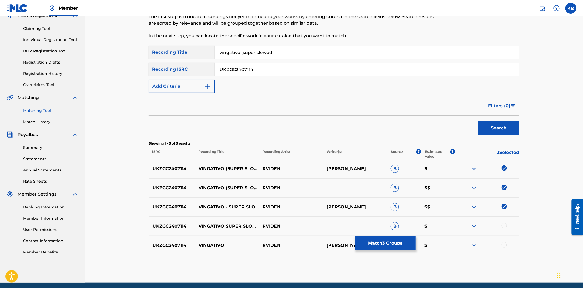
scroll to position [73, 0]
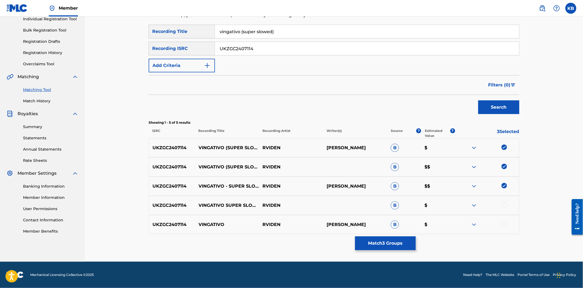
click at [504, 206] on div at bounding box center [503, 204] width 5 height 5
click at [504, 225] on div at bounding box center [503, 223] width 5 height 5
click at [392, 242] on button "Match 5 Groups" at bounding box center [385, 243] width 61 height 14
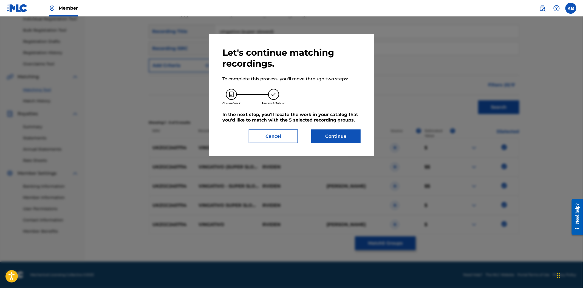
click at [333, 135] on button "Continue" at bounding box center [335, 136] width 49 height 14
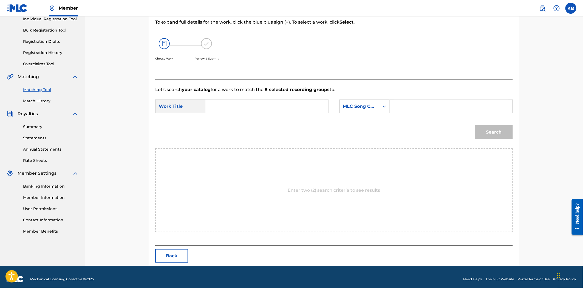
click at [238, 101] on input "Search Form" at bounding box center [266, 106] width 113 height 13
paste input "vingativo (super slowed)"
type input "vingativo (super slowed)"
click at [430, 103] on input "Search Form" at bounding box center [450, 106] width 113 height 13
paste input "VW87DJ"
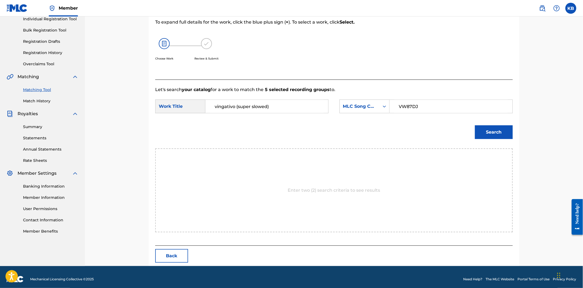
type input "VW87DJ"
click at [498, 130] on button "Search" at bounding box center [494, 132] width 38 height 14
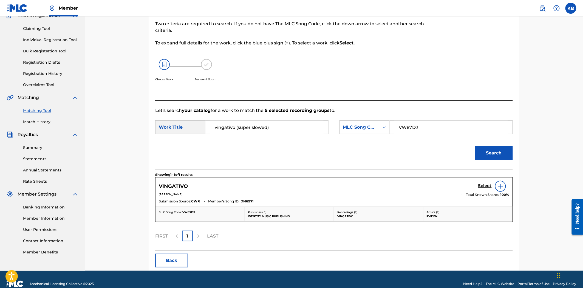
scroll to position [61, 0]
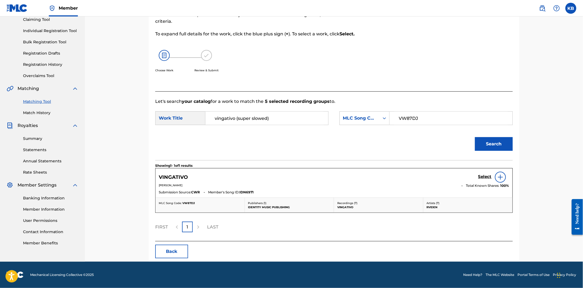
click at [483, 176] on h5 "Select" at bounding box center [484, 176] width 13 height 5
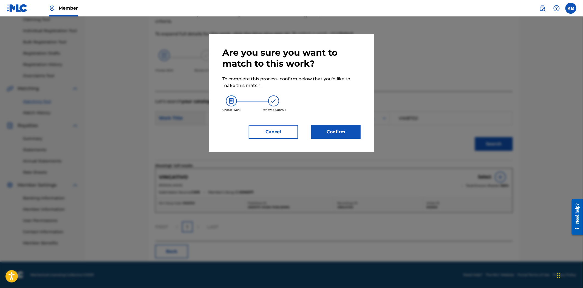
click at [331, 131] on button "Confirm" at bounding box center [335, 132] width 49 height 14
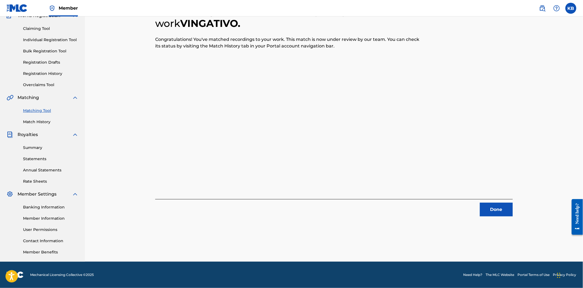
click at [492, 211] on button "Done" at bounding box center [496, 210] width 33 height 14
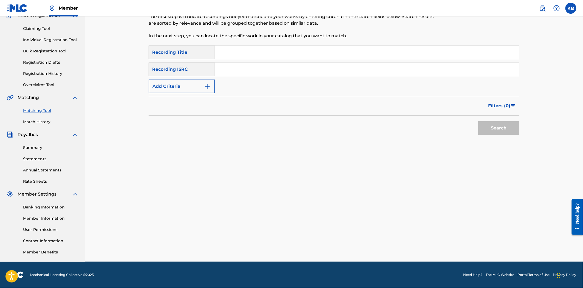
click at [266, 50] on input "Search Form" at bounding box center [367, 52] width 304 height 13
paste input "vingativo (slowed)"
type input "vingativo (slowed)"
click at [263, 72] on input "Search Form" at bounding box center [367, 69] width 304 height 13
paste input "UKZGC2407115"
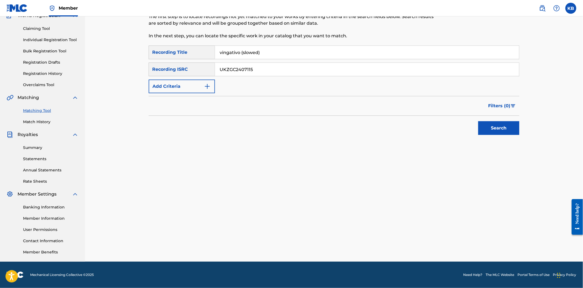
type input "UKZGC2407115"
drag, startPoint x: 476, startPoint y: 119, endPoint x: 479, endPoint y: 122, distance: 4.5
click at [479, 122] on div "Search" at bounding box center [497, 127] width 44 height 22
click at [488, 128] on button "Search" at bounding box center [498, 128] width 41 height 14
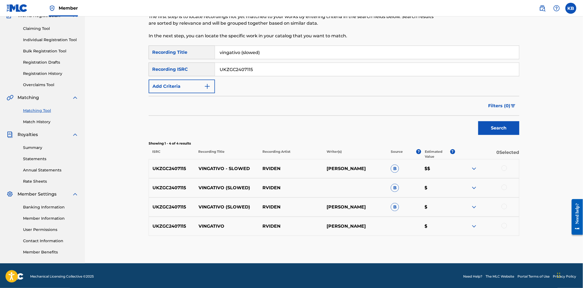
click at [502, 169] on div at bounding box center [503, 167] width 5 height 5
click at [504, 186] on div at bounding box center [503, 187] width 5 height 5
click at [503, 209] on div at bounding box center [487, 207] width 64 height 7
click at [503, 208] on div at bounding box center [503, 206] width 5 height 5
click at [503, 224] on div at bounding box center [503, 225] width 5 height 5
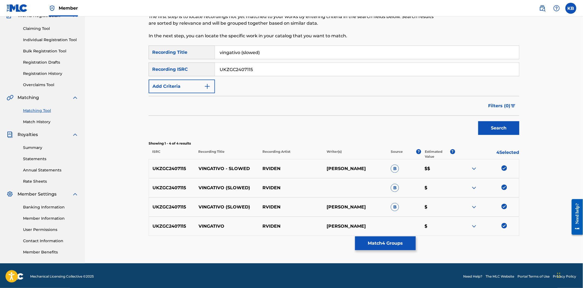
click at [380, 238] on button "Match 4 Groups" at bounding box center [385, 243] width 61 height 14
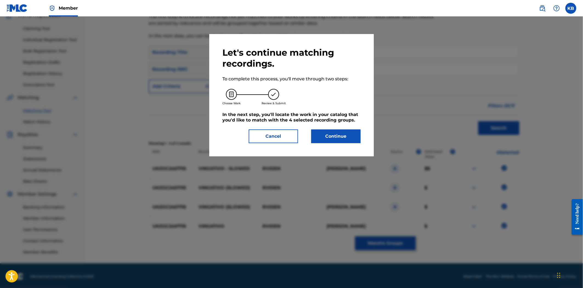
click at [347, 147] on div "Let's continue matching recordings. To complete this process, you'll move throu…" at bounding box center [291, 95] width 164 height 122
click at [339, 132] on button "Continue" at bounding box center [335, 136] width 49 height 14
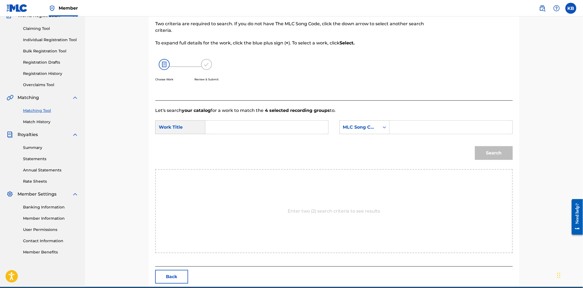
drag, startPoint x: 254, startPoint y: 114, endPoint x: 255, endPoint y: 117, distance: 2.9
click at [254, 116] on form "SearchWithCriteria934083a5-eff8-4ce2-ba9a-b04b40d91bc9 Work Title SearchWithCri…" at bounding box center [333, 141] width 357 height 55
click at [256, 125] on input "Search Form" at bounding box center [266, 127] width 113 height 13
paste input "vingativo (slowed)"
type input "vingativo (slowed)"
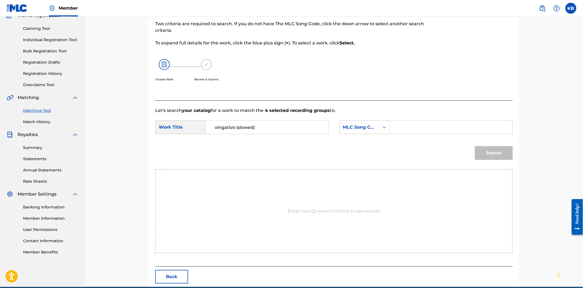
click at [431, 121] on input "Search Form" at bounding box center [450, 127] width 113 height 13
paste input "VW87DJ"
type input "VW87DJ"
click at [498, 164] on div "Search" at bounding box center [333, 155] width 357 height 29
click at [492, 155] on button "Search" at bounding box center [494, 153] width 38 height 14
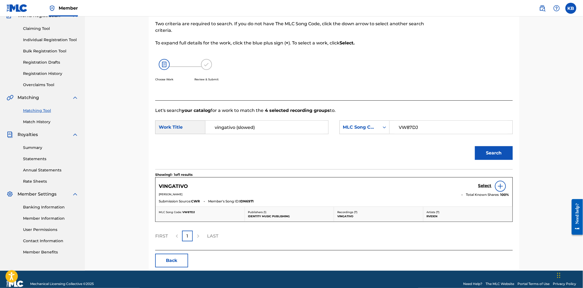
click at [482, 185] on h5 "Select" at bounding box center [484, 185] width 13 height 5
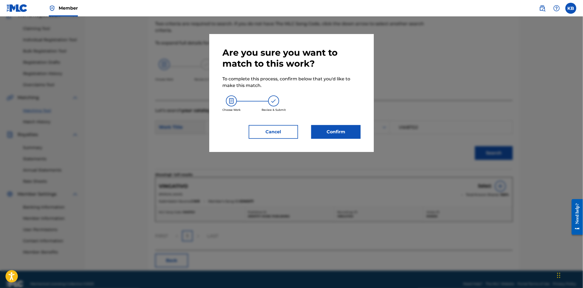
click at [338, 132] on button "Confirm" at bounding box center [335, 132] width 49 height 14
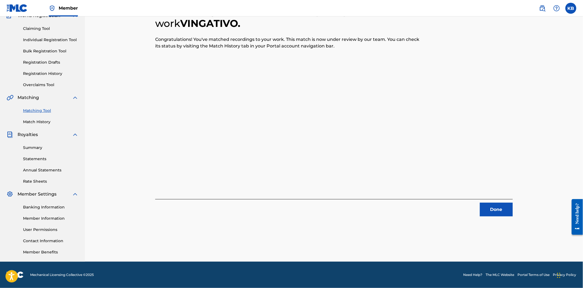
click at [498, 209] on button "Done" at bounding box center [496, 210] width 33 height 14
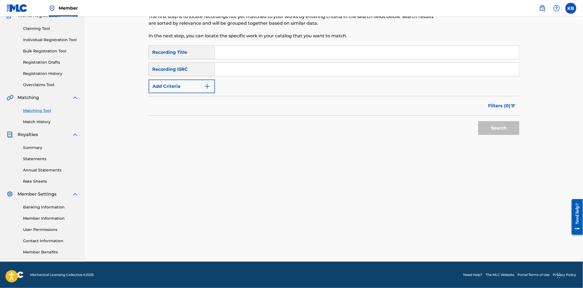
click at [234, 51] on input "Search Form" at bounding box center [367, 52] width 304 height 13
paste input "vingativo (sped up)"
type input "vingativo (sped up)"
click at [247, 70] on input "Search Form" at bounding box center [367, 69] width 304 height 13
paste input "UKZGC2407116"
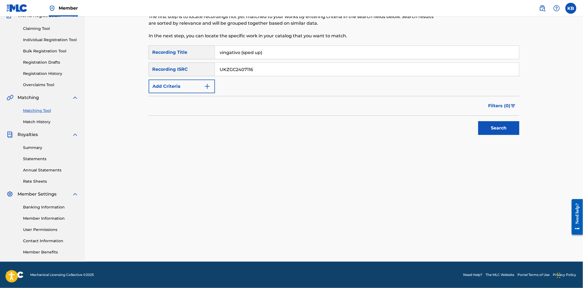
type input "UKZGC2407116"
click at [506, 130] on button "Search" at bounding box center [498, 128] width 41 height 14
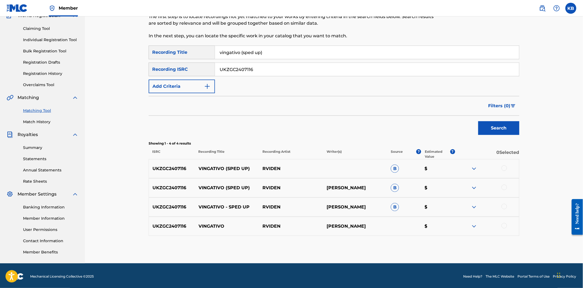
click at [507, 168] on div at bounding box center [487, 168] width 64 height 7
click at [505, 168] on div at bounding box center [503, 167] width 5 height 5
click at [505, 188] on div at bounding box center [503, 187] width 5 height 5
click at [505, 202] on div "UKZGC2407116 VINGATIVO - SPED UP RVIDEN GEROME LEON SCHOTTE B $" at bounding box center [334, 206] width 371 height 19
click at [504, 226] on div at bounding box center [503, 225] width 5 height 5
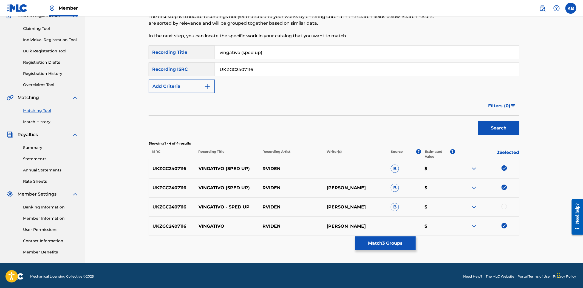
click at [504, 209] on div at bounding box center [503, 206] width 5 height 5
click at [409, 245] on button "Match 4 Groups" at bounding box center [385, 243] width 61 height 14
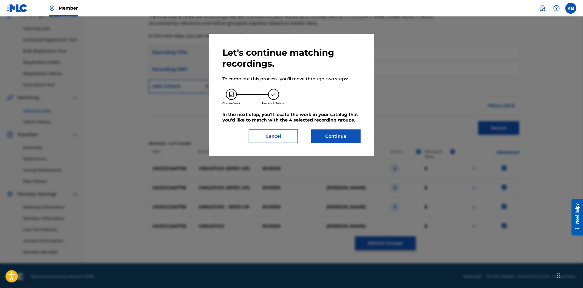
click at [332, 131] on button "Continue" at bounding box center [335, 136] width 49 height 14
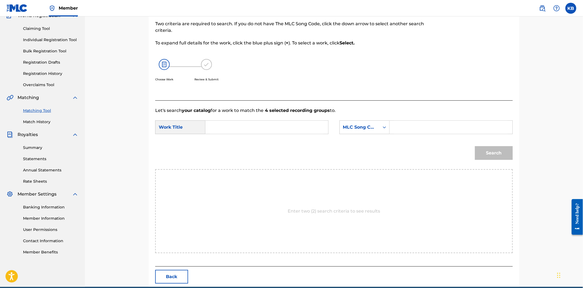
click at [236, 118] on form "SearchWithCriteria934083a5-eff8-4ce2-ba9a-b04b40d91bc9 Work Title SearchWithCri…" at bounding box center [333, 141] width 357 height 55
click at [234, 126] on input "Search Form" at bounding box center [266, 127] width 113 height 13
paste input "vingativo (sped up)"
type input "vingativo (sped up)"
drag, startPoint x: 378, startPoint y: 124, endPoint x: 382, endPoint y: 125, distance: 4.1
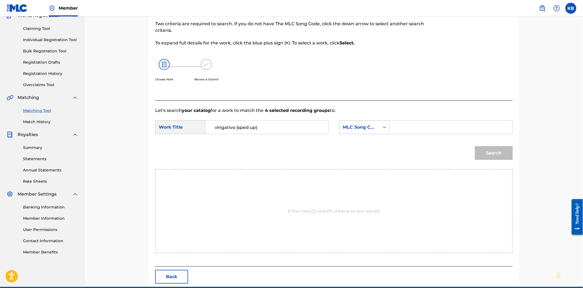
click at [378, 124] on div "MLC Song Code" at bounding box center [360, 127] width 40 height 10
click at [409, 127] on input "Search Form" at bounding box center [450, 127] width 113 height 13
paste input "VW87DJ"
type input "VW87DJ"
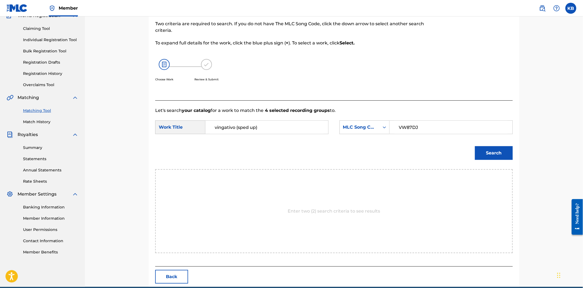
click at [490, 153] on button "Search" at bounding box center [494, 153] width 38 height 14
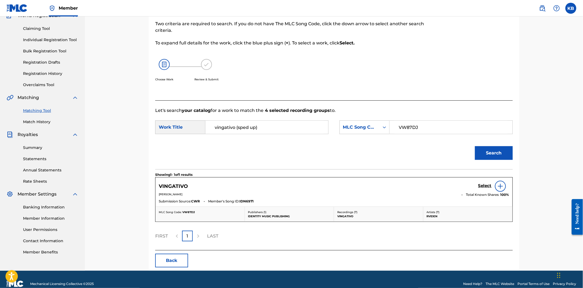
click at [480, 185] on h5 "Select" at bounding box center [484, 185] width 13 height 5
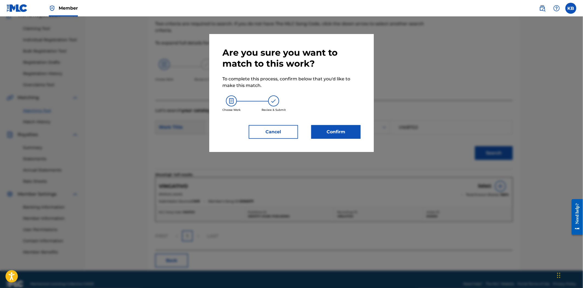
click at [356, 138] on button "Confirm" at bounding box center [335, 132] width 49 height 14
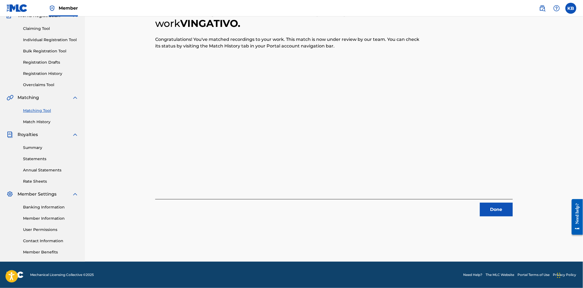
click at [496, 210] on button "Done" at bounding box center [496, 210] width 33 height 14
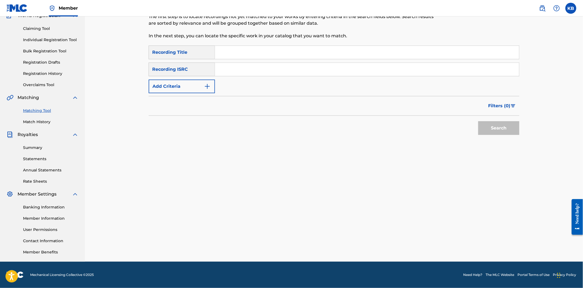
click at [250, 47] on input "Search Form" at bounding box center [367, 52] width 304 height 13
paste input "xyron"
type input "xyron"
click at [243, 65] on input "Search Form" at bounding box center [367, 69] width 304 height 13
paste input "UKZGC2409232"
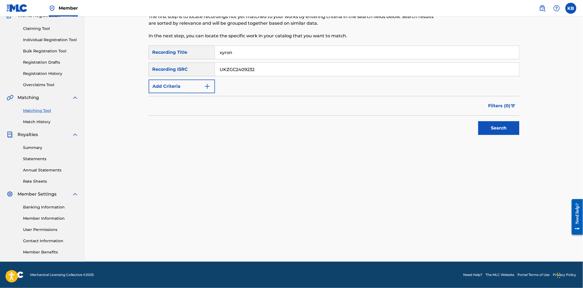
type input "UKZGC2409232"
click at [487, 124] on button "Search" at bounding box center [498, 128] width 41 height 14
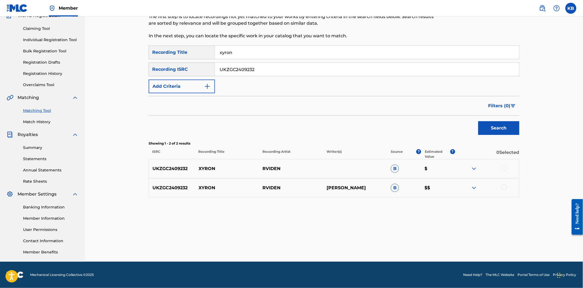
click at [504, 169] on div at bounding box center [503, 167] width 5 height 5
click at [505, 188] on div at bounding box center [503, 187] width 5 height 5
click at [394, 243] on button "Match 2 Groups" at bounding box center [385, 243] width 61 height 14
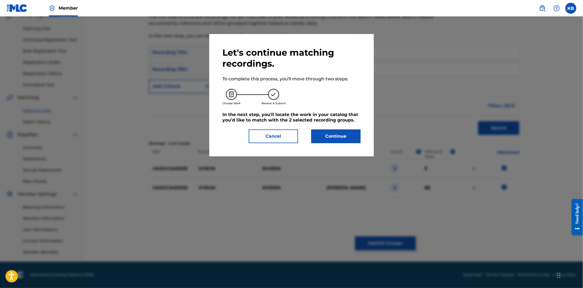
click at [351, 136] on button "Continue" at bounding box center [335, 136] width 49 height 14
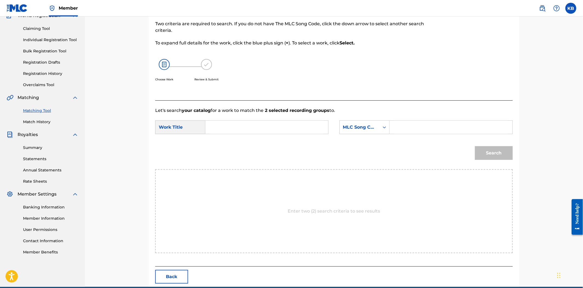
paste input "xyron"
type input "xyron"
click at [421, 129] on input "Search Form" at bounding box center [450, 127] width 113 height 13
paste input "XQ6DRP"
type input "XQ6DRP"
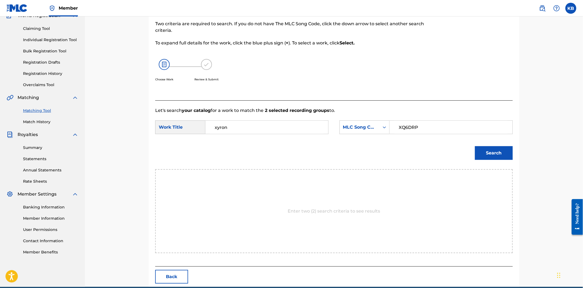
click at [458, 143] on div "Search" at bounding box center [333, 155] width 357 height 29
click at [473, 146] on div "Search" at bounding box center [492, 152] width 41 height 22
click at [497, 154] on button "Search" at bounding box center [494, 153] width 38 height 14
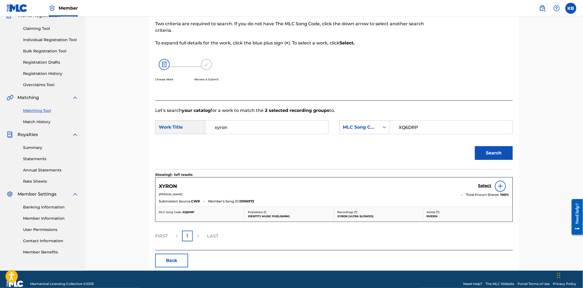
click at [482, 182] on div "Select" at bounding box center [493, 186] width 31 height 11
click at [487, 188] on h5 "Select" at bounding box center [484, 185] width 13 height 5
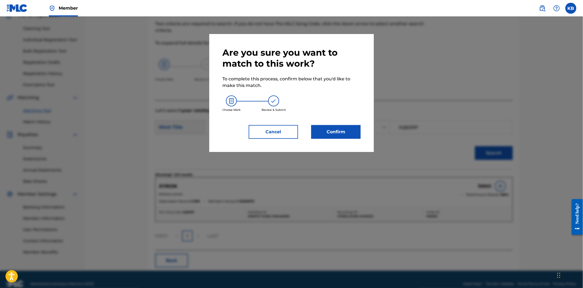
click at [341, 132] on button "Confirm" at bounding box center [335, 132] width 49 height 14
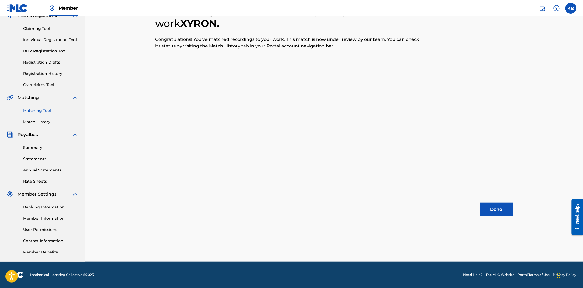
click at [512, 208] on button "Done" at bounding box center [496, 210] width 33 height 14
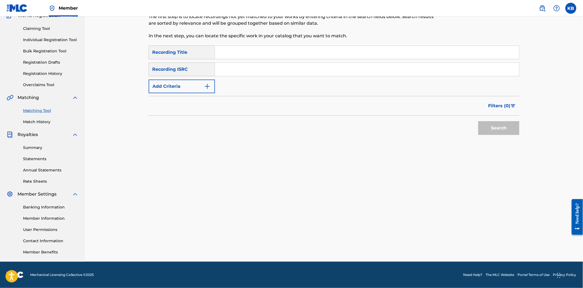
paste input "xyron (slowed)"
type input "xyron (slowed)"
click at [281, 68] on input "Search Form" at bounding box center [367, 69] width 304 height 13
paste input "UKZGC2409233"
type input "UKZGC2409233"
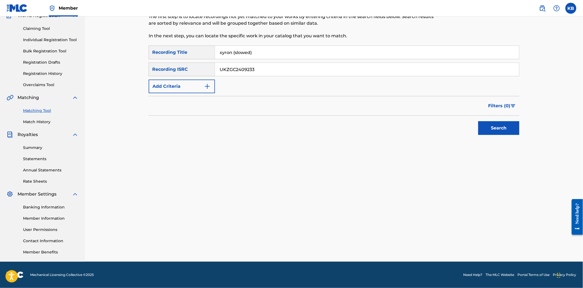
click at [511, 129] on button "Search" at bounding box center [498, 128] width 41 height 14
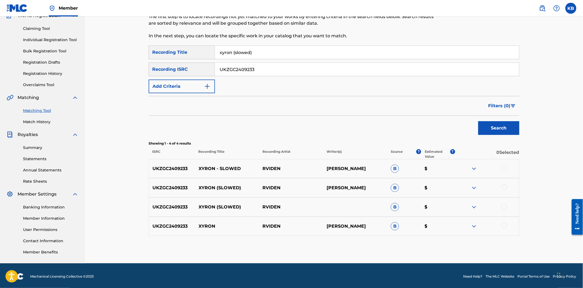
click at [503, 169] on div at bounding box center [503, 167] width 5 height 5
click at [505, 188] on div at bounding box center [503, 187] width 5 height 5
click at [508, 204] on div at bounding box center [487, 207] width 64 height 7
click at [501, 209] on div at bounding box center [487, 207] width 64 height 7
click at [504, 207] on div at bounding box center [503, 206] width 5 height 5
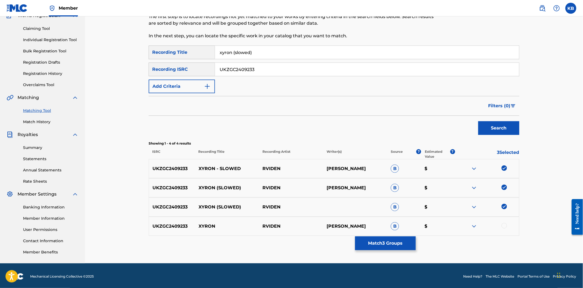
click at [504, 225] on div at bounding box center [503, 225] width 5 height 5
click at [390, 244] on button "Match 4 Groups" at bounding box center [385, 243] width 61 height 14
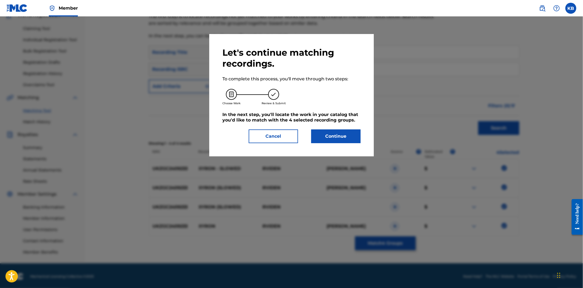
click at [333, 139] on button "Continue" at bounding box center [335, 136] width 49 height 14
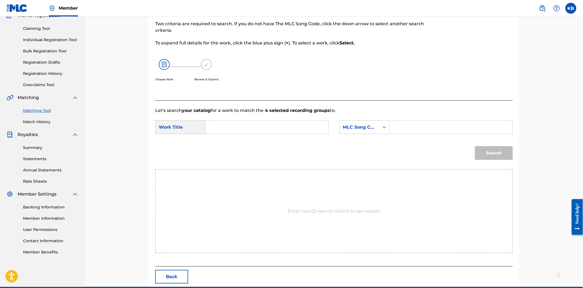
click at [259, 130] on input "Search Form" at bounding box center [266, 127] width 113 height 13
paste input "xyron (slowed)"
type input "xyron (slowed)"
drag, startPoint x: 419, startPoint y: 130, endPoint x: 414, endPoint y: 130, distance: 5.2
click at [419, 130] on input "Search Form" at bounding box center [450, 127] width 113 height 13
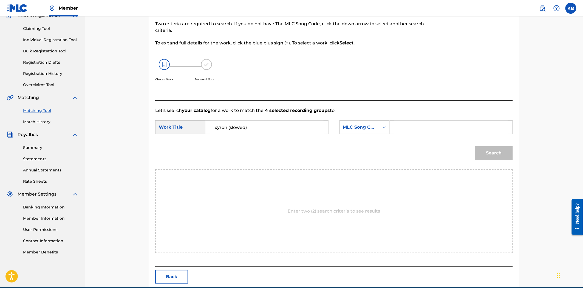
paste input "XQ6DRP"
type input "XQ6DRP"
click at [485, 157] on button "Search" at bounding box center [494, 153] width 38 height 14
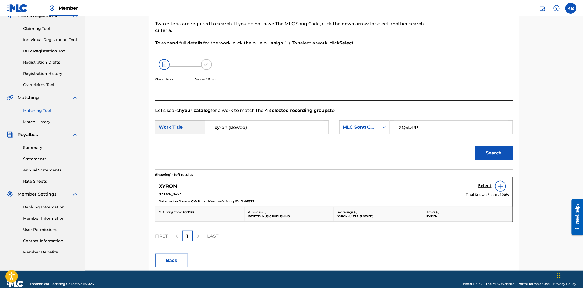
click at [486, 185] on h5 "Select" at bounding box center [484, 185] width 13 height 5
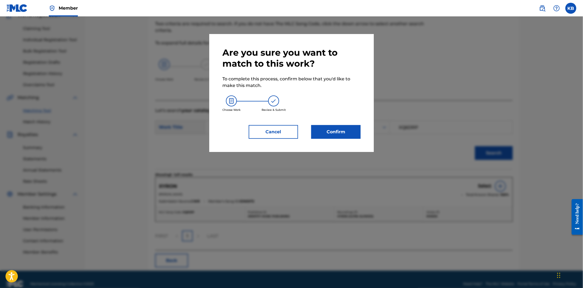
click at [337, 133] on button "Confirm" at bounding box center [335, 132] width 49 height 14
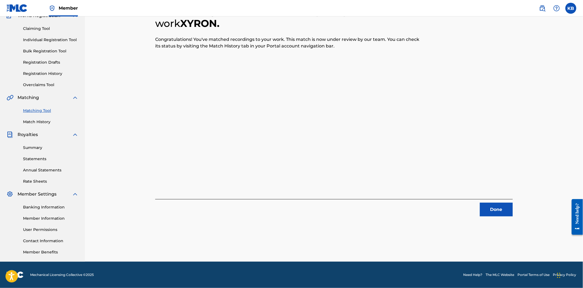
click at [500, 211] on button "Done" at bounding box center [496, 210] width 33 height 14
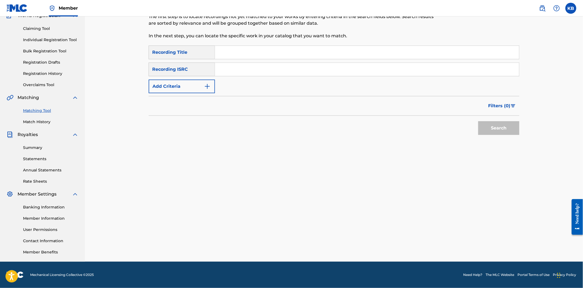
click at [247, 53] on input "Search Form" at bounding box center [367, 52] width 304 height 13
paste
type input "xyron (super slowed)"
click at [297, 77] on div "SearchWithCriteria2b11eb8a-b413-493c-967d-ebe9ae60f55b Recording Title xyron (s…" at bounding box center [334, 70] width 371 height 48
click at [294, 73] on input "Search Form" at bounding box center [367, 69] width 304 height 13
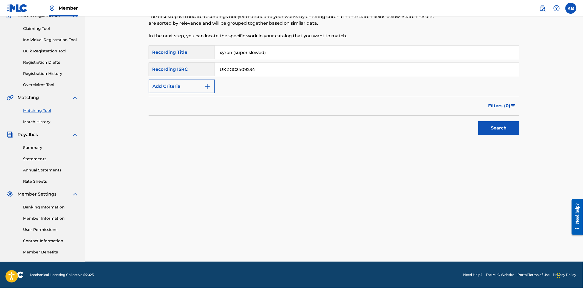
type input "UKZGC2409234"
click at [505, 132] on button "Search" at bounding box center [498, 128] width 41 height 14
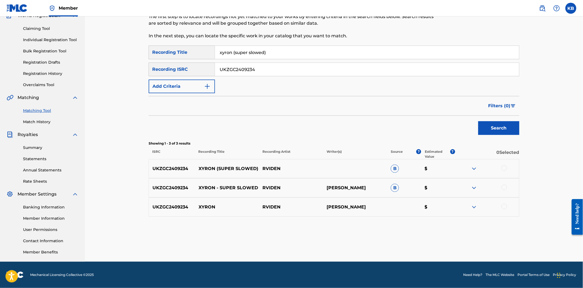
click at [506, 167] on div at bounding box center [503, 167] width 5 height 5
click at [505, 191] on div at bounding box center [487, 188] width 64 height 7
click at [501, 184] on div "UKZGC2409234 XYRON - SUPER SLOWED RVIDEN GEROME LEON SCHOTTE B $" at bounding box center [334, 187] width 371 height 19
click at [504, 188] on div at bounding box center [503, 187] width 5 height 5
click at [506, 206] on div at bounding box center [503, 206] width 5 height 5
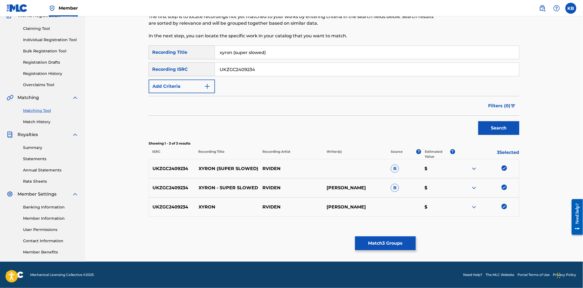
click at [388, 240] on div "Matching Tool The Matching Tool allows Members to match sound recordings to wor…" at bounding box center [334, 119] width 371 height 283
click at [410, 237] on button "Match 3 Groups" at bounding box center [385, 243] width 61 height 14
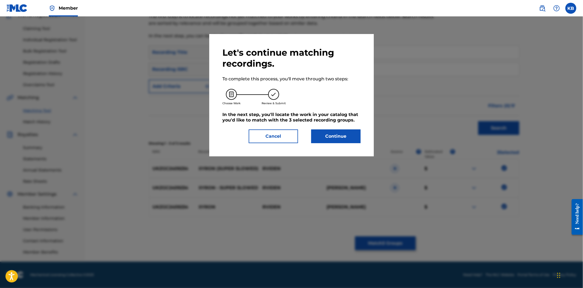
click at [339, 136] on button "Continue" at bounding box center [335, 136] width 49 height 14
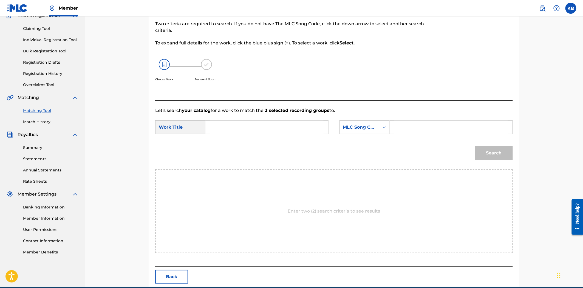
click at [239, 124] on input "Search Form" at bounding box center [266, 127] width 113 height 13
type input "xyron (super slowed)"
click at [407, 124] on input "Search Form" at bounding box center [450, 127] width 113 height 13
type input "XQ6DRP"
click at [514, 153] on div "Match Usage - Select Work In this step, you will locate the work you'd like to …" at bounding box center [334, 139] width 371 height 295
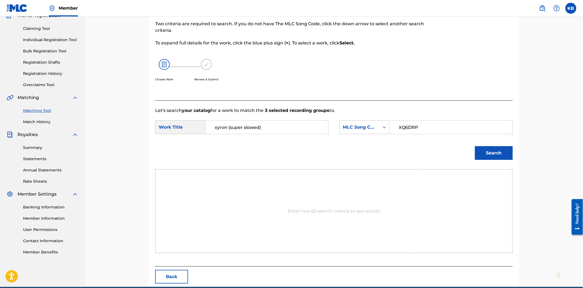
click at [503, 153] on button "Search" at bounding box center [494, 153] width 38 height 14
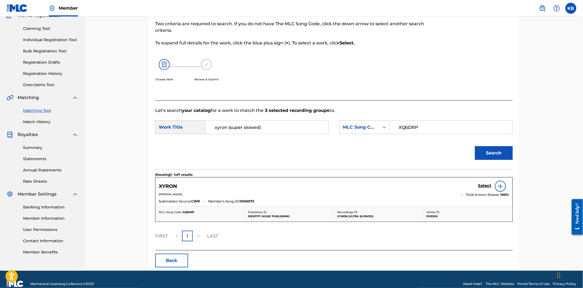
click at [479, 184] on h5 "Select" at bounding box center [484, 185] width 13 height 5
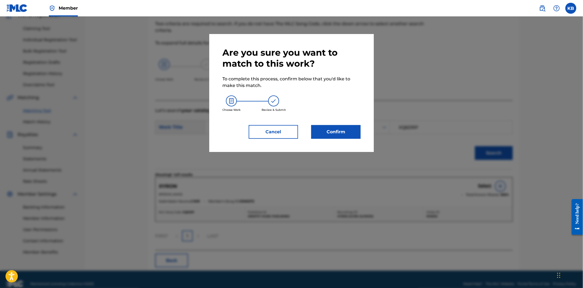
click at [334, 131] on button "Confirm" at bounding box center [335, 132] width 49 height 14
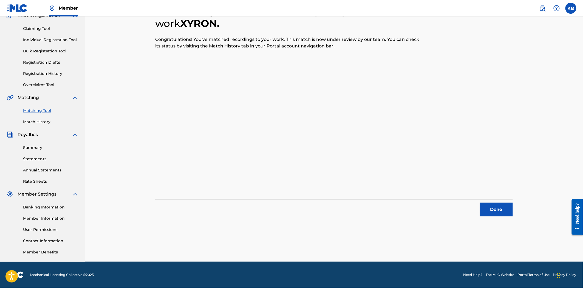
drag, startPoint x: 488, startPoint y: 200, endPoint x: 491, endPoint y: 203, distance: 4.3
click at [489, 200] on div "Done" at bounding box center [333, 207] width 357 height 17
click at [494, 205] on button "Done" at bounding box center [496, 210] width 33 height 14
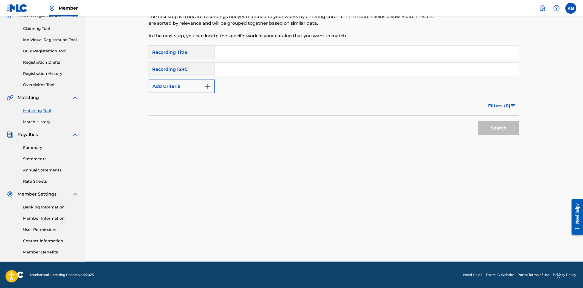
click at [246, 57] on input "Search Form" at bounding box center [367, 52] width 304 height 13
type input "xyron (ultra slowed)"
click at [249, 66] on input "Search Form" at bounding box center [367, 69] width 304 height 13
type input "UKZGC2409235"
click at [487, 131] on button "Search" at bounding box center [498, 128] width 41 height 14
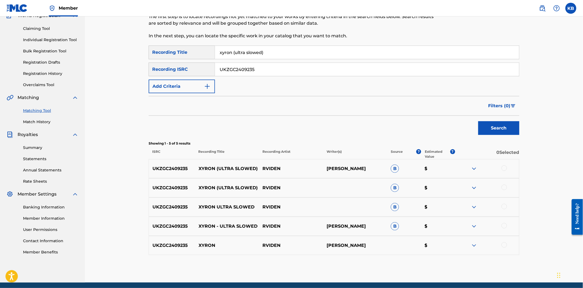
click at [503, 168] on div at bounding box center [503, 167] width 5 height 5
click at [506, 188] on div at bounding box center [503, 187] width 5 height 5
click at [499, 206] on div at bounding box center [487, 207] width 64 height 7
click at [506, 205] on div at bounding box center [503, 206] width 5 height 5
click at [506, 229] on div "UKZGC2409235 XYRON - ULTRA SLOWED RVIDEN GEROME LEON SCHOTTE B $" at bounding box center [334, 226] width 371 height 19
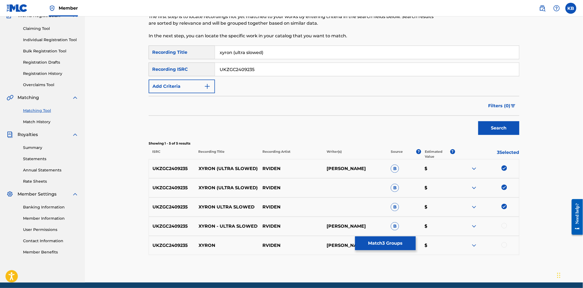
click at [503, 224] on div at bounding box center [503, 225] width 5 height 5
click at [504, 245] on div at bounding box center [503, 244] width 5 height 5
click at [395, 246] on button "Match 5 Groups" at bounding box center [385, 243] width 61 height 14
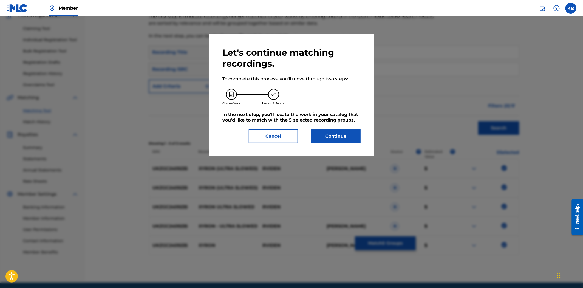
click at [332, 138] on button "Continue" at bounding box center [335, 136] width 49 height 14
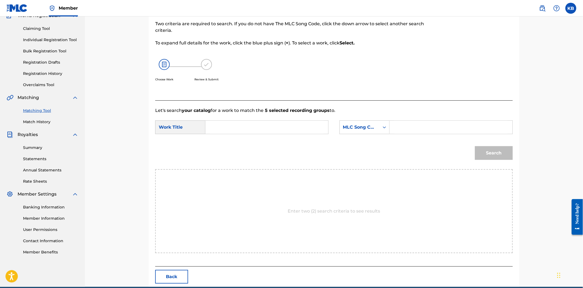
click at [252, 126] on input "Search Form" at bounding box center [266, 127] width 113 height 13
type input "xyron (ultra slowed)"
click at [420, 127] on input "Search Form" at bounding box center [450, 127] width 113 height 13
type input "XQ6DRP"
click at [506, 160] on div "Search" at bounding box center [492, 152] width 41 height 22
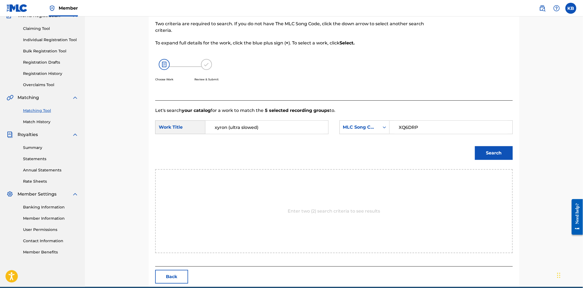
click at [496, 154] on button "Search" at bounding box center [494, 153] width 38 height 14
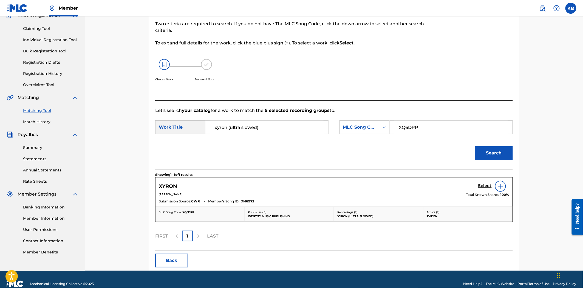
click at [484, 181] on div "Select" at bounding box center [493, 186] width 31 height 11
click at [484, 185] on h5 "Select" at bounding box center [484, 185] width 13 height 5
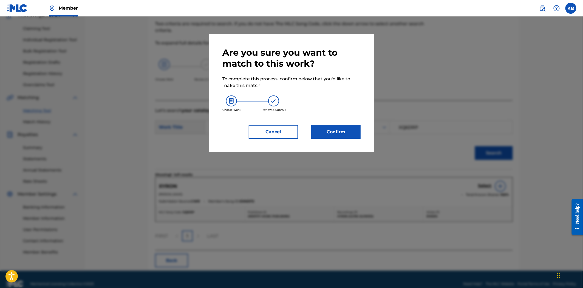
click at [336, 134] on button "Confirm" at bounding box center [335, 132] width 49 height 14
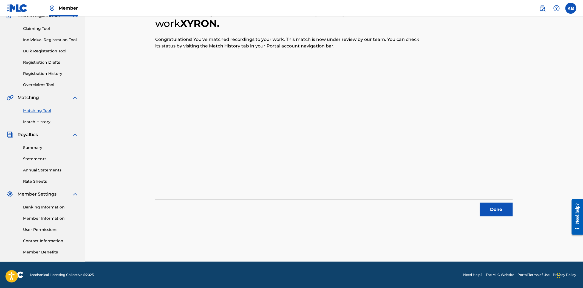
click at [481, 207] on button "Done" at bounding box center [496, 210] width 33 height 14
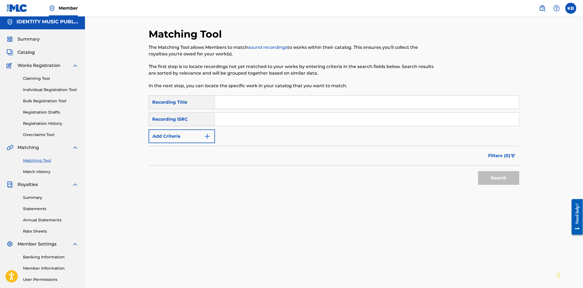
scroll to position [0, 0]
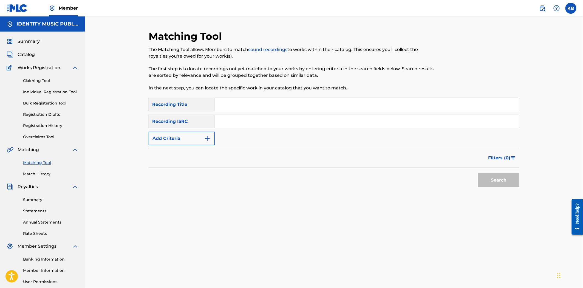
click at [37, 132] on div "Claiming Tool Individual Registration Tool Bulk Registration Tool Registration …" at bounding box center [43, 105] width 72 height 69
click at [38, 135] on link "Overclaims Tool" at bounding box center [50, 137] width 55 height 6
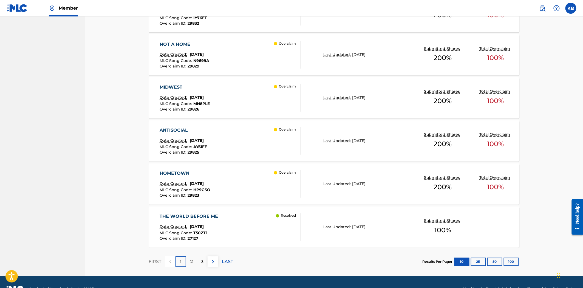
scroll to position [387, 0]
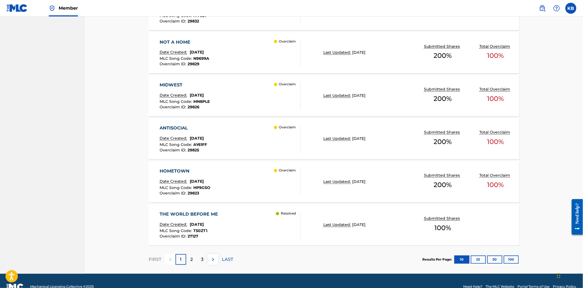
click at [191, 259] on p "2" at bounding box center [191, 259] width 2 height 7
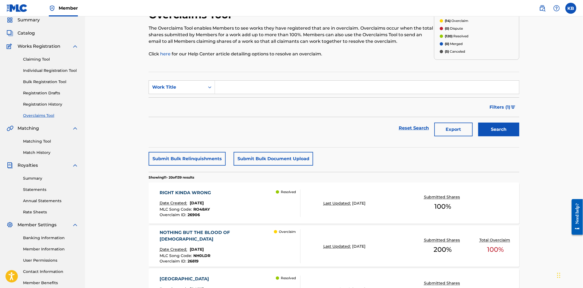
scroll to position [0, 0]
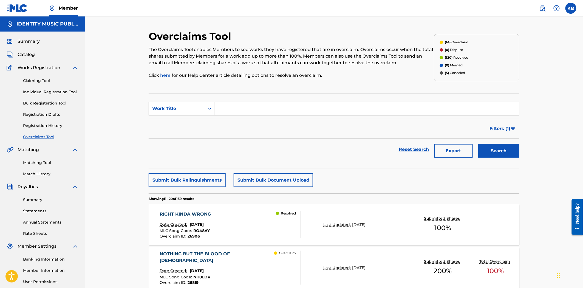
click at [496, 126] on span "Filters ( 1 )" at bounding box center [500, 128] width 21 height 7
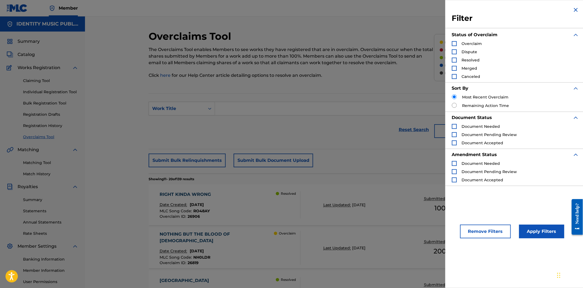
click at [456, 45] on div "Search Form" at bounding box center [454, 43] width 5 height 5
click at [550, 239] on div "Remove Filters Apply Filters" at bounding box center [515, 227] width 140 height 36
click at [545, 236] on button "Apply Filters" at bounding box center [541, 232] width 45 height 14
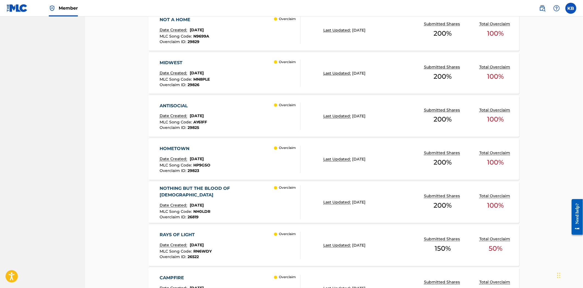
scroll to position [399, 0]
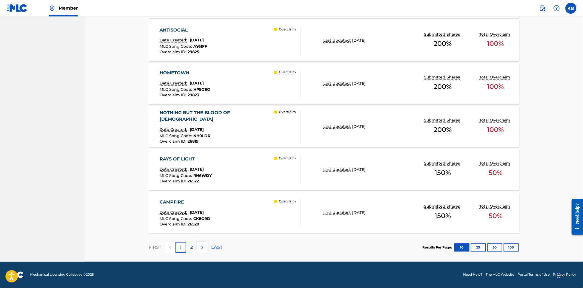
click at [193, 244] on div "2" at bounding box center [191, 247] width 11 height 11
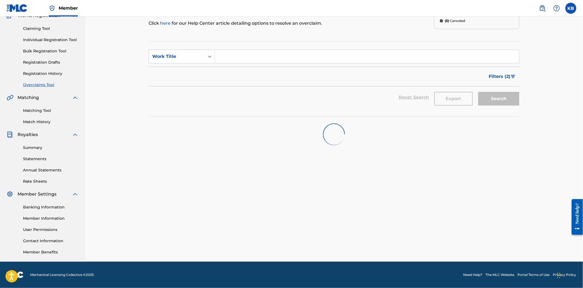
scroll to position [141, 0]
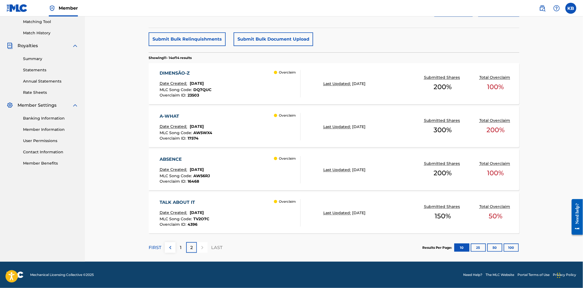
click at [251, 94] on div "DIMENSÃO-Z Date Created: May 02, 2025 MLC Song Code : DQ7QUC Overclaim ID : 235…" at bounding box center [230, 83] width 141 height 27
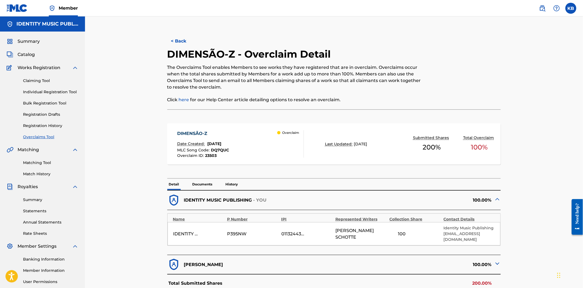
click at [204, 185] on p "Documents" at bounding box center [202, 184] width 23 height 12
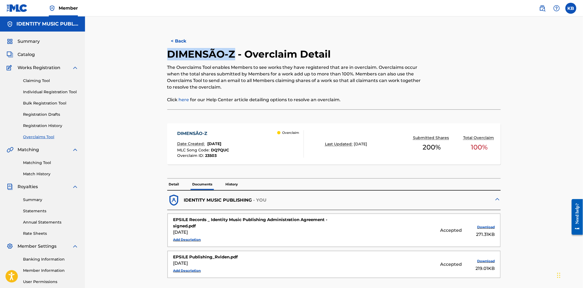
drag, startPoint x: 167, startPoint y: 53, endPoint x: 235, endPoint y: 56, distance: 68.3
click at [235, 56] on h2 "DIMENSÃO-Z - Overclaim Detail" at bounding box center [250, 54] width 166 height 12
click at [175, 182] on p "Detail" at bounding box center [174, 184] width 14 height 12
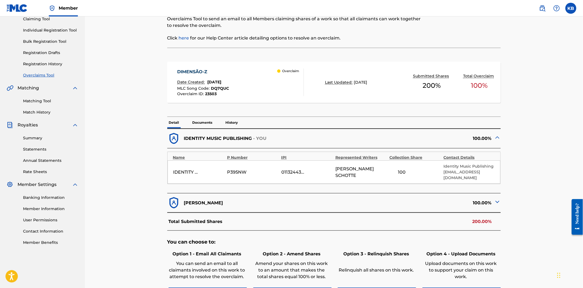
scroll to position [61, 0]
click at [498, 203] on img at bounding box center [497, 202] width 7 height 7
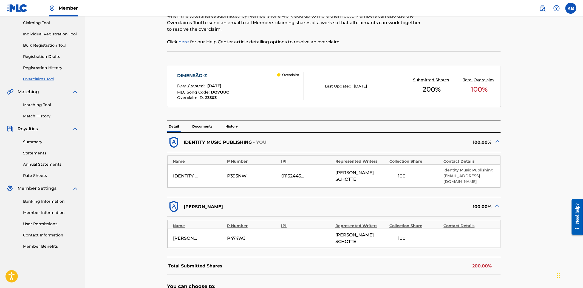
scroll to position [31, 0]
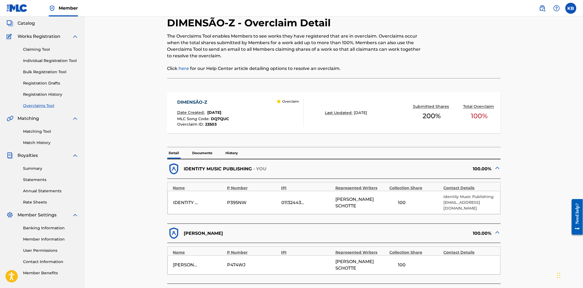
click at [234, 152] on p "History" at bounding box center [232, 153] width 16 height 12
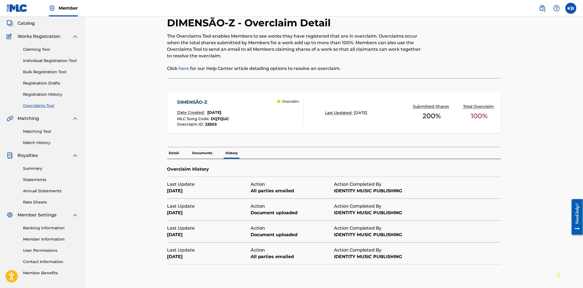
click at [206, 154] on p "Documents" at bounding box center [202, 153] width 23 height 12
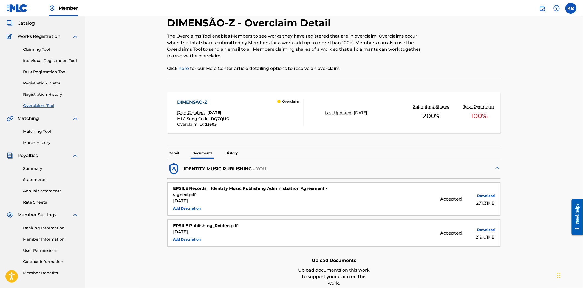
click at [233, 155] on p "History" at bounding box center [232, 153] width 16 height 12
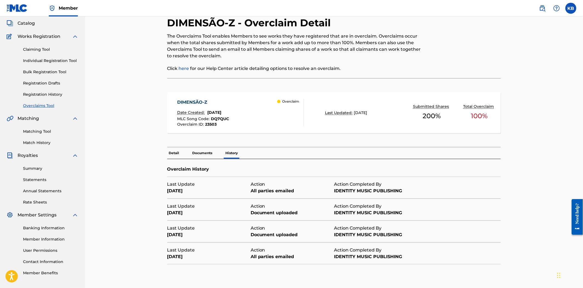
drag, startPoint x: 250, startPoint y: 191, endPoint x: 297, endPoint y: 194, distance: 47.8
click at [297, 194] on div "Last Update June 12, 2025 Action All parties emailed Action Completed By IDENTI…" at bounding box center [292, 187] width 250 height 21
click at [197, 152] on p "Documents" at bounding box center [202, 153] width 23 height 12
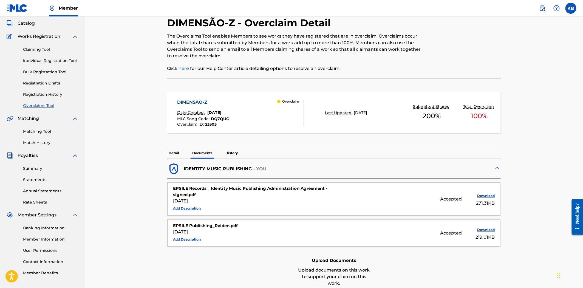
click at [231, 154] on p "History" at bounding box center [232, 153] width 16 height 12
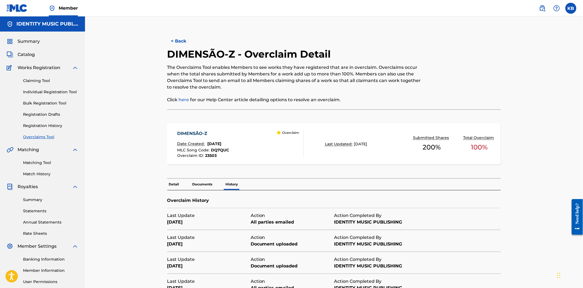
click at [177, 41] on button "< Back" at bounding box center [183, 41] width 33 height 14
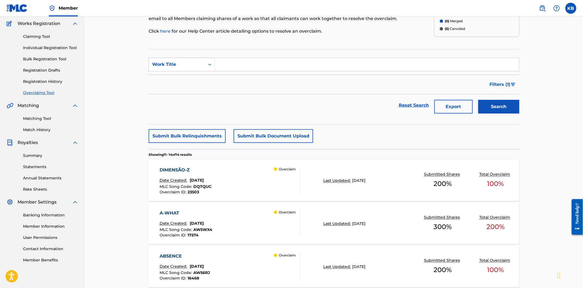
scroll to position [35, 0]
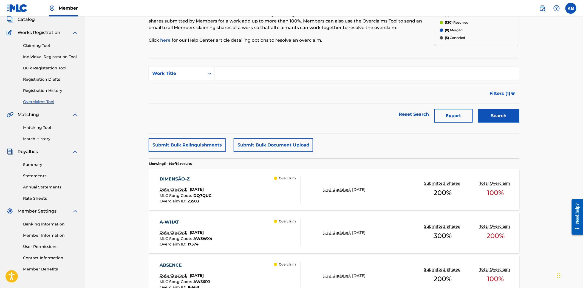
click at [29, 47] on link "Claiming Tool" at bounding box center [50, 46] width 55 height 6
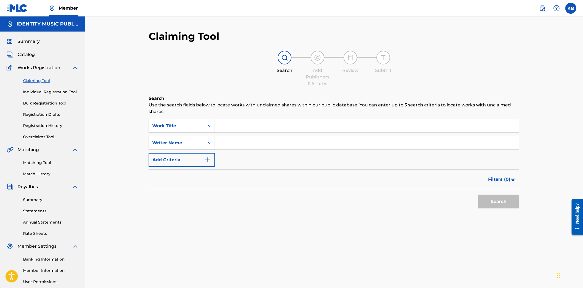
click at [34, 53] on span "Catalog" at bounding box center [26, 54] width 17 height 7
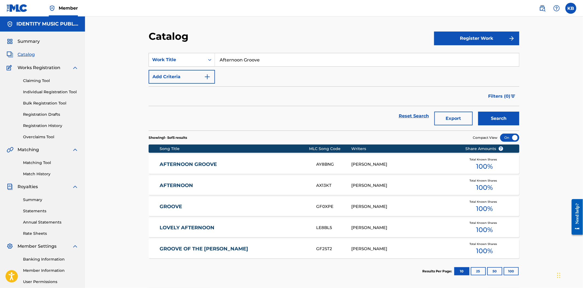
drag, startPoint x: 272, startPoint y: 61, endPoint x: 195, endPoint y: 83, distance: 79.7
click at [168, 69] on div "SearchWithCriteria82d7a067-046f-4080-8ed0-b4ef81a644c3 Work Title Afternoon Gro…" at bounding box center [334, 68] width 371 height 31
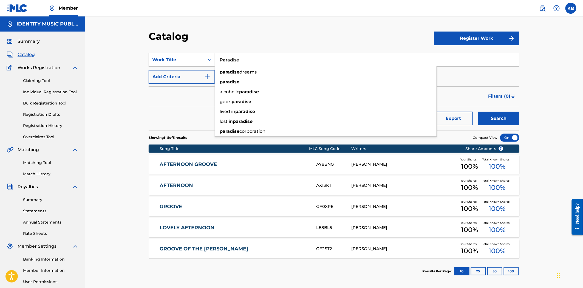
type input "Paradise"
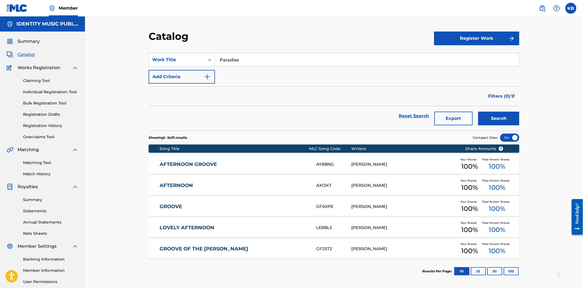
click at [499, 120] on button "Search" at bounding box center [498, 119] width 41 height 14
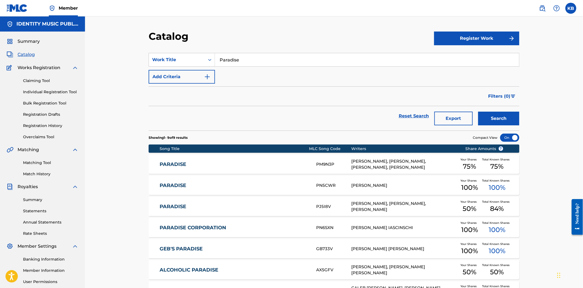
click at [248, 165] on link "PARADISE" at bounding box center [234, 164] width 149 height 6
click at [254, 206] on link "PARADISE" at bounding box center [234, 206] width 149 height 6
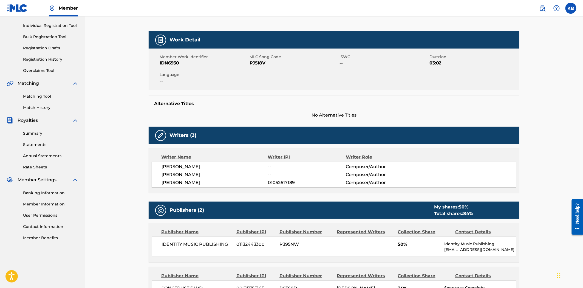
scroll to position [32, 0]
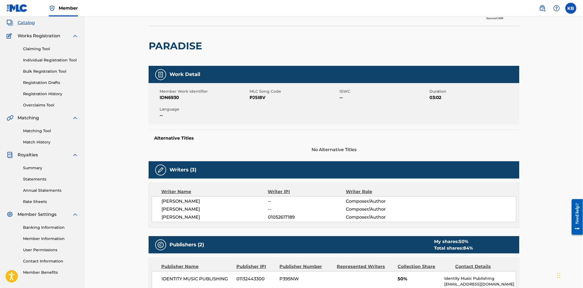
drag, startPoint x: 227, startPoint y: 199, endPoint x: 162, endPoint y: 203, distance: 65.1
click at [162, 203] on span "MAGNUS DRIVEKLEPP" at bounding box center [214, 201] width 106 height 7
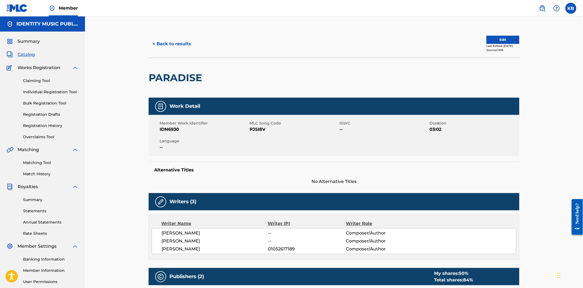
click at [500, 38] on button "Edit" at bounding box center [502, 40] width 33 height 8
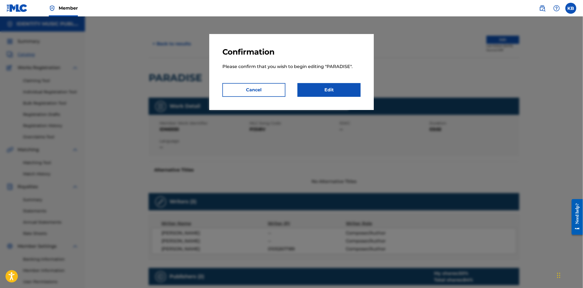
click at [338, 93] on link "Edit" at bounding box center [328, 90] width 63 height 14
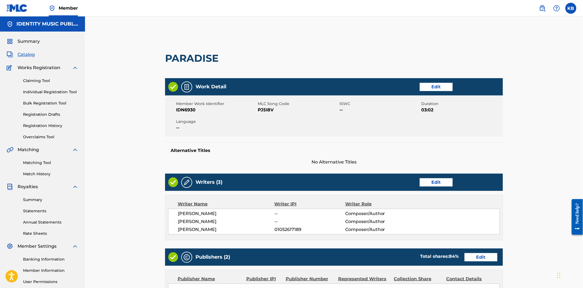
click at [430, 182] on link "Edit" at bounding box center [436, 182] width 33 height 8
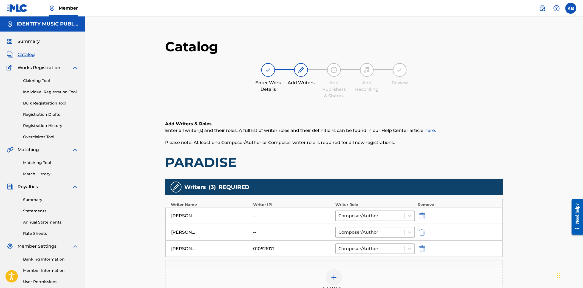
scroll to position [93, 0]
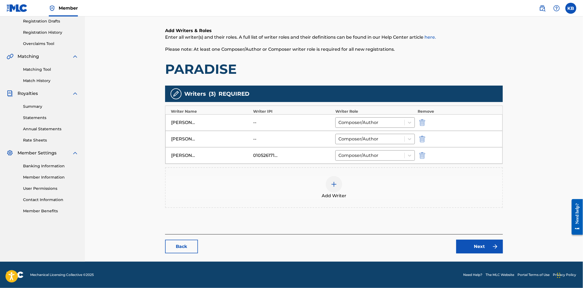
click at [334, 187] on img at bounding box center [334, 184] width 7 height 7
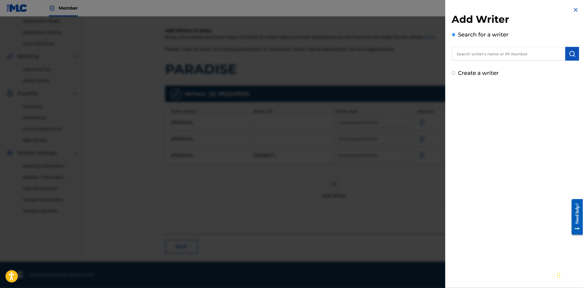
click at [487, 56] on input "text" at bounding box center [508, 54] width 113 height 14
type input "1094284248"
click at [574, 54] on img "submit" at bounding box center [572, 53] width 7 height 7
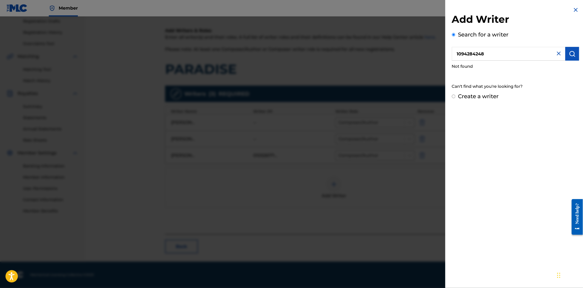
click at [495, 56] on input "1094284248" at bounding box center [508, 54] width 113 height 14
click at [560, 54] on img at bounding box center [558, 53] width 7 height 7
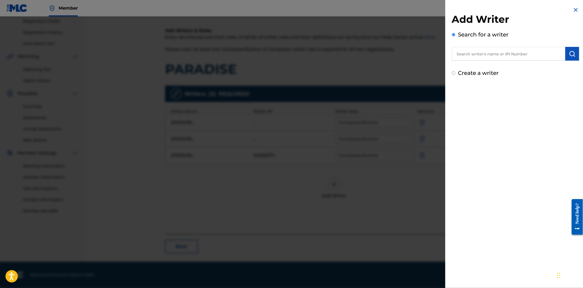
click at [549, 107] on div "Add Writer Search for a writer Create a writer" at bounding box center [515, 144] width 140 height 288
click at [473, 56] on input "text" at bounding box center [508, 54] width 113 height 14
type input "1094284248"
click at [574, 51] on img "submit" at bounding box center [572, 53] width 7 height 7
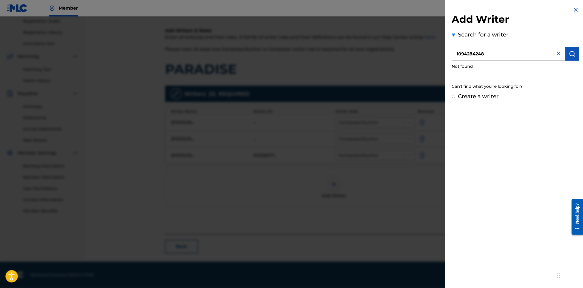
click at [574, 12] on img at bounding box center [575, 10] width 7 height 7
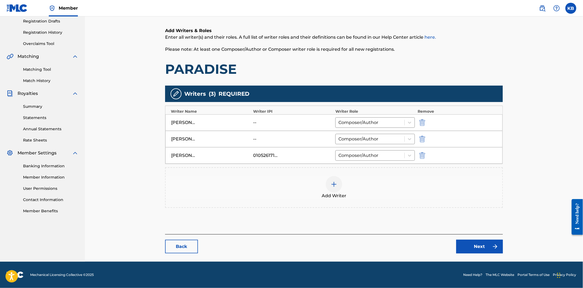
click at [177, 140] on div "RAPHAEL KAUFMANN" at bounding box center [183, 139] width 25 height 7
click at [185, 237] on div "Back Next" at bounding box center [334, 243] width 338 height 19
click at [183, 248] on link "Back" at bounding box center [181, 247] width 33 height 14
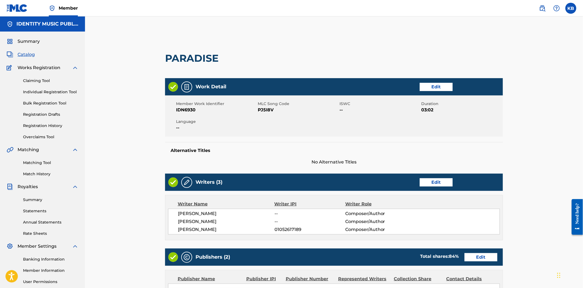
drag, startPoint x: 175, startPoint y: 221, endPoint x: 233, endPoint y: 222, distance: 57.6
click at [233, 222] on div "MAGNUS DRIVEKLEPP -- Composer/Author RAPHAEL KAUFMANN -- Composer/Author MICKEY…" at bounding box center [334, 222] width 332 height 26
click at [432, 182] on link "Edit" at bounding box center [436, 182] width 33 height 8
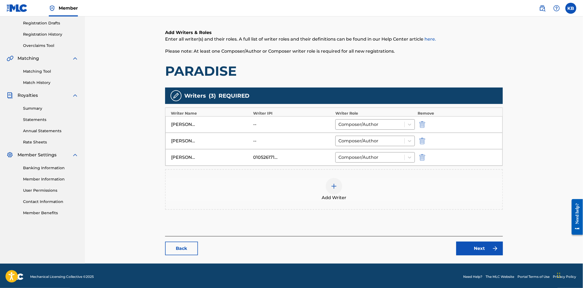
scroll to position [93, 0]
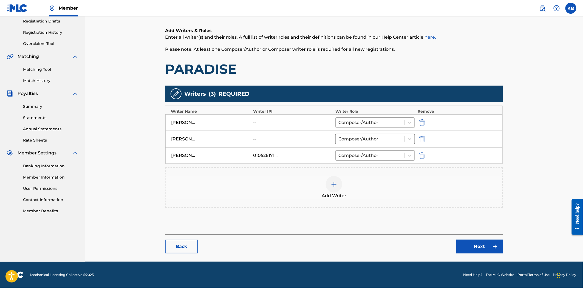
click at [336, 186] on img at bounding box center [334, 184] width 7 height 7
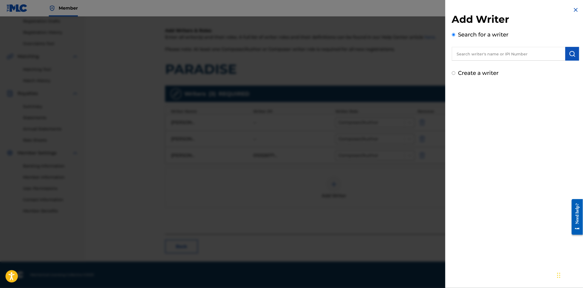
click at [471, 58] on input "text" at bounding box center [508, 54] width 113 height 14
type input "01049324566"
click at [569, 53] on img "submit" at bounding box center [572, 53] width 7 height 7
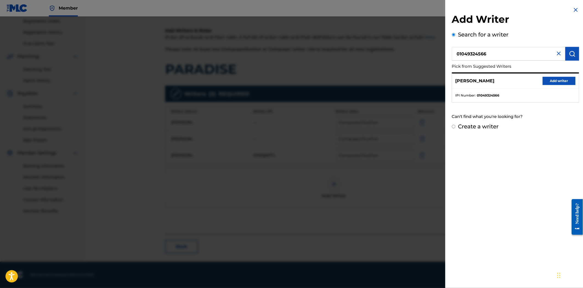
click at [556, 80] on button "Add writer" at bounding box center [559, 81] width 33 height 8
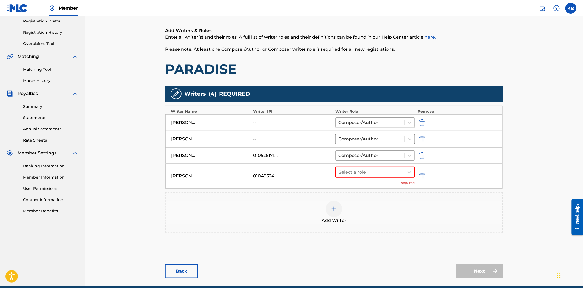
click at [425, 138] on img "submit" at bounding box center [422, 139] width 6 height 7
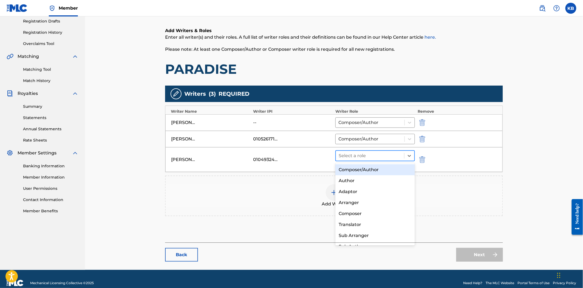
click at [364, 157] on div at bounding box center [370, 156] width 63 height 8
click at [361, 171] on div "Composer/Author" at bounding box center [374, 169] width 79 height 11
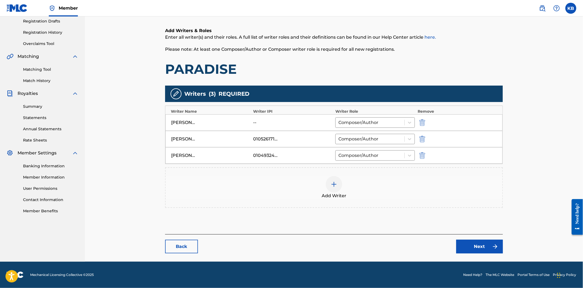
click at [477, 246] on link "Next" at bounding box center [479, 247] width 47 height 14
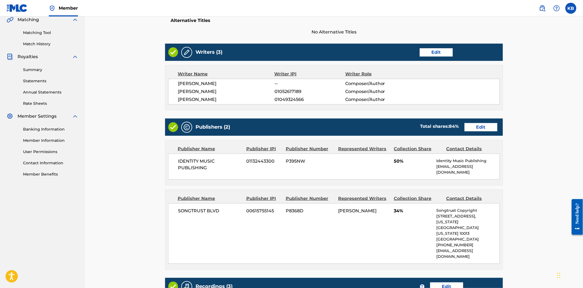
scroll to position [119, 0]
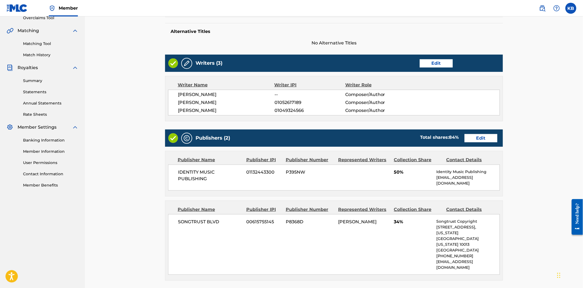
click at [481, 139] on link "Edit" at bounding box center [480, 138] width 33 height 8
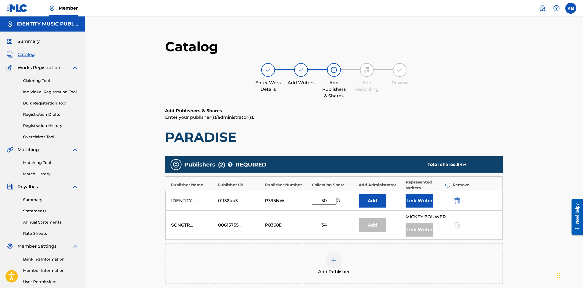
drag, startPoint x: 329, startPoint y: 202, endPoint x: 320, endPoint y: 203, distance: 9.4
click at [320, 203] on input "50" at bounding box center [324, 201] width 25 height 8
click at [310, 200] on div "IDENTITY MUSIC PUBLISHING 01132443300 P395NW 50 % Add Link Writer" at bounding box center [333, 201] width 337 height 20
click at [424, 199] on button "Link Writer" at bounding box center [419, 201] width 27 height 14
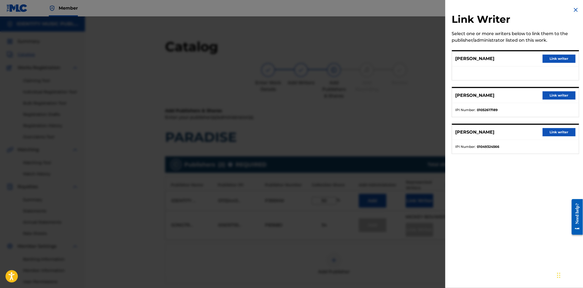
click at [563, 132] on button "Link writer" at bounding box center [559, 132] width 33 height 8
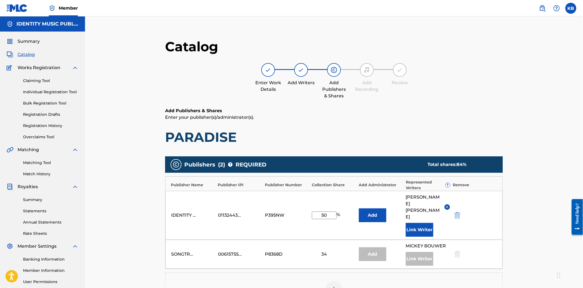
click at [563, 132] on div "Catalog Enter Work Details Add Writers Add Publishers & Shares Add Recording Re…" at bounding box center [334, 199] width 498 height 367
drag, startPoint x: 324, startPoint y: 209, endPoint x: 277, endPoint y: 207, distance: 47.2
click at [278, 207] on div "IDENTITY MUSIC PUBLISHING 01132443300 P395NW 50 % Add KAUFMANN RAPHAEL Link Wri…" at bounding box center [333, 215] width 337 height 49
click at [408, 223] on button "Link Writer" at bounding box center [419, 230] width 27 height 14
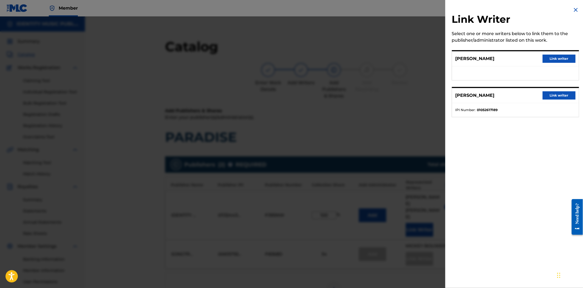
click at [555, 94] on button "Link writer" at bounding box center [559, 95] width 33 height 8
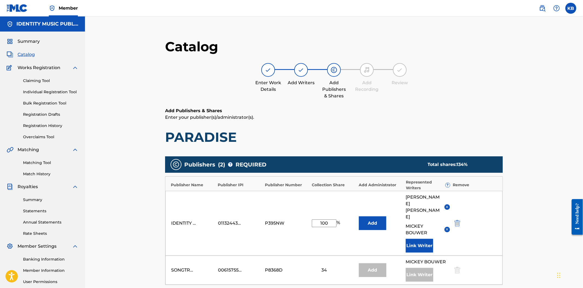
click at [419, 239] on button "Link Writer" at bounding box center [419, 246] width 27 height 14
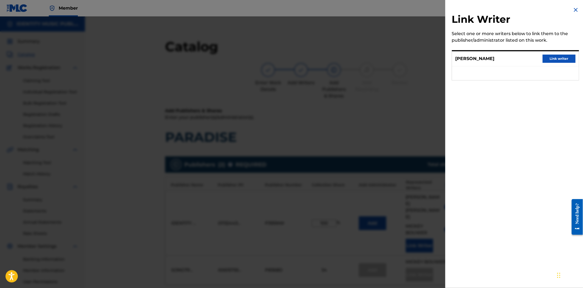
click at [563, 57] on button "Link writer" at bounding box center [559, 59] width 33 height 8
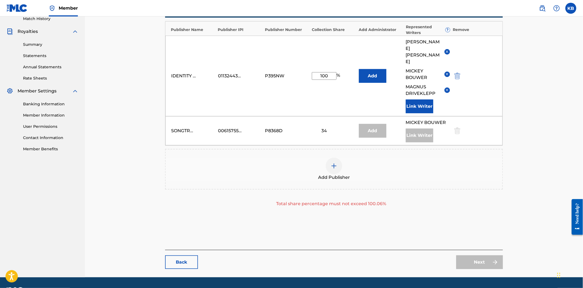
scroll to position [157, 0]
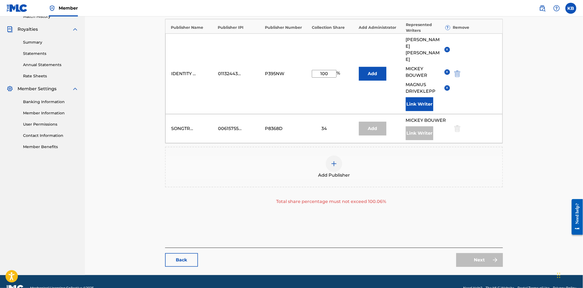
click at [474, 253] on div "Next" at bounding box center [479, 260] width 47 height 14
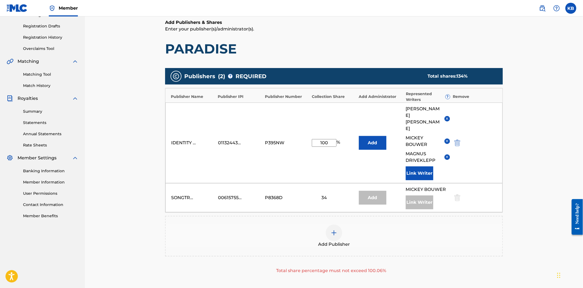
scroll to position [66, 0]
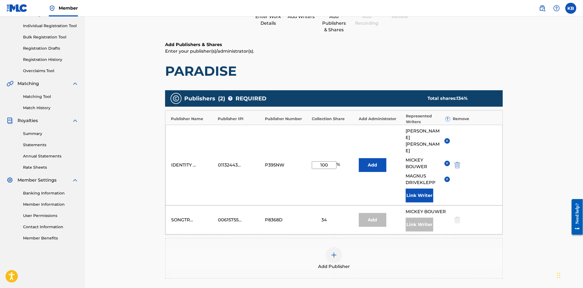
click at [331, 161] on input "100" at bounding box center [324, 165] width 25 height 8
type input "1"
type input "9"
type input "66"
click at [419, 248] on div "Add Publisher" at bounding box center [334, 258] width 337 height 23
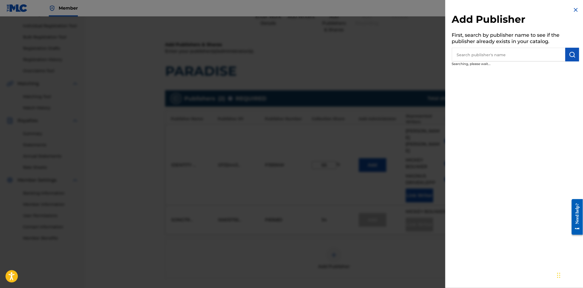
scroll to position [140, 0]
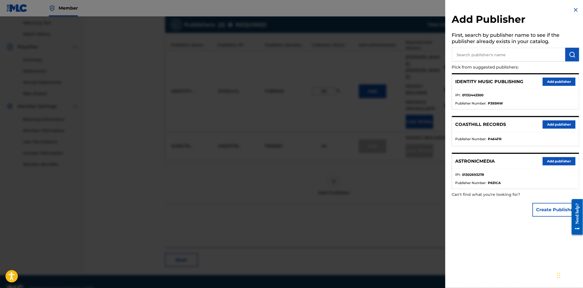
click at [572, 10] on img at bounding box center [575, 10] width 7 height 7
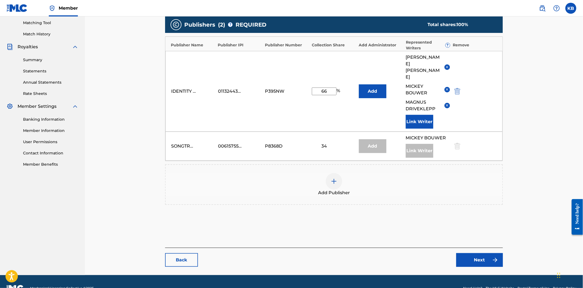
click at [490, 253] on link "Next" at bounding box center [479, 260] width 47 height 14
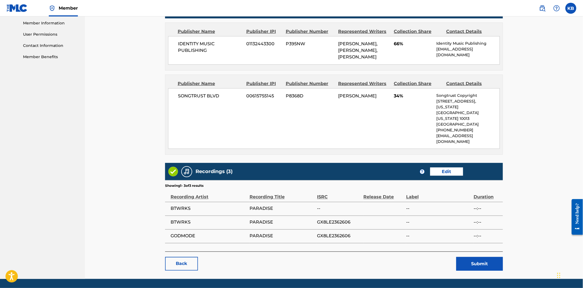
scroll to position [248, 0]
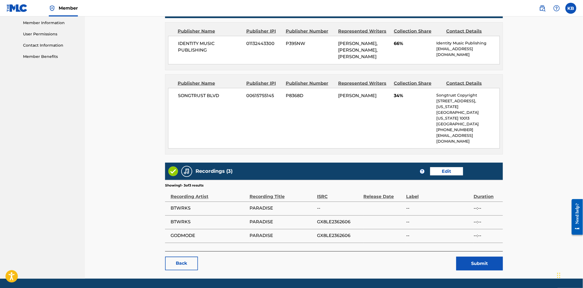
click at [468, 257] on button "Submit" at bounding box center [479, 264] width 47 height 14
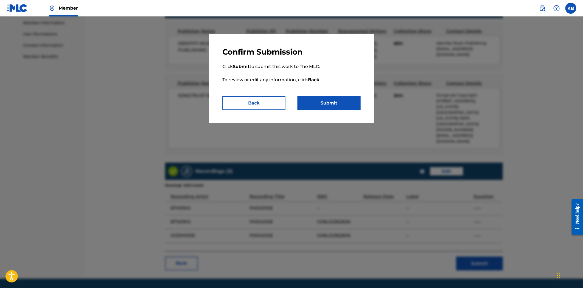
click at [316, 104] on button "Submit" at bounding box center [328, 103] width 63 height 14
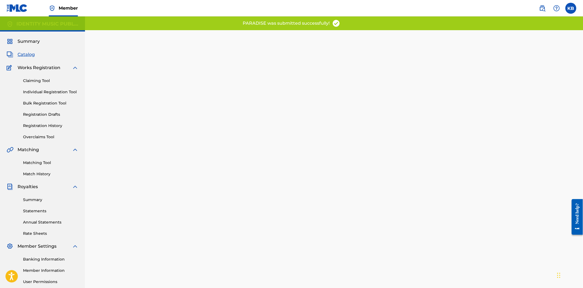
click at [29, 55] on span "Catalog" at bounding box center [26, 54] width 17 height 7
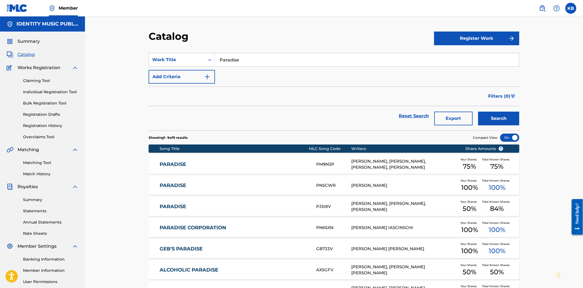
click at [549, 108] on div "Catalog Register Work SearchWithCriteria82d7a067-046f-4080-8ed0-b4ef81a644c3 Wo…" at bounding box center [334, 192] width 498 height 352
click at [135, 95] on div "Catalog Register Work SearchWithCriteria82d7a067-046f-4080-8ed0-b4ef81a644c3 Wo…" at bounding box center [334, 192] width 498 height 352
click at [123, 203] on div "Catalog Register Work SearchWithCriteria82d7a067-046f-4080-8ed0-b4ef81a644c3 Wo…" at bounding box center [334, 192] width 498 height 352
click at [392, 204] on div "MICKEY BOUWER, RAPHAEL KAUFMANN, MAGNUS DRIVEKLEPP" at bounding box center [404, 206] width 106 height 12
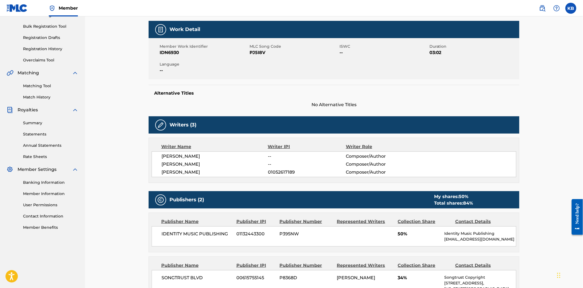
scroll to position [91, 0]
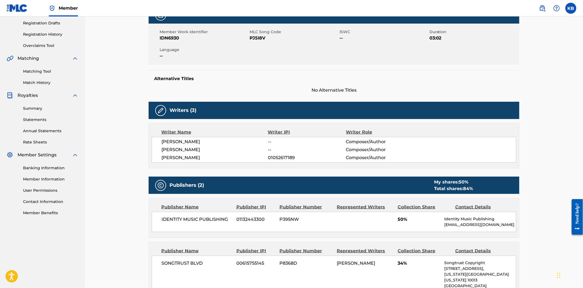
drag, startPoint x: 217, startPoint y: 141, endPoint x: 155, endPoint y: 141, distance: 61.1
click at [155, 141] on div "MAGNUS DRIVEKLEPP -- Composer/Author RAPHAEL KAUFMANN -- Composer/Author MICKEY…" at bounding box center [334, 150] width 365 height 26
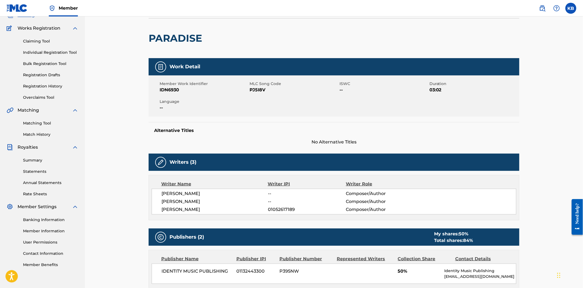
scroll to position [0, 0]
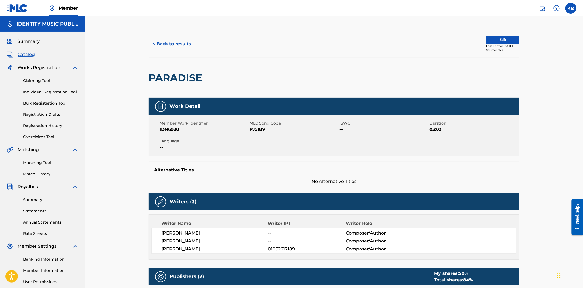
click at [499, 42] on button "Edit" at bounding box center [502, 40] width 33 height 8
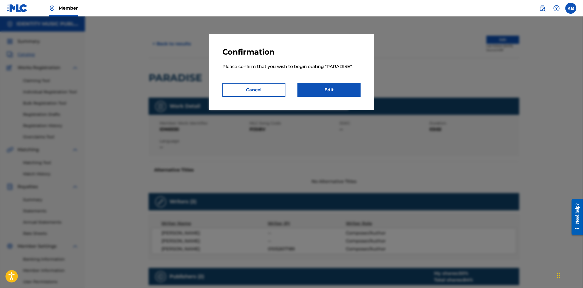
click at [328, 90] on link "Edit" at bounding box center [328, 90] width 63 height 14
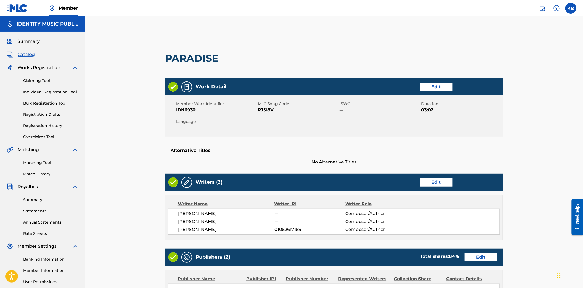
click at [429, 183] on link "Edit" at bounding box center [436, 182] width 33 height 8
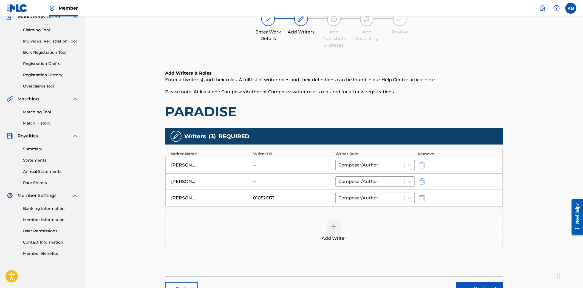
scroll to position [32, 0]
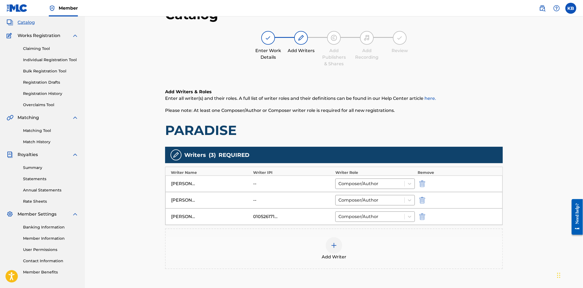
click at [426, 183] on div at bounding box center [430, 183] width 25 height 6
click at [424, 183] on img "submit" at bounding box center [422, 183] width 6 height 7
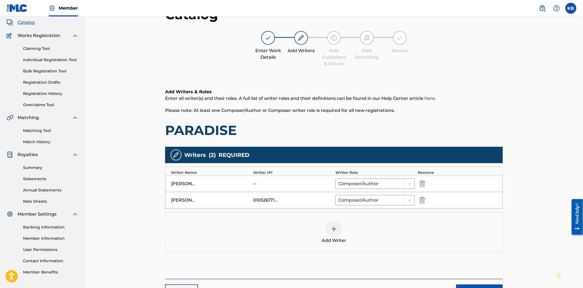
click at [336, 235] on div at bounding box center [334, 229] width 16 height 16
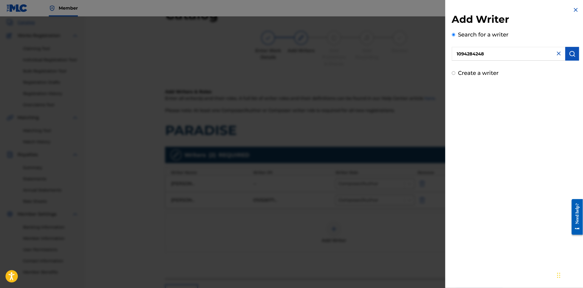
type input "1094284248"
click at [571, 53] on img "submit" at bounding box center [572, 53] width 7 height 7
click at [483, 97] on label "Create a writer" at bounding box center [478, 96] width 41 height 7
radio input "true"
click at [455, 97] on input "Create a writer" at bounding box center [454, 97] width 4 height 4
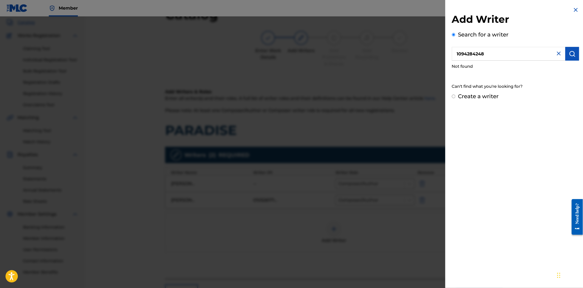
radio input "false"
radio input "true"
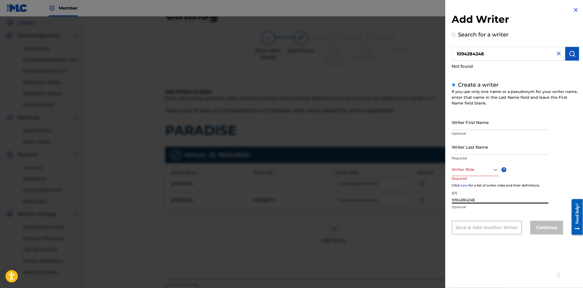
type input "1094284248"
click at [484, 173] on div "Writer Role" at bounding box center [475, 170] width 47 height 12
click at [475, 184] on div "Composer/Author" at bounding box center [475, 182] width 46 height 12
click at [486, 120] on input "Writer First Name" at bounding box center [500, 122] width 96 height 16
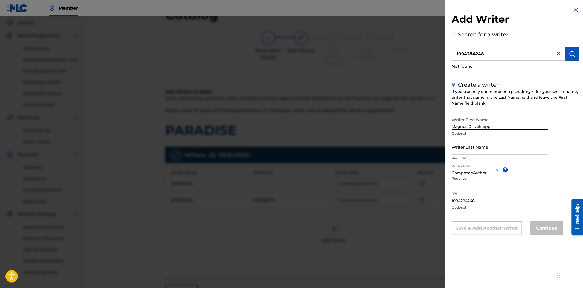
drag, startPoint x: 470, startPoint y: 126, endPoint x: 494, endPoint y: 126, distance: 24.1
click at [494, 126] on input "Magnus Driveklepp" at bounding box center [500, 122] width 96 height 16
type input "Magnus"
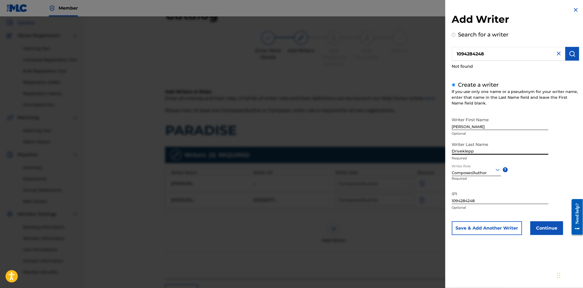
type input "Driveklepp"
click at [554, 231] on button "Continue" at bounding box center [546, 228] width 33 height 14
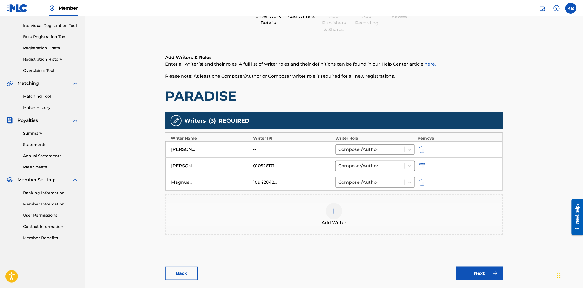
scroll to position [93, 0]
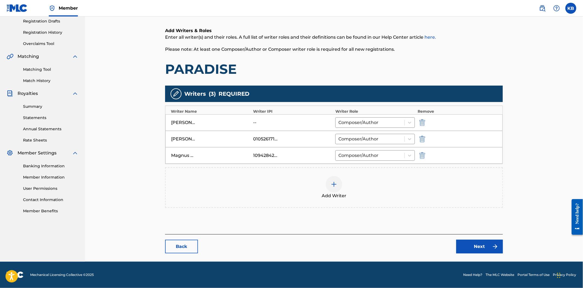
click at [479, 247] on link "Next" at bounding box center [479, 247] width 47 height 14
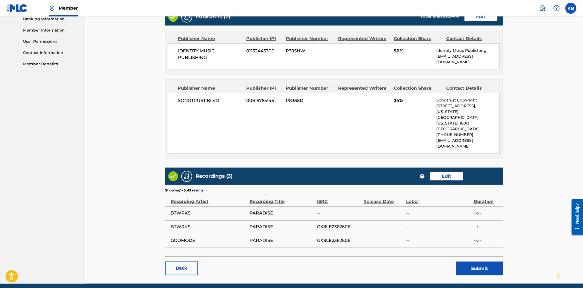
scroll to position [241, 0]
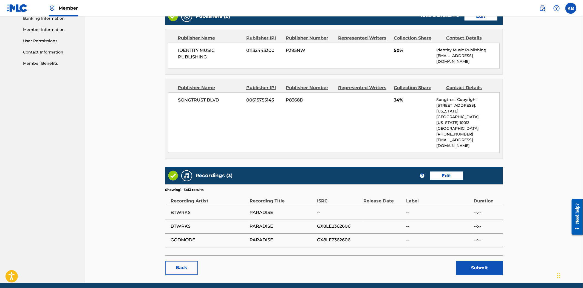
click at [478, 261] on button "Submit" at bounding box center [479, 268] width 47 height 14
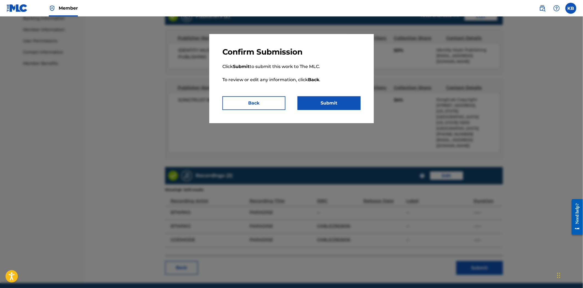
click at [339, 106] on button "Submit" at bounding box center [328, 103] width 63 height 14
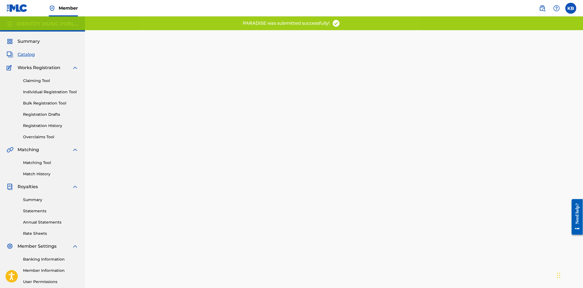
click at [19, 55] on span "Catalog" at bounding box center [26, 54] width 17 height 7
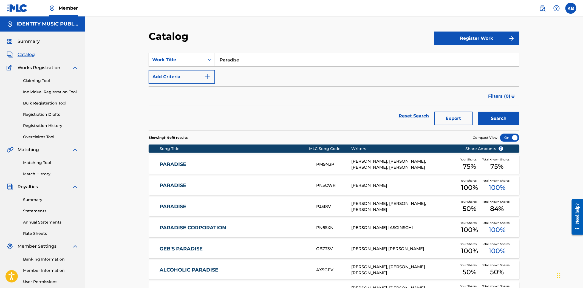
click at [44, 171] on link "Match History" at bounding box center [50, 174] width 55 height 6
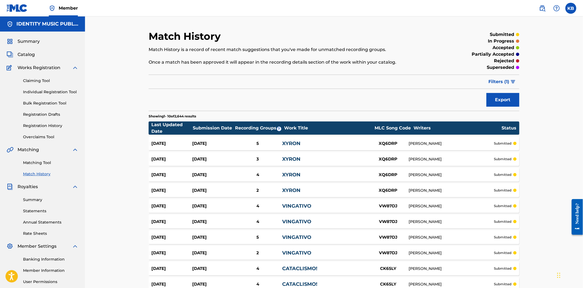
click at [31, 52] on span "Catalog" at bounding box center [26, 54] width 17 height 7
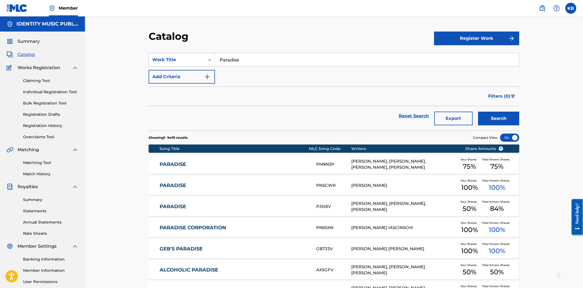
drag, startPoint x: 249, startPoint y: 57, endPoint x: 211, endPoint y: 67, distance: 38.8
click at [211, 67] on div "SearchWithCriteria82d7a067-046f-4080-8ed0-b4ef81a644c3 Work Title Paradise Add …" at bounding box center [334, 68] width 371 height 31
type input "Call of the Wind - Throat Chakra"
click at [499, 121] on button "Search" at bounding box center [498, 119] width 41 height 14
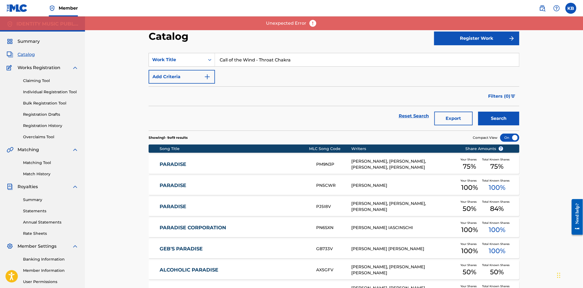
click at [303, 65] on input "Call of the Wind - Throat Chakra" at bounding box center [367, 59] width 304 height 13
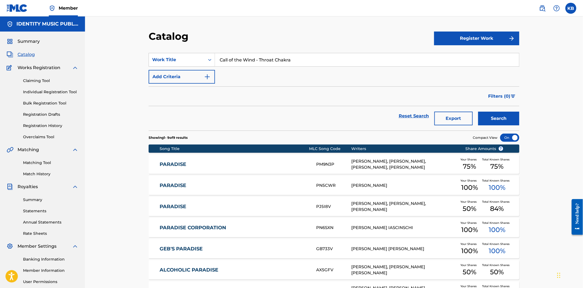
click at [497, 114] on button "Search" at bounding box center [498, 119] width 41 height 14
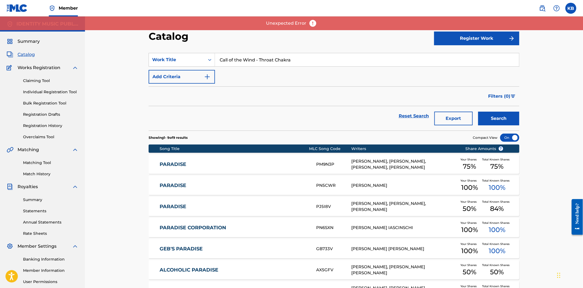
click at [21, 6] on img at bounding box center [17, 8] width 21 height 8
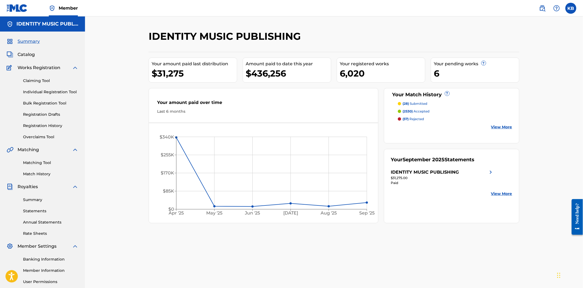
click at [16, 53] on link "Catalog" at bounding box center [21, 54] width 28 height 7
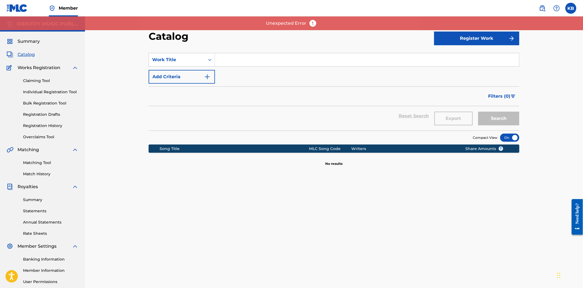
click at [264, 63] on input "Search Form" at bounding box center [367, 59] width 304 height 13
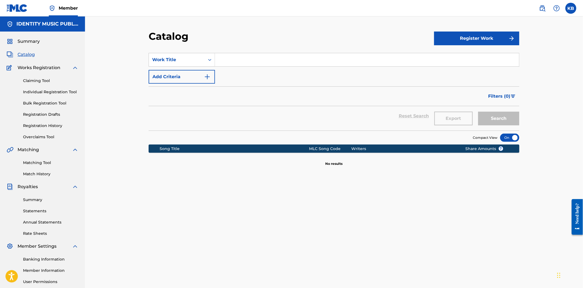
click at [257, 61] on input "Search Form" at bounding box center [367, 59] width 304 height 13
click at [498, 114] on button "Search" at bounding box center [498, 119] width 41 height 14
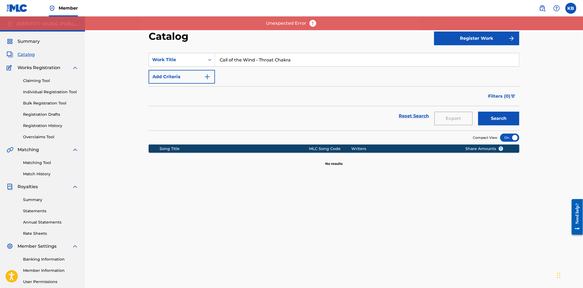
drag, startPoint x: 335, startPoint y: 64, endPoint x: 388, endPoint y: 64, distance: 53.2
click at [387, 64] on input "Call of the Wind - Throat Chakra" at bounding box center [367, 59] width 304 height 13
click at [478, 112] on button "Search" at bounding box center [498, 119] width 41 height 14
click at [323, 69] on div "call of the wind" at bounding box center [326, 72] width 222 height 10
type input "call of the wind"
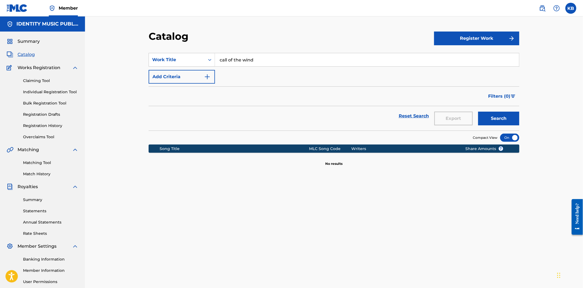
click at [495, 117] on button "Search" at bounding box center [498, 119] width 41 height 14
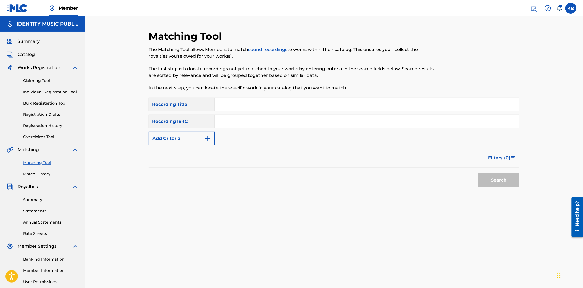
click at [258, 100] on input "Search Form" at bounding box center [367, 104] width 304 height 13
paste input "Good Girl (Slowed)"
type input "Good Girl (Slowed)"
click at [271, 124] on input "Search Form" at bounding box center [367, 121] width 304 height 13
paste input "UKZGC2405648"
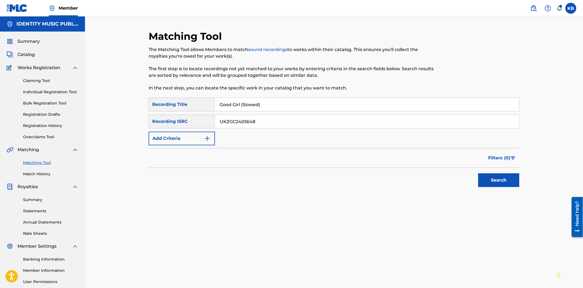
type input "UKZGC2405648"
click at [509, 176] on button "Search" at bounding box center [498, 180] width 41 height 14
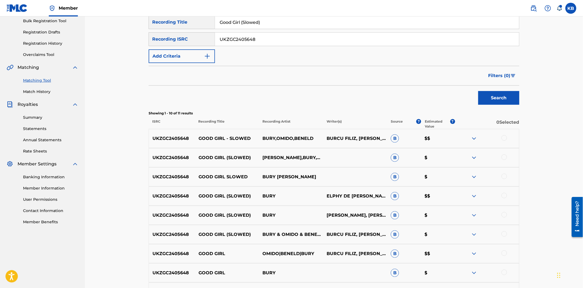
scroll to position [183, 0]
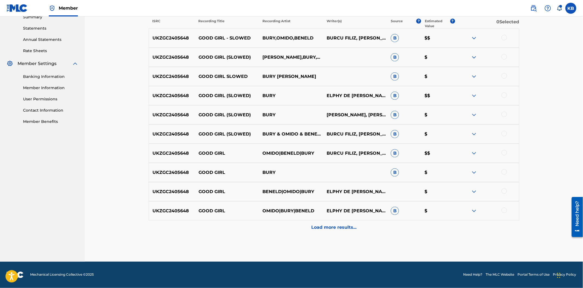
click at [322, 239] on div "Matching Tool The Matching Tool allows Members to match sound recordings to wor…" at bounding box center [334, 55] width 371 height 414
click at [331, 231] on div "Load more results..." at bounding box center [334, 227] width 371 height 14
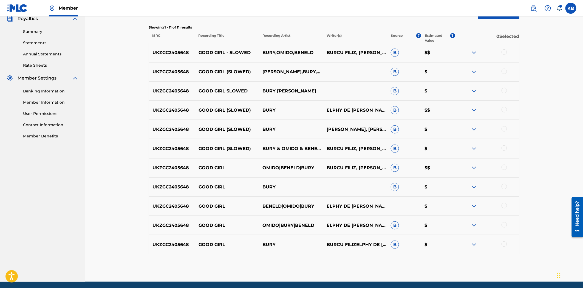
scroll to position [127, 0]
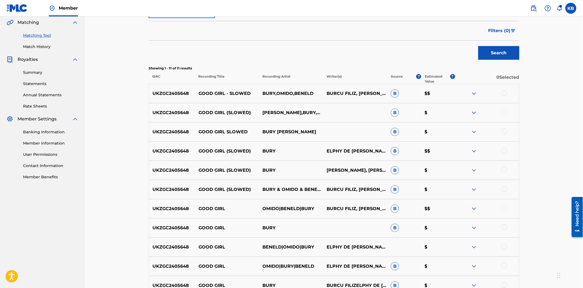
click at [506, 94] on div at bounding box center [503, 92] width 5 height 5
click at [504, 107] on div "UKZGC2405648 GOOD GIRL (SLOWED) BENELD,BURY,OMIDO B $" at bounding box center [334, 112] width 371 height 19
click at [504, 113] on div at bounding box center [503, 111] width 5 height 5
click at [504, 134] on div at bounding box center [487, 132] width 64 height 7
click at [502, 135] on div at bounding box center [487, 132] width 64 height 7
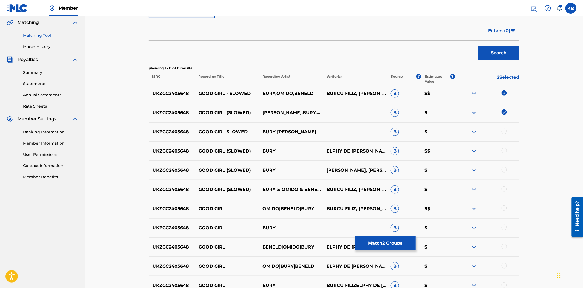
click at [502, 152] on div at bounding box center [487, 151] width 64 height 7
drag, startPoint x: 502, startPoint y: 134, endPoint x: 503, endPoint y: 136, distance: 2.8
click at [502, 133] on div at bounding box center [487, 132] width 64 height 7
click at [505, 132] on div at bounding box center [503, 131] width 5 height 5
drag, startPoint x: 503, startPoint y: 148, endPoint x: 505, endPoint y: 168, distance: 20.2
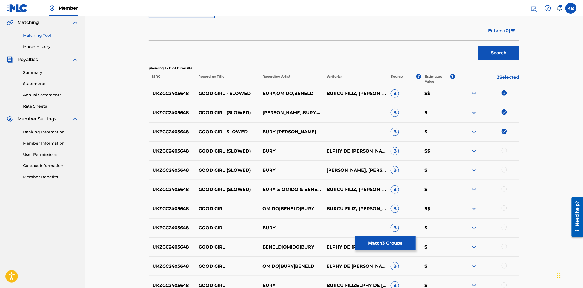
click at [503, 148] on div at bounding box center [503, 150] width 5 height 5
click at [503, 171] on div at bounding box center [503, 169] width 5 height 5
click at [503, 191] on div at bounding box center [503, 188] width 5 height 5
click at [503, 208] on div at bounding box center [503, 207] width 5 height 5
click at [505, 227] on div at bounding box center [503, 227] width 5 height 5
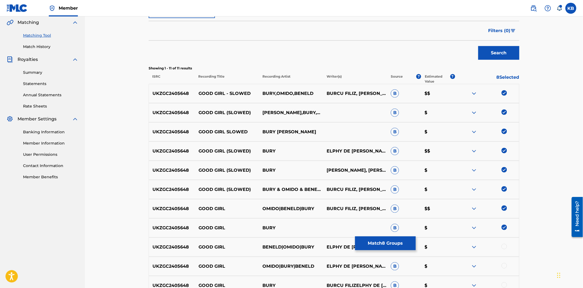
click at [502, 248] on div at bounding box center [503, 246] width 5 height 5
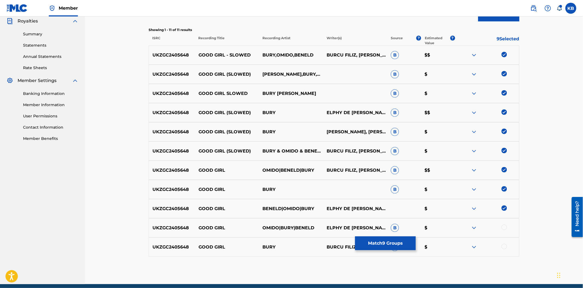
scroll to position [188, 0]
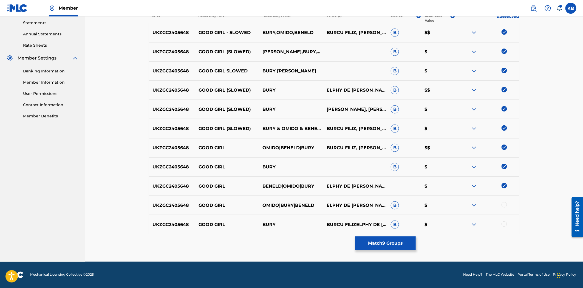
click at [505, 204] on div at bounding box center [503, 204] width 5 height 5
click at [503, 223] on div at bounding box center [503, 223] width 5 height 5
click at [407, 243] on button "Match 11 Groups" at bounding box center [385, 243] width 61 height 14
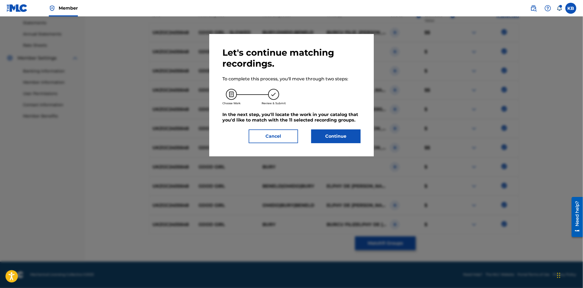
click at [350, 142] on button "Continue" at bounding box center [335, 136] width 49 height 14
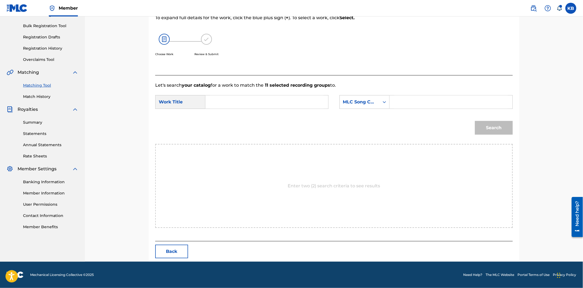
click at [257, 104] on input "Search Form" at bounding box center [266, 101] width 113 height 13
paste input "Good Girl (Slowed)"
type input "Good Girl (Slowed)"
click at [395, 121] on div "Search" at bounding box center [333, 129] width 357 height 29
click at [439, 103] on input "Search Form" at bounding box center [450, 101] width 113 height 13
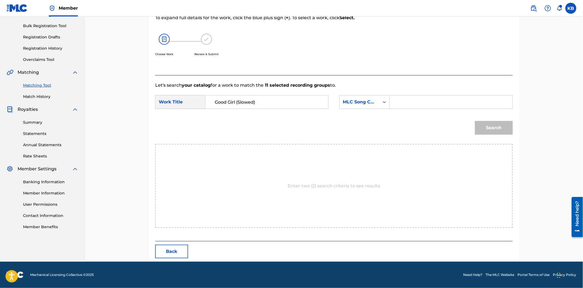
paste input "GB48E5"
click at [485, 124] on button "Search" at bounding box center [494, 128] width 38 height 14
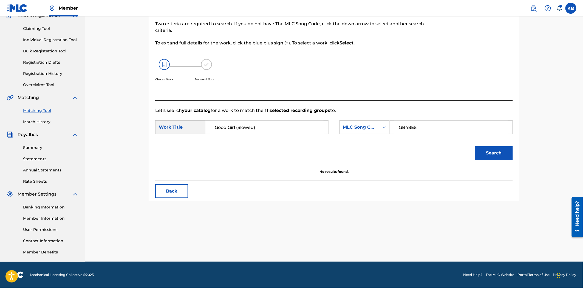
click at [399, 127] on input "GB48E5" at bounding box center [450, 127] width 113 height 13
type input "GB48E5"
click at [475, 146] on button "Search" at bounding box center [494, 153] width 38 height 14
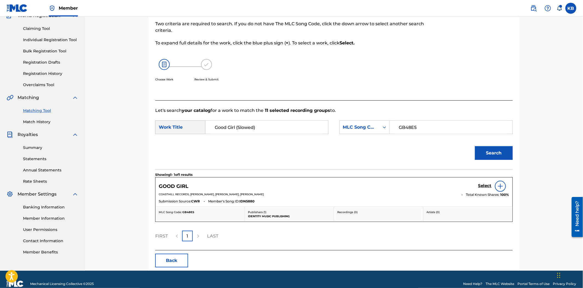
click at [482, 185] on h5 "Select" at bounding box center [484, 185] width 13 height 5
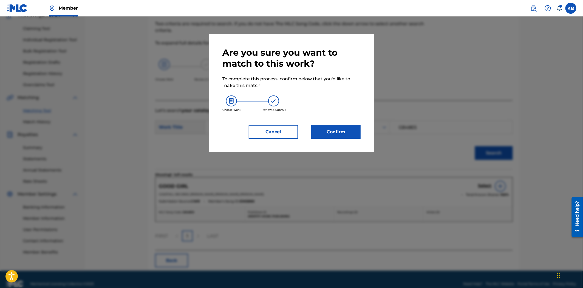
click at [329, 125] on button "Confirm" at bounding box center [335, 132] width 49 height 14
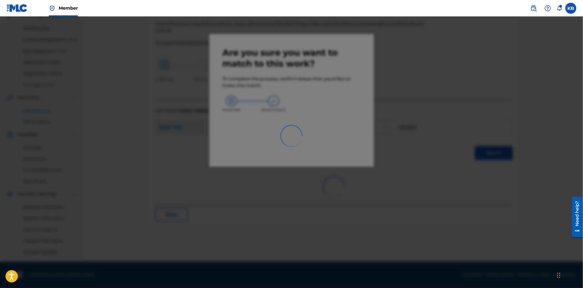
click at [403, 123] on div at bounding box center [291, 160] width 583 height 288
click at [443, 79] on div at bounding box center [291, 160] width 583 height 288
click at [525, 184] on div at bounding box center [291, 160] width 583 height 288
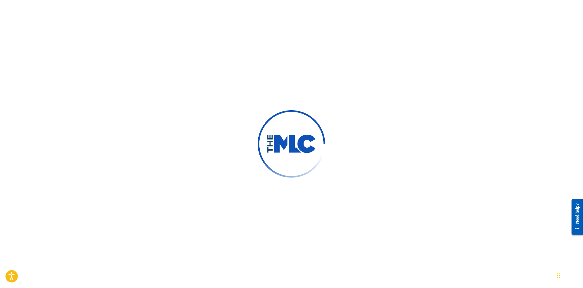
click at [311, 101] on div at bounding box center [291, 144] width 583 height 288
click at [187, 136] on div at bounding box center [291, 144] width 583 height 288
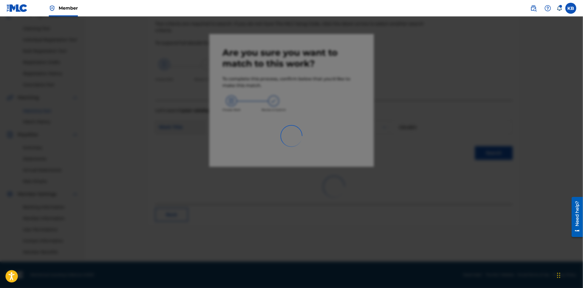
click at [479, 113] on div at bounding box center [291, 160] width 583 height 288
click at [122, 98] on div at bounding box center [291, 160] width 583 height 288
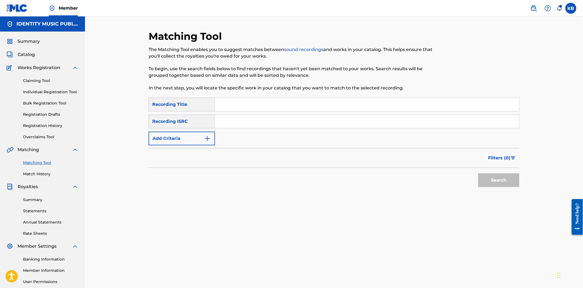
click at [560, 7] on div at bounding box center [560, 6] width 3 height 3
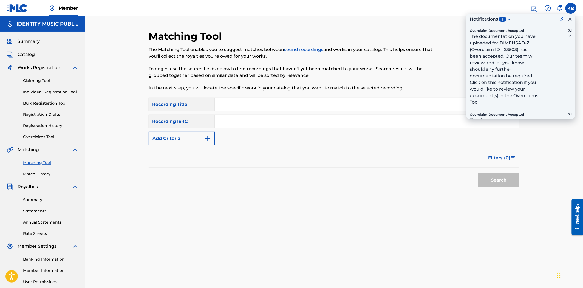
click at [560, 7] on div at bounding box center [560, 6] width 3 height 3
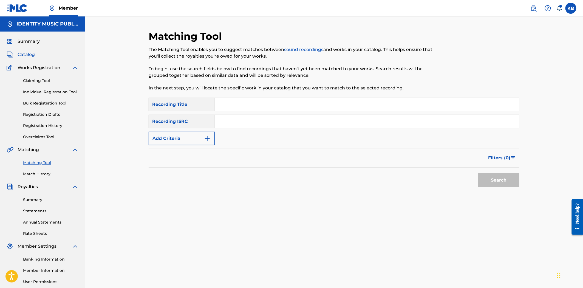
click at [30, 54] on span "Catalog" at bounding box center [26, 54] width 17 height 7
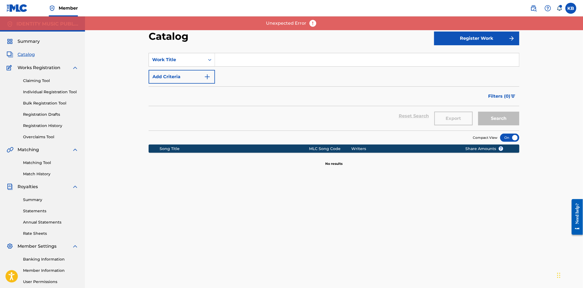
click at [308, 59] on input "Search Form" at bounding box center [367, 59] width 304 height 13
paste input "Call of the Wind - Throat Chakra"
type input "Call of the Wind - Throat Chakra"
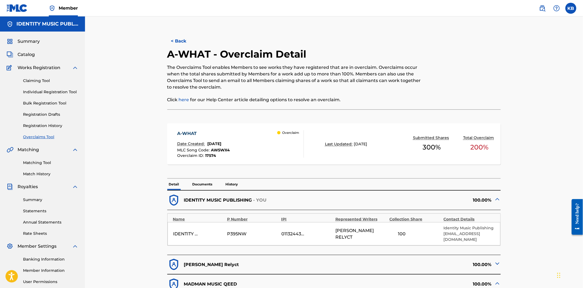
click at [174, 44] on button "< Back" at bounding box center [183, 41] width 33 height 14
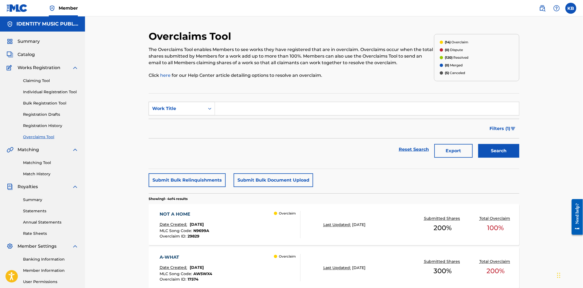
click at [248, 103] on input "Search Form" at bounding box center [367, 108] width 304 height 13
paste input "SOULSHIMMERS"
type input "SOULSHIMMERS"
click at [495, 150] on button "Search" at bounding box center [498, 151] width 41 height 14
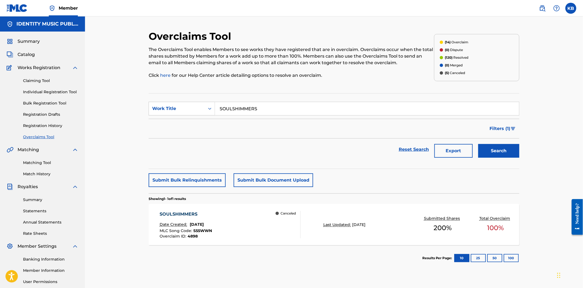
click at [267, 221] on div "SOULSHIMMERS Date Created: [DATE] MLC Song Code : S55WWN Overclaim ID : 4898 Ca…" at bounding box center [230, 224] width 141 height 27
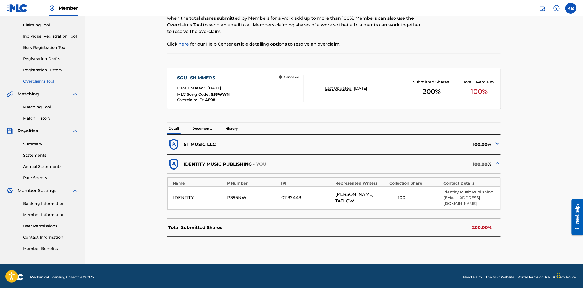
scroll to position [58, 0]
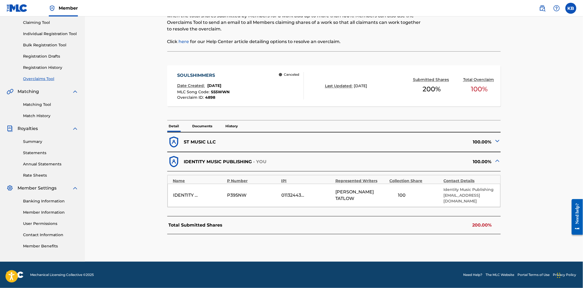
click at [497, 140] on img at bounding box center [497, 141] width 7 height 7
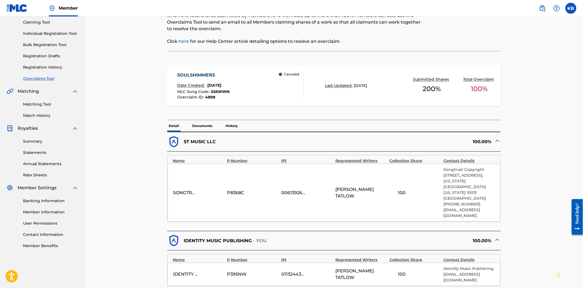
click at [497, 140] on img at bounding box center [497, 140] width 7 height 7
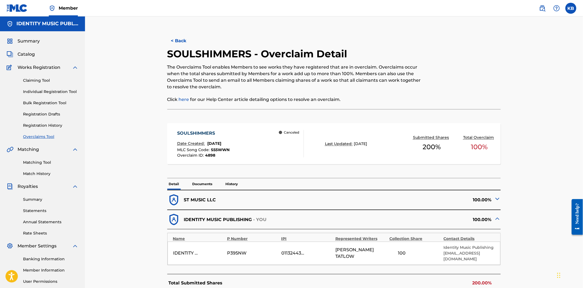
scroll to position [0, 0]
click at [173, 41] on button "< Back" at bounding box center [183, 41] width 33 height 14
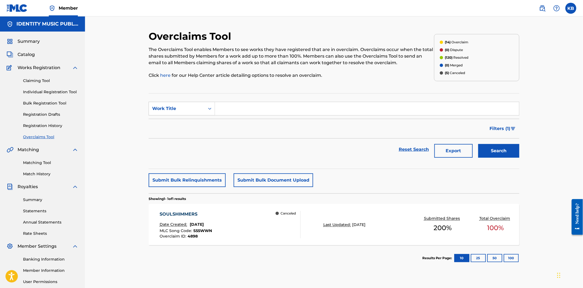
click at [253, 101] on section "SearchWithCriteriaa09e1d9c-3963-474d-a721-32d4b67928ea Work Title Filter Status…" at bounding box center [334, 131] width 371 height 76
click at [257, 107] on input "Search Form" at bounding box center [367, 108] width 304 height 13
paste input "SOILS"
click at [492, 152] on button "Search" at bounding box center [498, 151] width 41 height 14
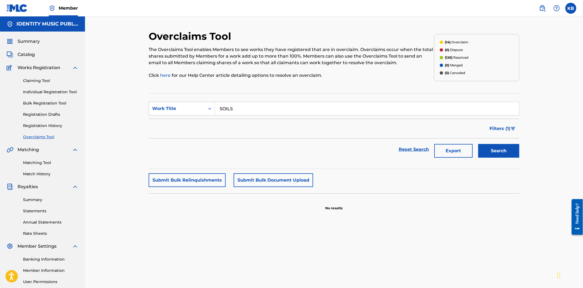
click at [252, 118] on form "SearchWithCriteriaa09e1d9c-3963-474d-a721-32d4b67928ea Work Title SOILS Filter …" at bounding box center [334, 131] width 371 height 59
click at [254, 112] on input "SOILS" at bounding box center [367, 108] width 304 height 13
type input "SOILS"
click at [478, 144] on button "Search" at bounding box center [498, 151] width 41 height 14
click at [210, 109] on icon "Search Form" at bounding box center [209, 108] width 5 height 5
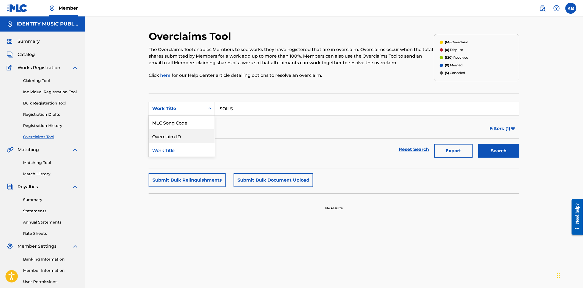
click at [181, 135] on div "Overclaim ID" at bounding box center [182, 136] width 66 height 14
click at [264, 110] on input "Search Form" at bounding box center [367, 108] width 304 height 13
paste input "5107"
type input "5107"
click at [501, 153] on button "Search" at bounding box center [498, 151] width 41 height 14
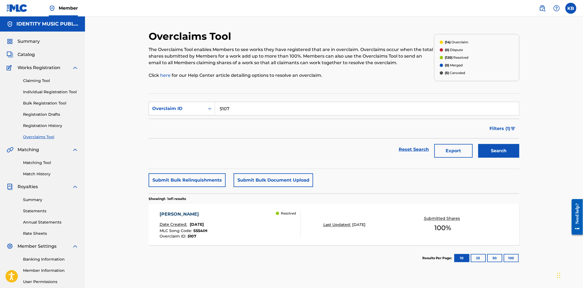
click at [285, 224] on div "Resolved" at bounding box center [288, 224] width 24 height 27
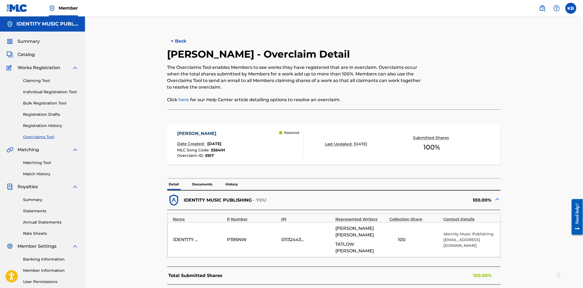
scroll to position [52, 0]
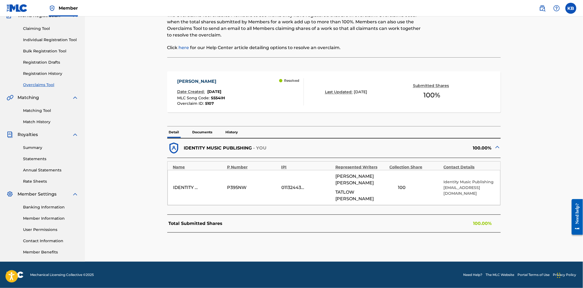
click at [202, 133] on p "Documents" at bounding box center [202, 132] width 23 height 12
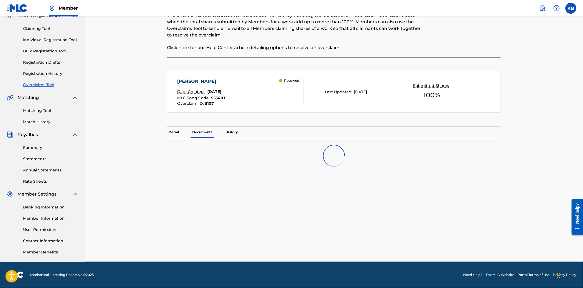
click at [227, 131] on p "History" at bounding box center [232, 132] width 16 height 12
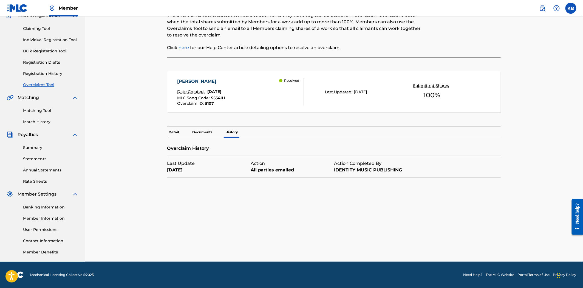
click at [206, 132] on p "Documents" at bounding box center [202, 132] width 23 height 12
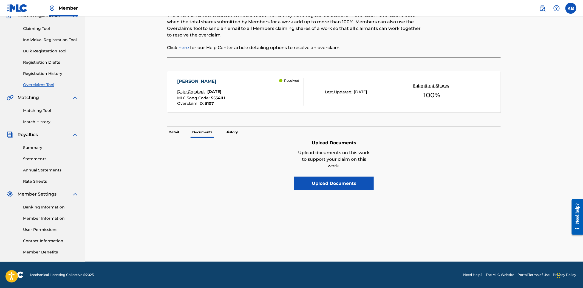
click at [174, 133] on p "Detail" at bounding box center [174, 132] width 14 height 12
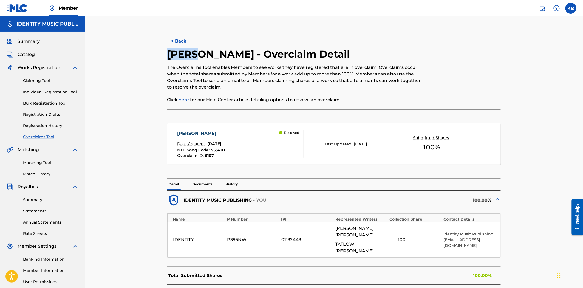
drag, startPoint x: 166, startPoint y: 53, endPoint x: 197, endPoint y: 56, distance: 31.8
click at [197, 56] on div "< Back [PERSON_NAME] - Overclaim Detail The Overclaims Tool enables Members to …" at bounding box center [334, 171] width 371 height 283
copy h2 "[PERSON_NAME]"
click at [193, 48] on div "< Back [PERSON_NAME] - Overclaim Detail The Overclaims Tool enables Members to …" at bounding box center [334, 71] width 334 height 75
click at [191, 50] on h2 "[PERSON_NAME] - Overclaim Detail" at bounding box center [260, 54] width 186 height 12
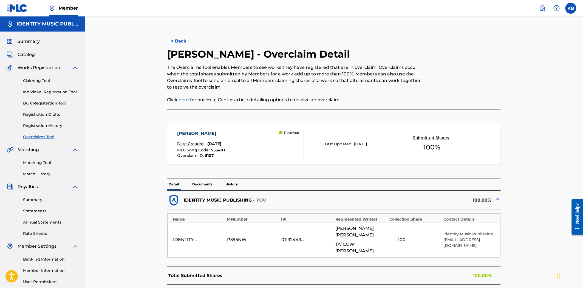
click at [192, 53] on h2 "[PERSON_NAME] - Overclaim Detail" at bounding box center [260, 54] width 186 height 12
copy h2 "[PERSON_NAME]"
click at [115, 205] on div "< Back [PERSON_NAME] - Overclaim Detail The Overclaims Tool enables Members to …" at bounding box center [334, 164] width 498 height 297
click at [181, 42] on button "< Back" at bounding box center [183, 41] width 33 height 14
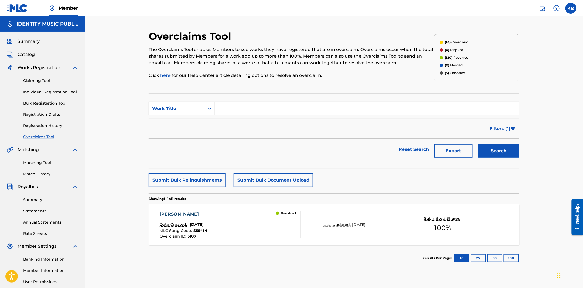
click at [235, 112] on input "Search Form" at bounding box center [367, 108] width 304 height 13
paste input "THE WORLD BEFORE ME"
type input "THE WORLD BEFORE ME"
click at [493, 151] on button "Search" at bounding box center [498, 151] width 41 height 14
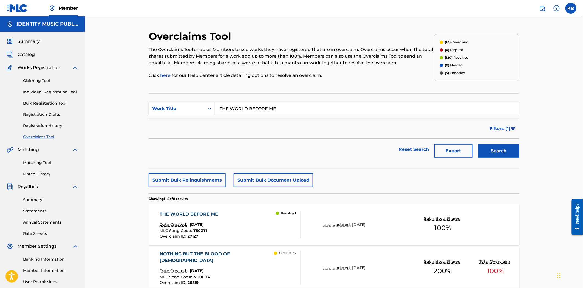
click at [254, 232] on div "THE WORLD BEFORE ME Date Created: [DATE] MLC Song Code : T50ZT1 Overclaim ID : …" at bounding box center [230, 224] width 141 height 27
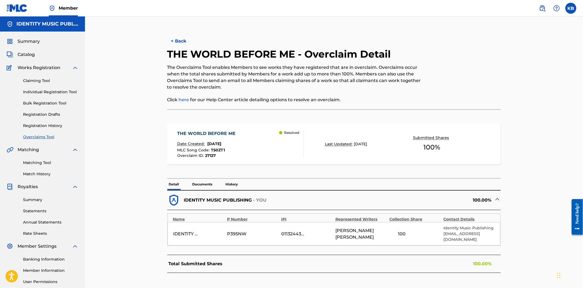
click at [204, 184] on p "Documents" at bounding box center [202, 184] width 23 height 12
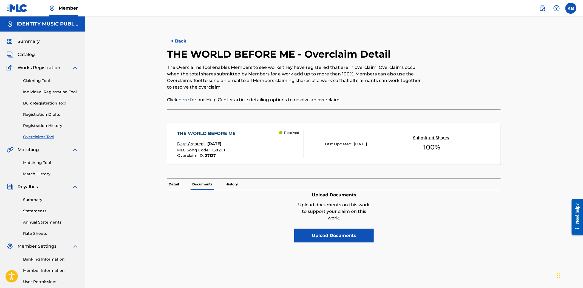
click at [475, 245] on div "THE WORLD BEFORE ME Date Created: [DATE] MLC Song Code : T50ZT1 Overclaim ID : …" at bounding box center [334, 198] width 334 height 177
click at [175, 43] on button "< Back" at bounding box center [183, 41] width 33 height 14
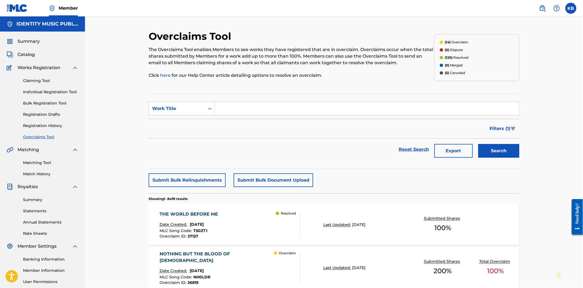
click at [235, 110] on input "Search Form" at bounding box center [367, 108] width 304 height 13
paste input "DUSTLIGHTS"
click at [496, 143] on div "Search" at bounding box center [497, 149] width 44 height 22
click at [495, 150] on button "Search" at bounding box center [498, 151] width 41 height 14
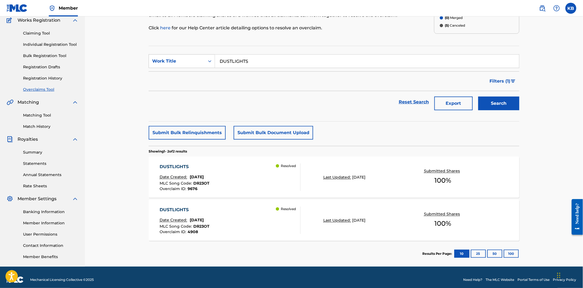
scroll to position [52, 0]
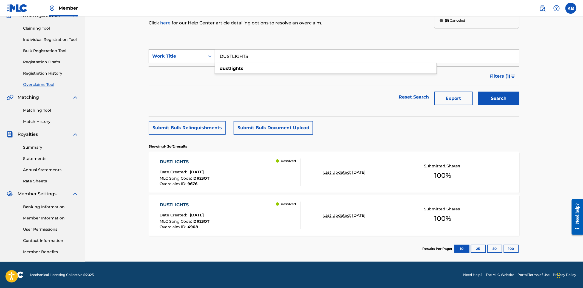
drag, startPoint x: 284, startPoint y: 58, endPoint x: 228, endPoint y: 59, distance: 56.5
click at [214, 63] on div "SearchWithCriteriaa09e1d9c-3963-474d-a721-32d4b67928ea Work Title DUSTLIGHTS du…" at bounding box center [334, 56] width 371 height 14
paste input "EON"
click at [503, 96] on button "Search" at bounding box center [498, 99] width 41 height 14
drag, startPoint x: 259, startPoint y: 55, endPoint x: 193, endPoint y: 66, distance: 66.7
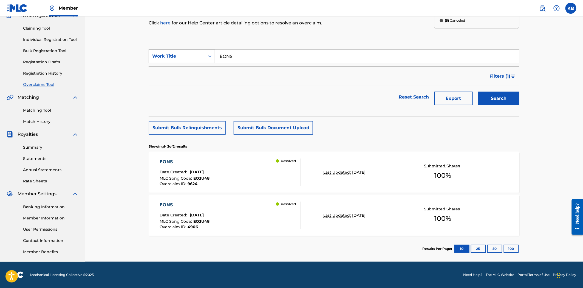
click at [193, 66] on form "SearchWithCriteriaa09e1d9c-3963-474d-a721-32d4b67928ea Work Title EONS Filter S…" at bounding box center [334, 78] width 371 height 59
paste input "LIMERENCE"
type input "LIMERENCE"
click at [499, 96] on button "Search" at bounding box center [498, 99] width 41 height 14
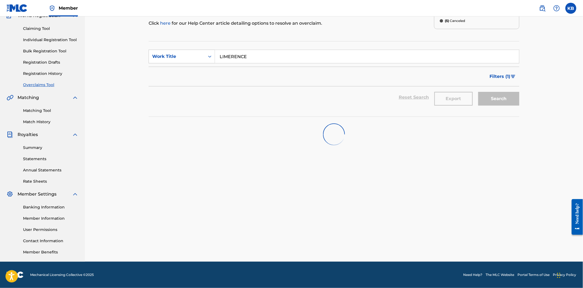
scroll to position [52, 0]
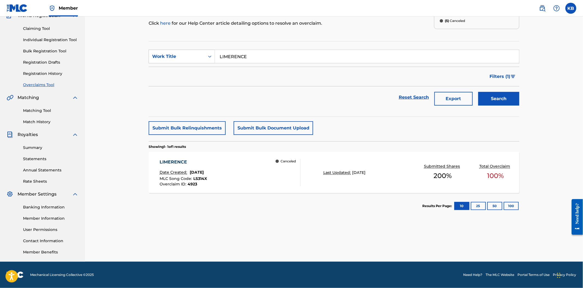
click at [250, 181] on div "LIMERENCE Date Created: [DATE] MLC Song Code : LS314X Overclaim ID : 4923 Cance…" at bounding box center [230, 172] width 141 height 27
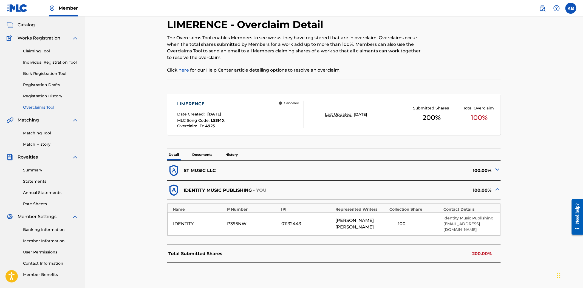
scroll to position [58, 0]
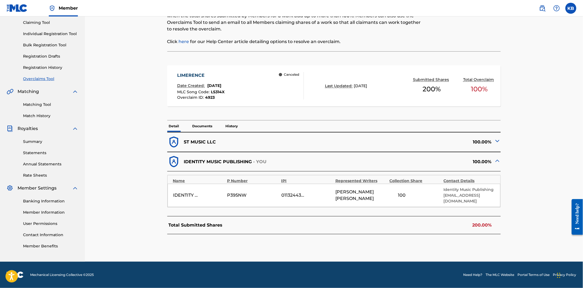
click at [197, 126] on p "Documents" at bounding box center [202, 126] width 23 height 12
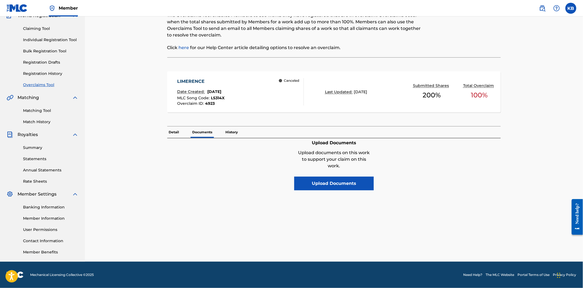
click at [166, 133] on div "< Back LIMERENCE - Overclaim Detail The Overclaims Tool enables Members to see …" at bounding box center [334, 119] width 371 height 283
click at [168, 133] on p "Detail" at bounding box center [174, 132] width 14 height 12
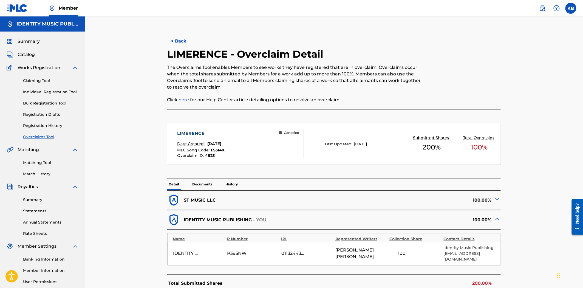
click at [17, 56] on link "Catalog" at bounding box center [21, 54] width 28 height 7
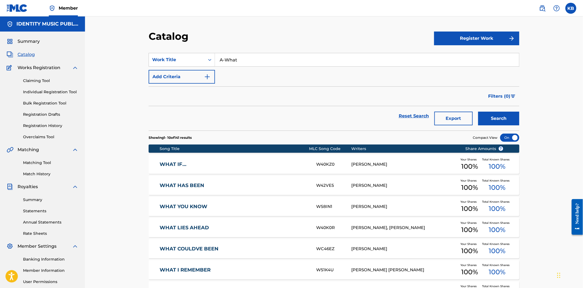
click at [228, 59] on input "A-What" at bounding box center [367, 59] width 304 height 13
paste input "LIMERENCE"
type input "LIMERENCE"
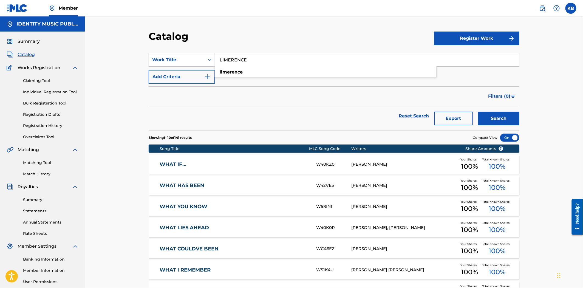
click at [489, 118] on button "Search" at bounding box center [498, 119] width 41 height 14
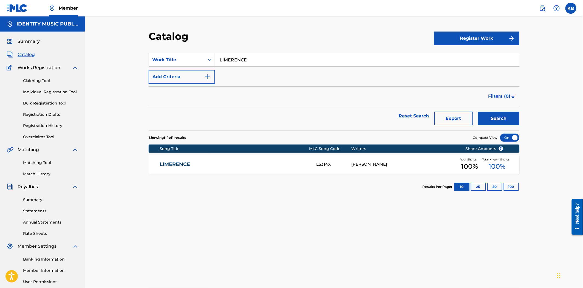
click at [216, 161] on link "LIMERENCE" at bounding box center [234, 164] width 149 height 6
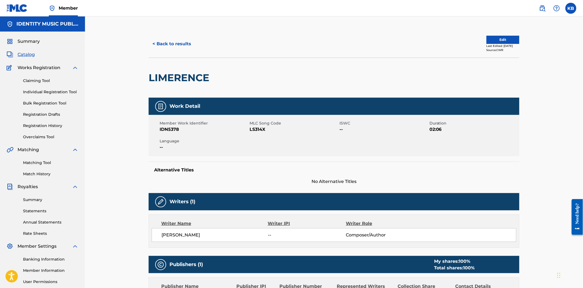
click at [180, 41] on button "< Back to results" at bounding box center [172, 44] width 46 height 14
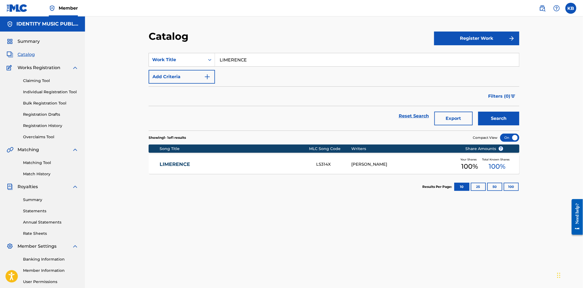
click at [215, 169] on div "LIMERENCE LS314X [PERSON_NAME] Your Shares 100 % Total Known Shares 100 %" at bounding box center [334, 164] width 371 height 19
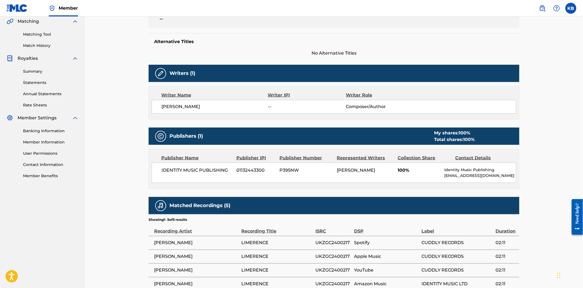
scroll to position [193, 0]
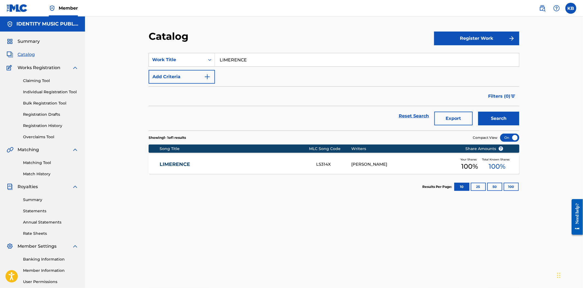
click at [227, 161] on link "LIMERENCE" at bounding box center [234, 164] width 149 height 6
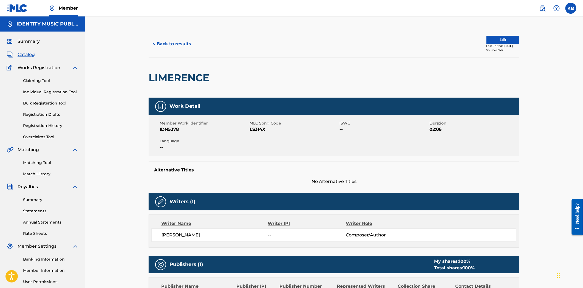
click at [42, 135] on link "Overclaims Tool" at bounding box center [50, 137] width 55 height 6
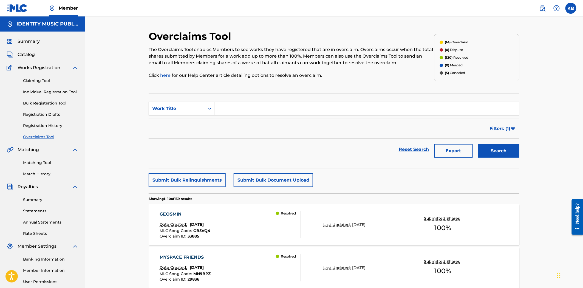
click at [243, 111] on input "Search Form" at bounding box center [367, 108] width 304 height 13
paste input "ISOLATE"
click at [508, 146] on button "Search" at bounding box center [498, 151] width 41 height 14
drag, startPoint x: 260, startPoint y: 113, endPoint x: 203, endPoint y: 121, distance: 57.0
click at [204, 120] on form "SearchWithCriteriaa09e1d9c-3963-474d-a721-32d4b67928ea Work Title ISOLATE Filte…" at bounding box center [334, 131] width 371 height 59
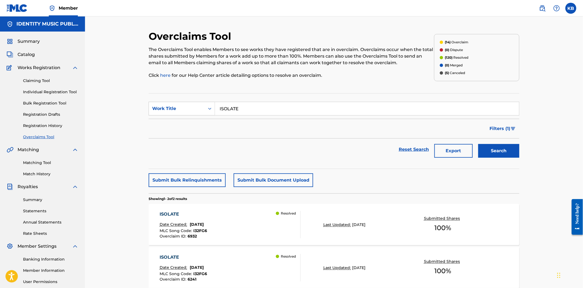
paste input "MYSPYS"
type input "MYSPYS"
click at [503, 146] on button "Search" at bounding box center [498, 151] width 41 height 14
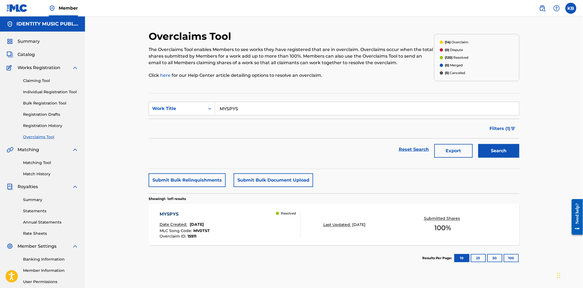
drag, startPoint x: 254, startPoint y: 113, endPoint x: 206, endPoint y: 116, distance: 48.1
click at [206, 116] on form "SearchWithCriteriaa09e1d9c-3963-474d-a721-32d4b67928ea Work Title MYSPYS Filter…" at bounding box center [334, 131] width 371 height 59
click at [254, 226] on div "MYSPYS Date Created: [DATE] MLC Song Code : MV0TST Overclaim ID : 15911 Resolved" at bounding box center [230, 224] width 141 height 27
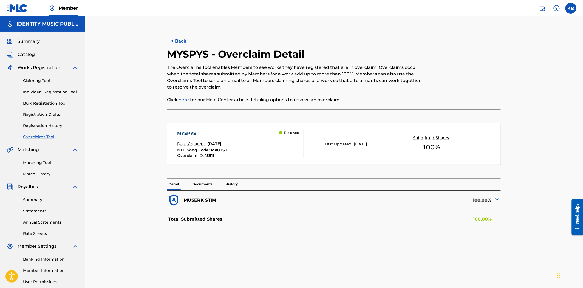
click at [203, 188] on p "Documents" at bounding box center [202, 184] width 23 height 12
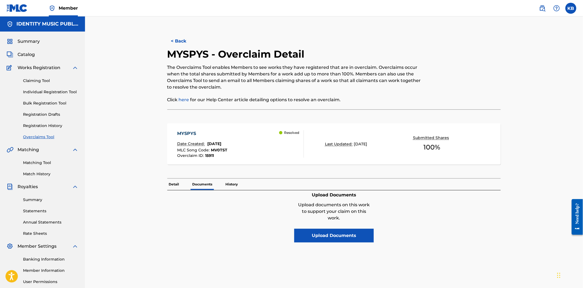
click at [179, 183] on p "Detail" at bounding box center [174, 184] width 14 height 12
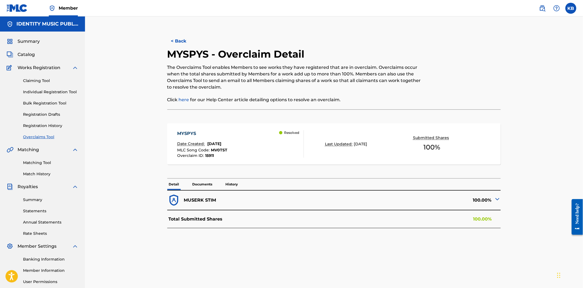
click at [179, 42] on button "< Back" at bounding box center [183, 41] width 33 height 14
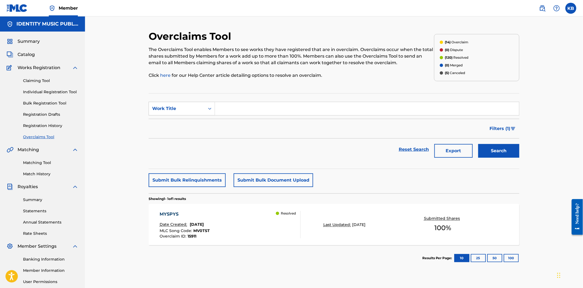
click at [239, 109] on input "Search Form" at bounding box center [367, 108] width 304 height 13
paste input "EYES WIDE SHUT"
type input "EYES WIDE SHUT"
click at [503, 155] on button "Search" at bounding box center [498, 151] width 41 height 14
click at [263, 225] on div "EYES WIDE SHUT Date Created: [DATE] MLC Song Code : ES1KU8 Overclaim ID : 15912…" at bounding box center [230, 224] width 141 height 27
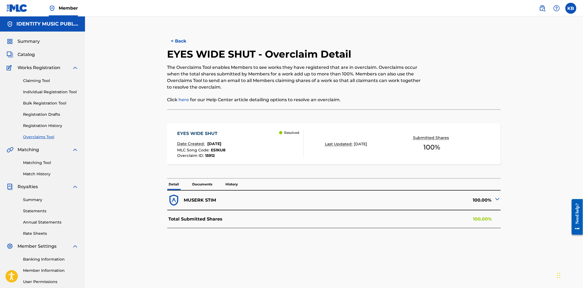
click at [496, 200] on img at bounding box center [497, 199] width 7 height 7
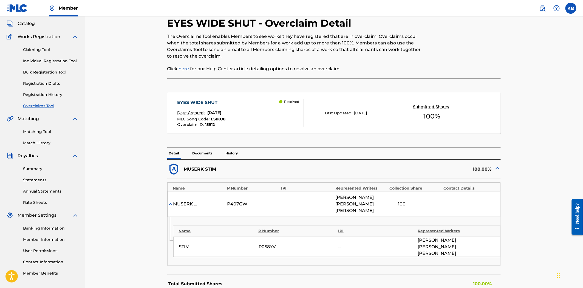
scroll to position [70, 0]
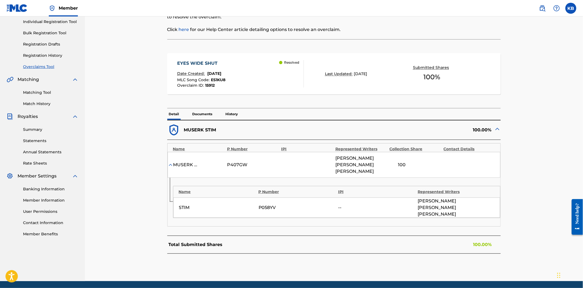
click at [498, 129] on img at bounding box center [497, 129] width 7 height 7
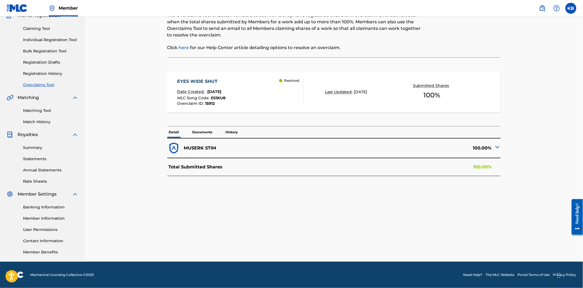
click at [197, 132] on p "Documents" at bounding box center [202, 132] width 23 height 12
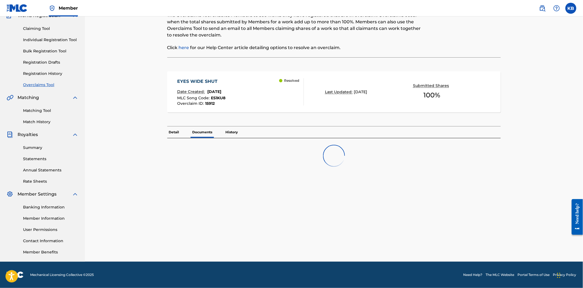
click at [173, 132] on p "Detail" at bounding box center [174, 132] width 14 height 12
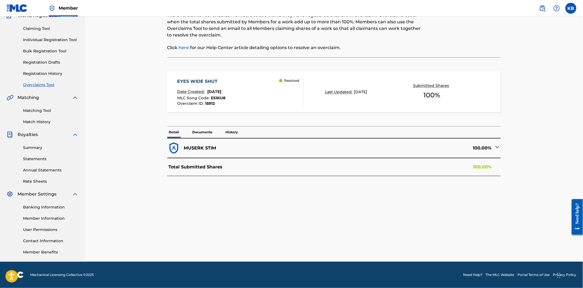
click at [499, 147] on img at bounding box center [497, 147] width 7 height 7
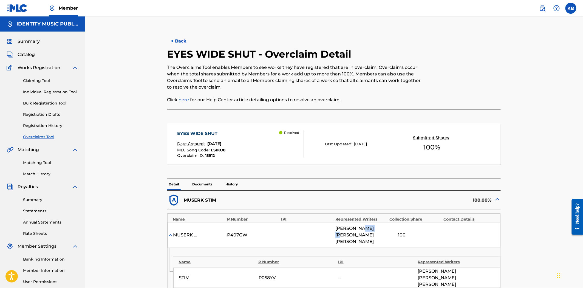
copy span "NICLAS"
drag, startPoint x: 363, startPoint y: 229, endPoint x: 380, endPoint y: 229, distance: 17.0
click at [380, 229] on span "[PERSON_NAME] [PERSON_NAME]" at bounding box center [360, 235] width 51 height 20
drag, startPoint x: 332, startPoint y: 226, endPoint x: 365, endPoint y: 230, distance: 32.9
click at [365, 230] on div "MUSERK STIM P407GW LUNDQVIST [PERSON_NAME] 100" at bounding box center [334, 235] width 333 height 26
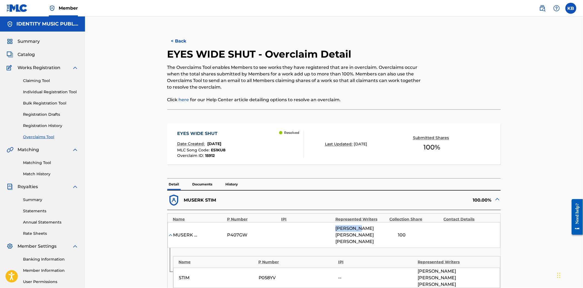
copy div "[PERSON_NAME]"
drag, startPoint x: 358, startPoint y: 228, endPoint x: 325, endPoint y: 228, distance: 33.7
click at [325, 228] on div "MUSERK STIM P407GW LUNDQVIST [PERSON_NAME] 100" at bounding box center [334, 235] width 333 height 26
click at [186, 33] on div "< Back EYES WIDE SHUT - Overclaim Detail The Overclaims Tool enables Members to…" at bounding box center [334, 190] width 371 height 321
click at [182, 36] on button "< Back" at bounding box center [183, 41] width 33 height 14
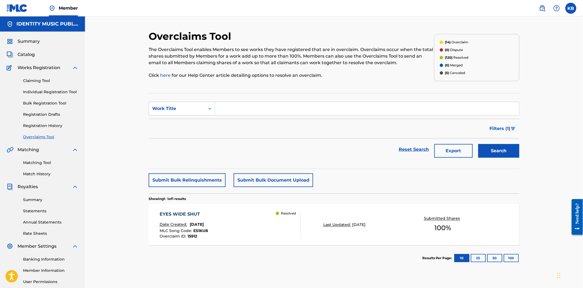
click at [37, 133] on div "Claiming Tool Individual Registration Tool Bulk Registration Tool Registration …" at bounding box center [43, 105] width 72 height 69
click at [37, 134] on div "Claiming Tool Individual Registration Tool Bulk Registration Tool Registration …" at bounding box center [43, 105] width 72 height 69
click at [38, 136] on link "Overclaims Tool" at bounding box center [50, 137] width 55 height 6
click at [202, 182] on button "Submit Bulk Relinquishments" at bounding box center [187, 180] width 77 height 14
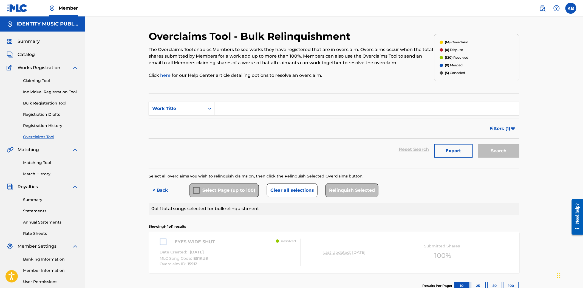
click at [166, 190] on button "< Back" at bounding box center [165, 190] width 33 height 14
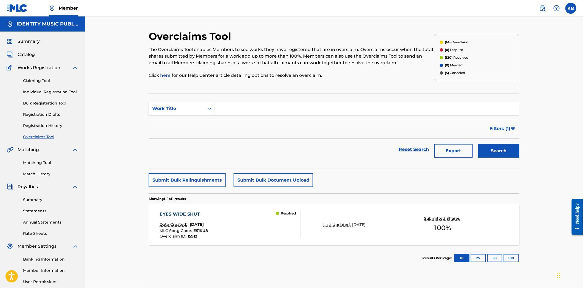
click at [228, 154] on div "Reset Search Export Search" at bounding box center [334, 149] width 371 height 22
click at [258, 231] on div "EYES WIDE SHUT Date Created: [DATE] MLC Song Code : ES1KU8 Overclaim ID : 15912…" at bounding box center [230, 224] width 141 height 27
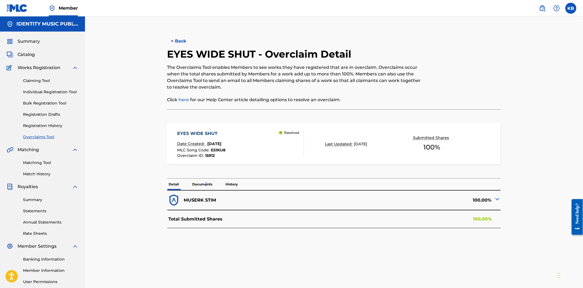
click at [206, 189] on p "Documents" at bounding box center [202, 184] width 23 height 12
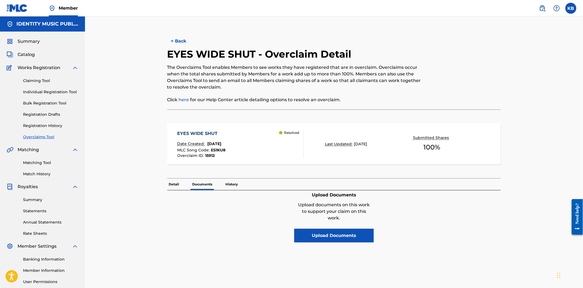
click at [175, 180] on p "Detail" at bounding box center [174, 184] width 14 height 12
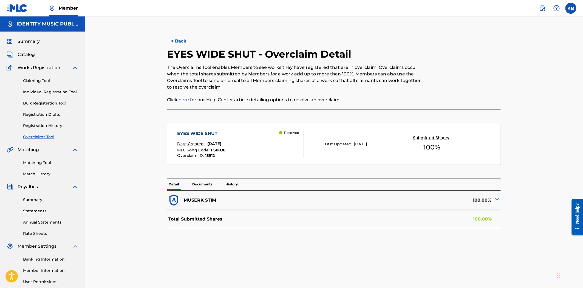
click at [495, 198] on img at bounding box center [497, 199] width 7 height 7
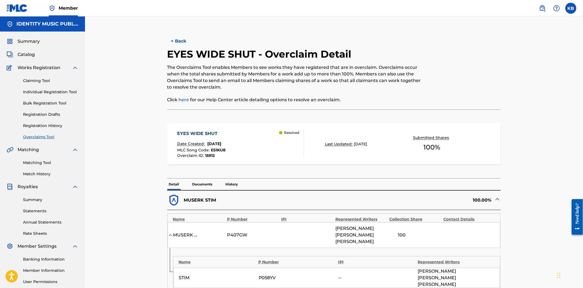
click at [187, 39] on button "< Back" at bounding box center [183, 41] width 33 height 14
